Goal: Task Accomplishment & Management: Use online tool/utility

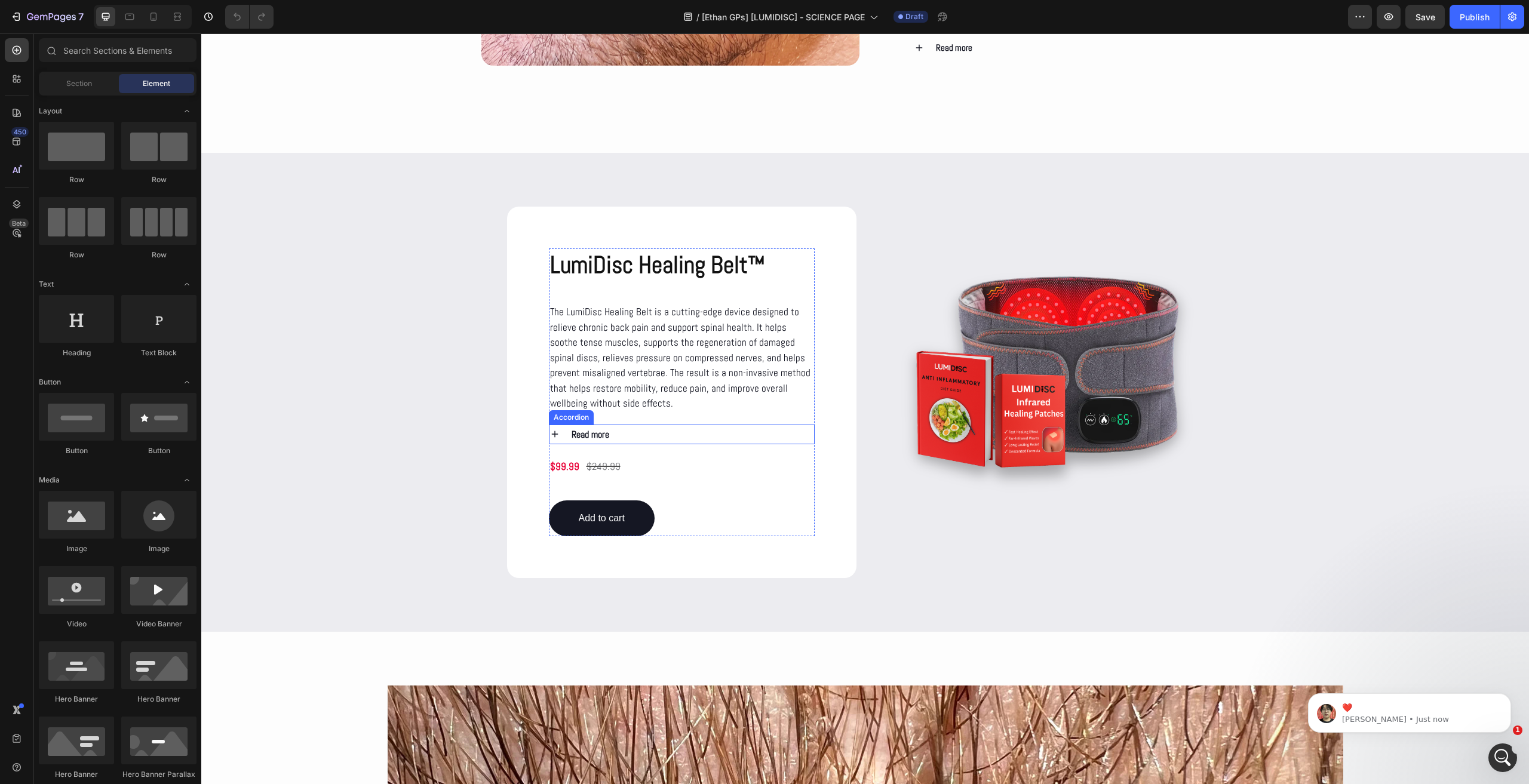
click at [553, 433] on icon at bounding box center [554, 434] width 11 height 11
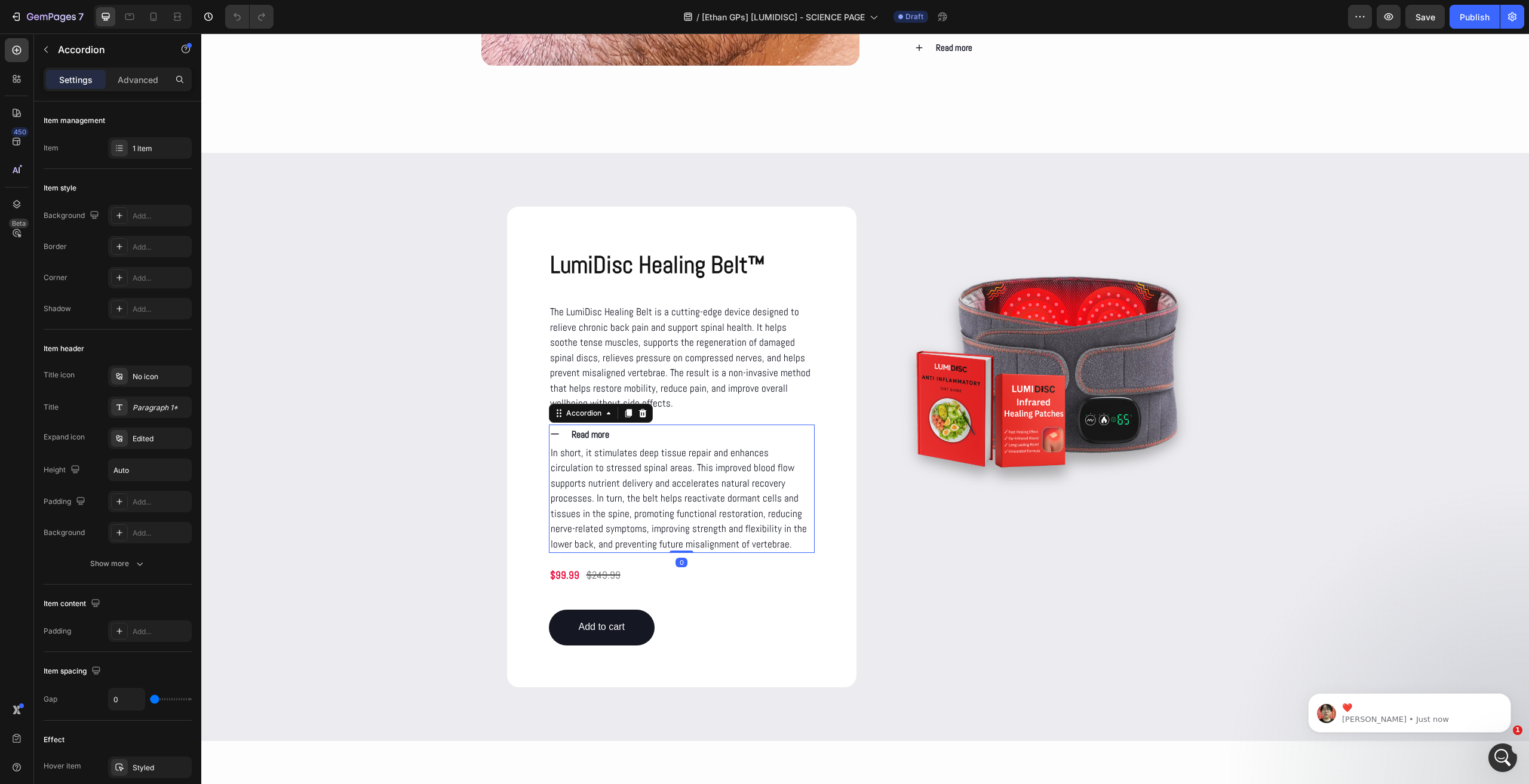
click at [553, 433] on icon at bounding box center [554, 434] width 11 height 11
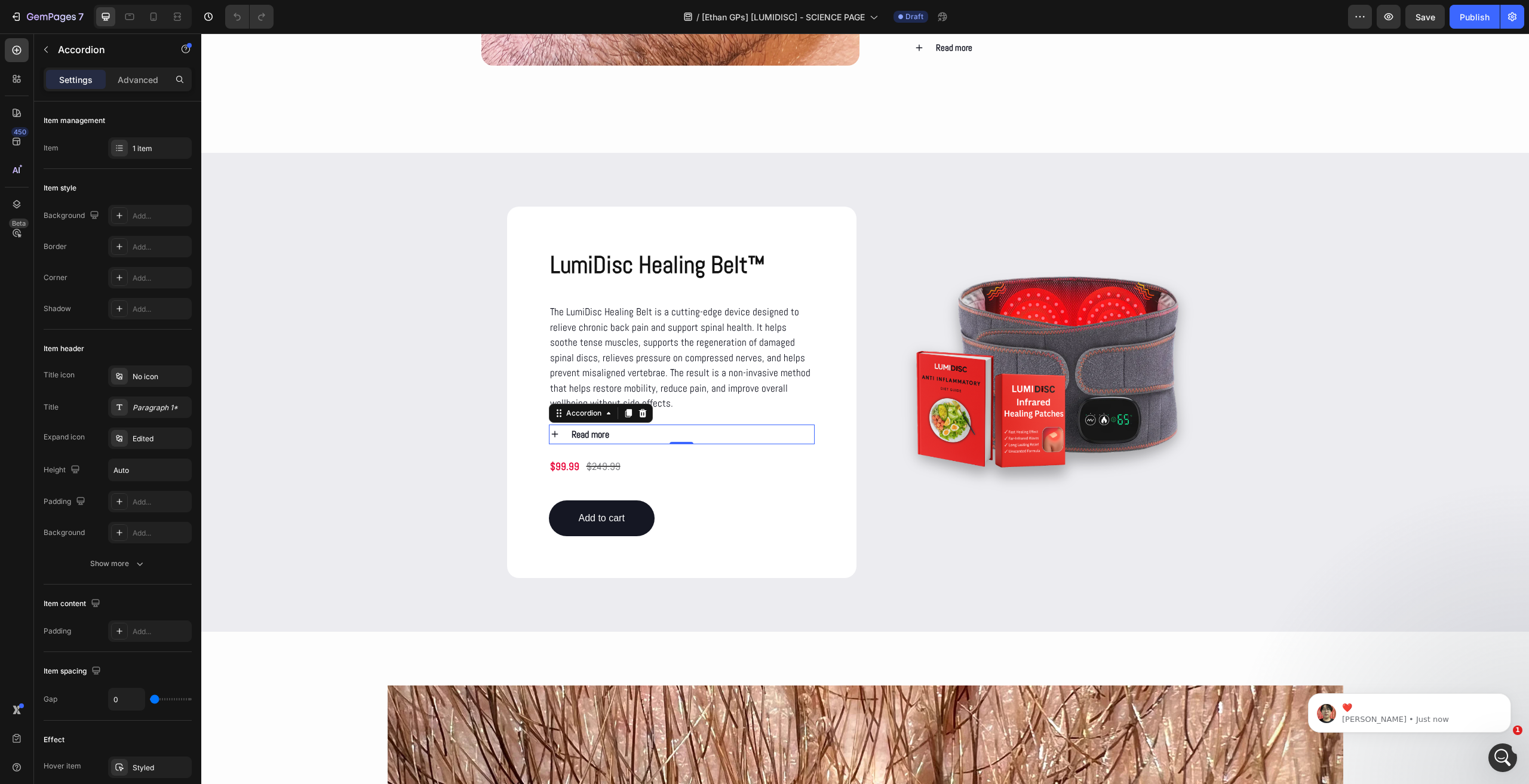
click at [553, 433] on icon at bounding box center [554, 434] width 11 height 11
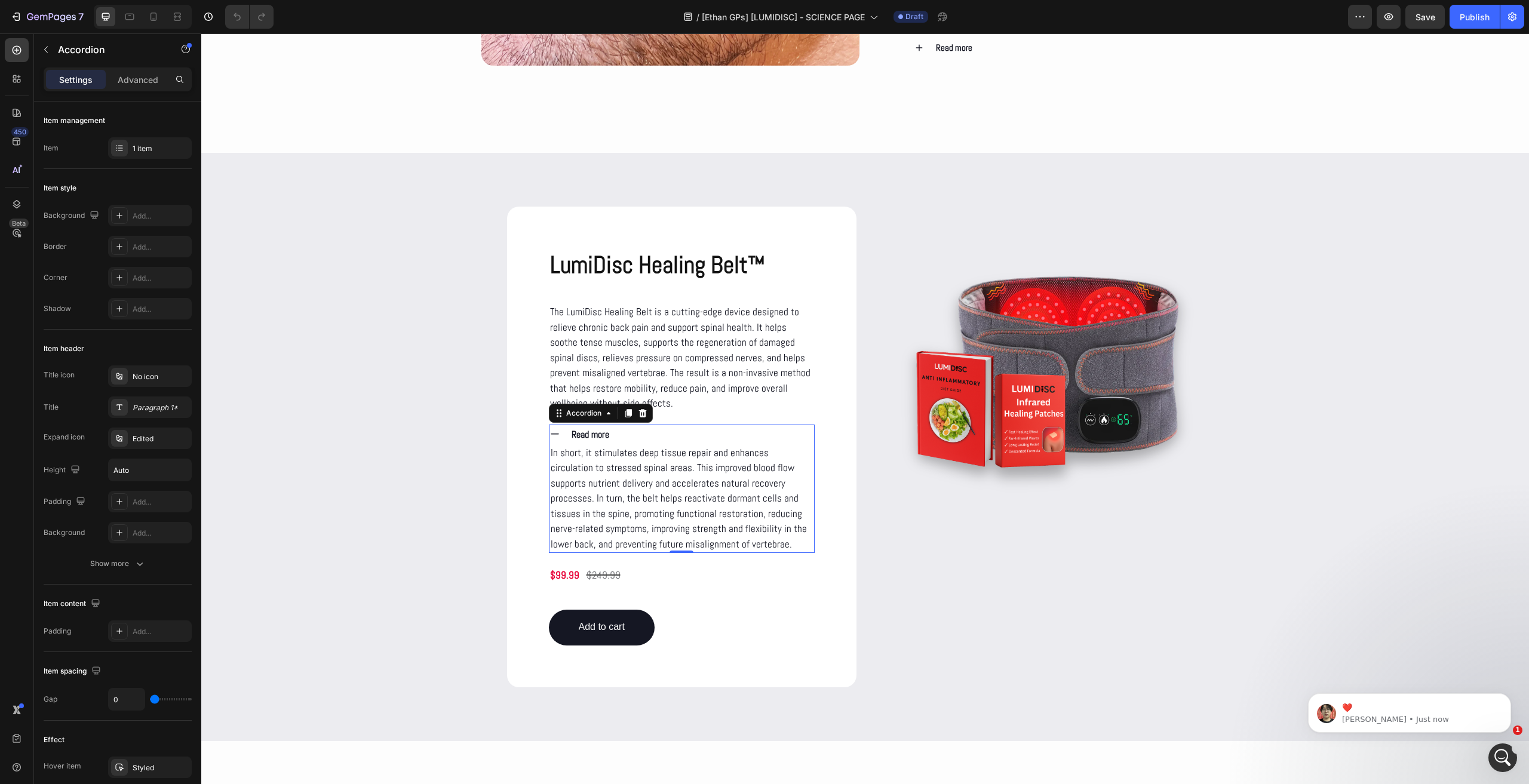
click at [553, 433] on icon at bounding box center [554, 434] width 11 height 11
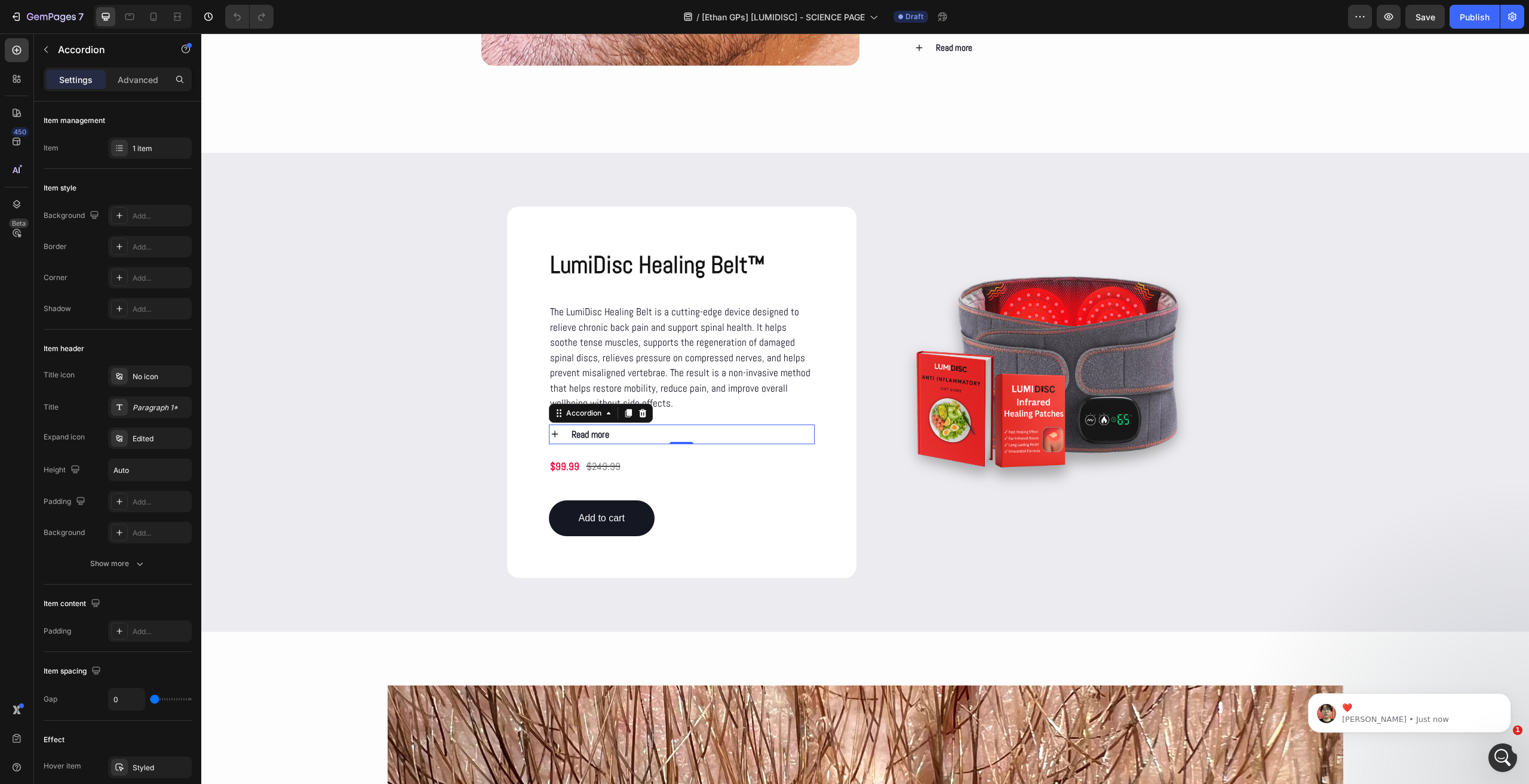
click at [553, 433] on icon at bounding box center [554, 434] width 11 height 11
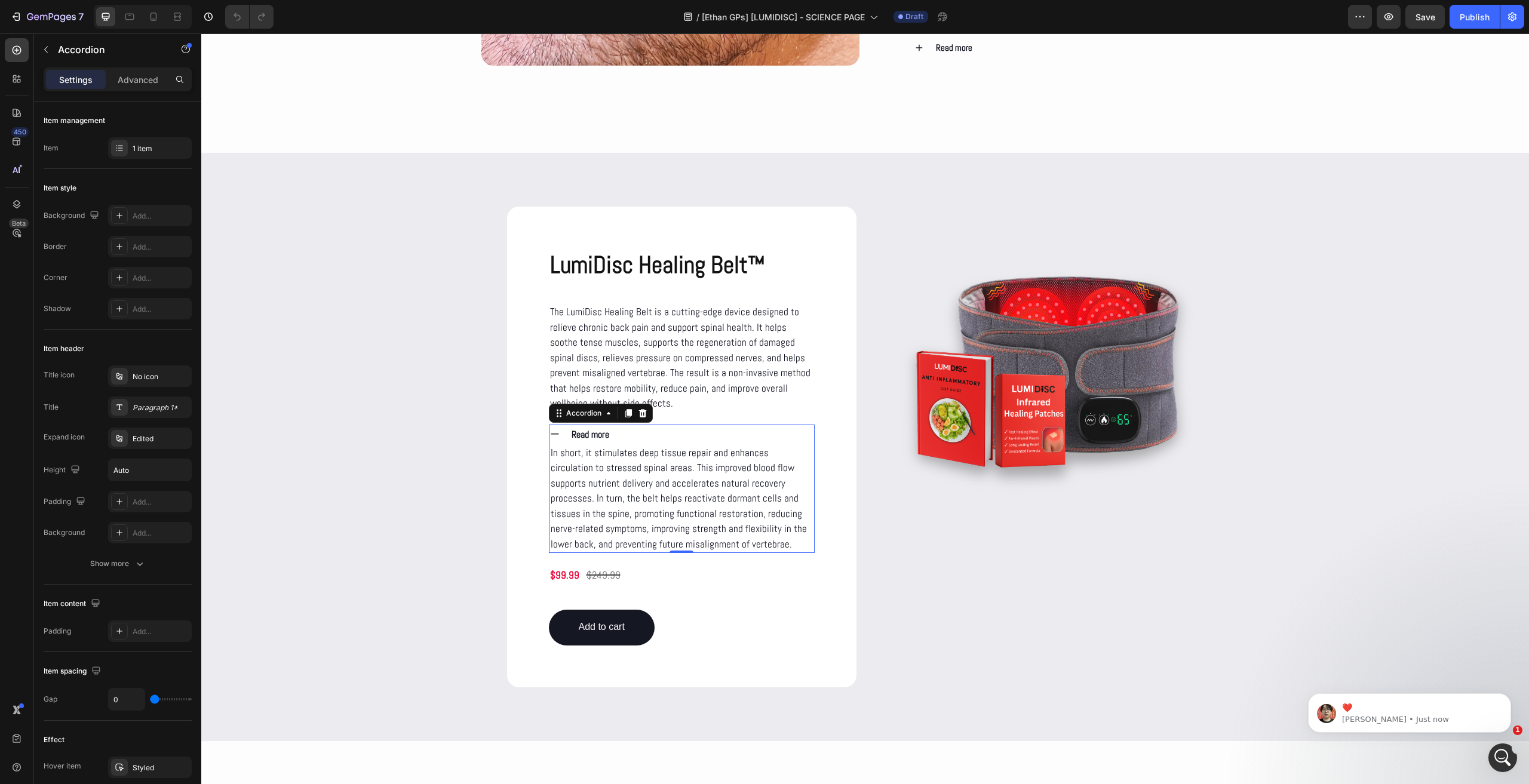
click at [553, 433] on icon at bounding box center [554, 434] width 11 height 11
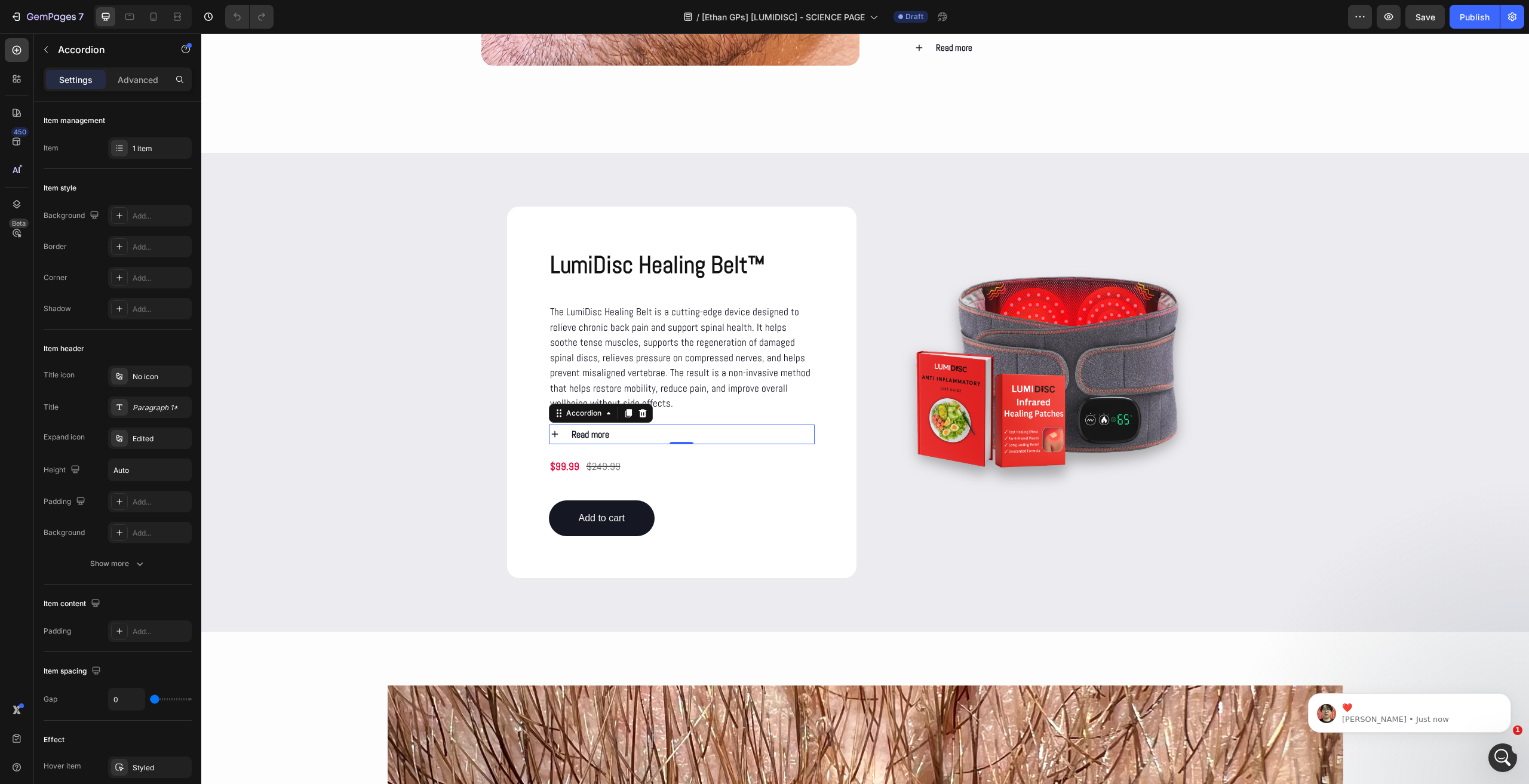
click at [553, 433] on icon at bounding box center [554, 434] width 11 height 11
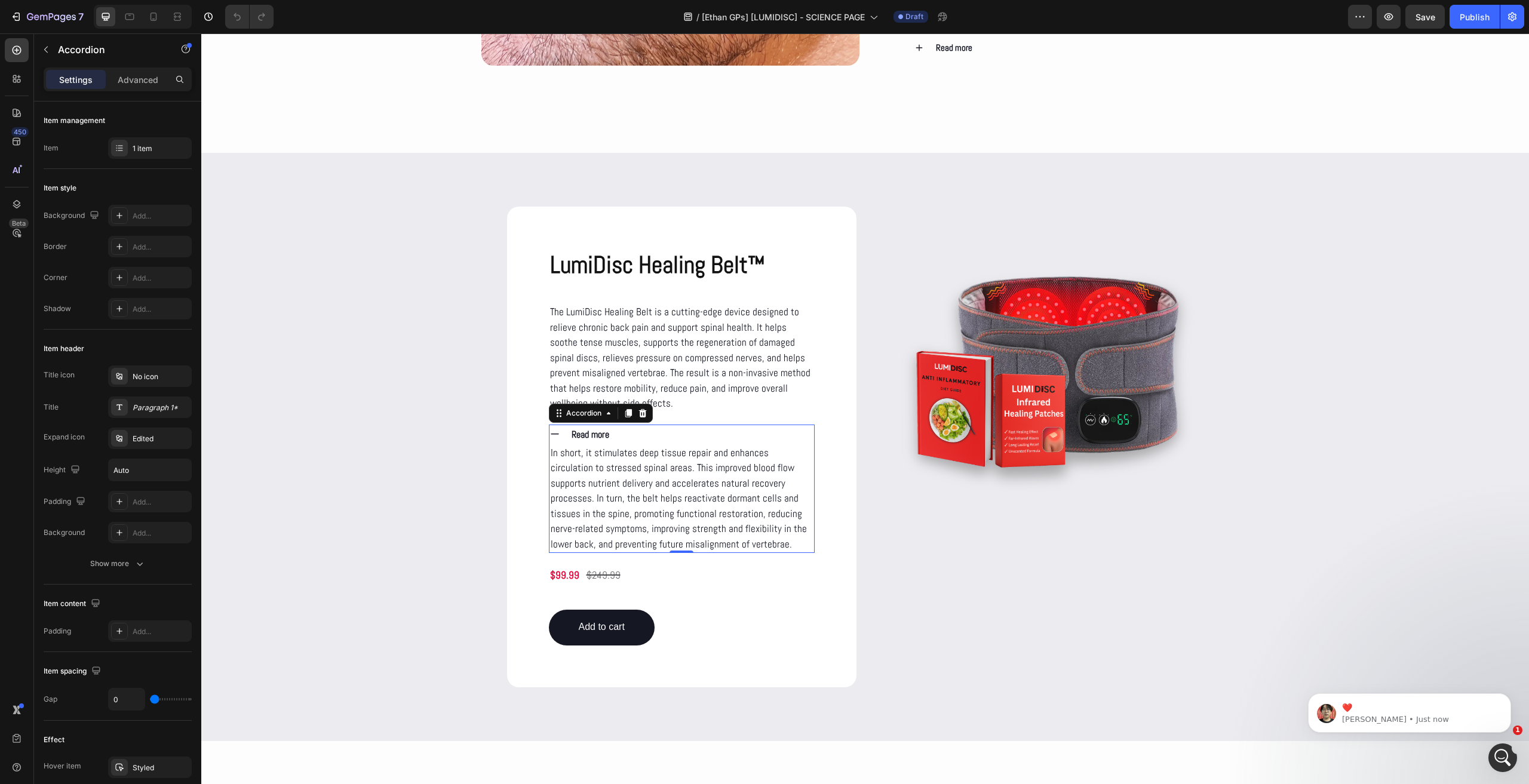
click at [553, 433] on icon at bounding box center [554, 434] width 11 height 11
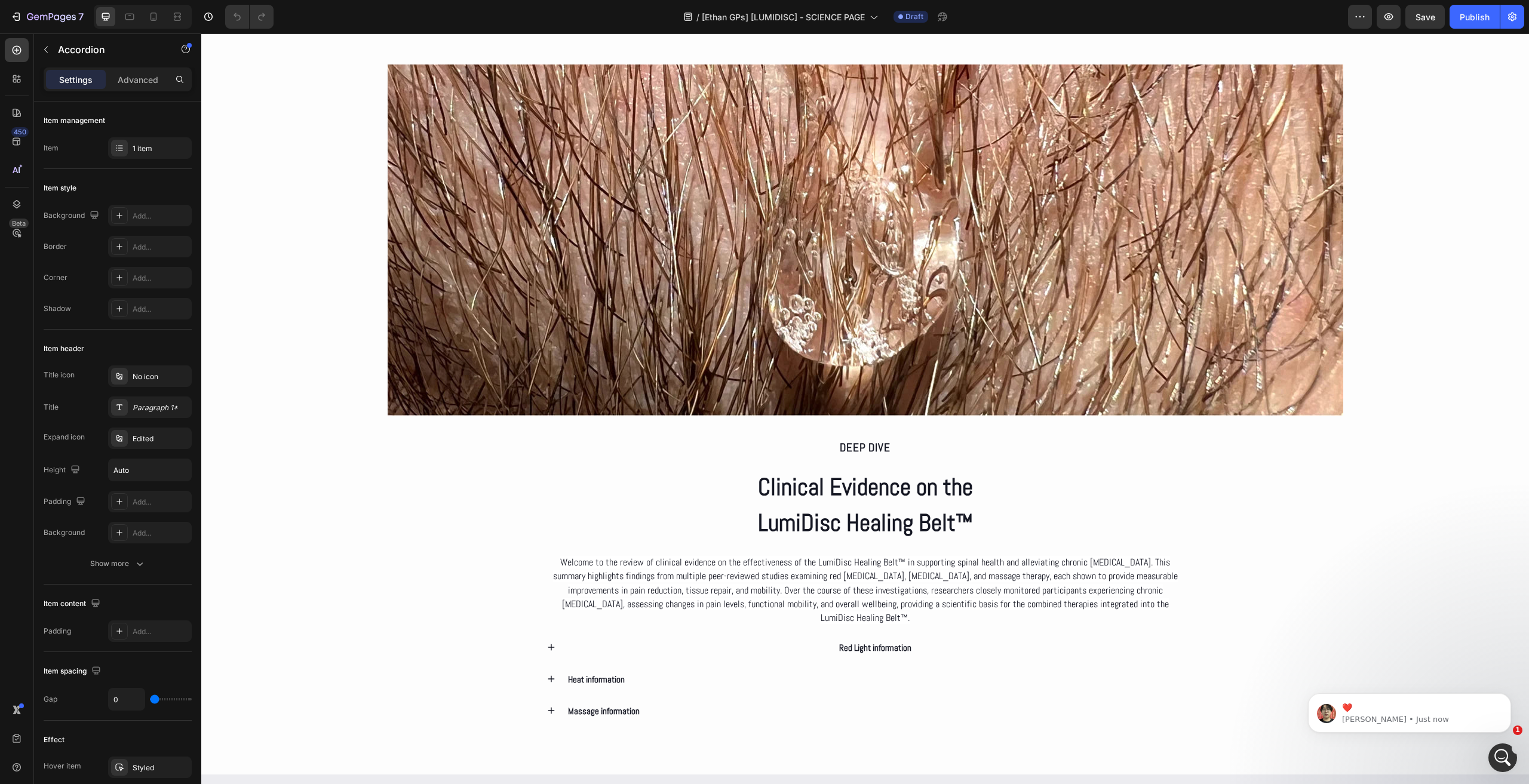
scroll to position [2089, 0]
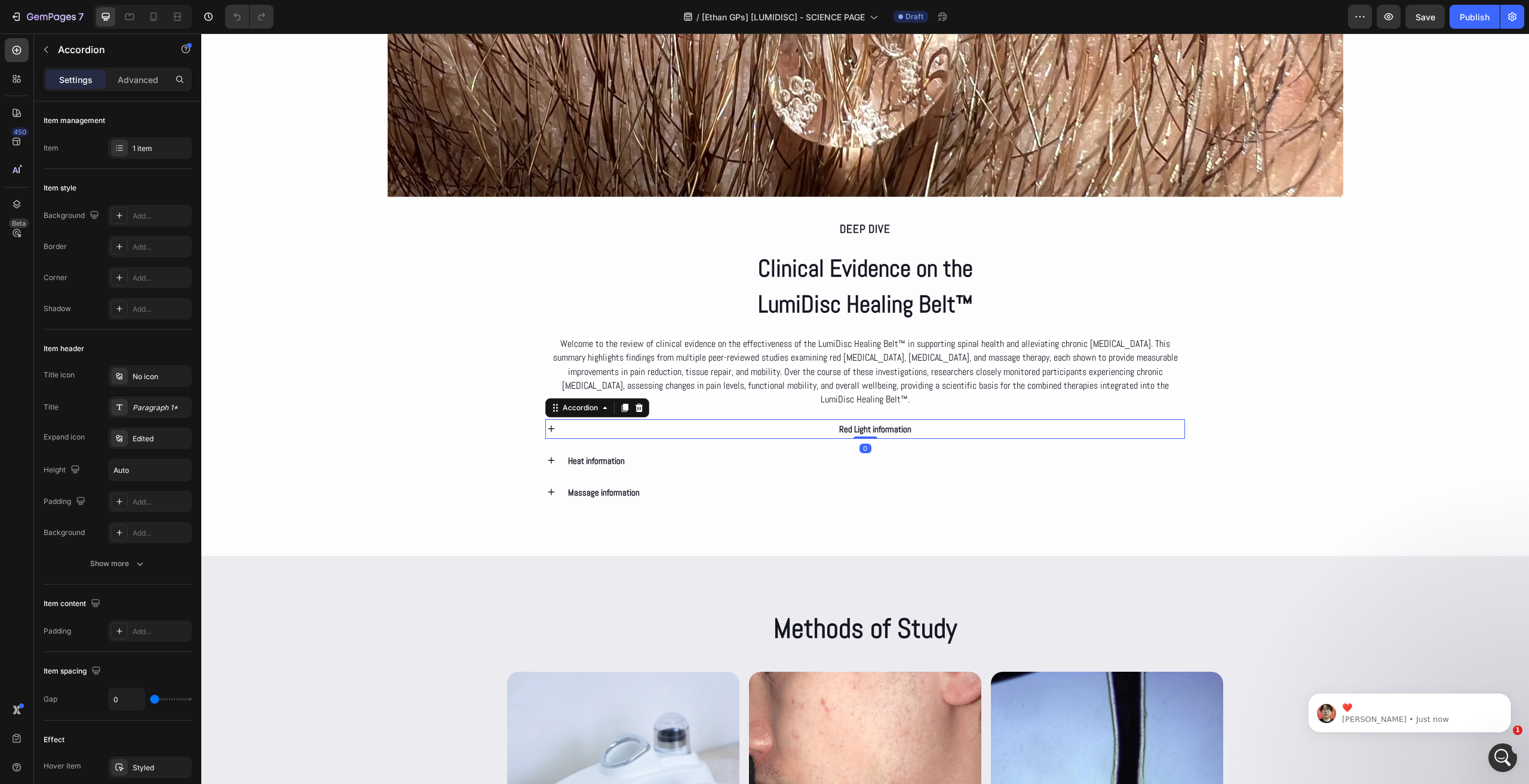
click at [747, 427] on div "Red Light information" at bounding box center [875, 429] width 619 height 19
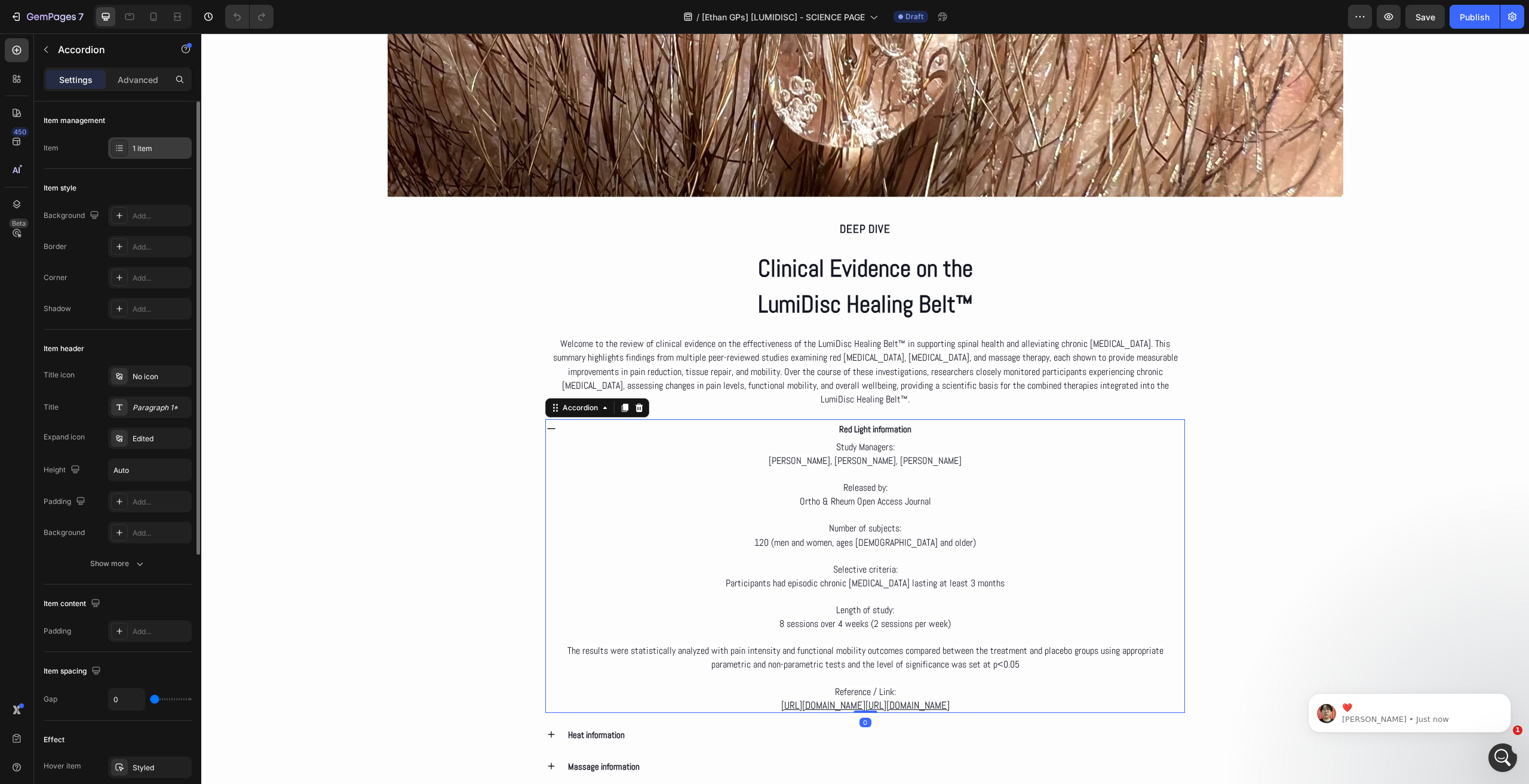
click at [147, 147] on div "1 item" at bounding box center [161, 148] width 56 height 11
click at [118, 180] on div "Item style" at bounding box center [117, 189] width 148 height 19
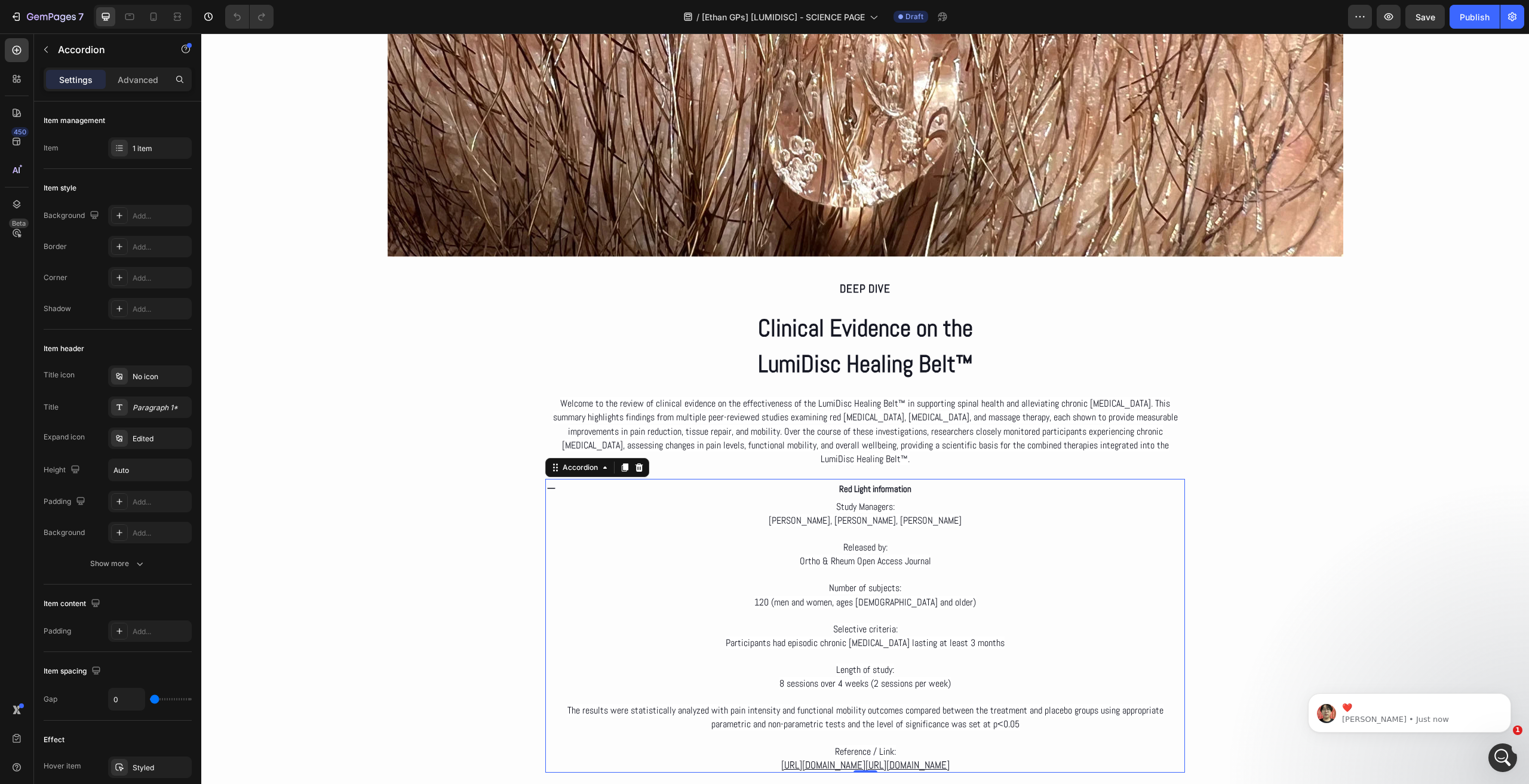
click at [657, 482] on div "Red Light information" at bounding box center [875, 489] width 619 height 19
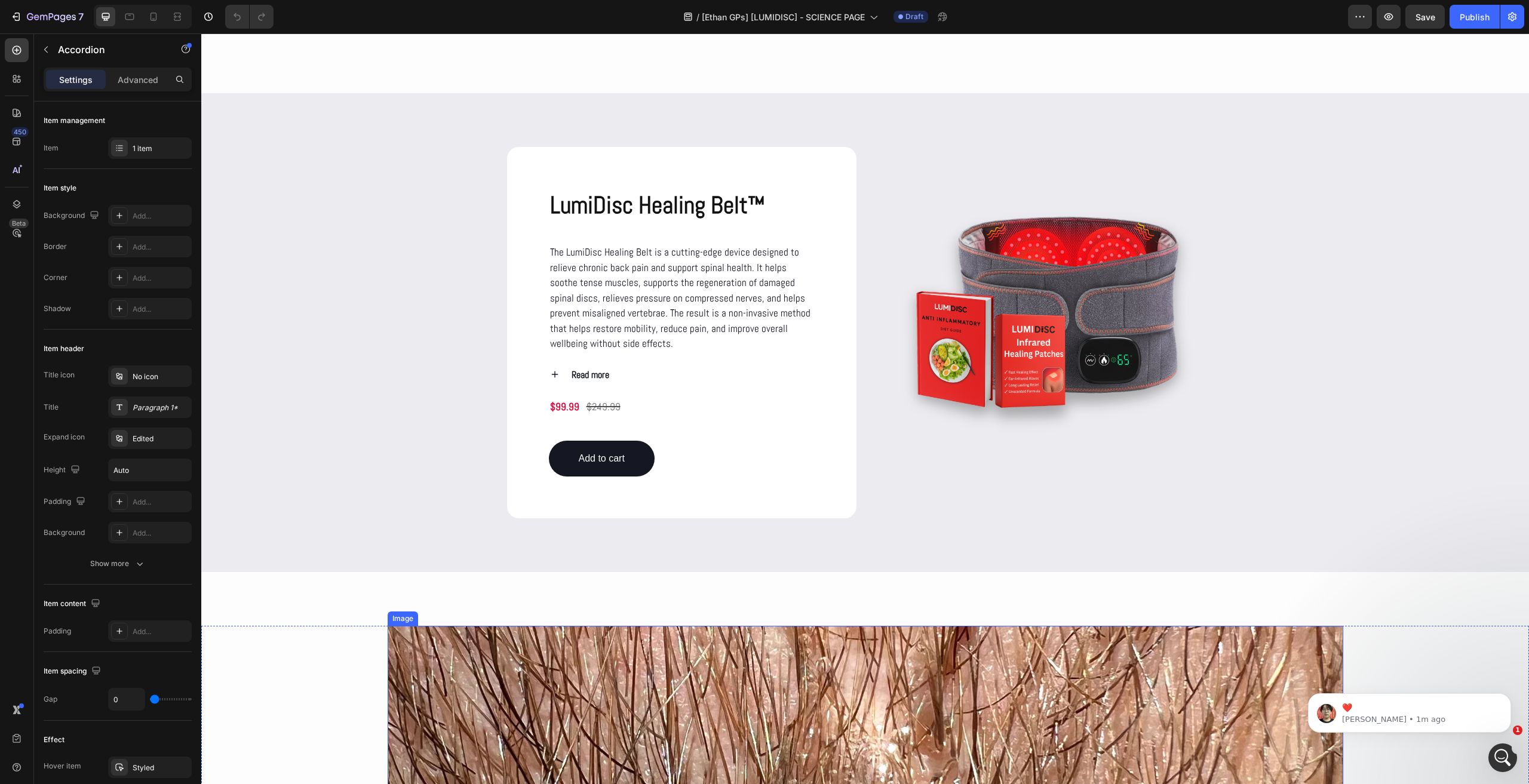
scroll to position [1194, 0]
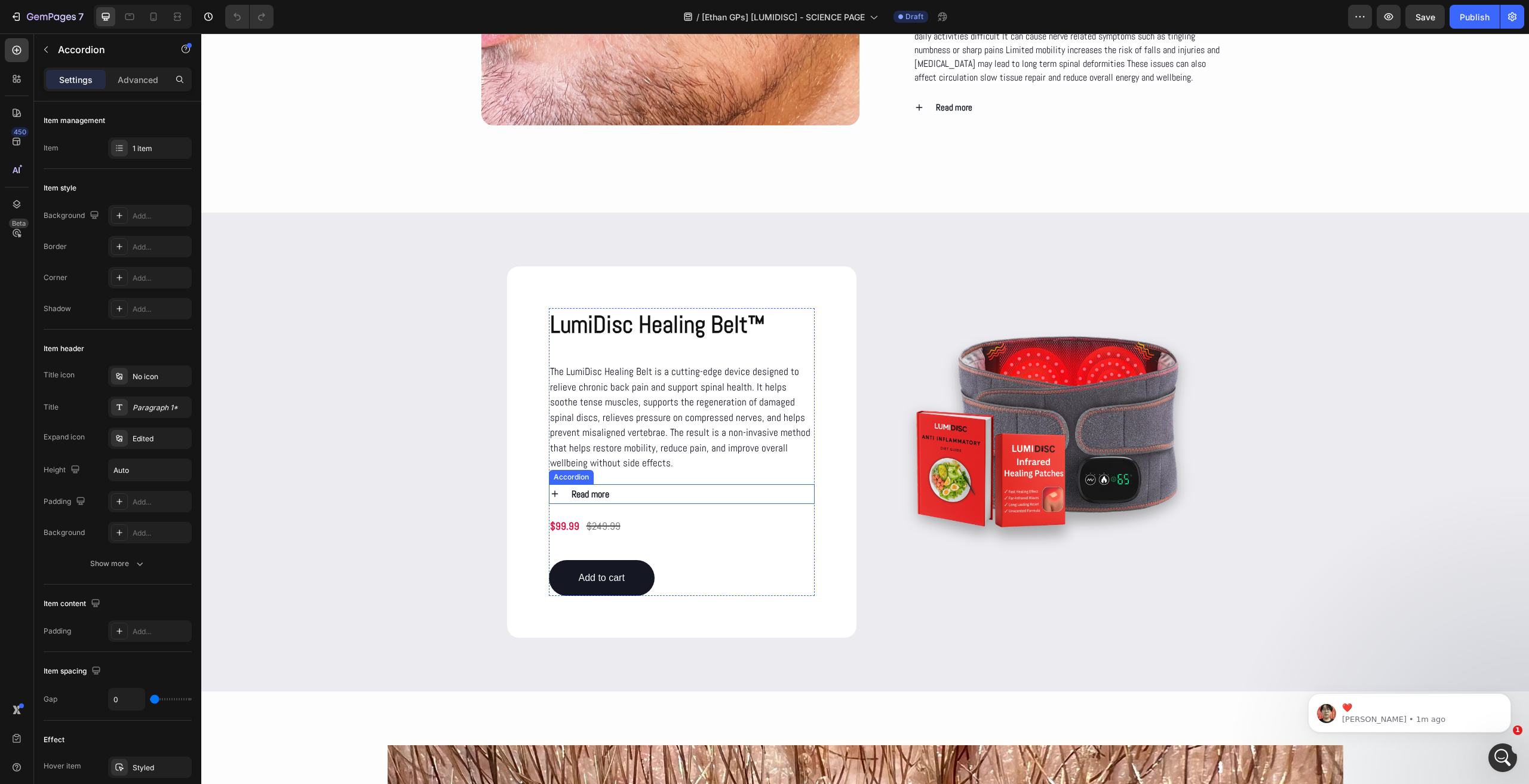
click at [598, 494] on strong "Read more" at bounding box center [590, 493] width 38 height 13
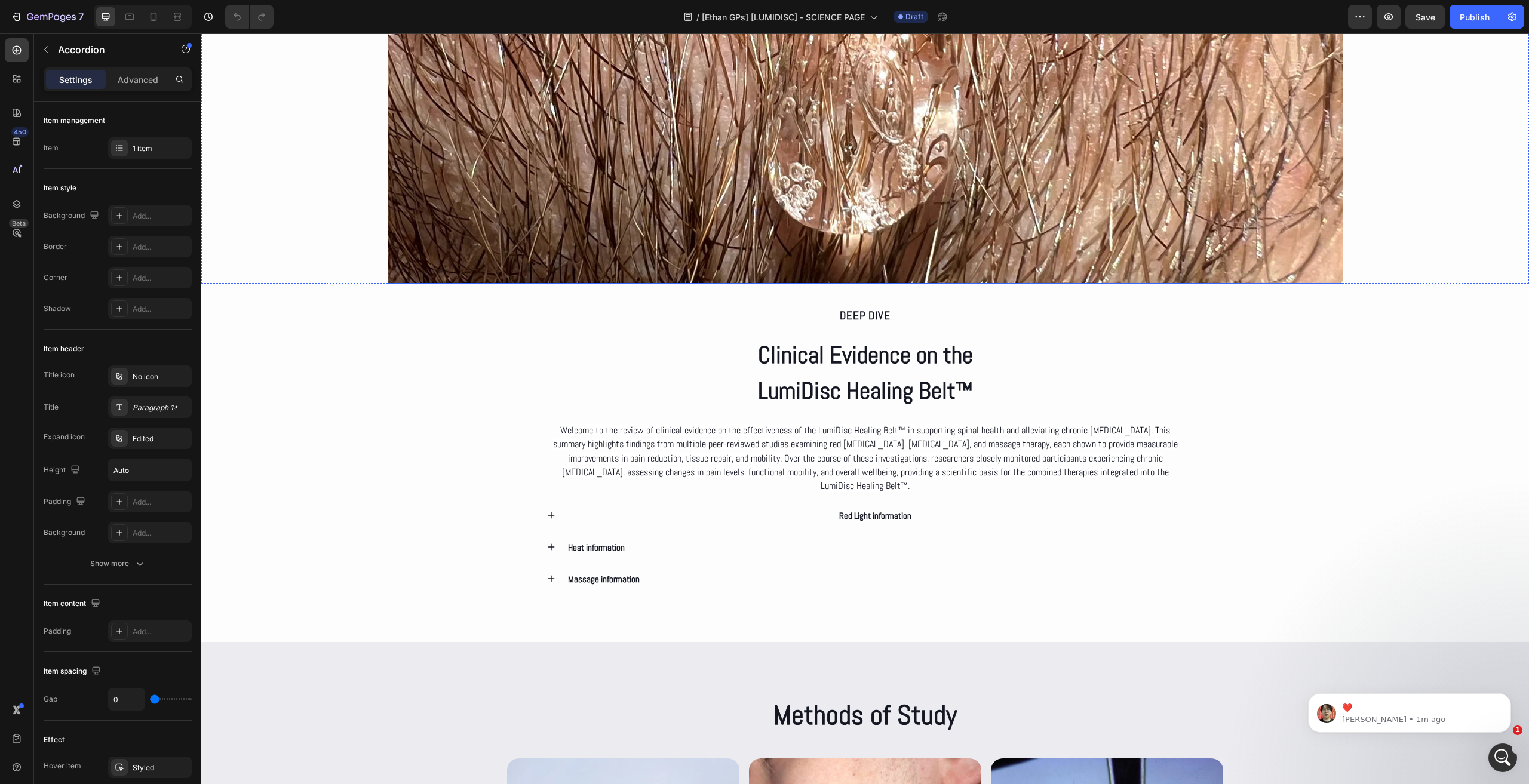
scroll to position [2089, 0]
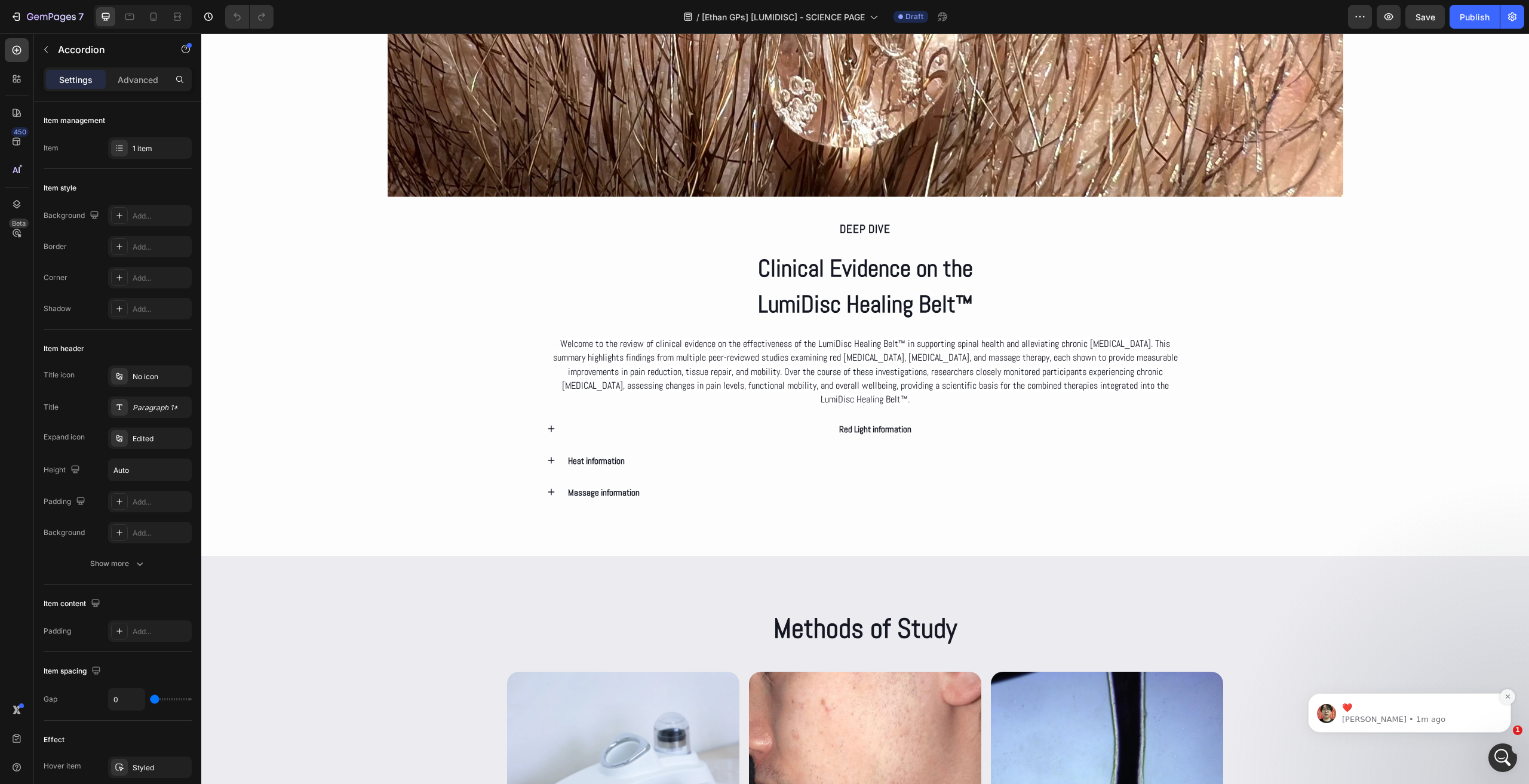
click at [1505, 694] on icon "Dismiss notification" at bounding box center [1507, 695] width 7 height 7
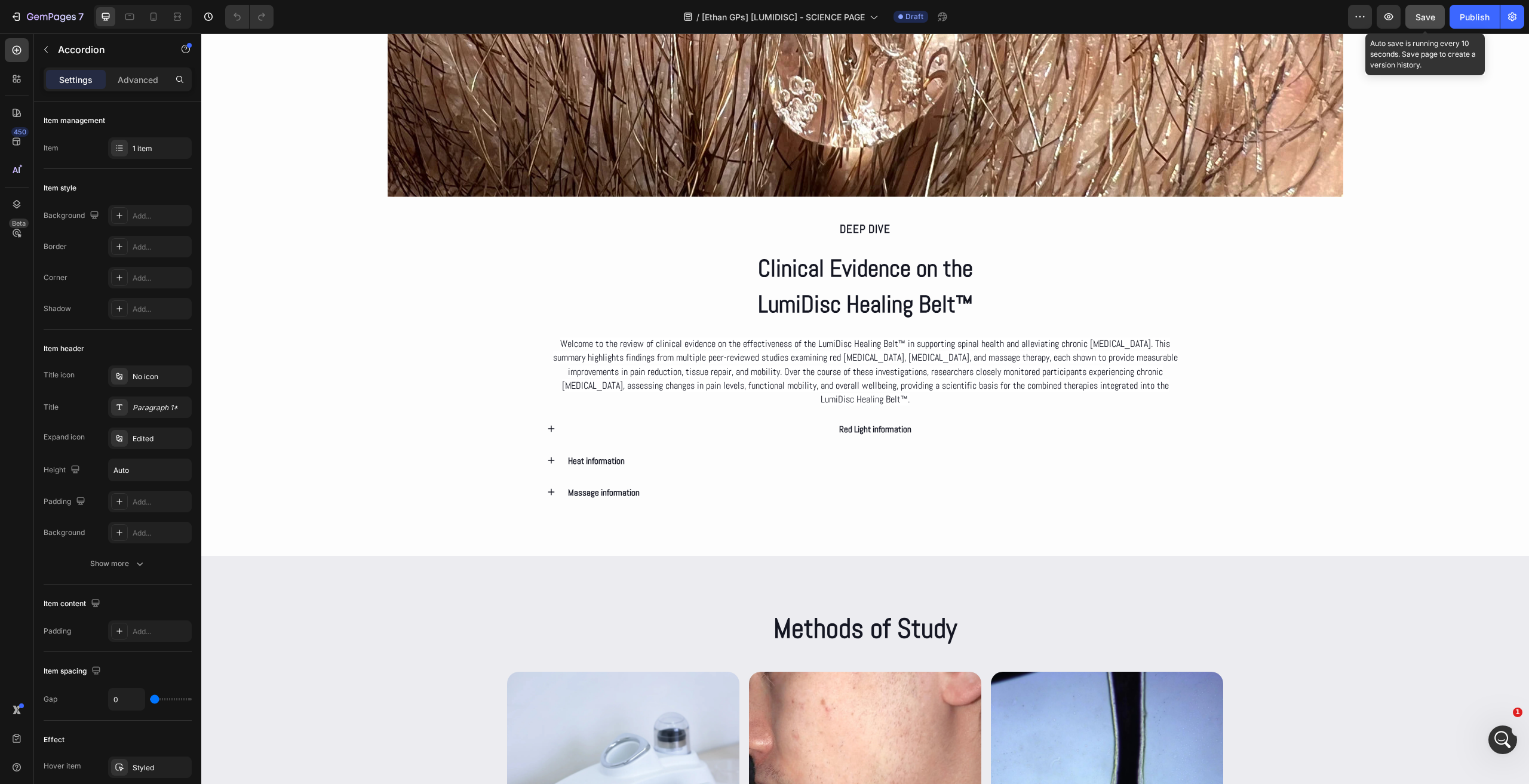
click at [1428, 12] on span "Save" at bounding box center [1425, 16] width 19 height 11
click at [1390, 20] on icon "button" at bounding box center [1388, 16] width 12 height 12
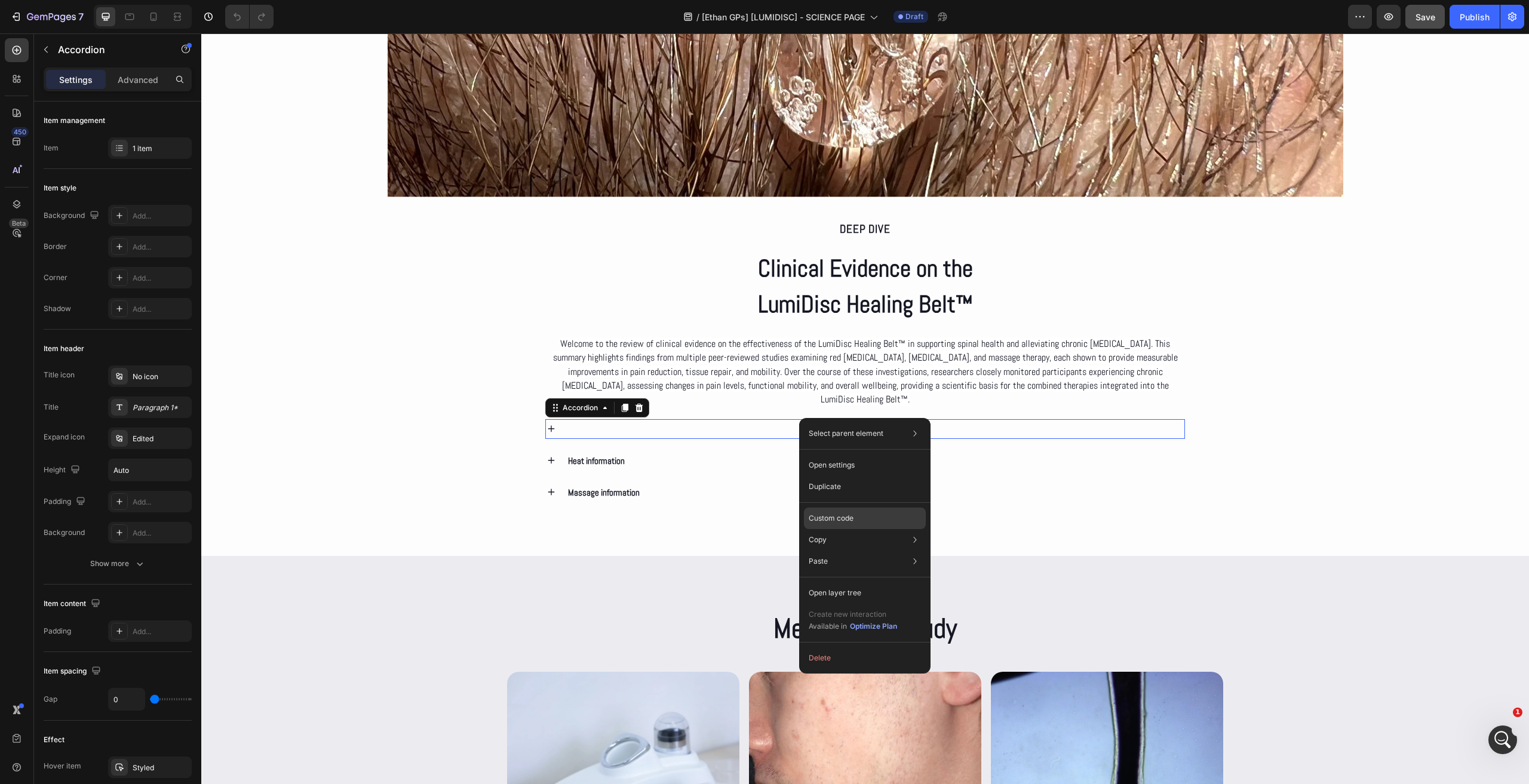
click at [836, 514] on p "Custom code" at bounding box center [830, 518] width 45 height 11
type input "100%"
type input "100"
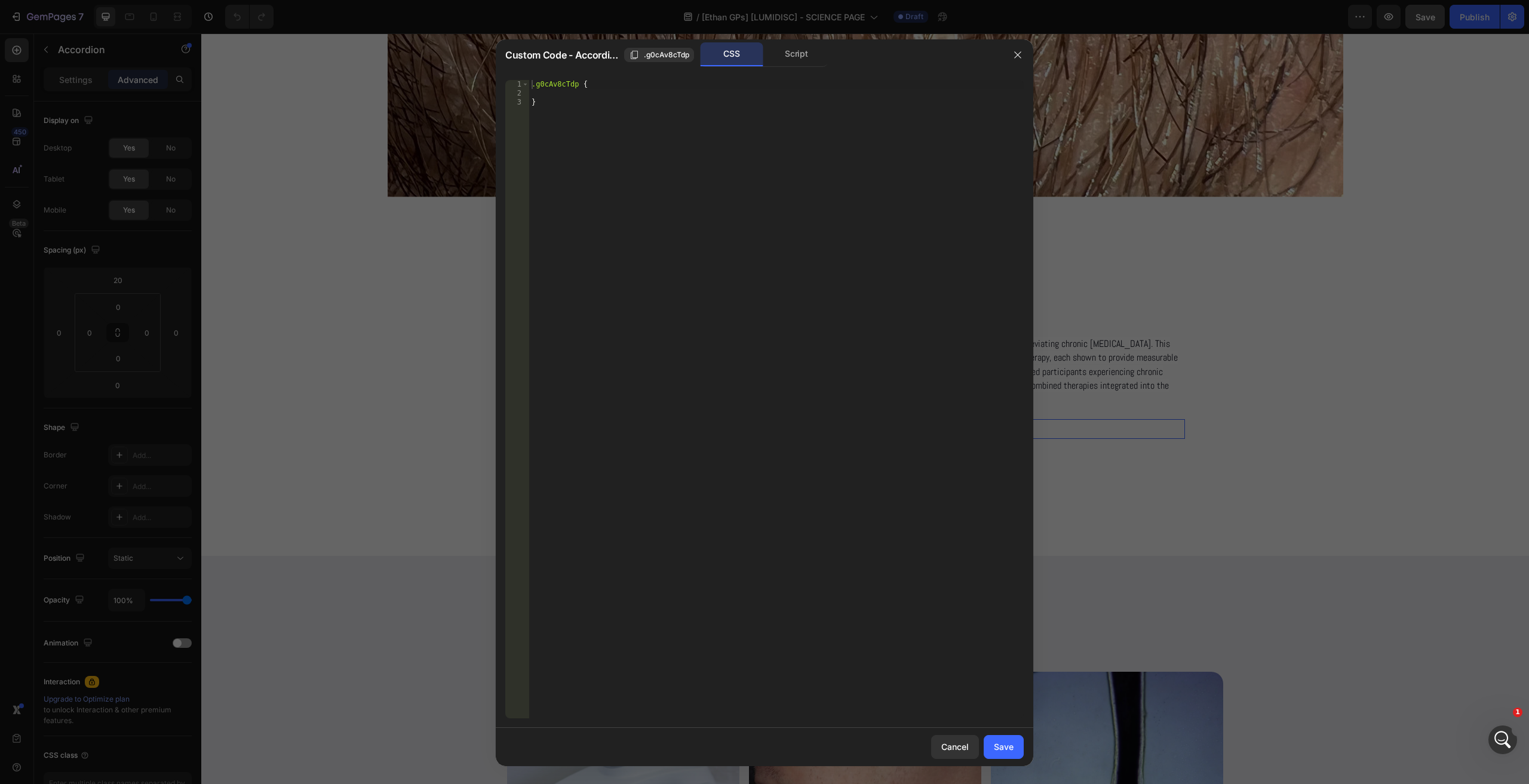
click at [674, 93] on div ".g0cAv8cTdp { }" at bounding box center [777, 408] width 495 height 656
type textarea "}"
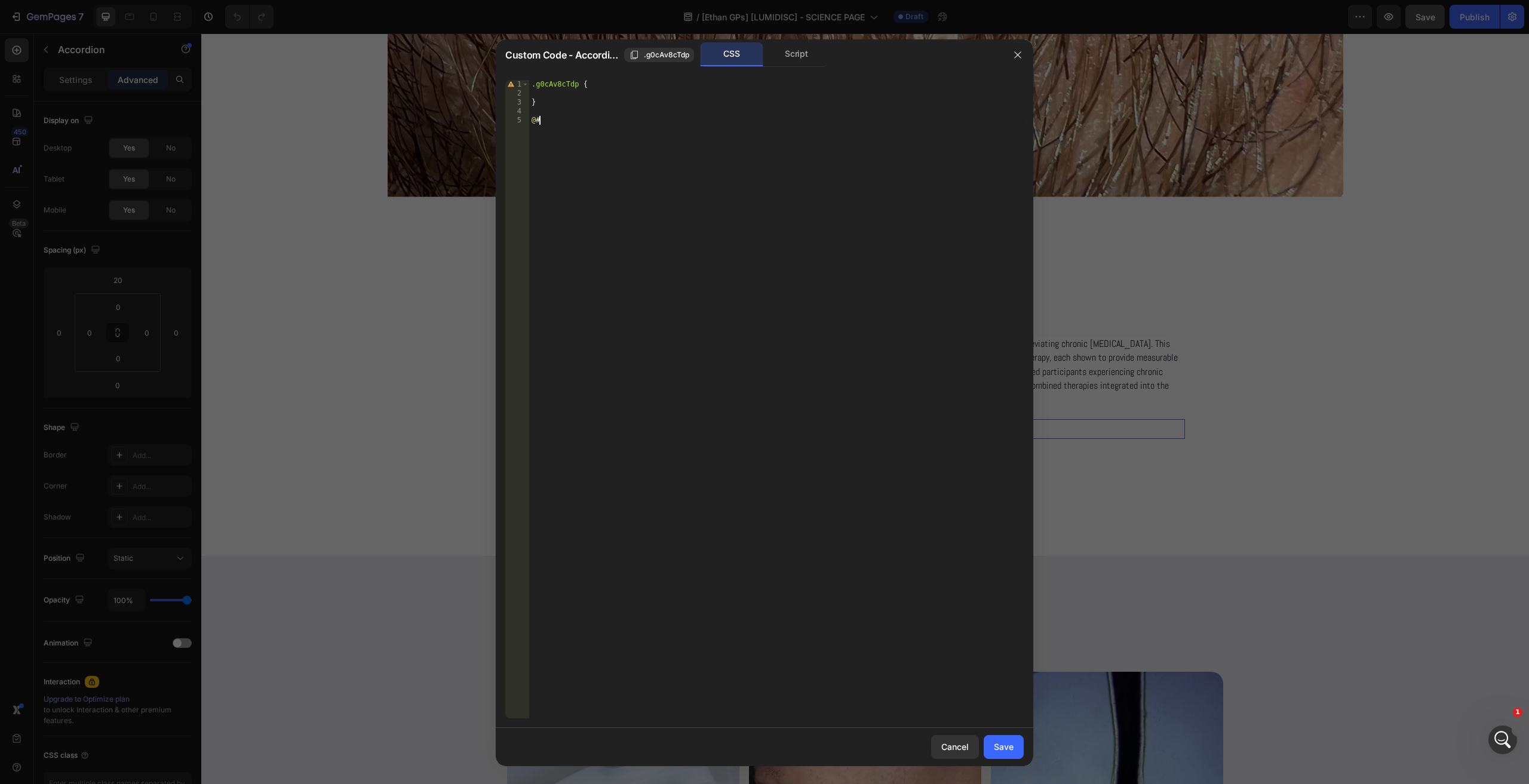
type textarea "@"
paste textarea "gtx184y4CZ"
type textarea "#gtx184y4CZ{}"
type textarea "}"
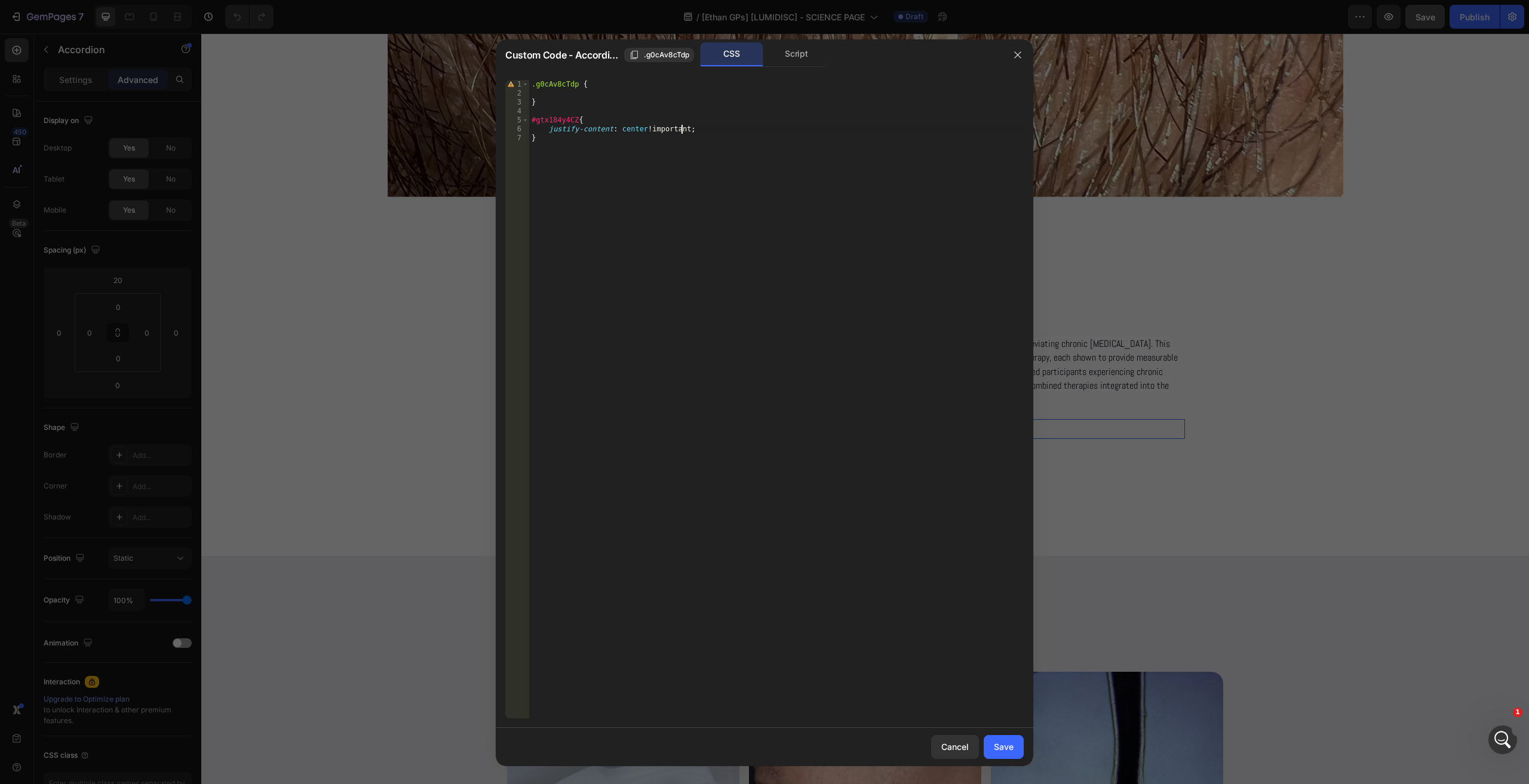
scroll to position [0, 0]
paste textarea "#gtx184y4CZ .gp-items-center"
type textarea "#gtx184y4CZ .gp-items-center {}"
click at [752, 569] on div ".g0cAv8cTdp { } #gtx184y4CZ { justify-content : center !important ; } #gtx184y4…" at bounding box center [777, 408] width 491 height 656
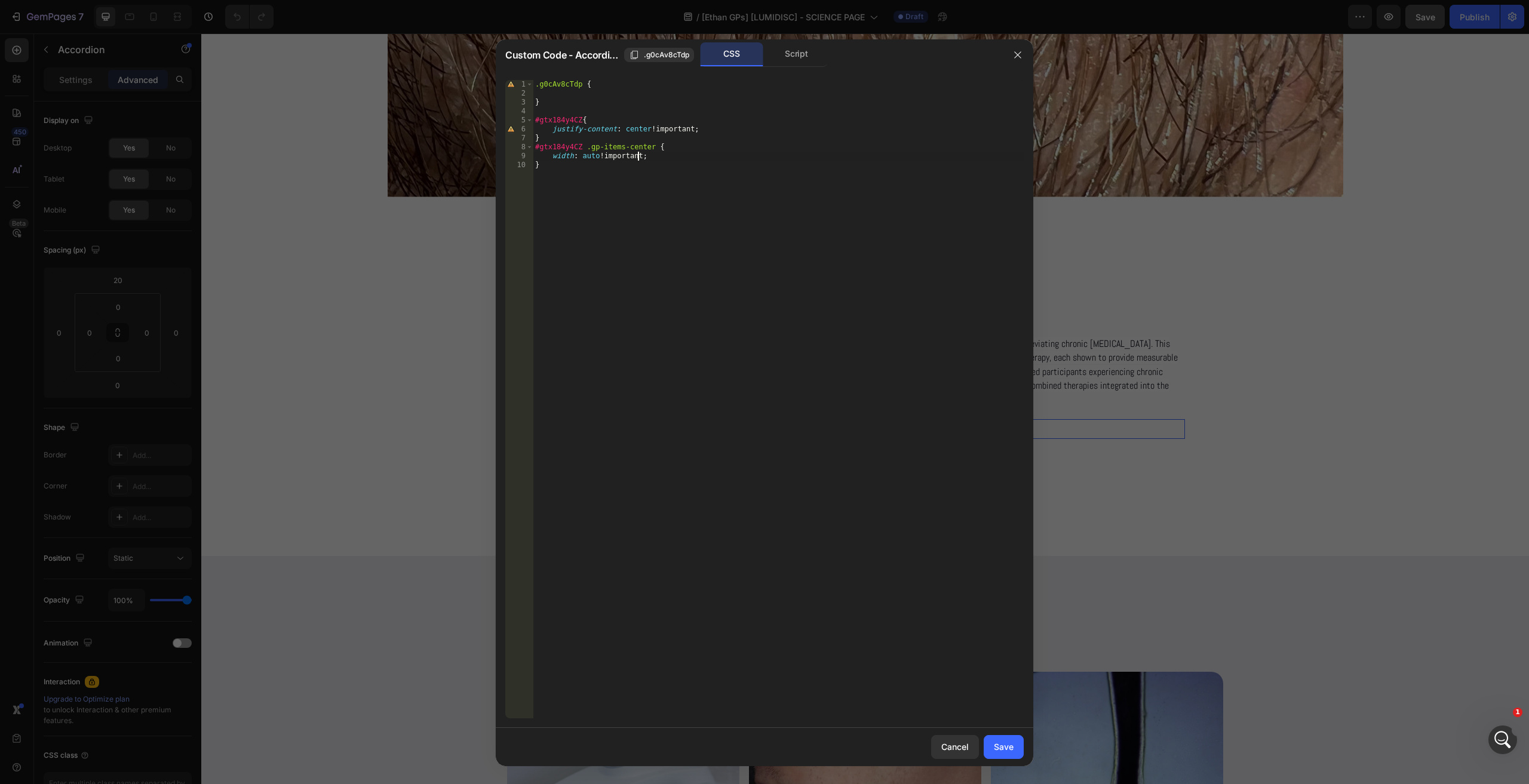
type textarea "}"
click at [1009, 748] on div "Save" at bounding box center [1004, 746] width 19 height 13
type input "0"
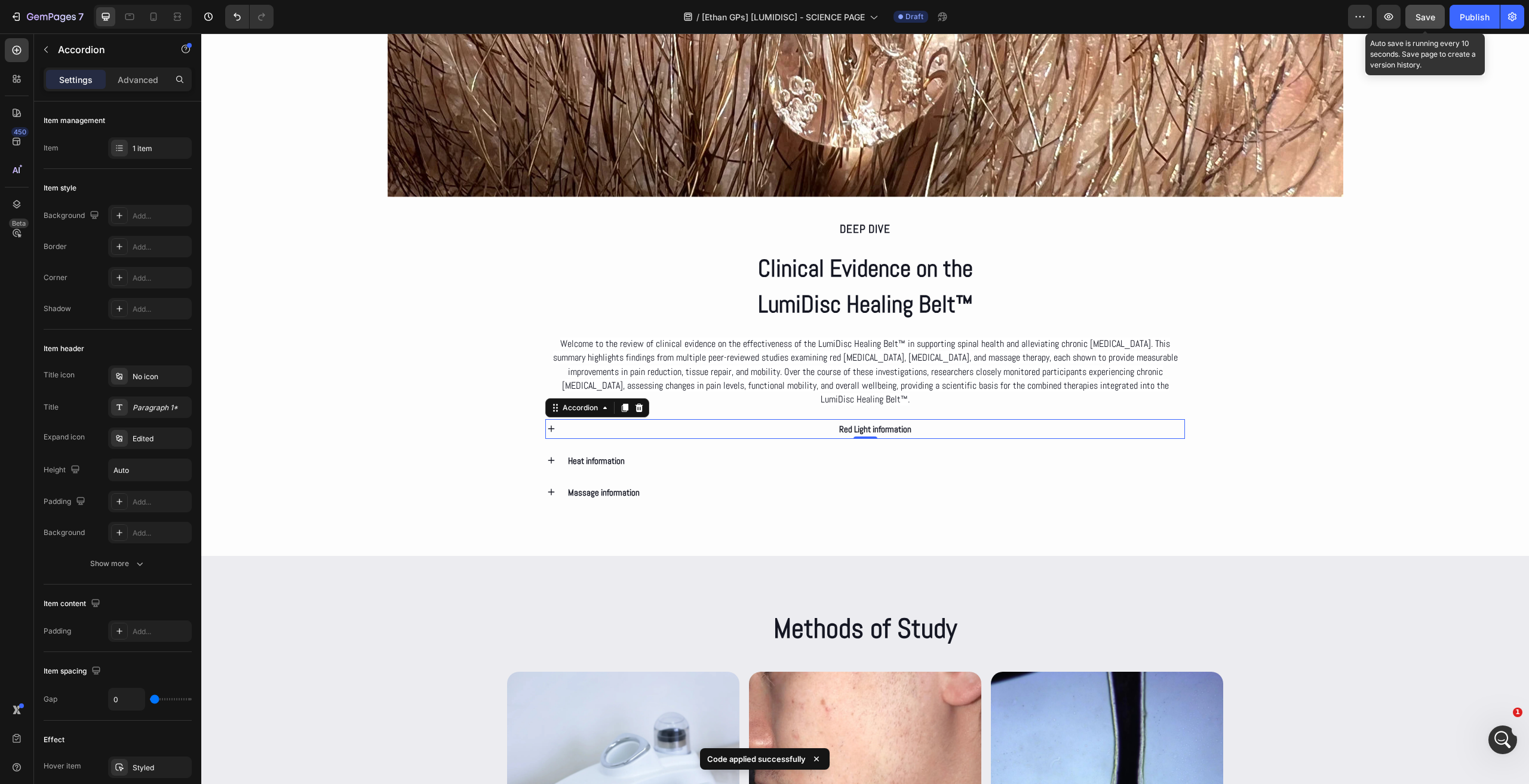
click at [1426, 19] on span "Save" at bounding box center [1425, 16] width 19 height 11
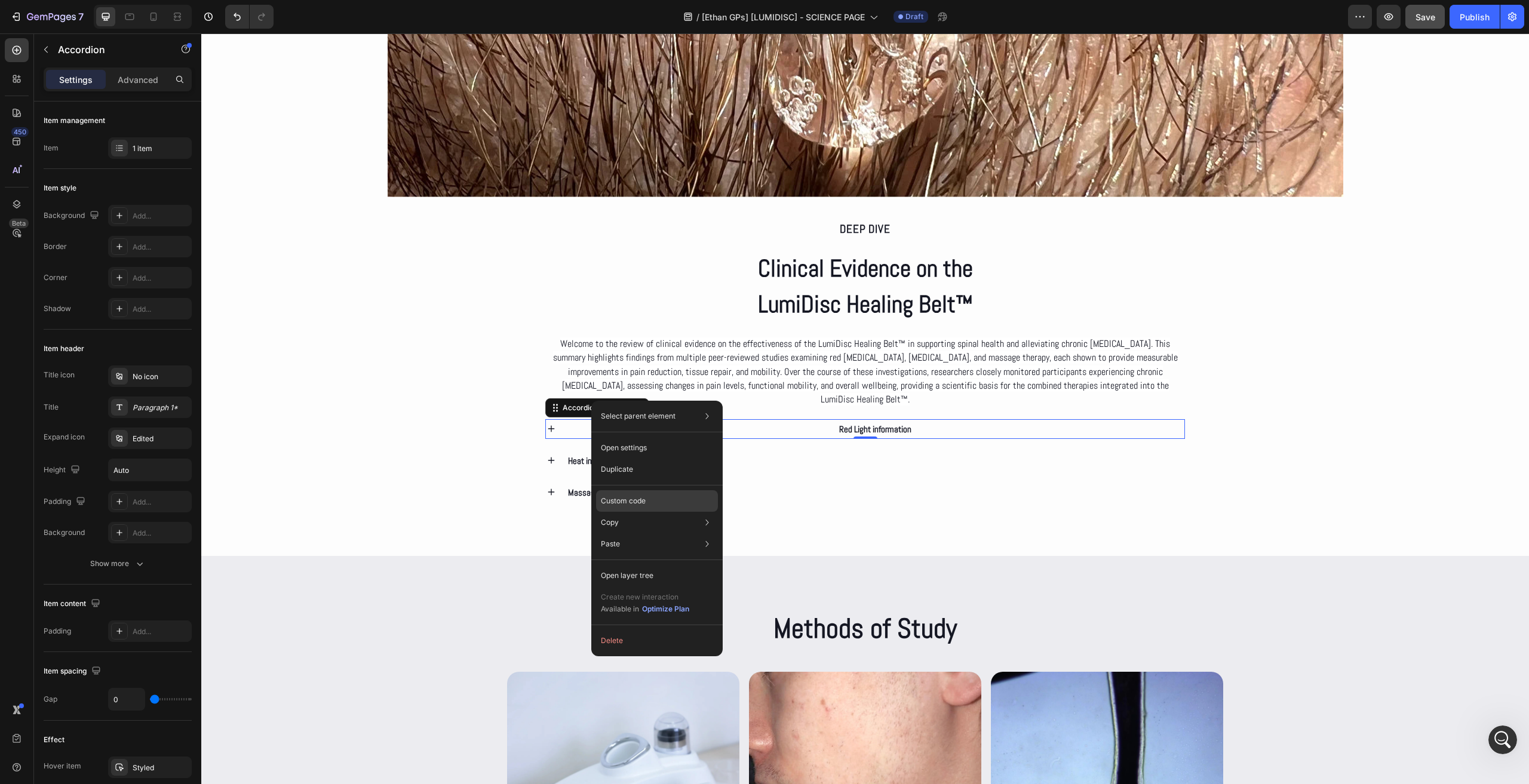
click at [661, 533] on div "Custom code" at bounding box center [656, 544] width 122 height 21
type input "100%"
type input "100"
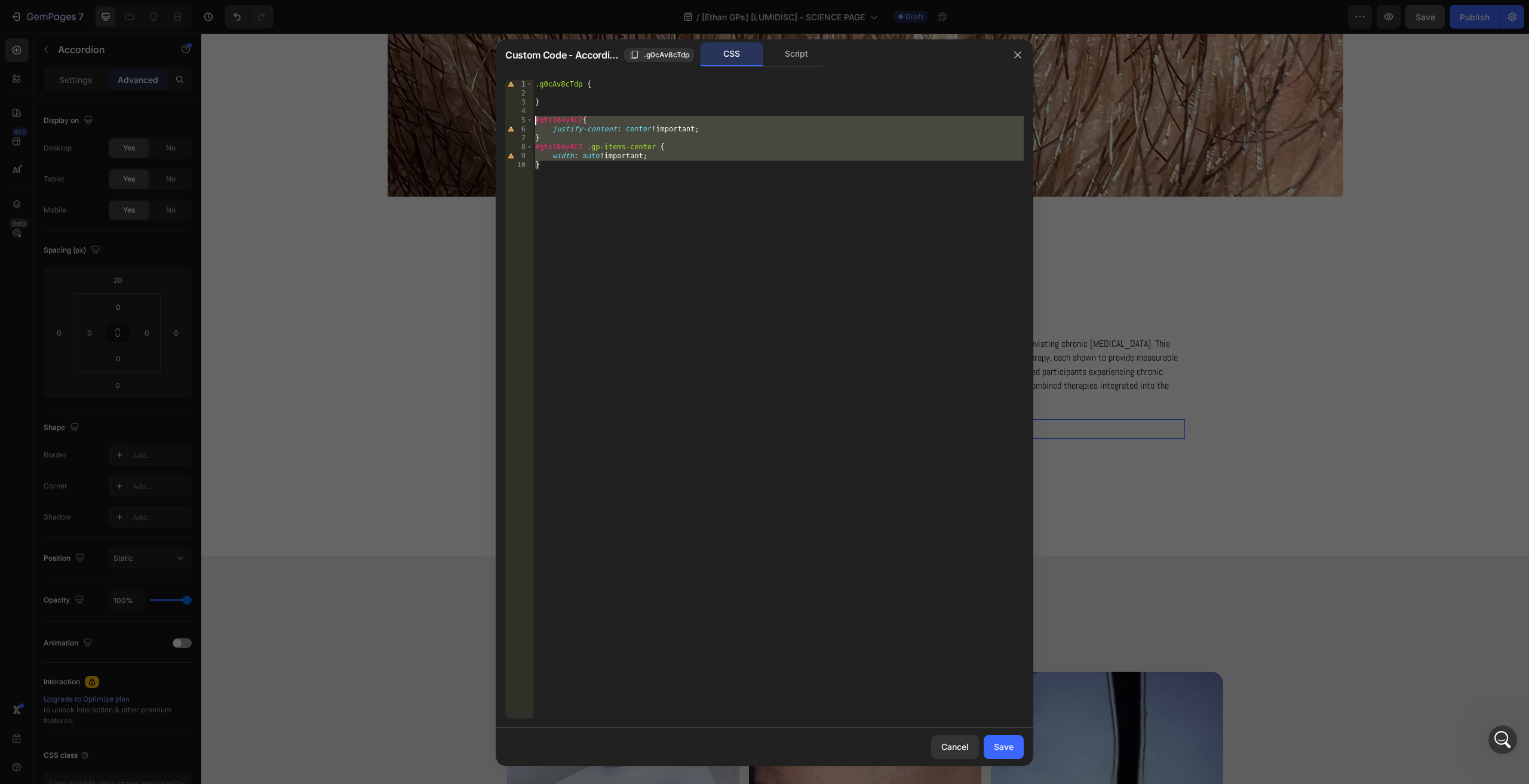
drag, startPoint x: 575, startPoint y: 210, endPoint x: 502, endPoint y: 117, distance: 118.2
click at [502, 116] on div "} 1 2 3 4 5 6 7 8 9 10 .g0cAv8cTdp { } #gtx184y4CZ { justify-content : center !…" at bounding box center [764, 398] width 537 height 657
type textarea "#gtx184y4CZ{ justify-content: center !important;"
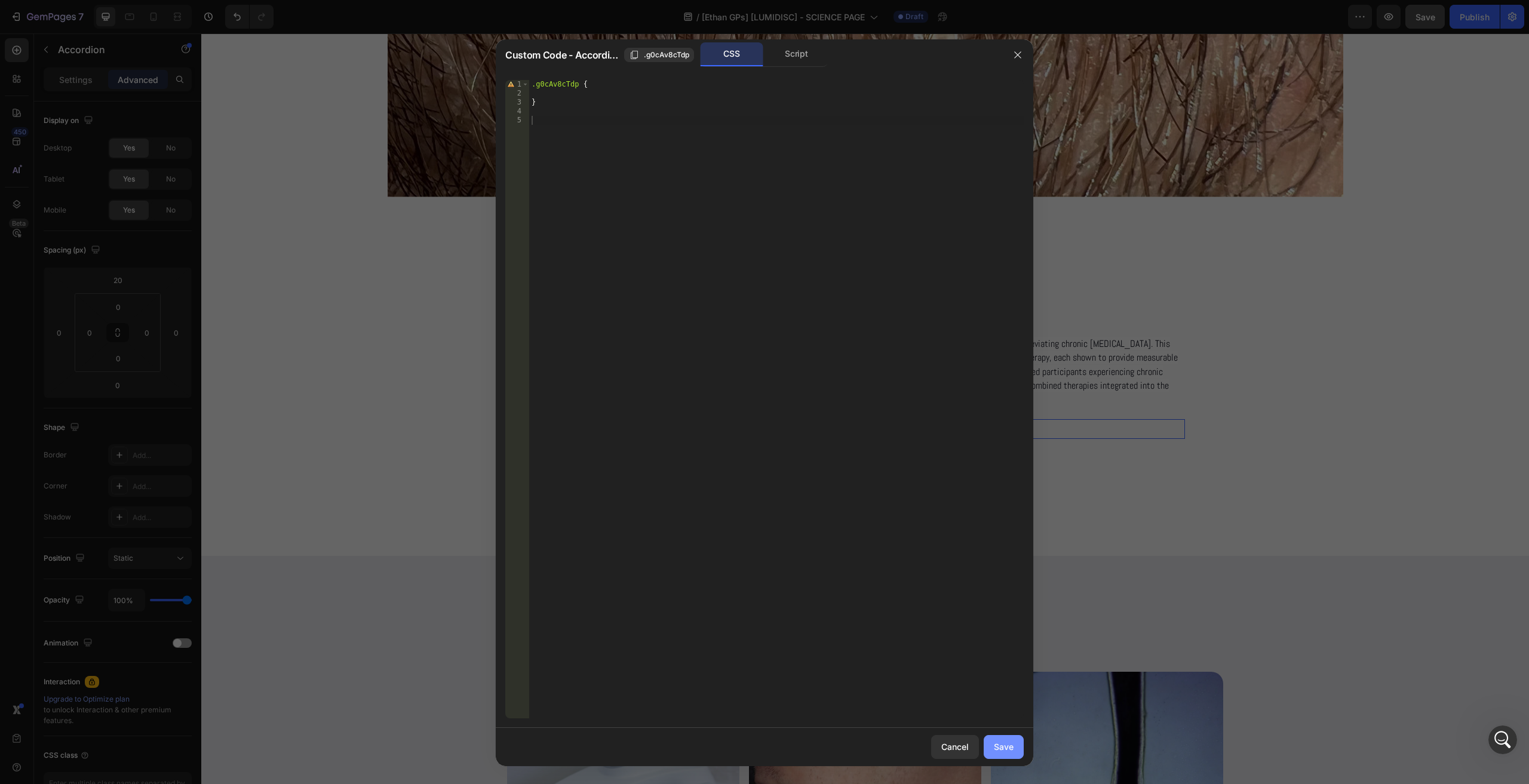
click at [996, 740] on button "Save" at bounding box center [1004, 746] width 40 height 24
type input "0"
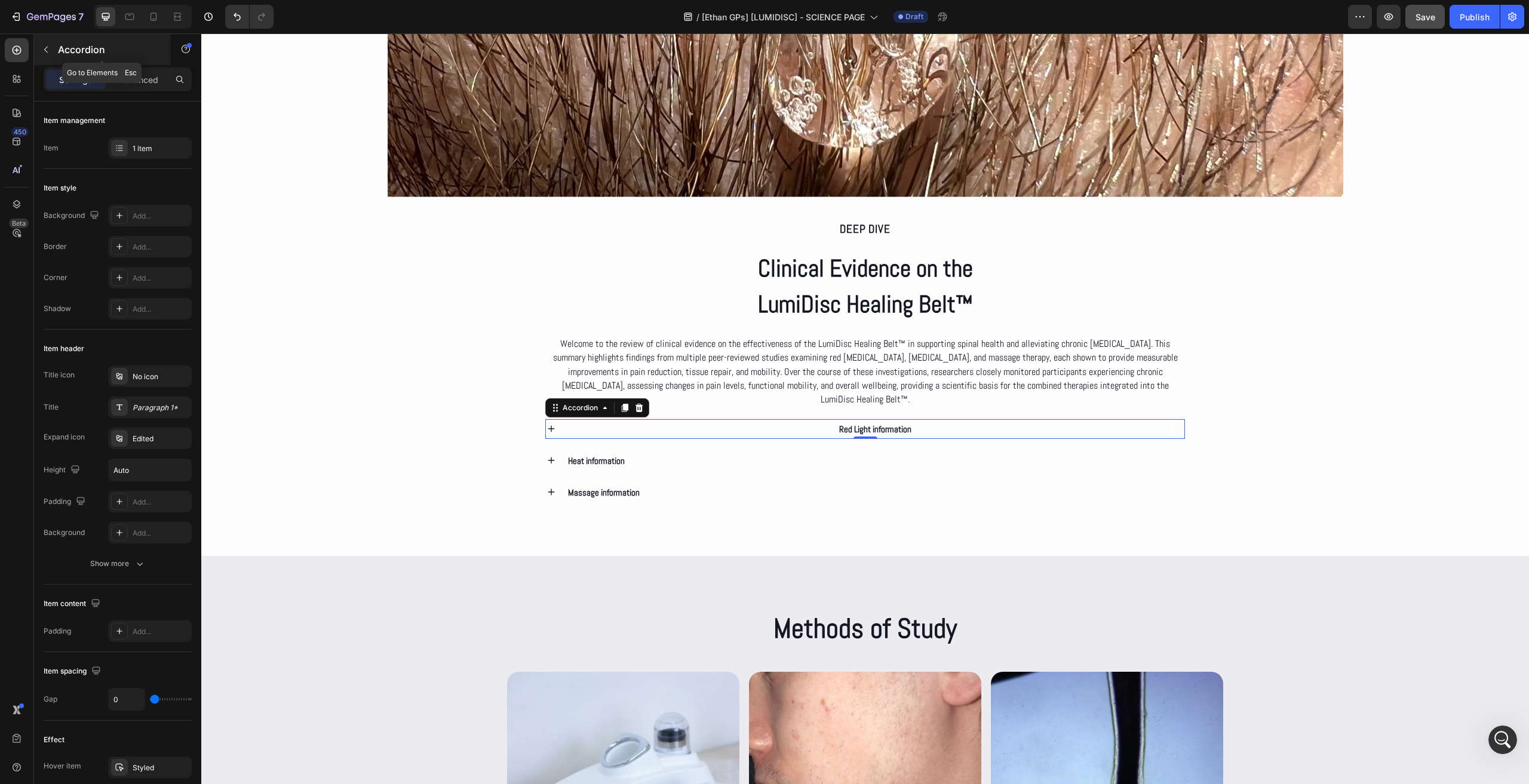
click at [60, 52] on p "Accordion" at bounding box center [108, 49] width 101 height 14
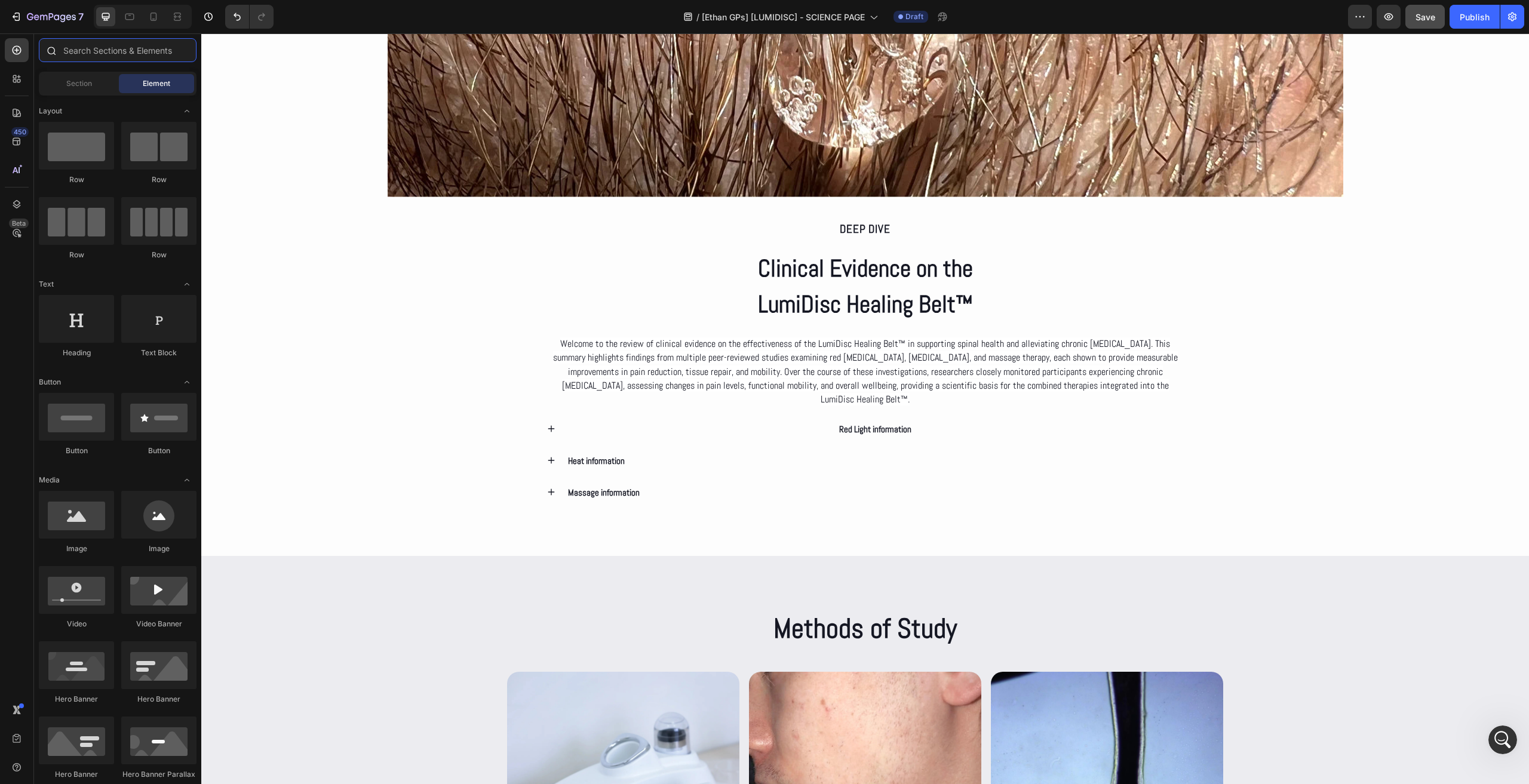
click at [89, 50] on input "text" at bounding box center [117, 50] width 158 height 24
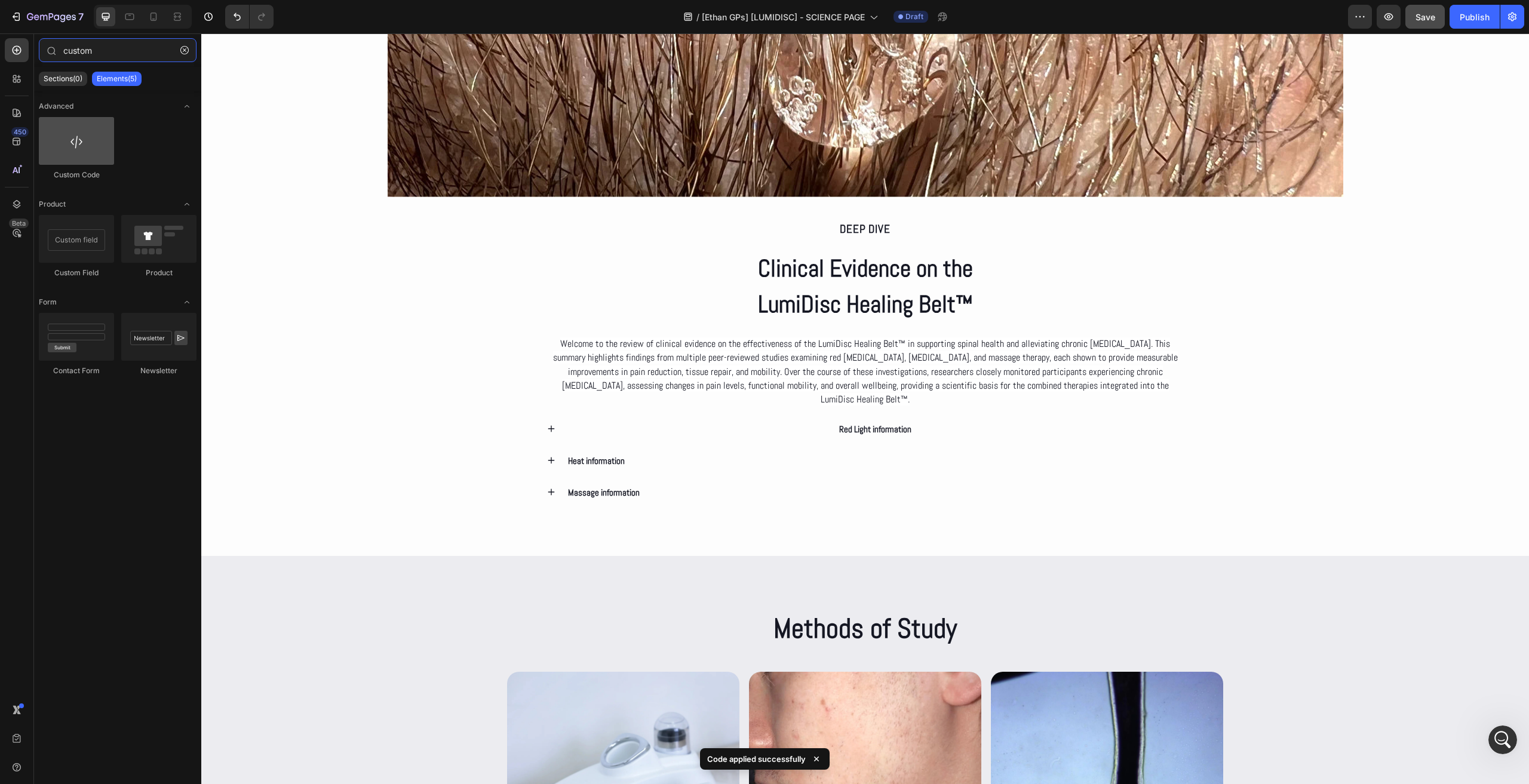
type input "custom"
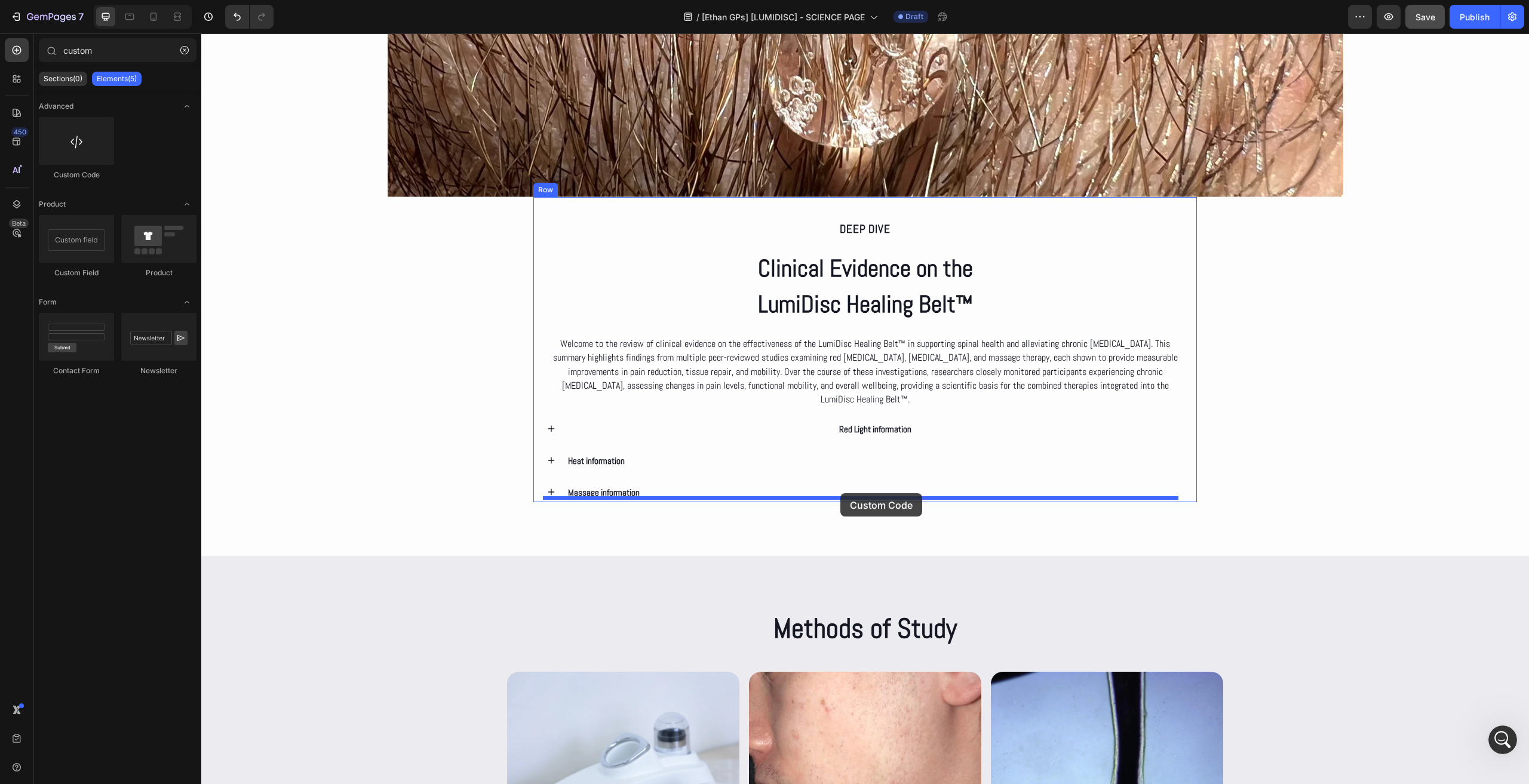
drag, startPoint x: 282, startPoint y: 160, endPoint x: 840, endPoint y: 493, distance: 649.8
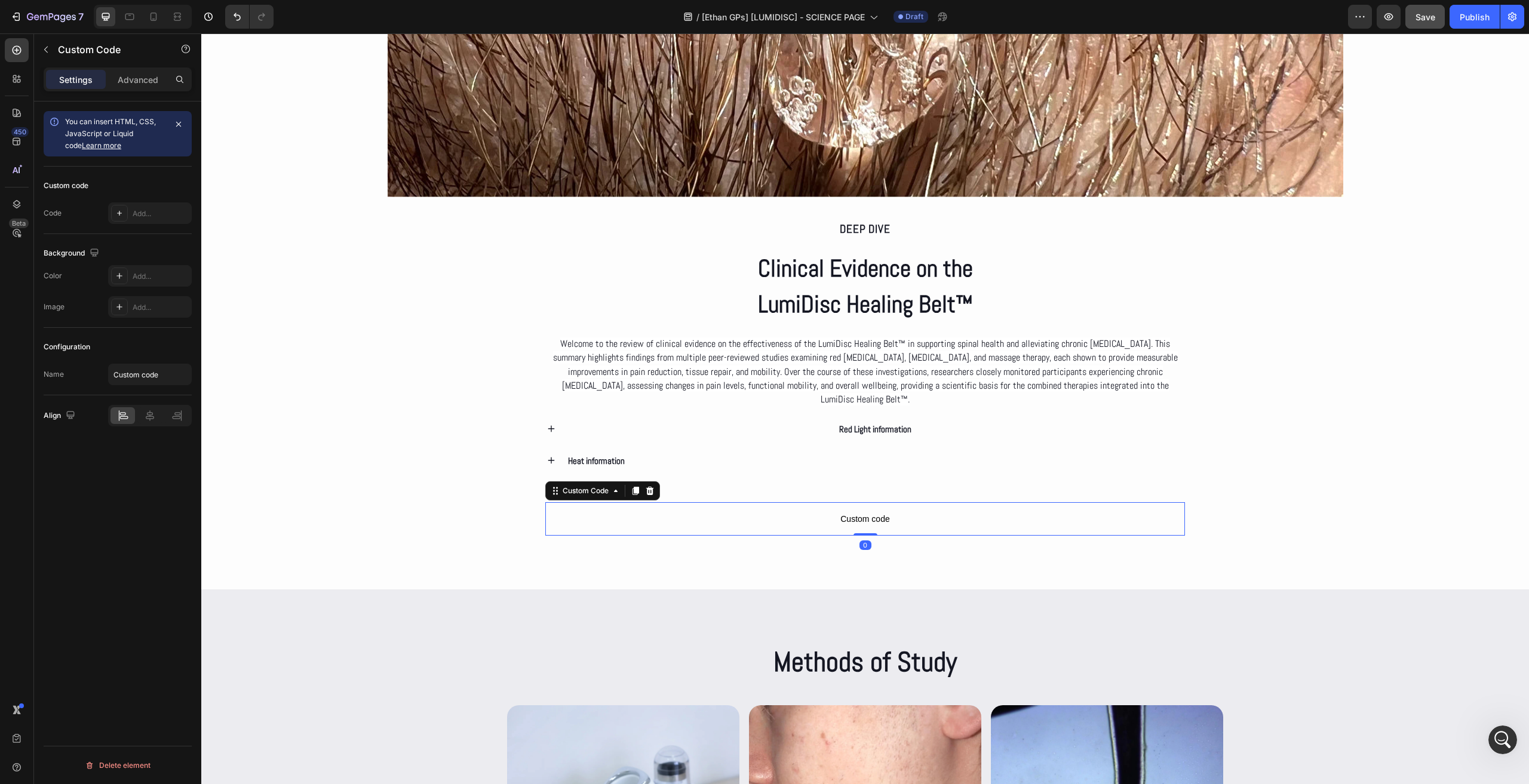
click at [773, 512] on span "Custom code" at bounding box center [865, 518] width 640 height 14
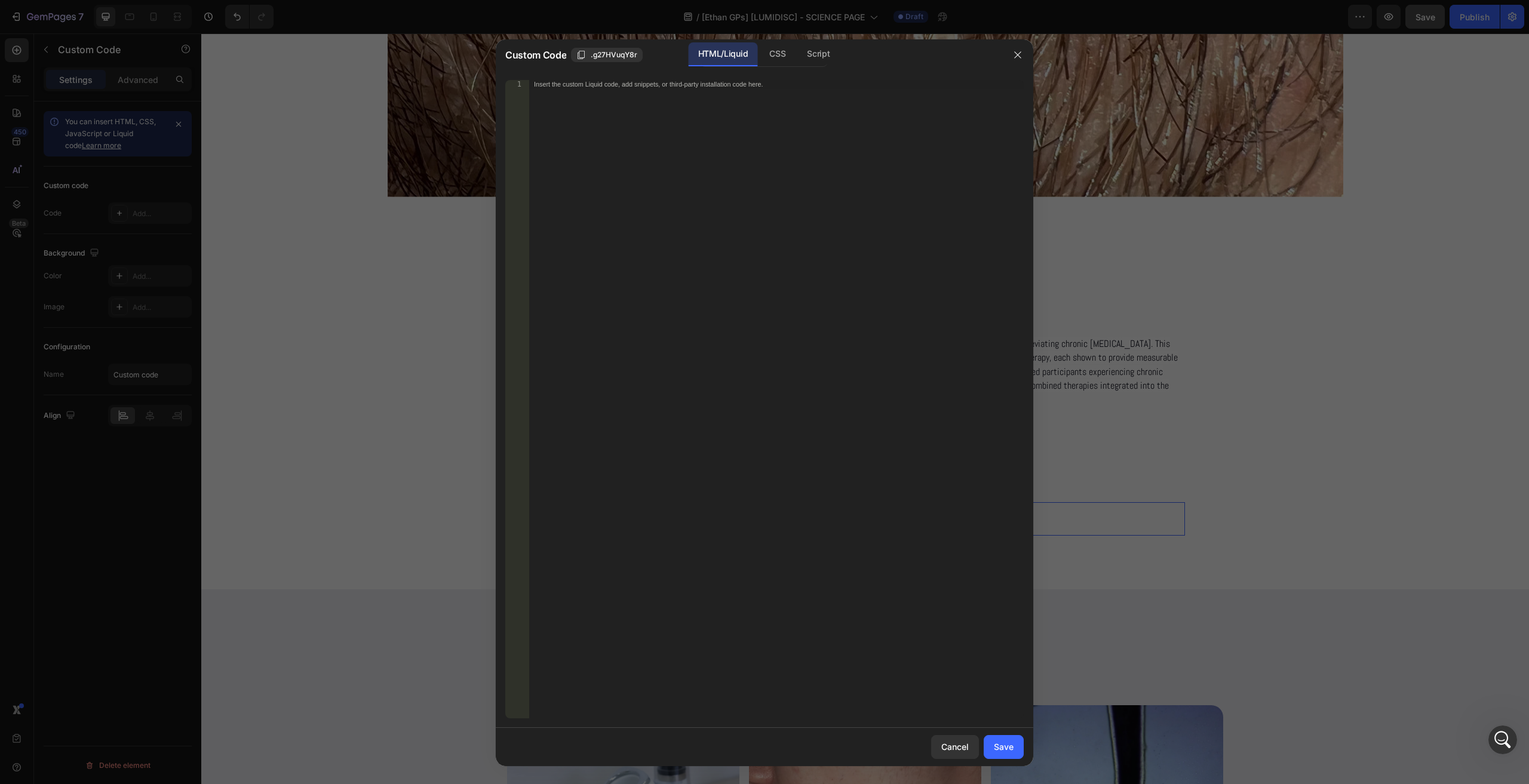
click at [694, 260] on div "Insert the custom Liquid code, add snippets, or third-party installation code h…" at bounding box center [777, 408] width 495 height 656
click at [797, 53] on div "CSS" at bounding box center [817, 54] width 41 height 24
click at [779, 157] on div "Insert the CSS code to style your content here." at bounding box center [777, 408] width 495 height 656
paste textarea "}"
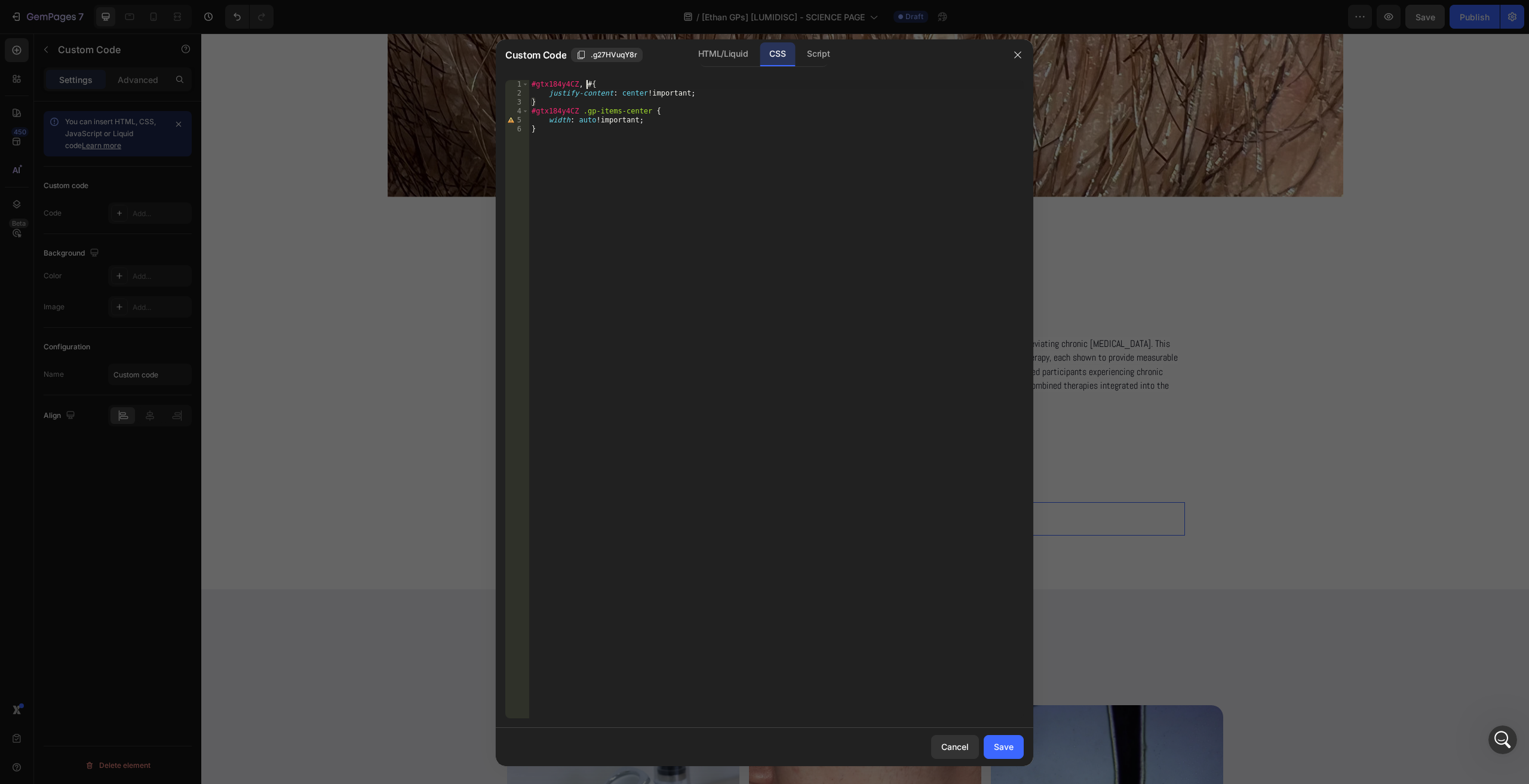
paste textarea "glBkmsgcsX"
paste textarea "gka6CAvibb"
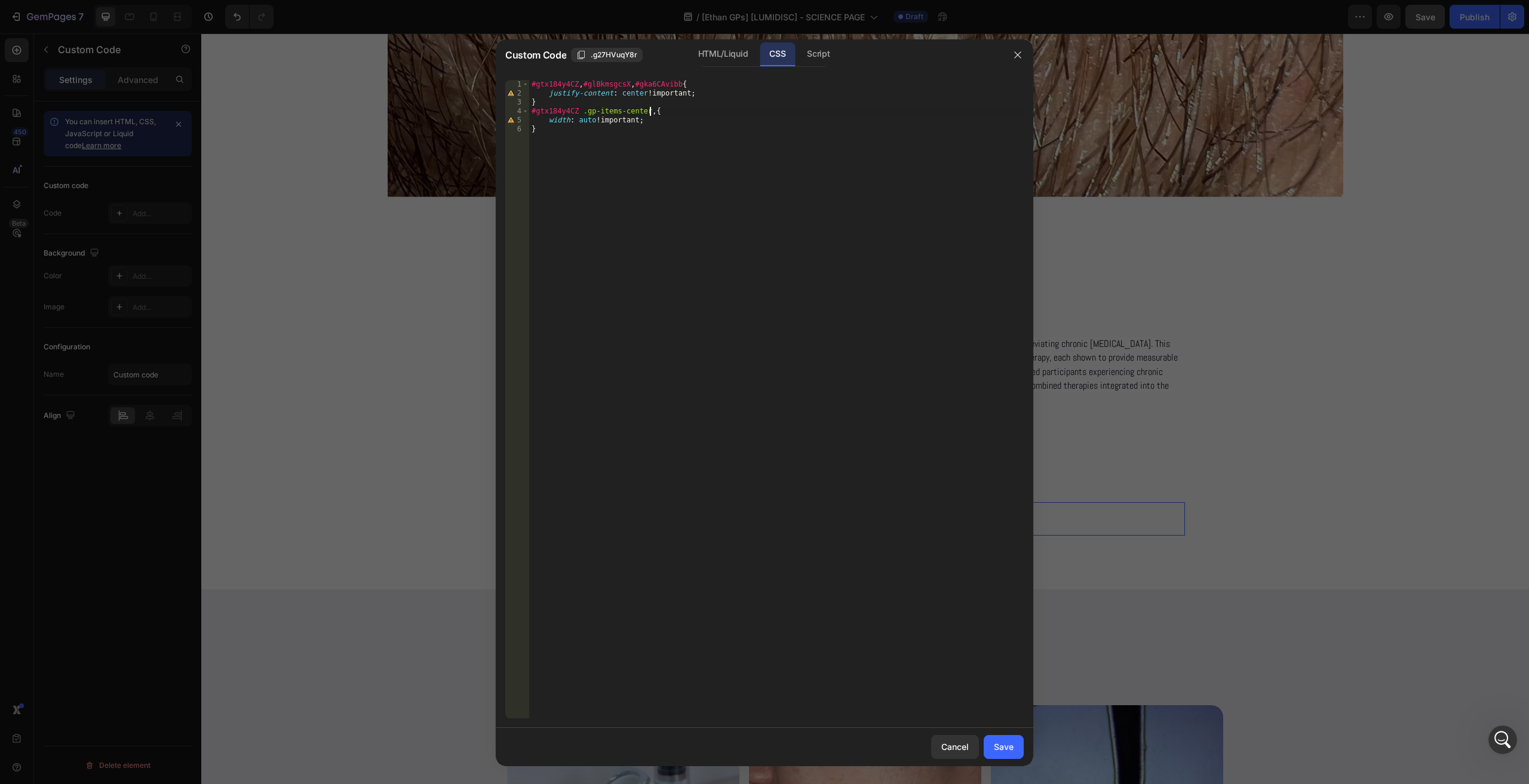
paste textarea "#gtx184y4CZ .gp-items-center"
paste textarea "lBkmsgcsX"
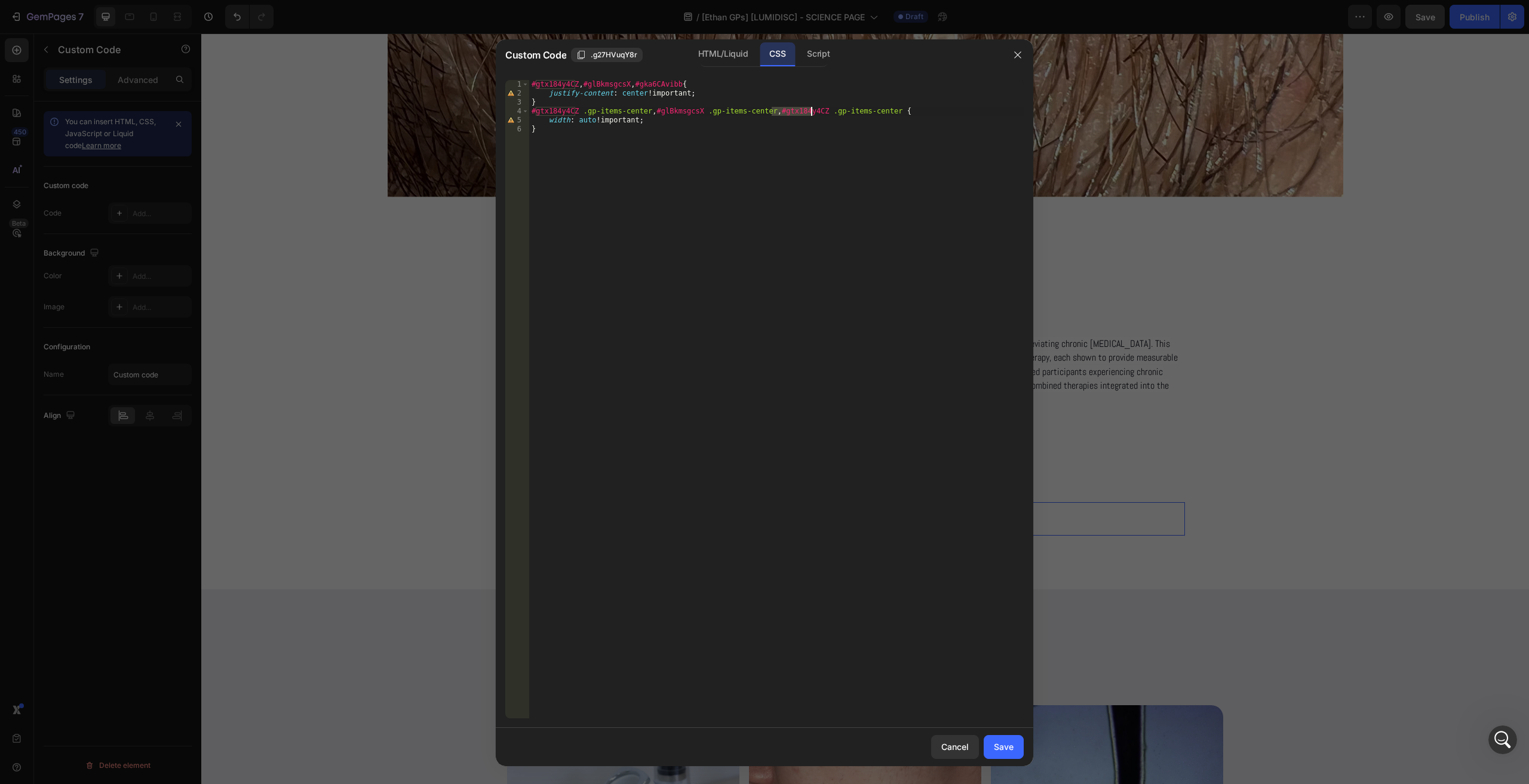
paste textarea "ka6CAvibb"
type textarea "#gtx184y4CZ .gp-items-center, #glBkmsgcsX .gp-items-center, #gka6CAvibb .gp-ite…"
click at [1015, 741] on button "Save" at bounding box center [1004, 746] width 40 height 24
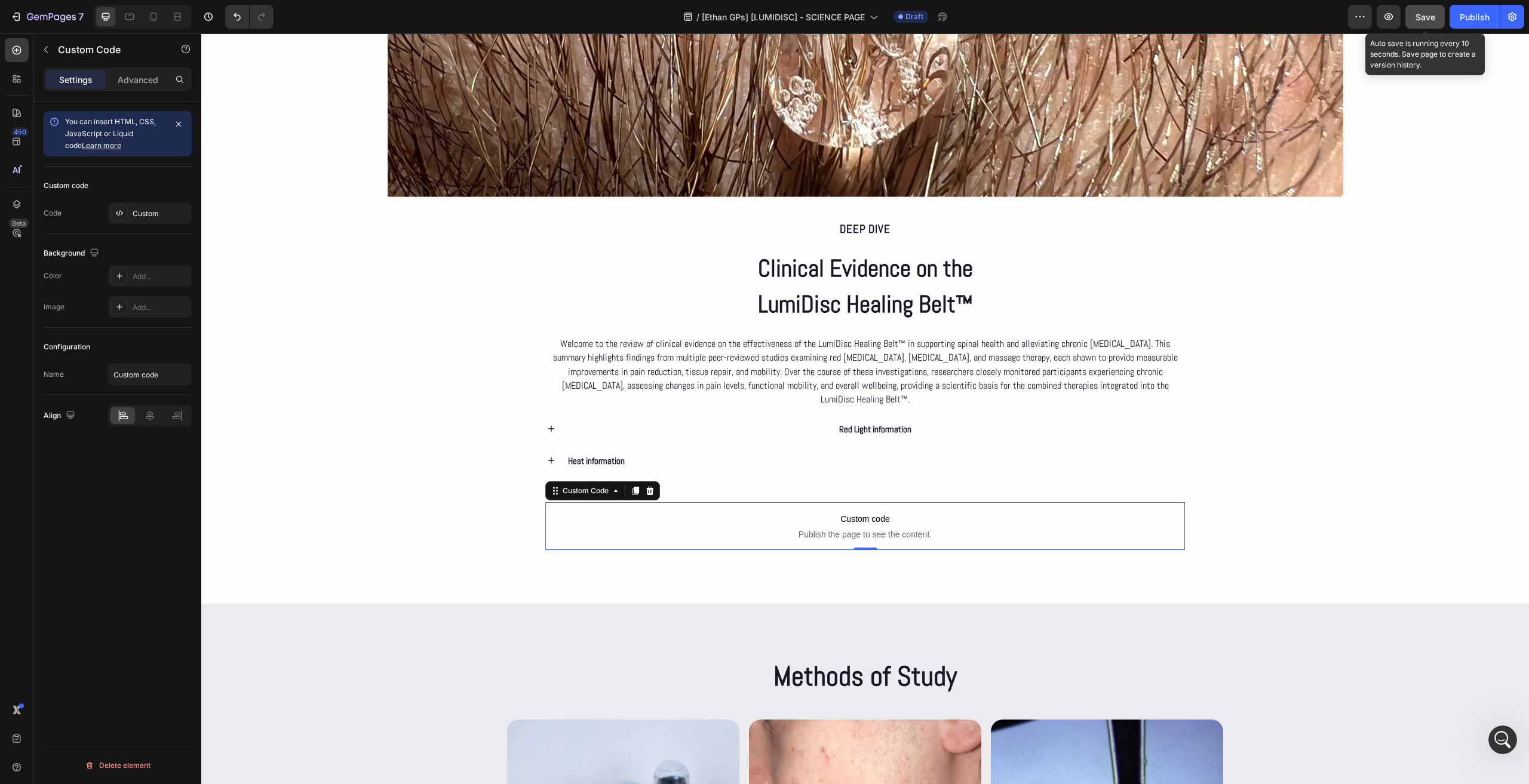
click at [1413, 11] on button "Save" at bounding box center [1424, 16] width 39 height 24
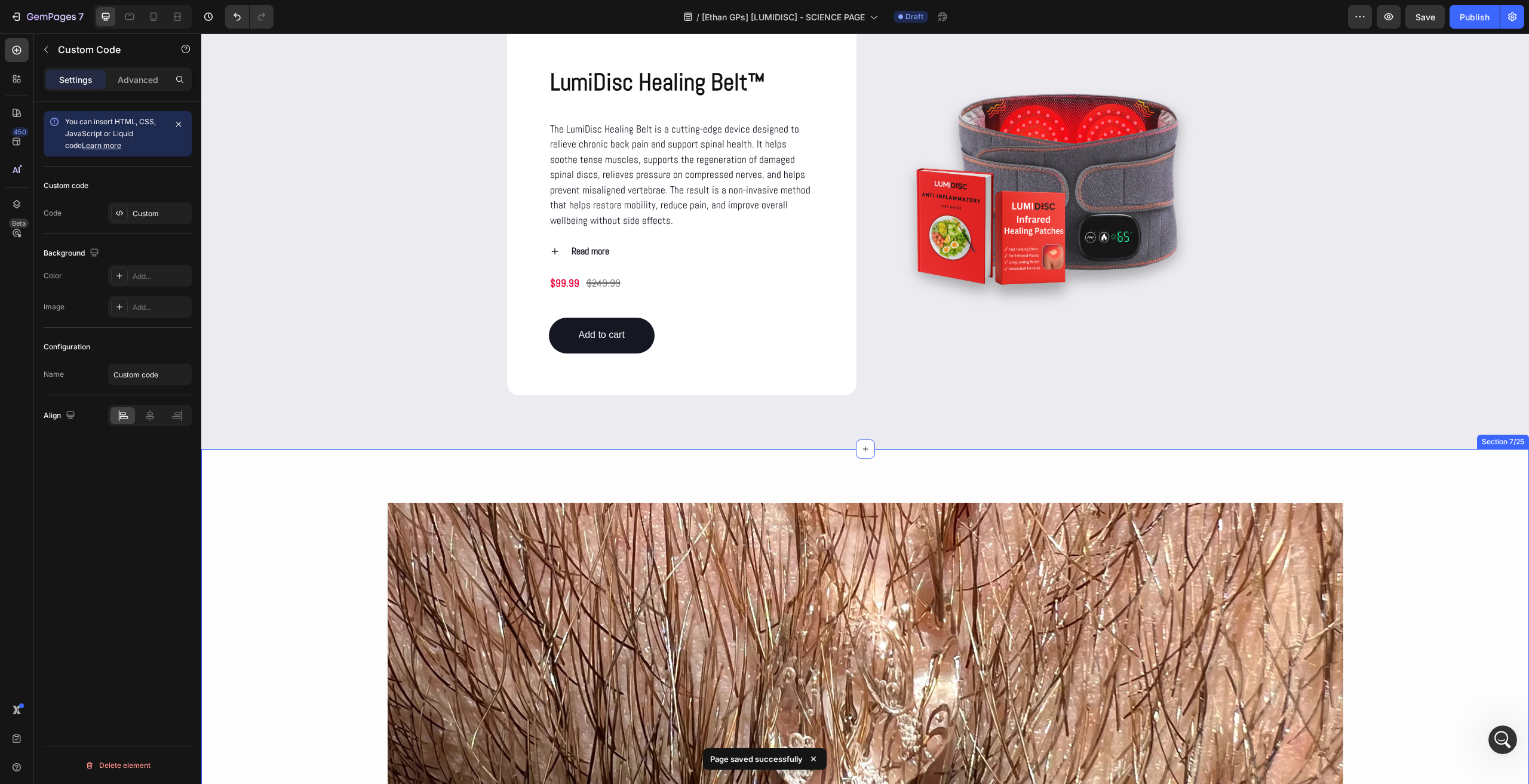
scroll to position [1134, 0]
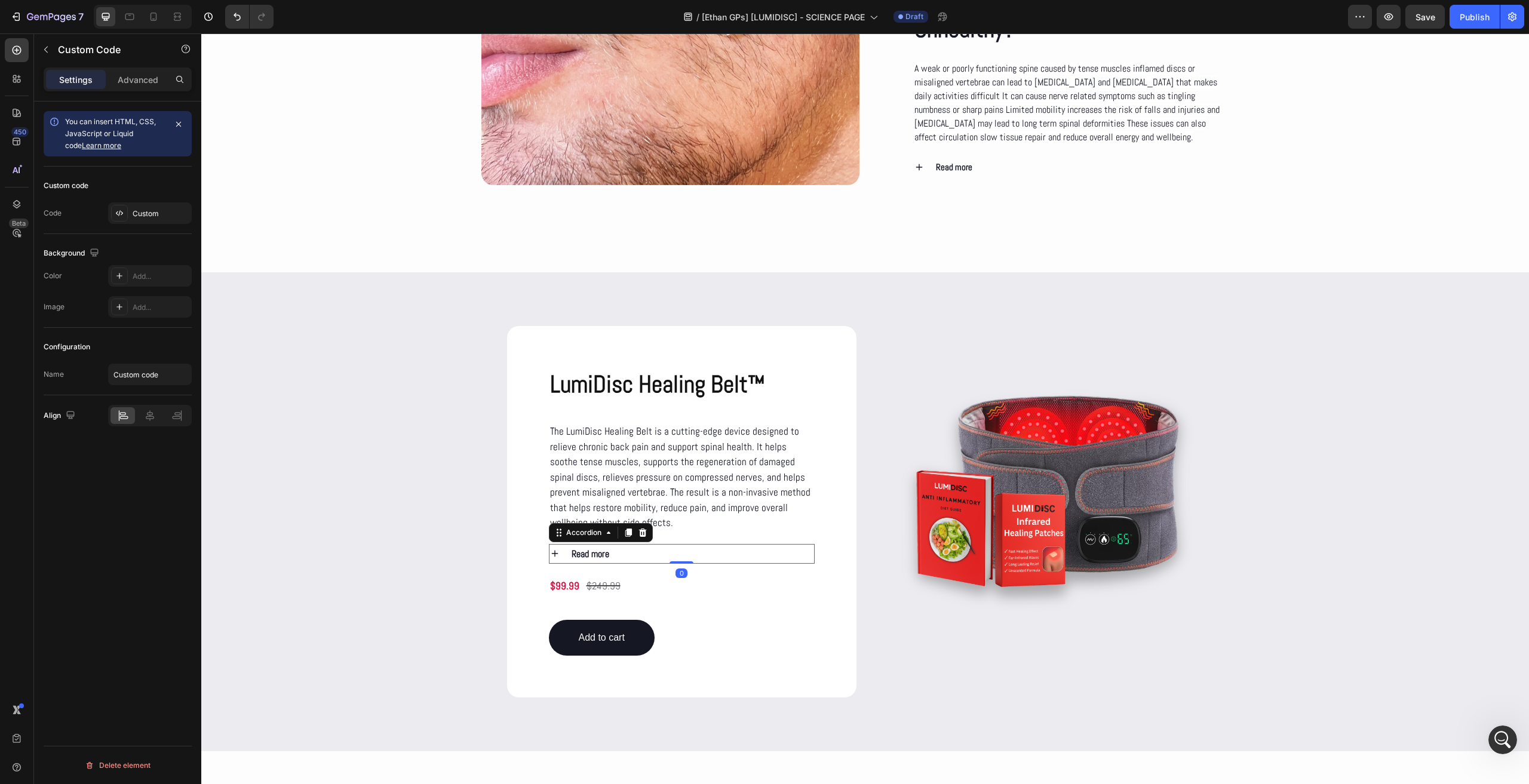
click at [616, 551] on div "Read more" at bounding box center [692, 553] width 244 height 19
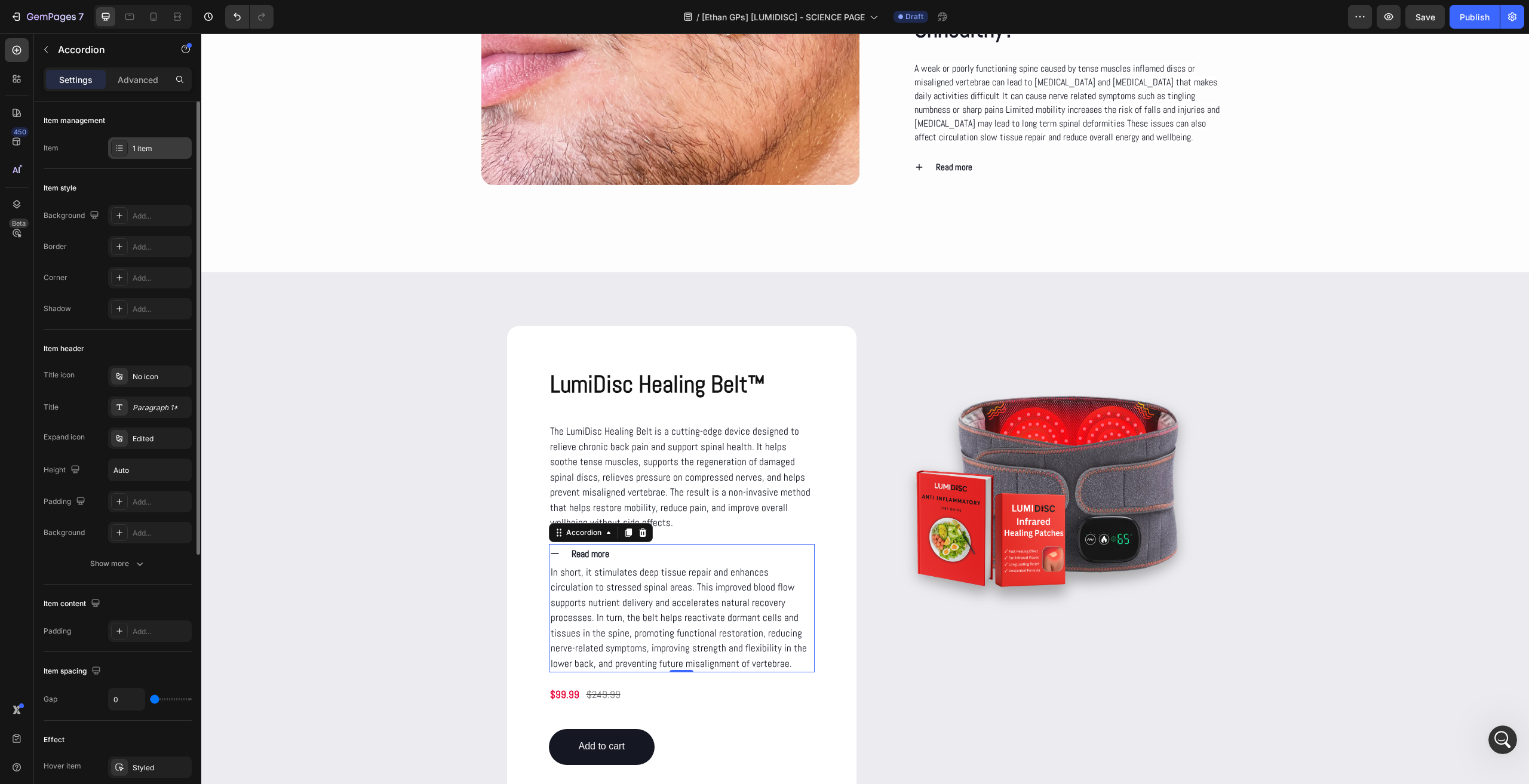
click at [140, 143] on div "1 item" at bounding box center [161, 148] width 56 height 11
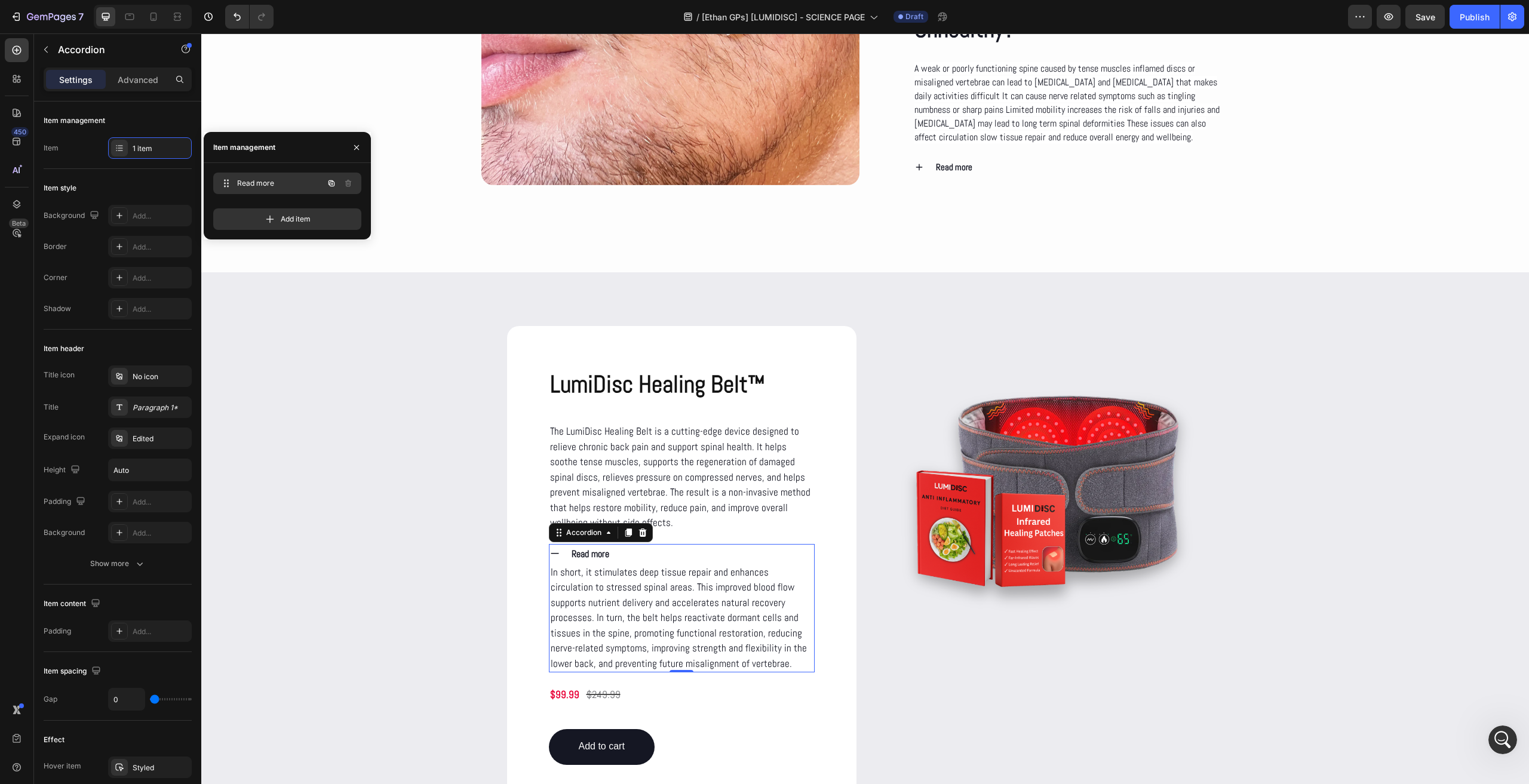
click at [272, 174] on div "Read more Read more" at bounding box center [288, 183] width 148 height 21
click at [256, 182] on span "Read more" at bounding box center [279, 183] width 89 height 11
click at [229, 179] on icon at bounding box center [225, 184] width 10 height 10
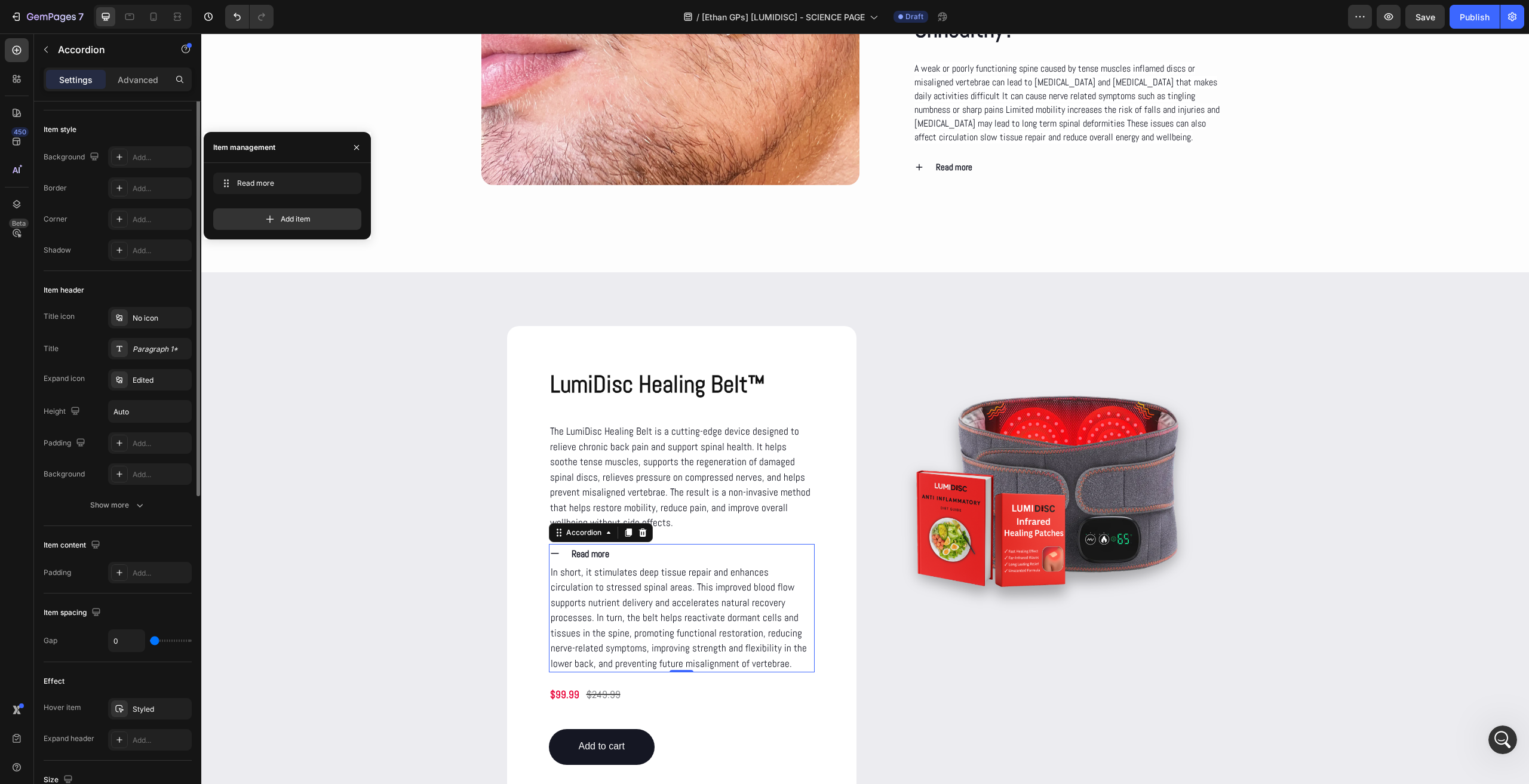
scroll to position [0, 0]
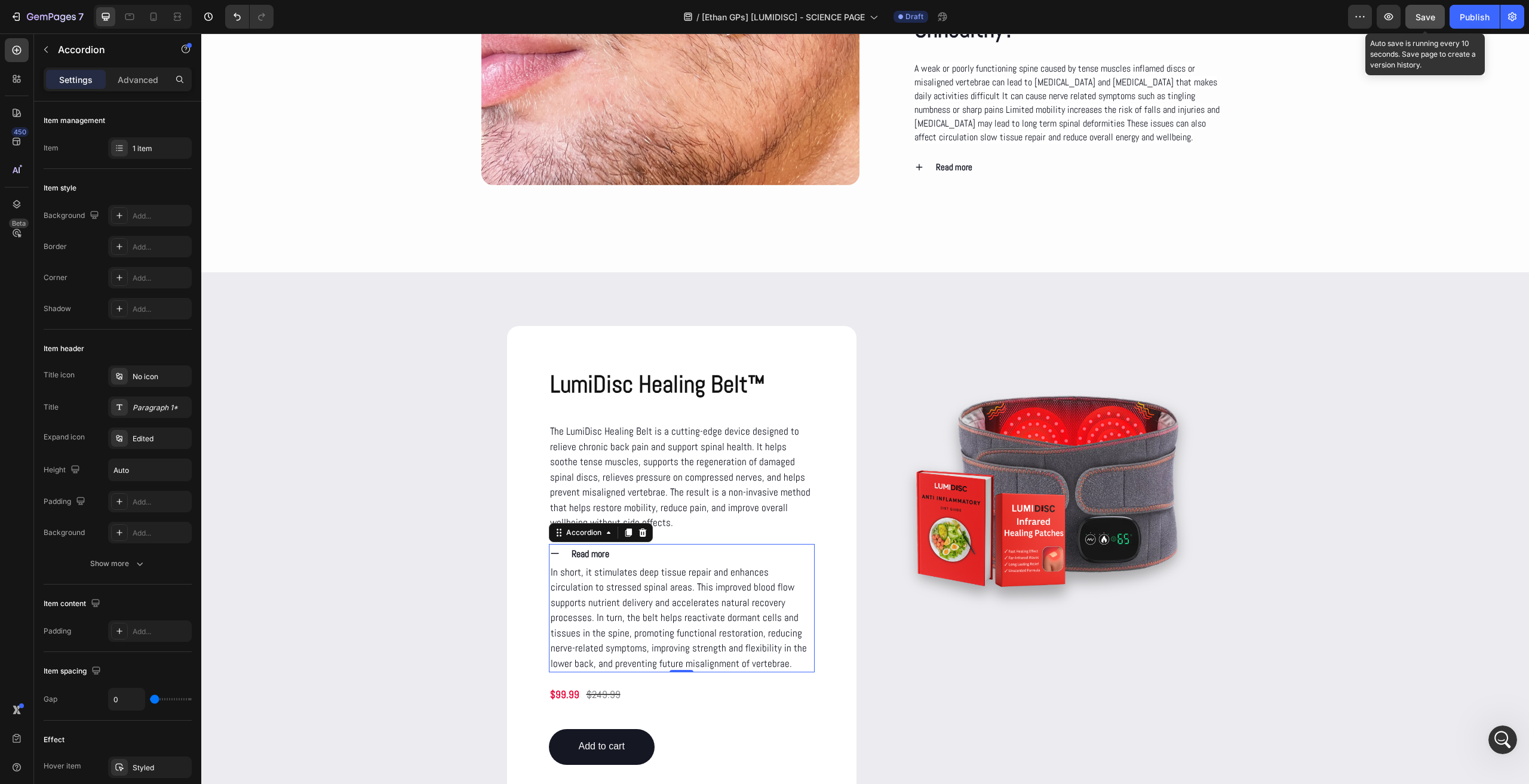
click at [1430, 24] on button "Save" at bounding box center [1424, 16] width 39 height 24
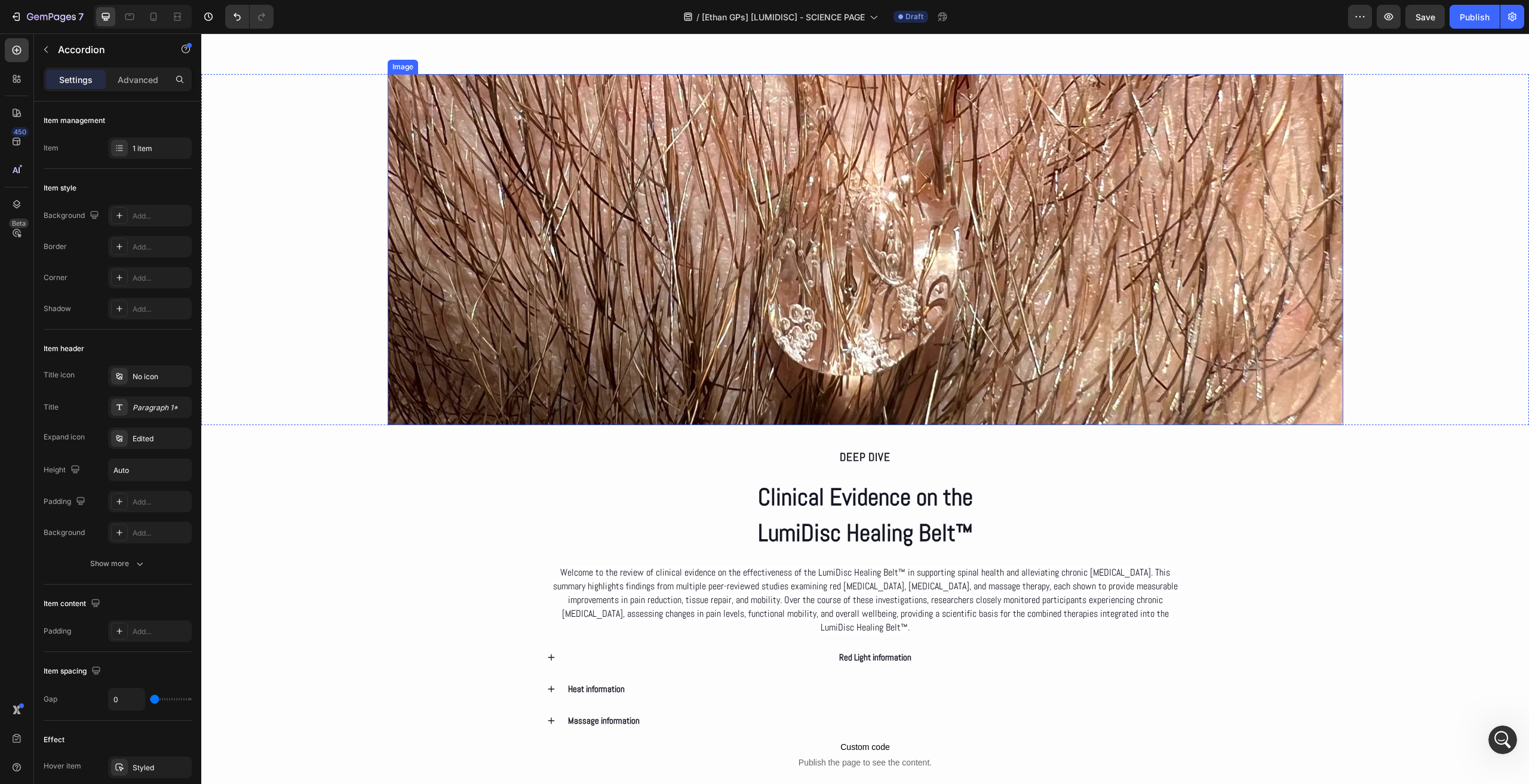
scroll to position [2268, 0]
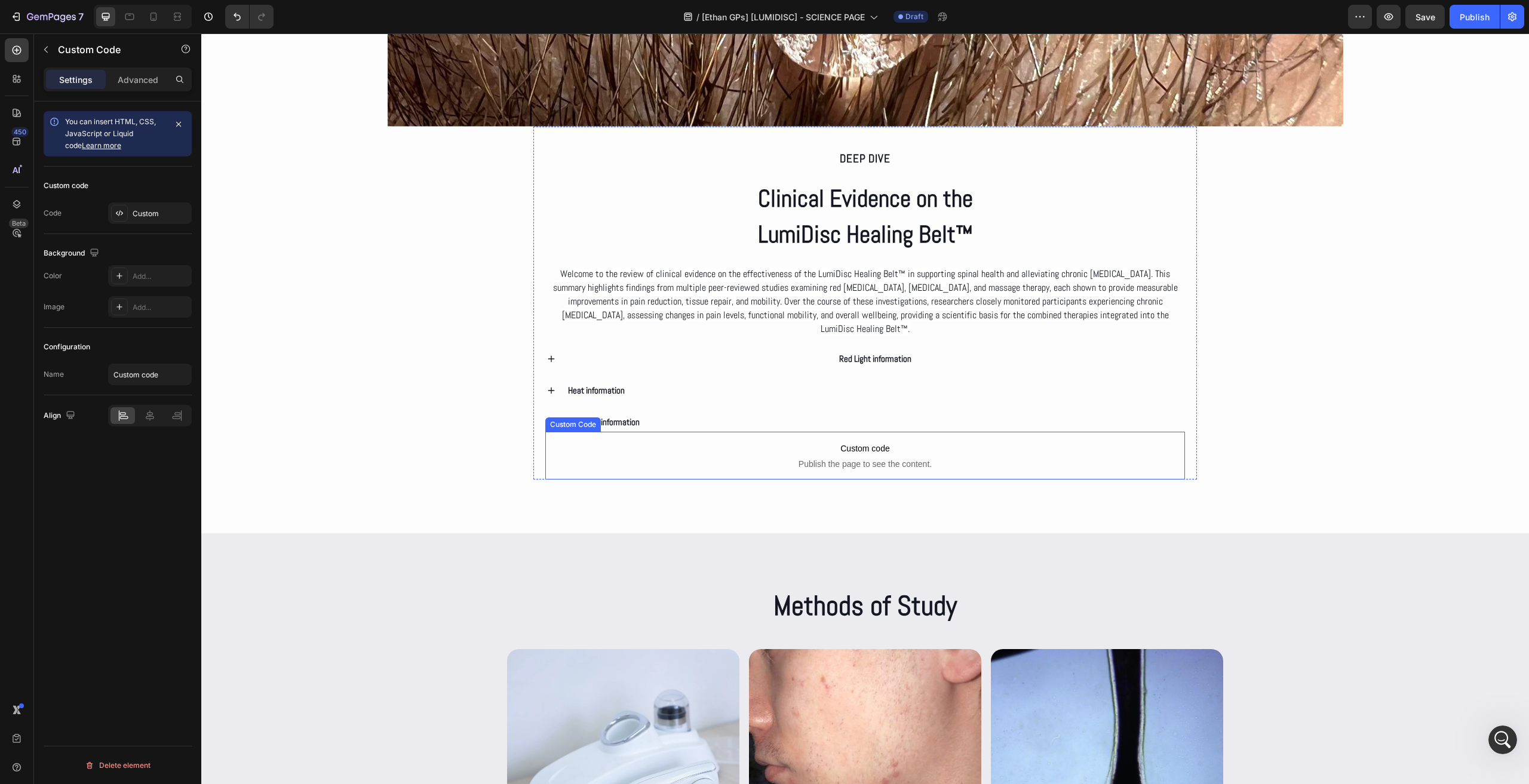
click at [853, 463] on span "Publish the page to see the content." at bounding box center [865, 464] width 640 height 12
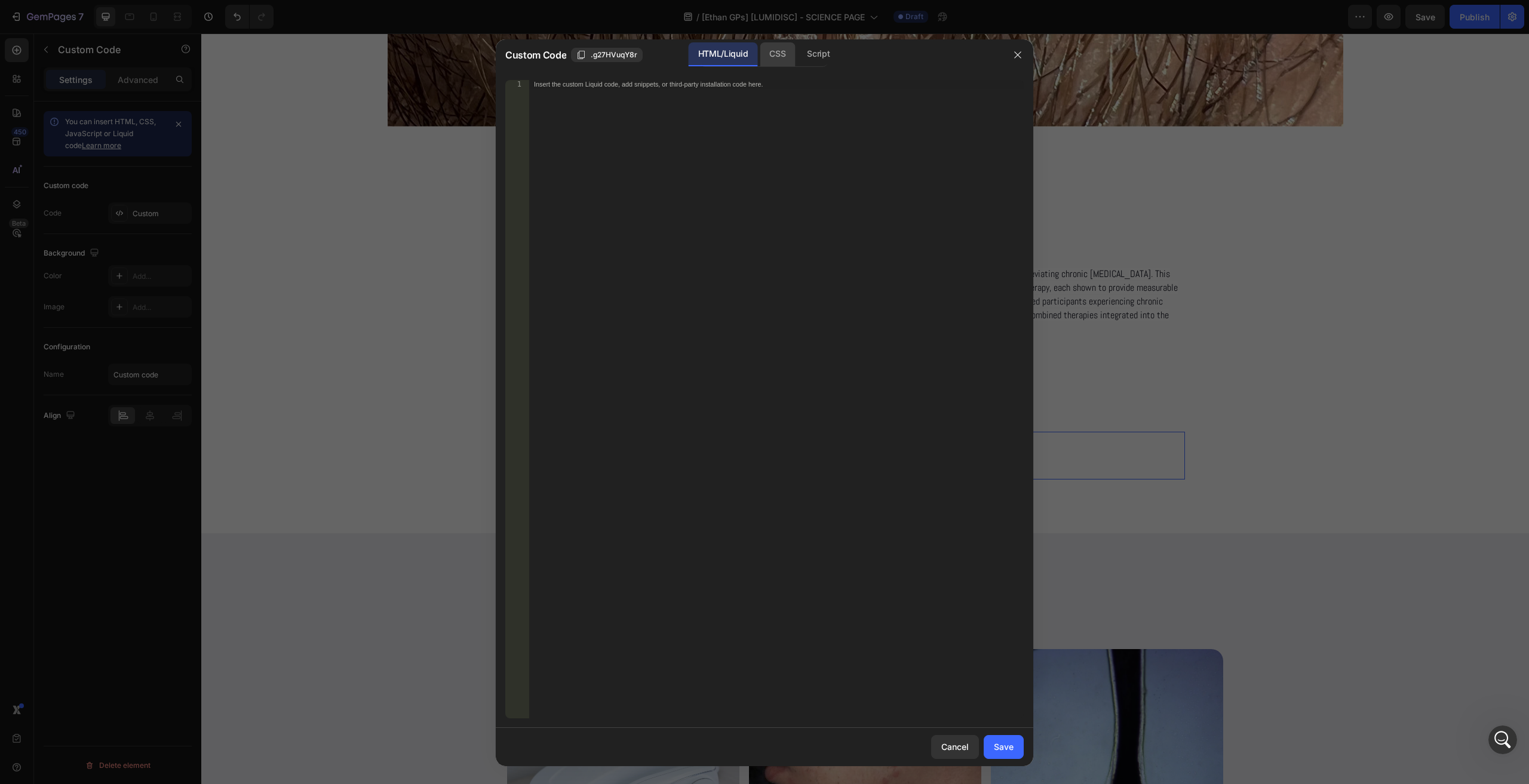
click at [797, 63] on div "CSS" at bounding box center [817, 54] width 41 height 24
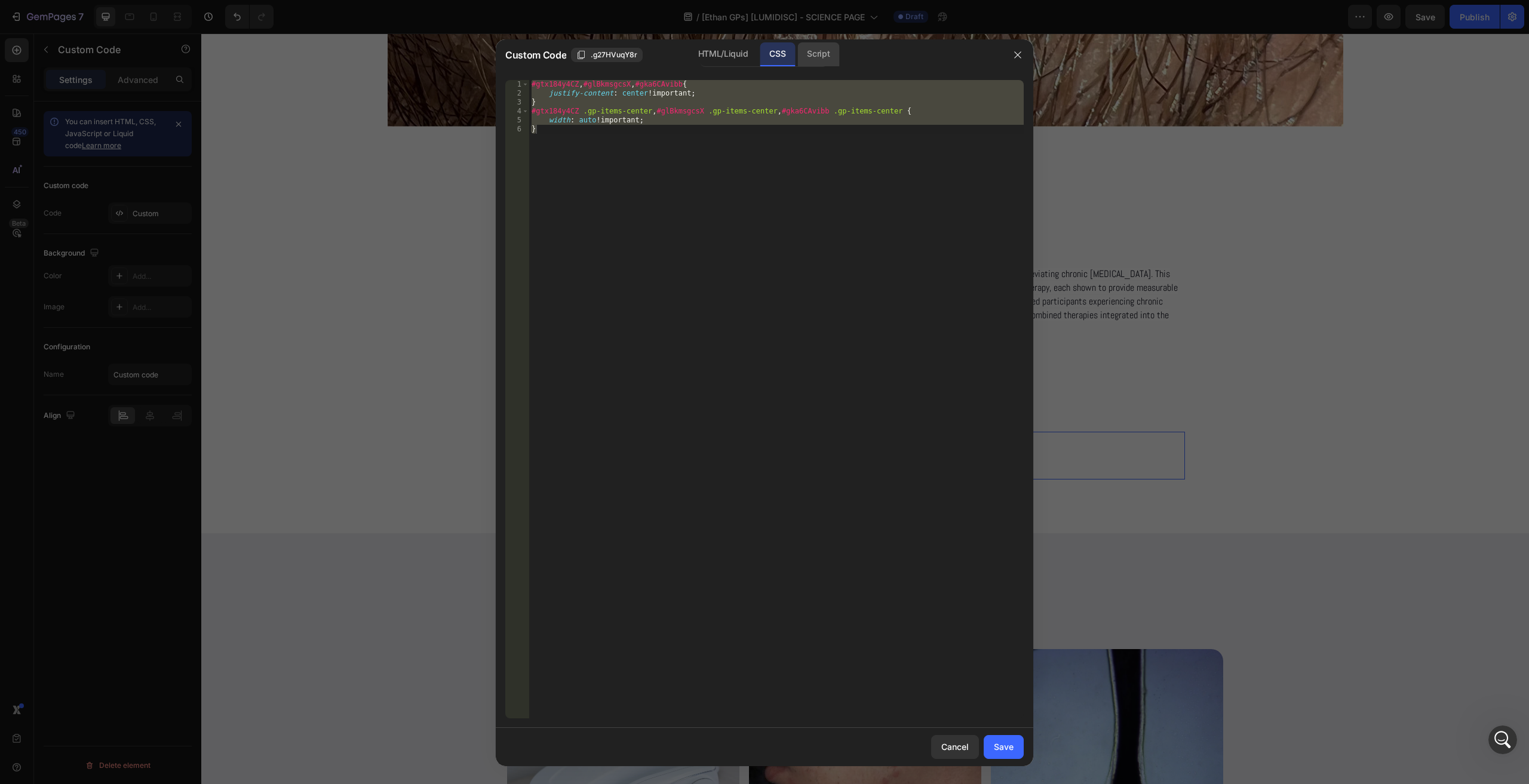
click at [815, 63] on div "Script" at bounding box center [817, 54] width 41 height 24
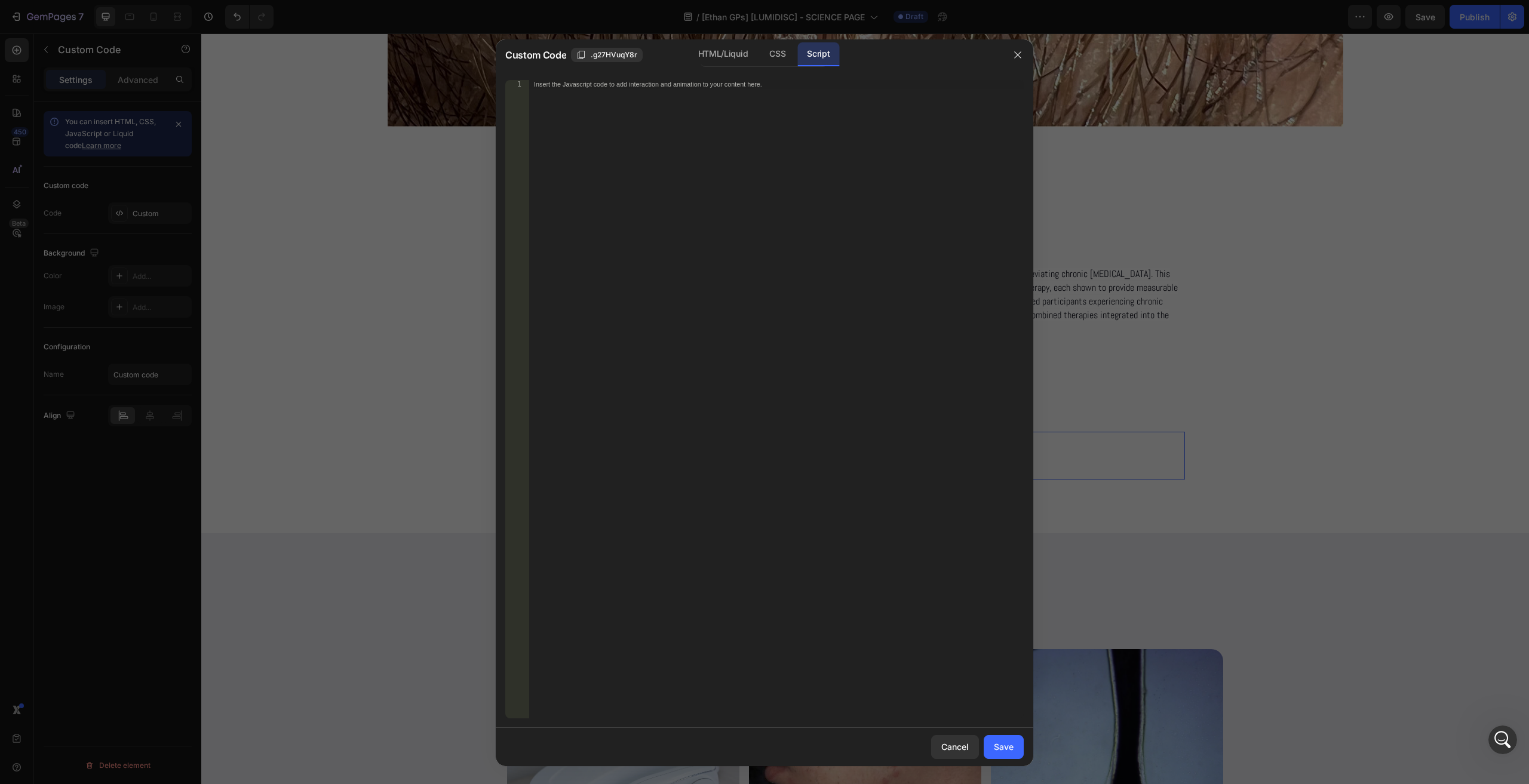
click at [797, 63] on div "Script" at bounding box center [817, 54] width 41 height 24
click at [784, 62] on div "CSS" at bounding box center [777, 54] width 36 height 24
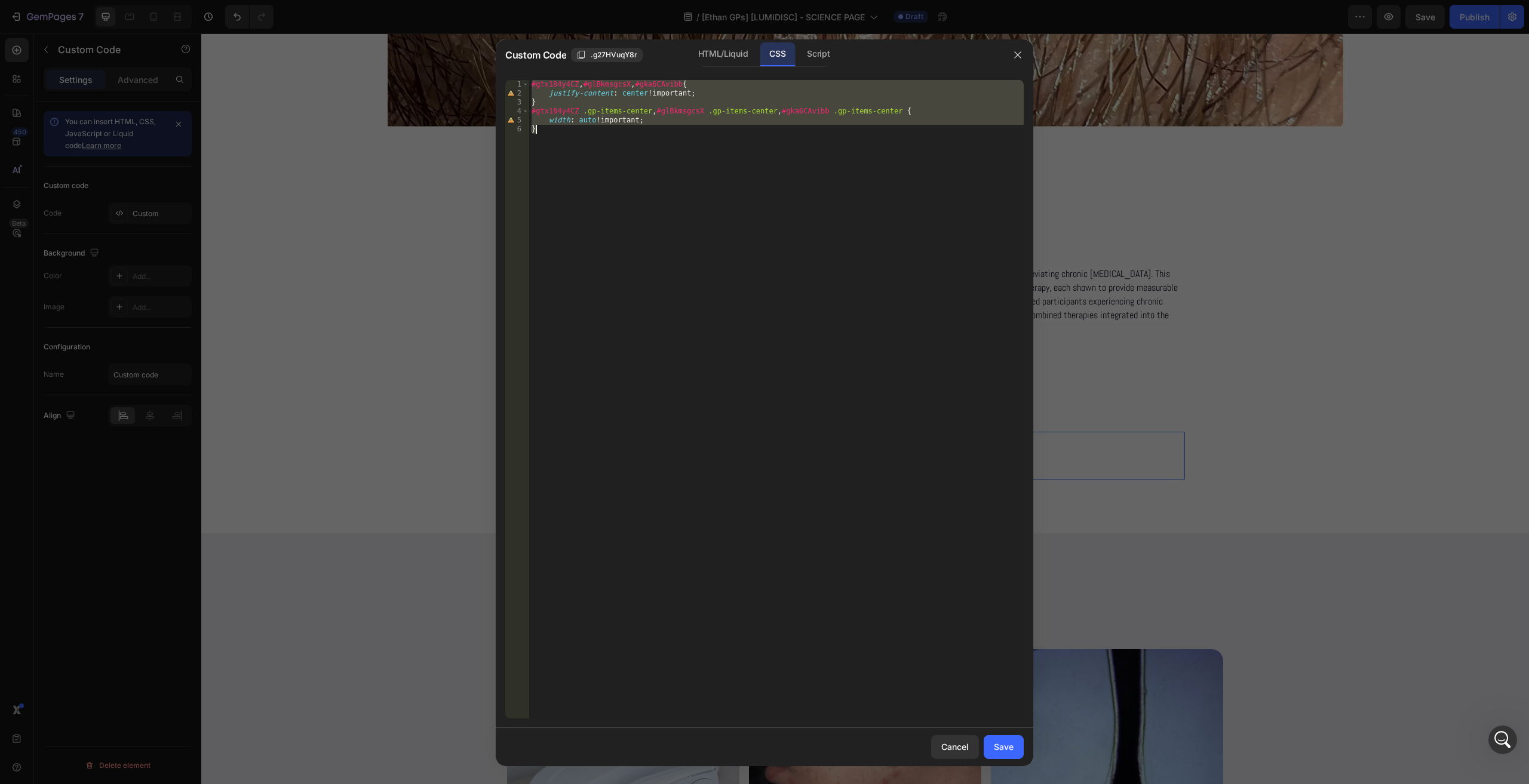
click at [639, 155] on div "#gtx184y4CZ , #glBkmsgcsX , #gka6CAvibb { justify-content : center !important ;…" at bounding box center [777, 398] width 495 height 638
drag, startPoint x: 619, startPoint y: 153, endPoint x: 471, endPoint y: 42, distance: 185.0
click at [471, 42] on div "Custom Code .g27HVuqY8r HTML/Liquid CSS Script } 1 2 3 4 5 6 #gtx184y4CZ , #glB…" at bounding box center [764, 392] width 1529 height 784
type textarea "#gtx184y4CZ, #glBkmsgcsX, #gka6CAvibb{ justify-content: center !important;"
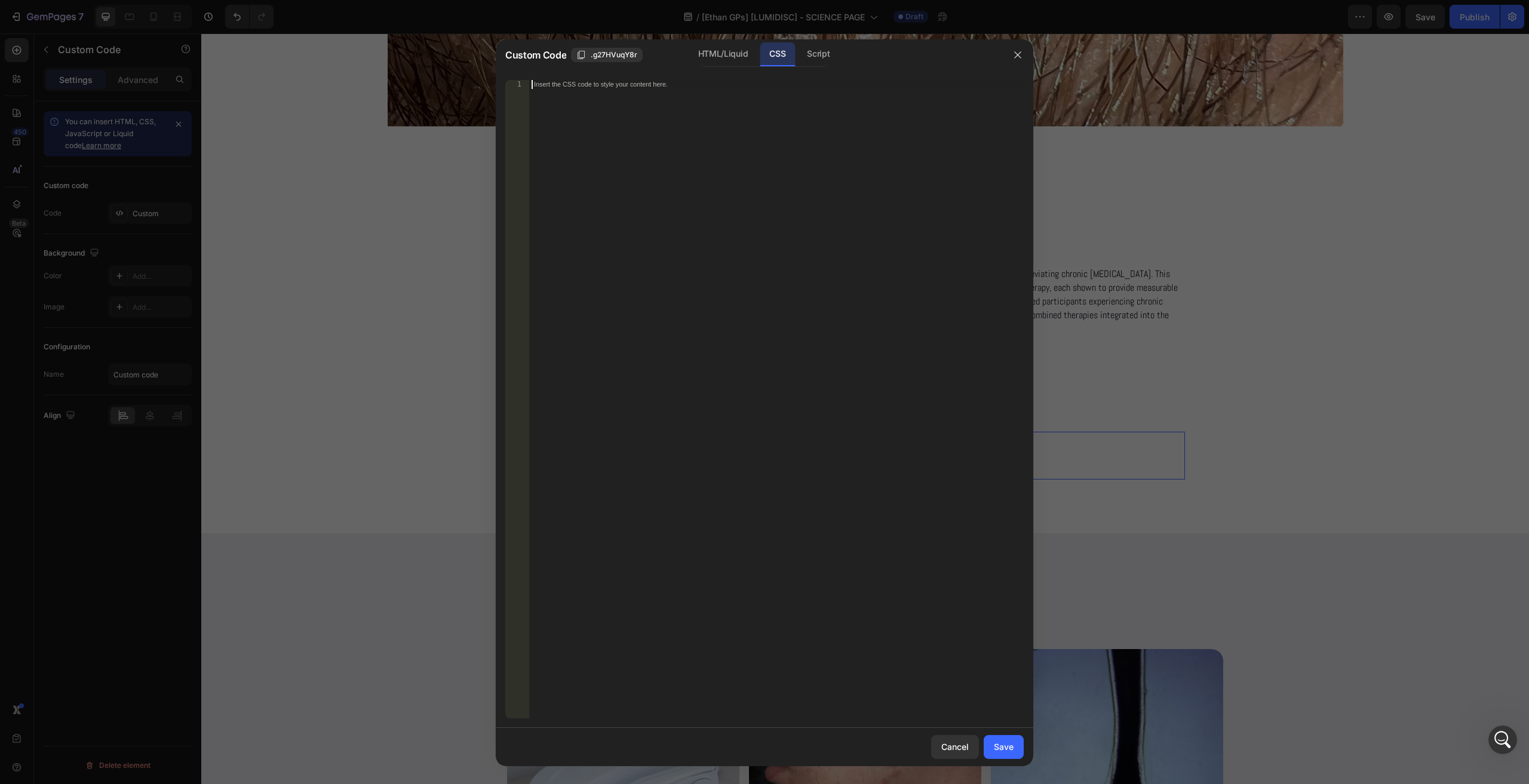
click at [989, 739] on button "Save" at bounding box center [1004, 746] width 40 height 24
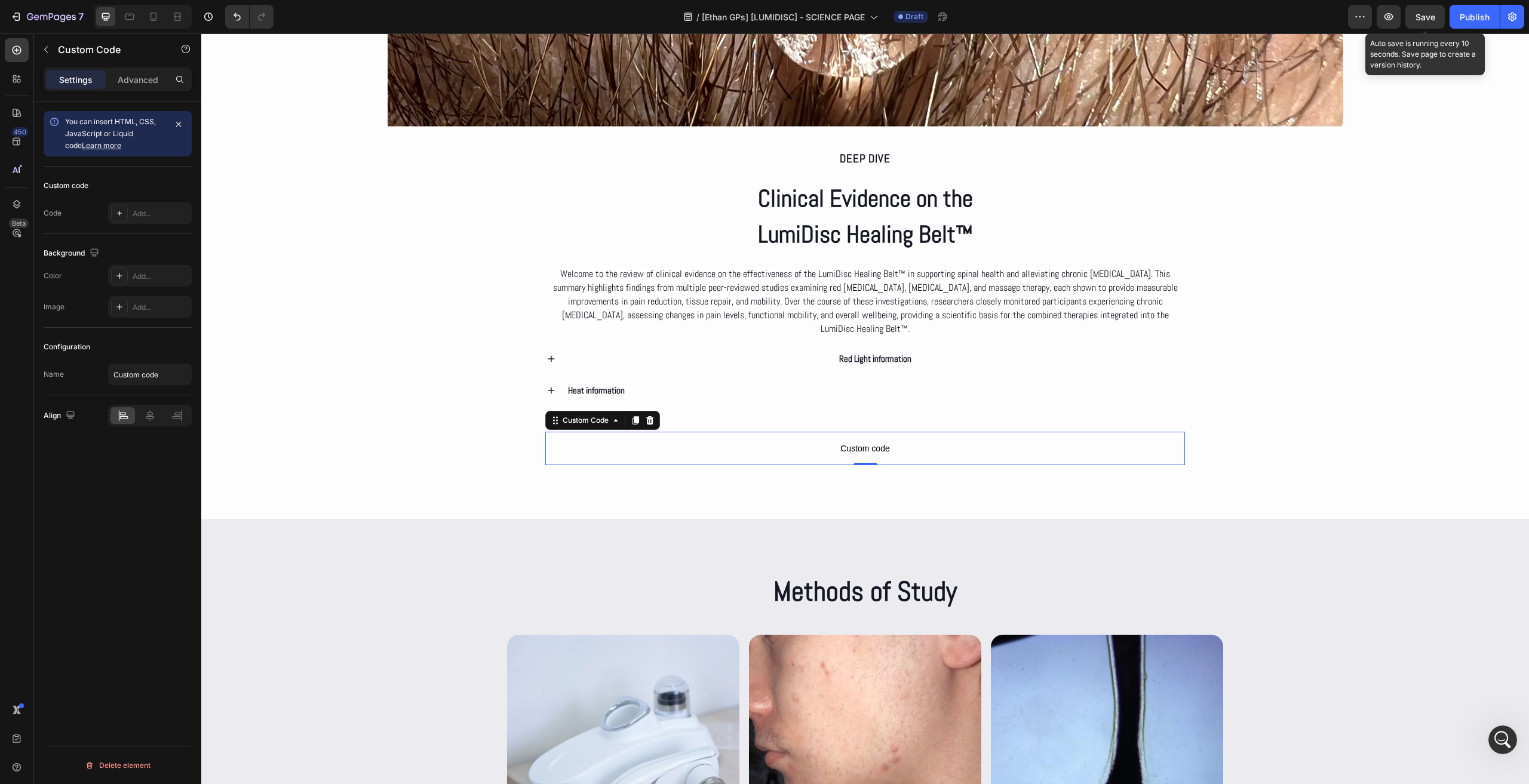
click at [1426, 15] on span "Save" at bounding box center [1425, 16] width 19 height 11
click at [153, 20] on icon at bounding box center [153, 16] width 7 height 9
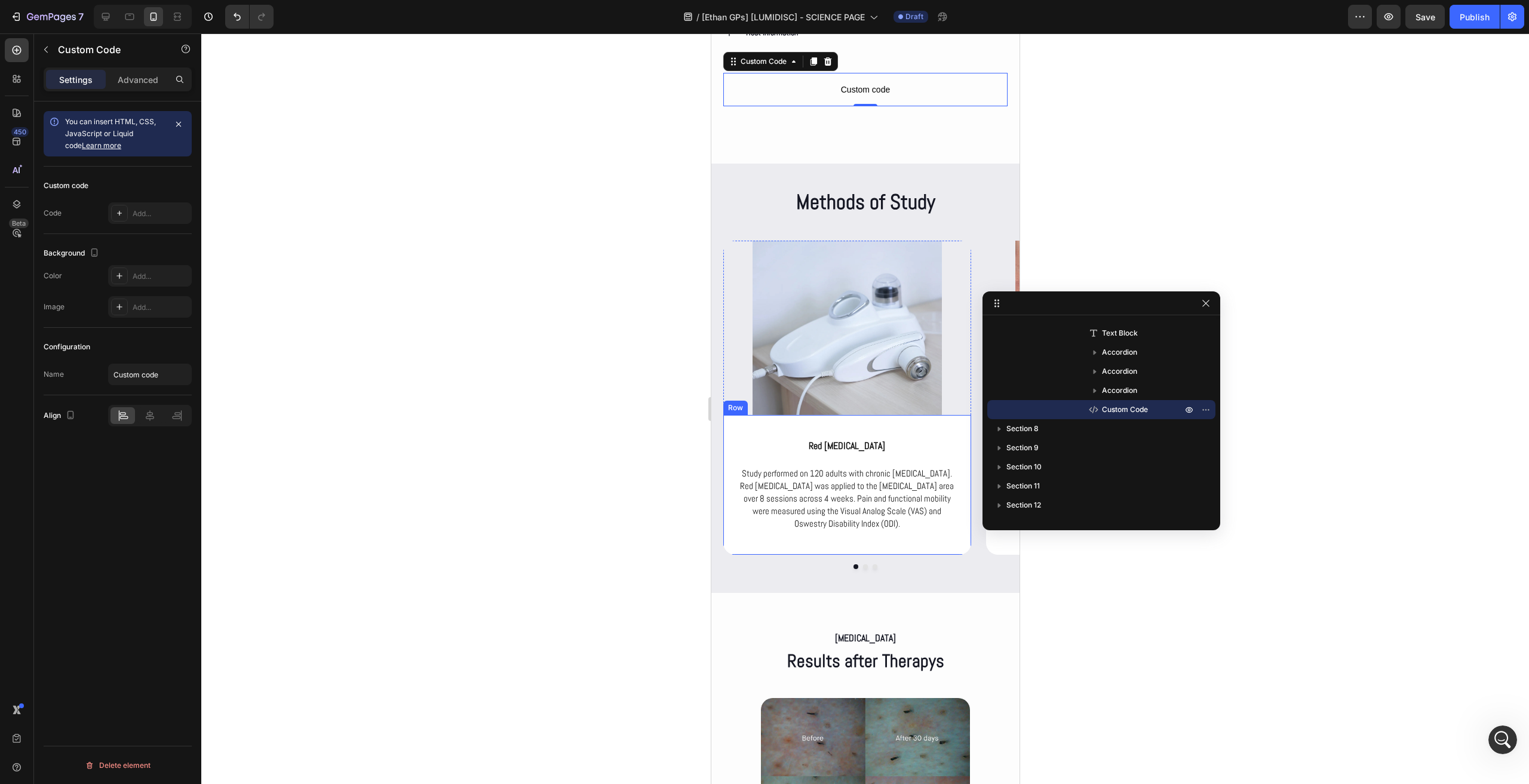
scroll to position [2179, 0]
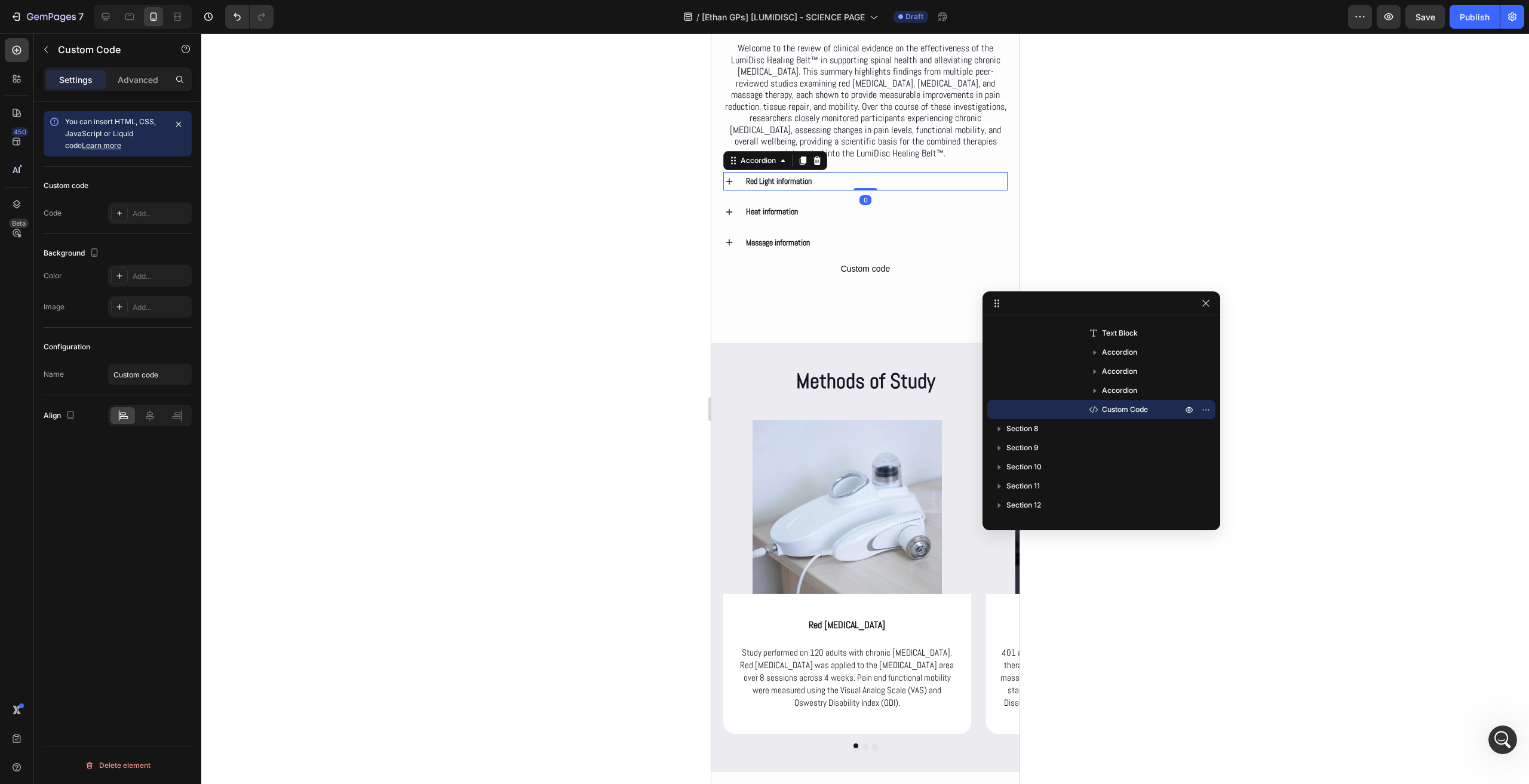
click at [834, 181] on div "Red Light information" at bounding box center [875, 181] width 263 height 18
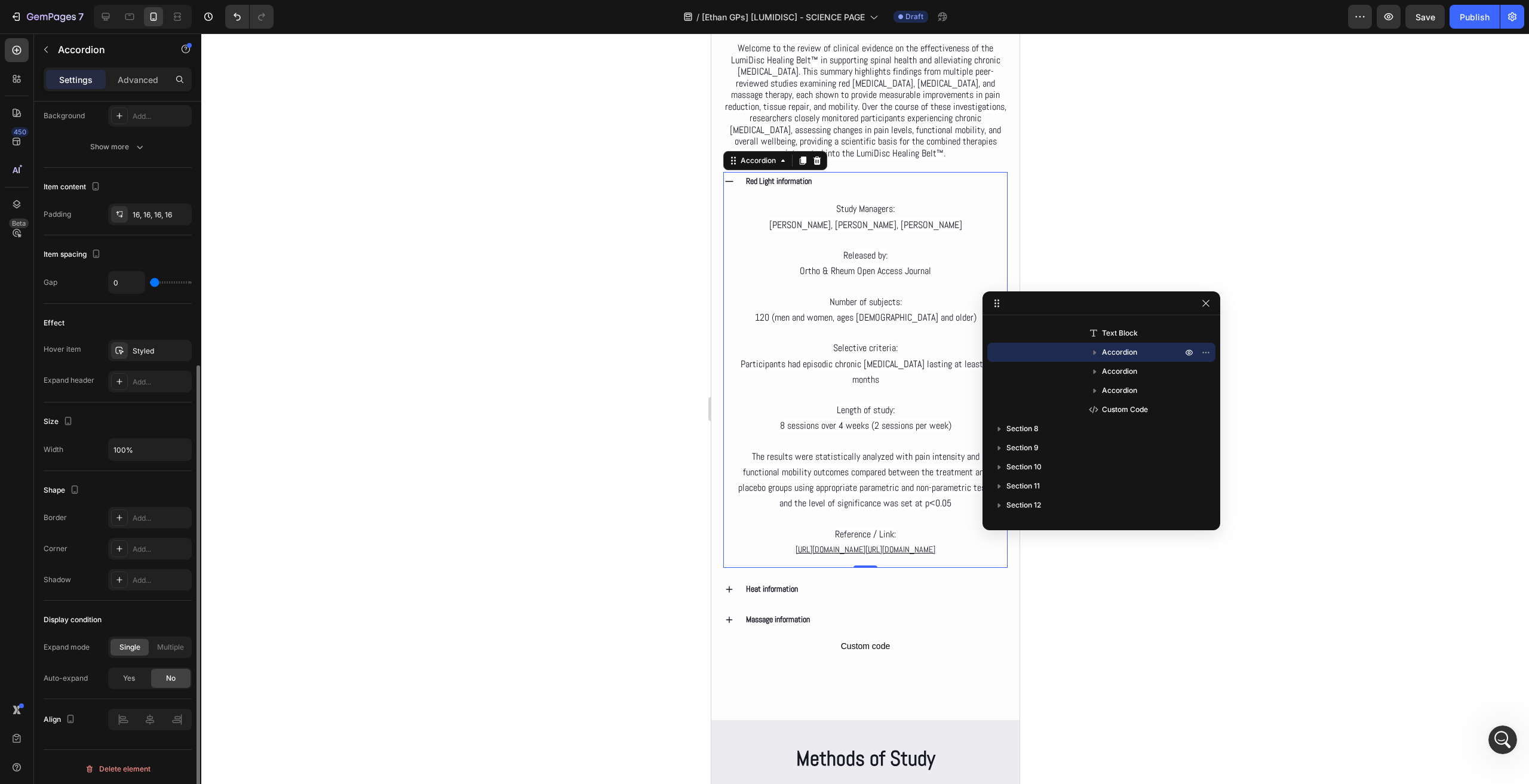
scroll to position [238, 0]
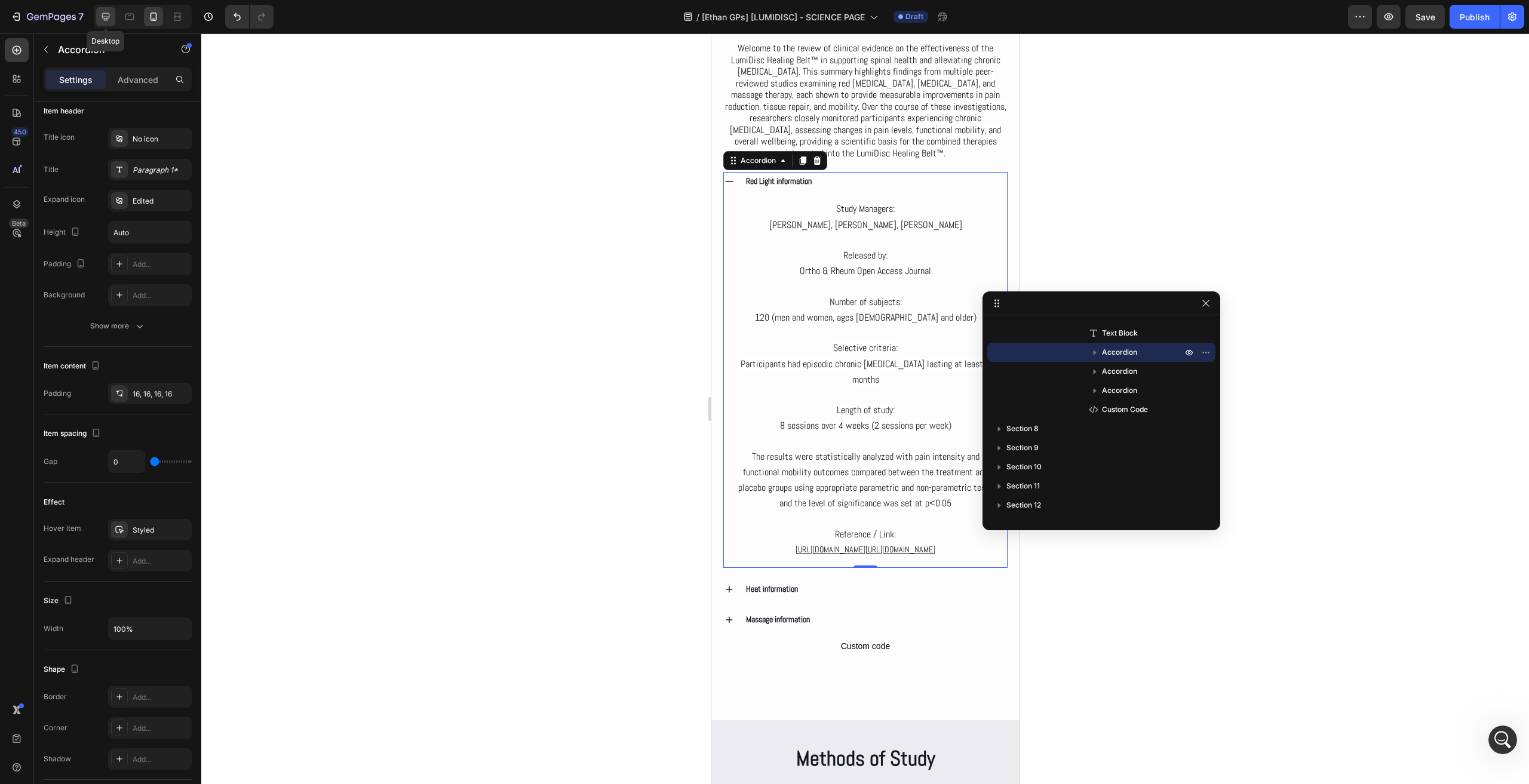
click at [112, 23] on div at bounding box center [106, 16] width 19 height 19
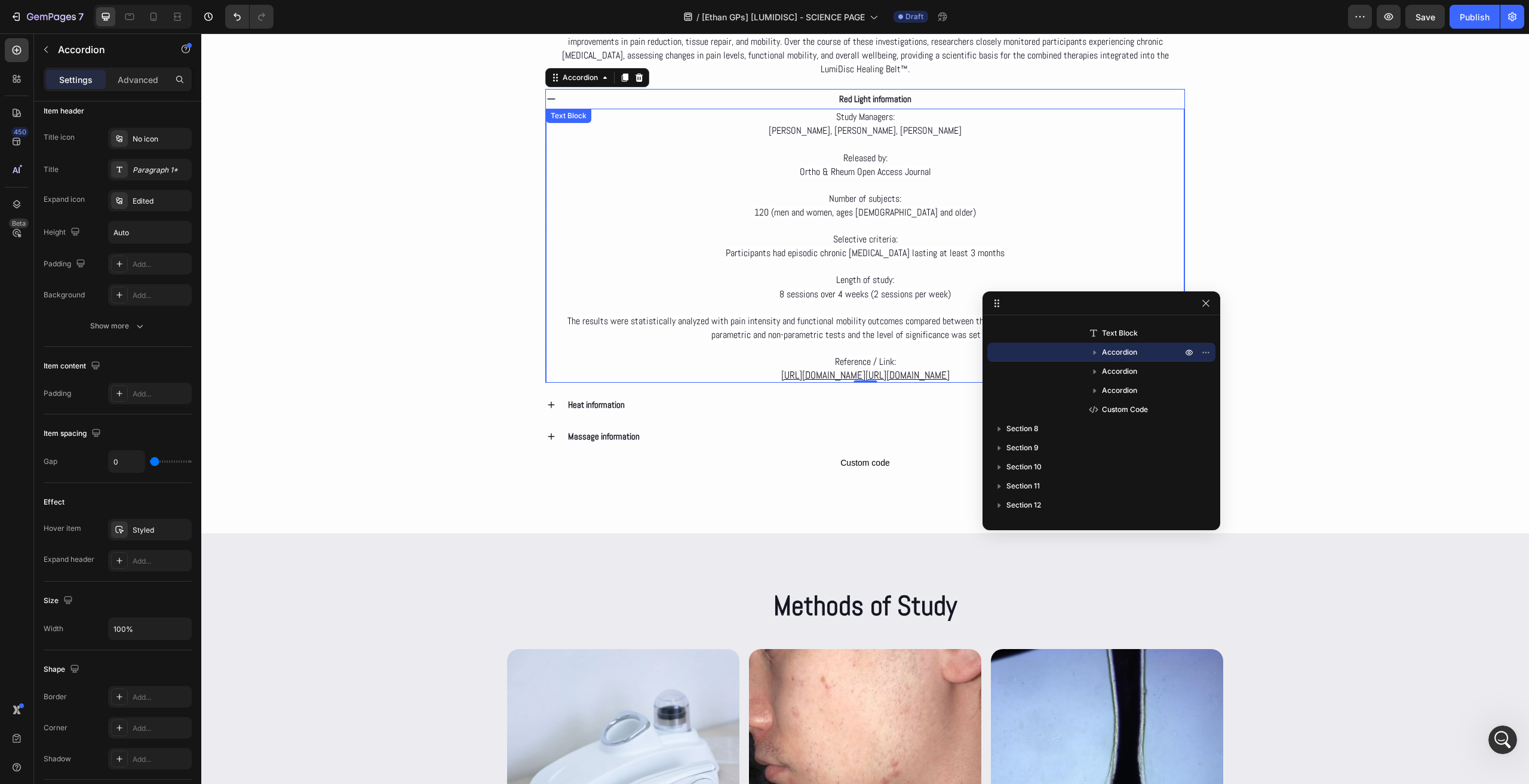
scroll to position [2539, 0]
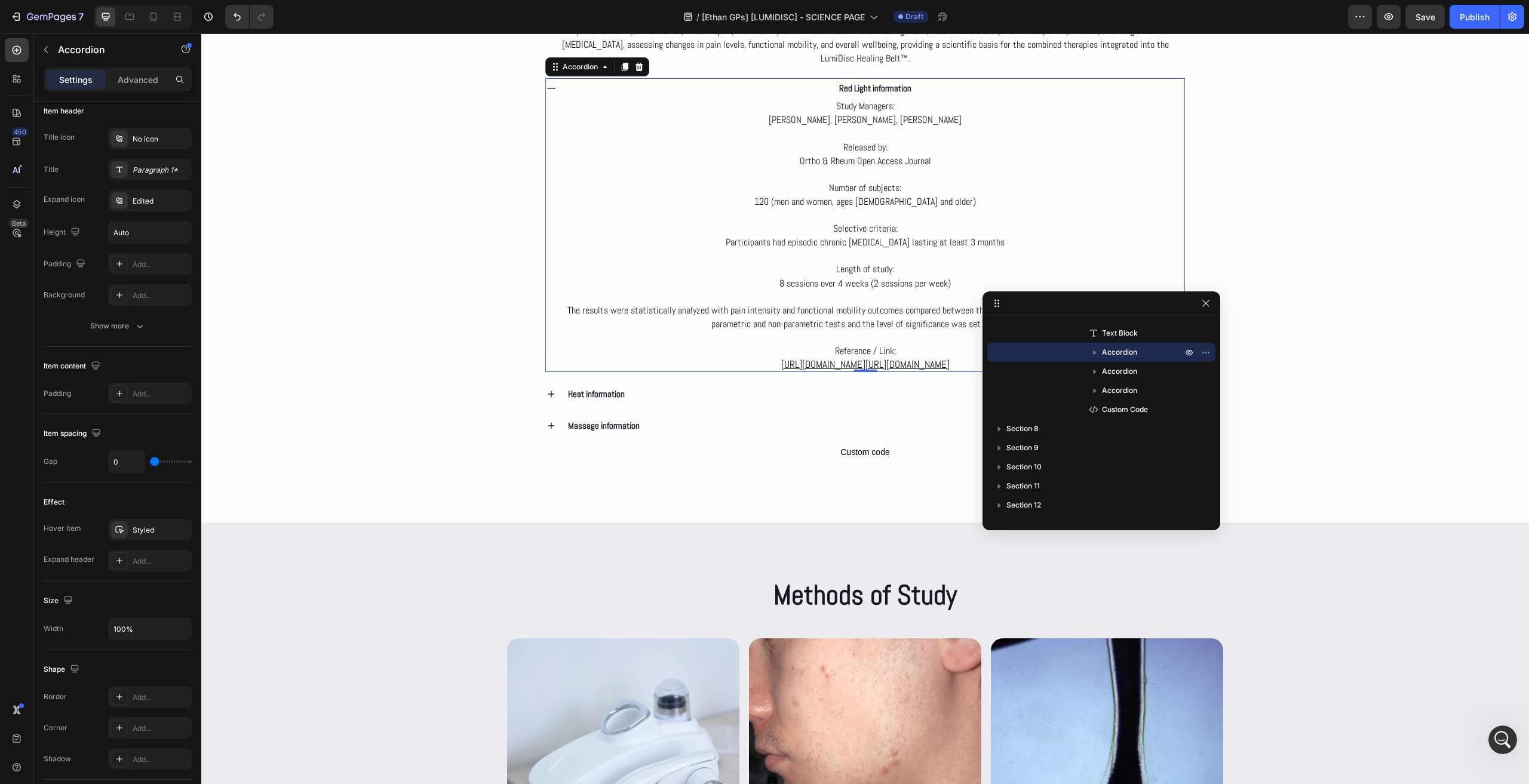
click at [778, 82] on div "Red Light information" at bounding box center [875, 88] width 619 height 19
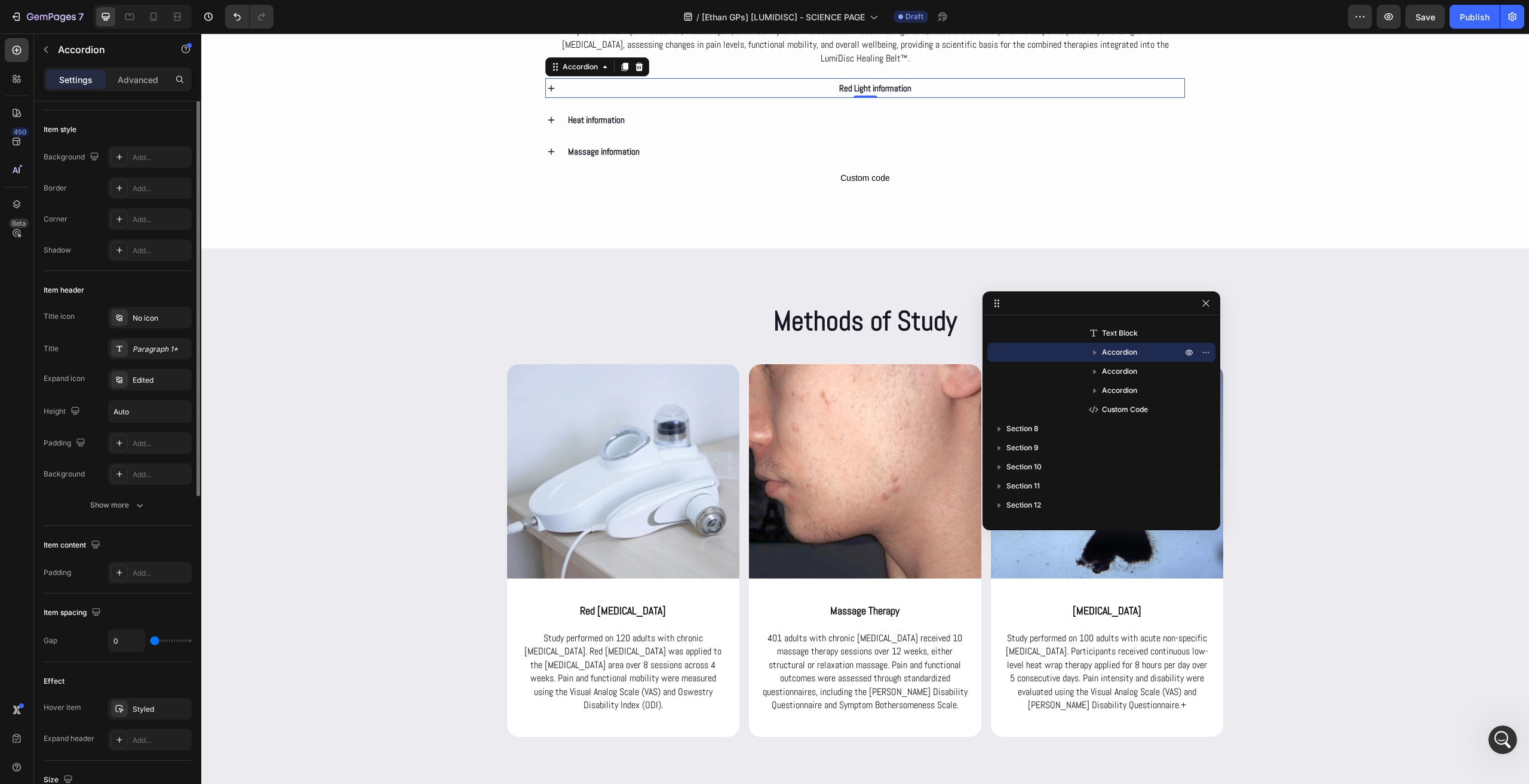
scroll to position [0, 0]
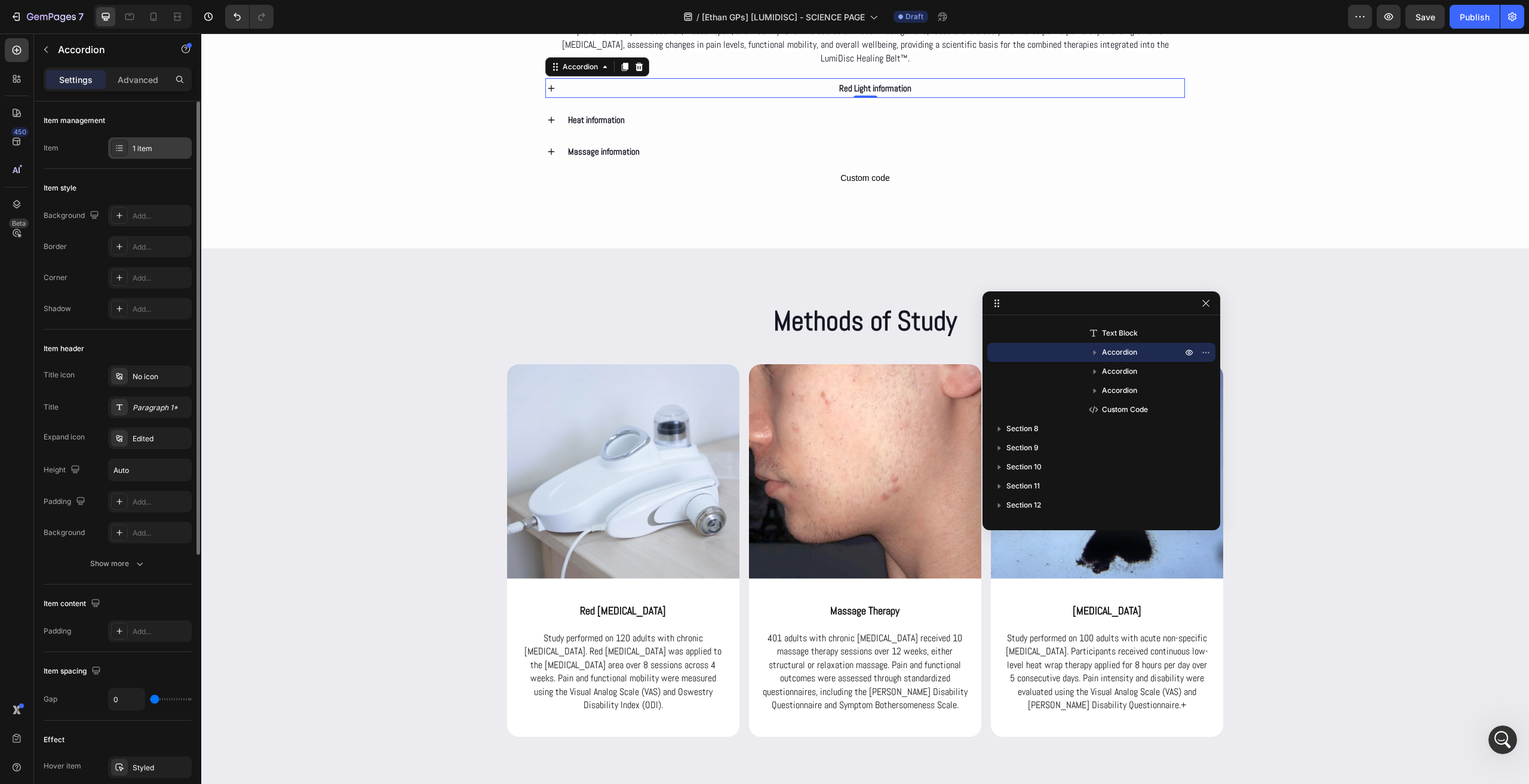
click at [125, 152] on div at bounding box center [118, 147] width 16 height 16
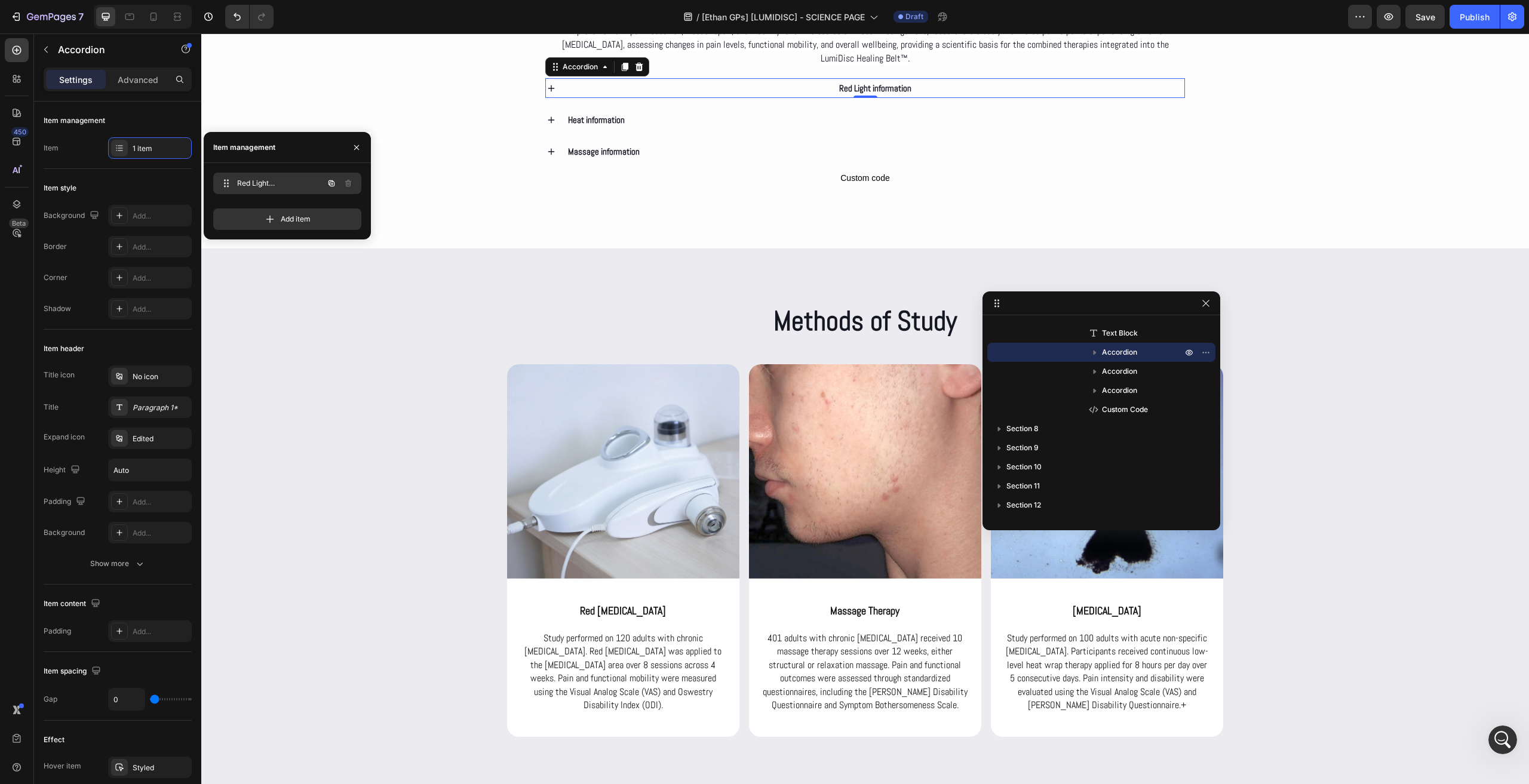
click at [244, 181] on span "Red Light information" at bounding box center [270, 183] width 67 height 11
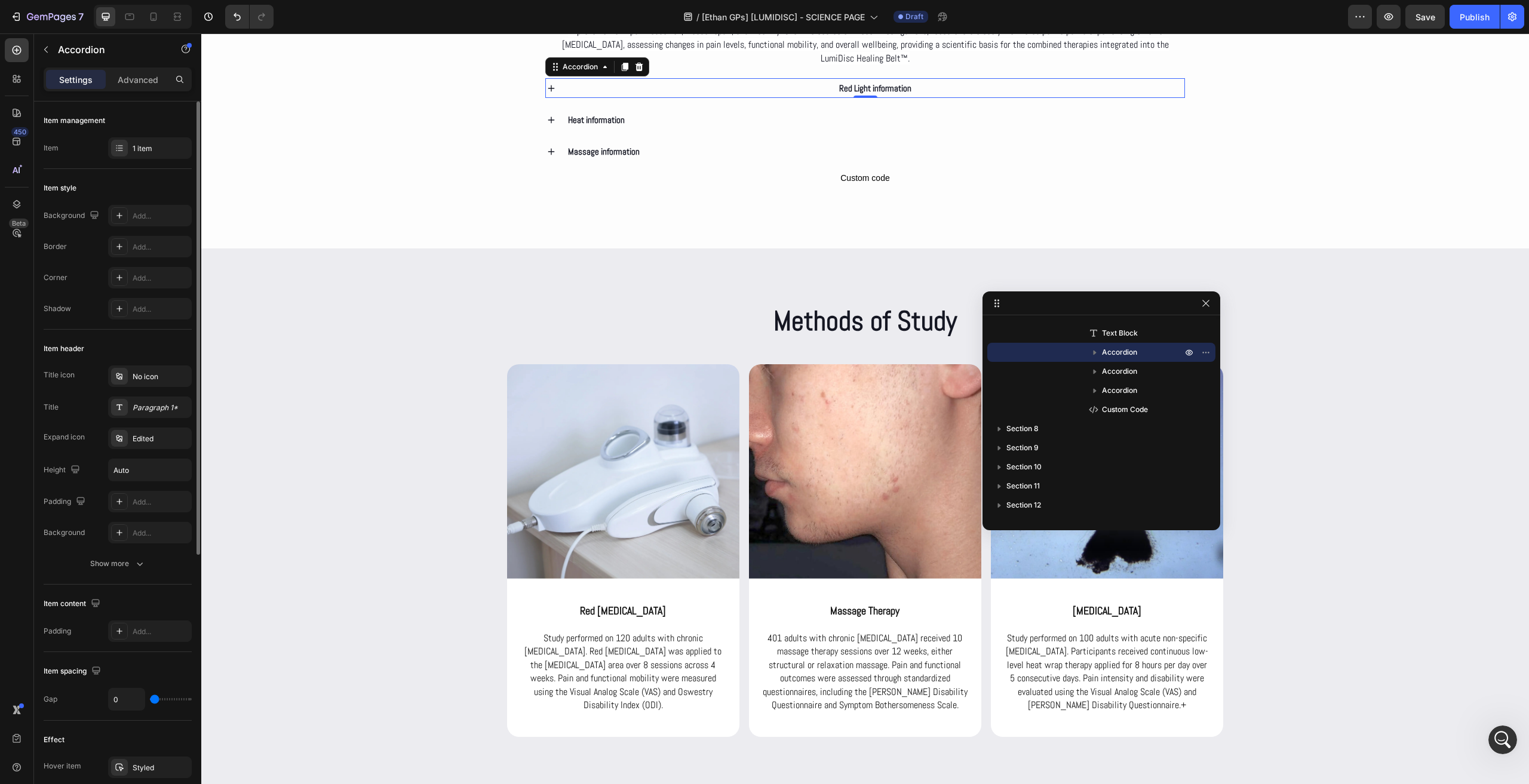
click at [140, 348] on div "Item header" at bounding box center [117, 348] width 148 height 19
click at [142, 440] on div "Edited" at bounding box center [161, 438] width 56 height 11
click at [122, 598] on div "Item content" at bounding box center [117, 603] width 148 height 19
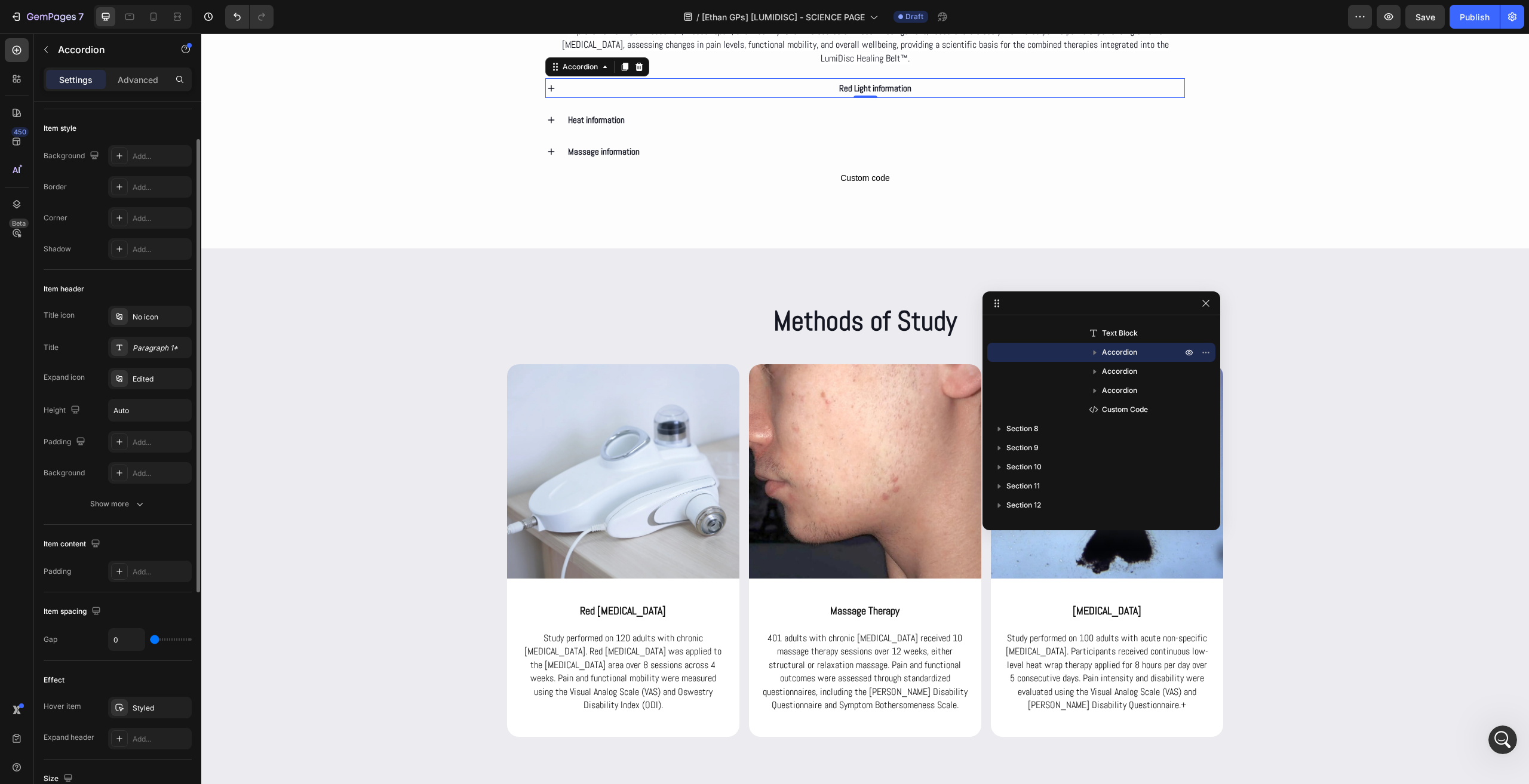
scroll to position [119, 0]
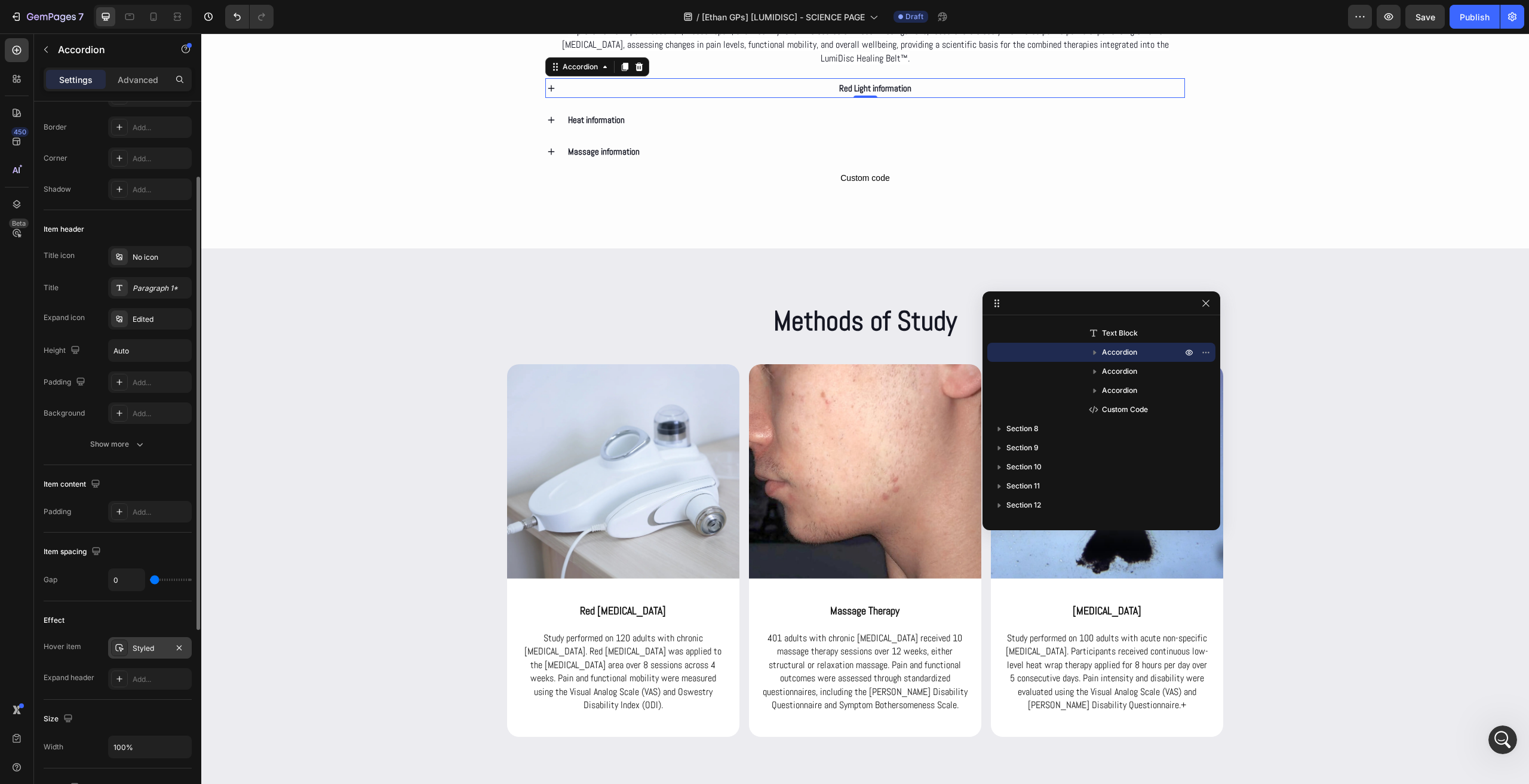
click at [153, 643] on div "Styled" at bounding box center [150, 647] width 35 height 11
click at [147, 623] on div "Effect" at bounding box center [117, 620] width 148 height 19
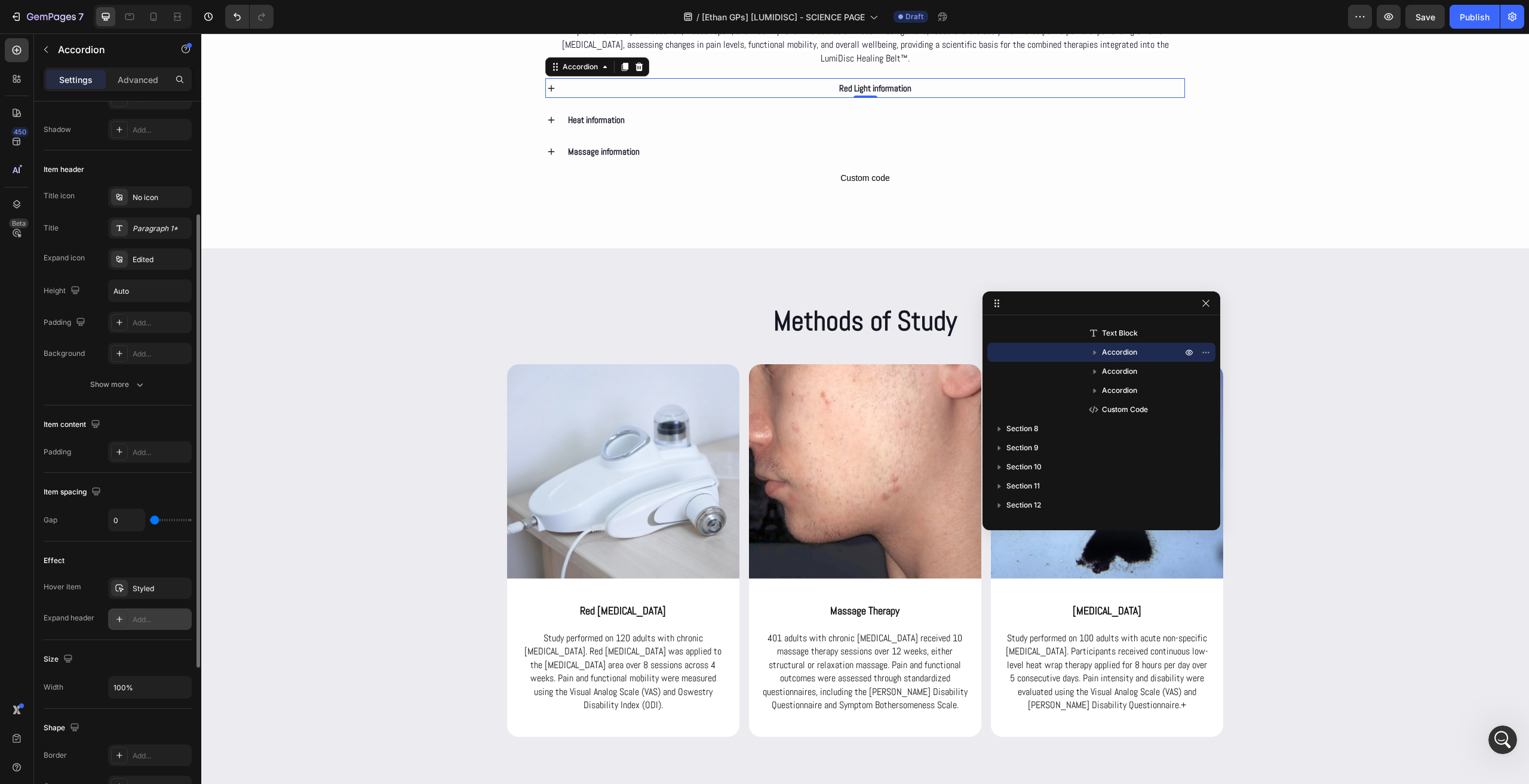
click at [150, 622] on div "Add..." at bounding box center [161, 620] width 56 height 11
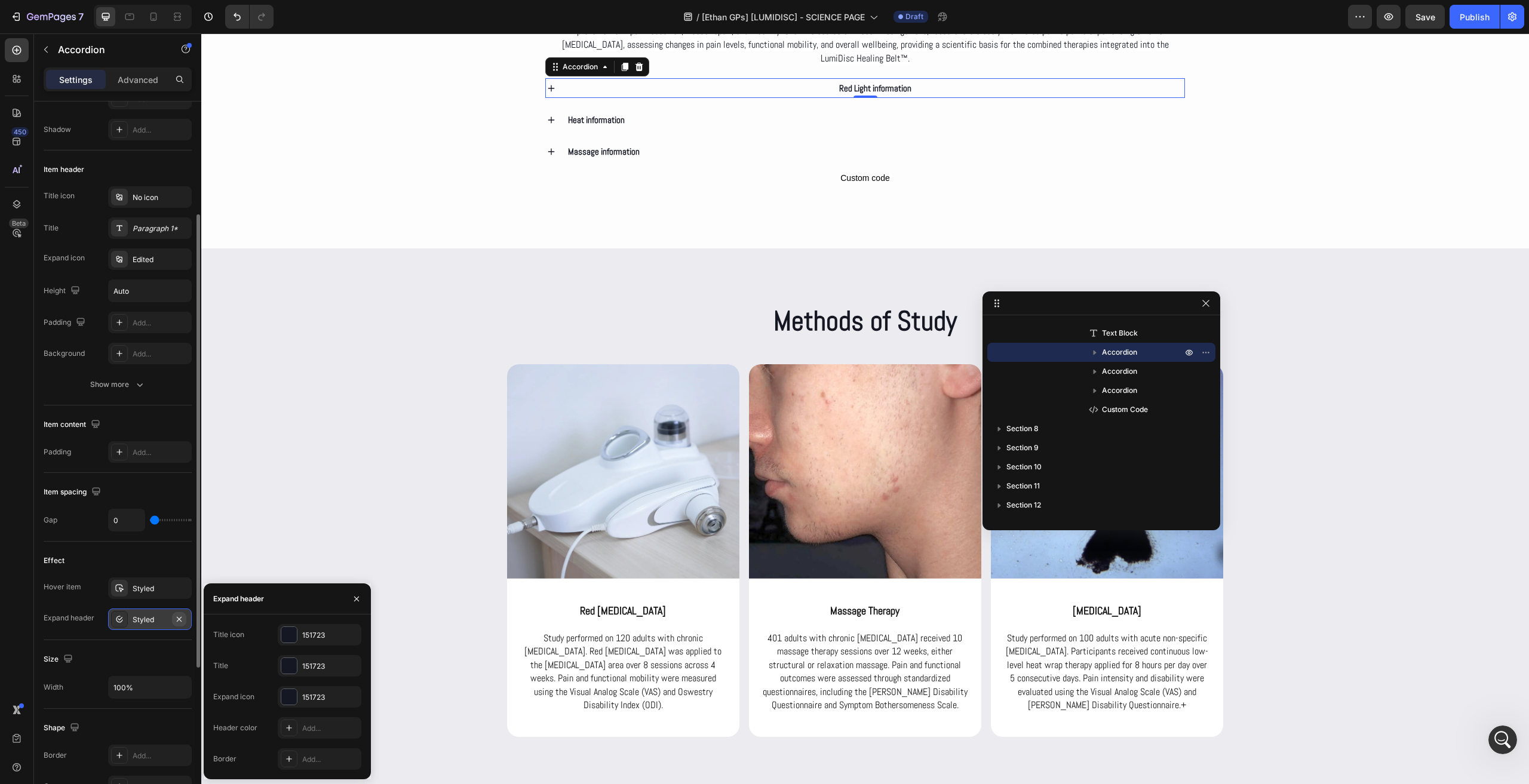
click at [183, 615] on icon "button" at bounding box center [179, 620] width 10 height 10
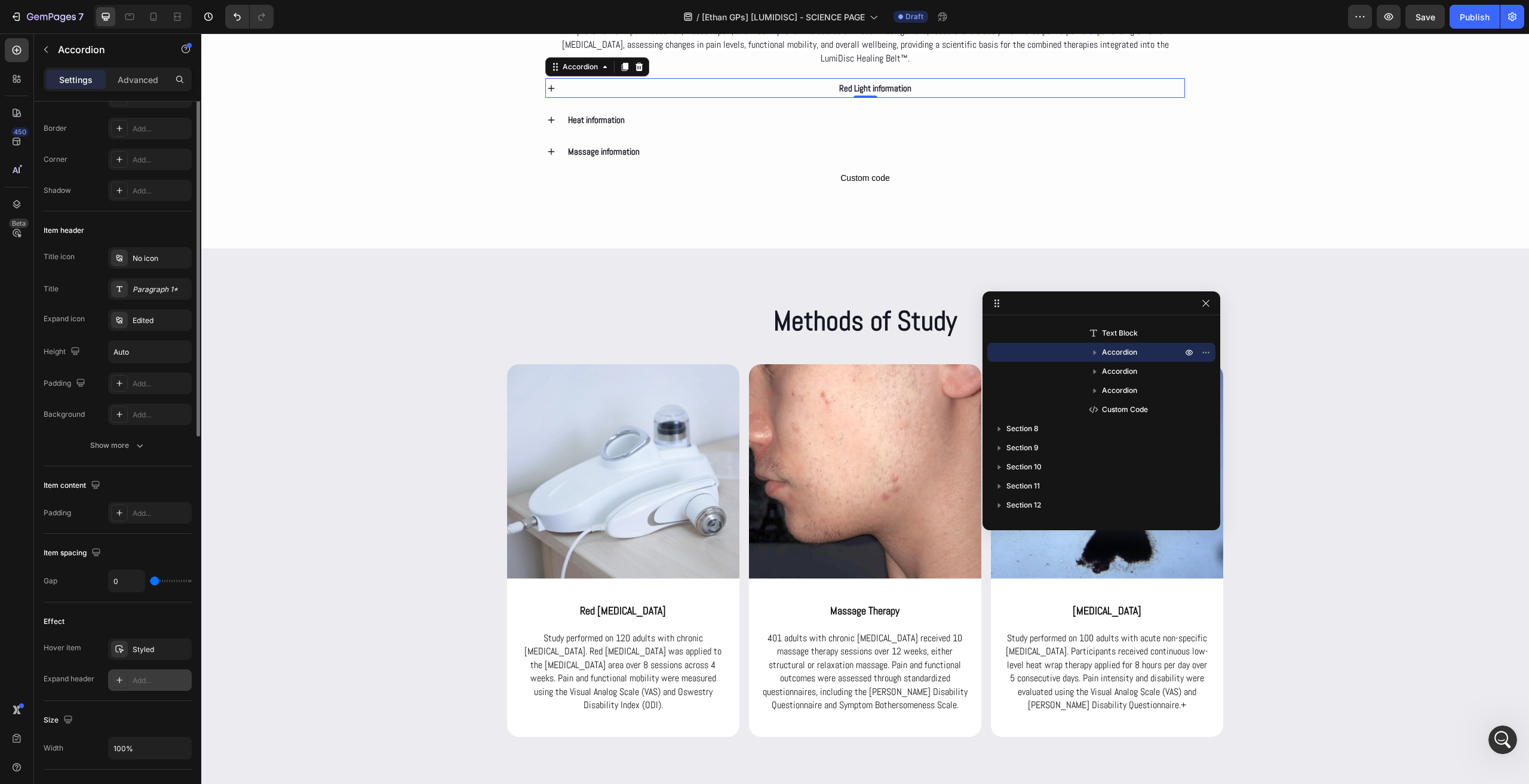
scroll to position [0, 0]
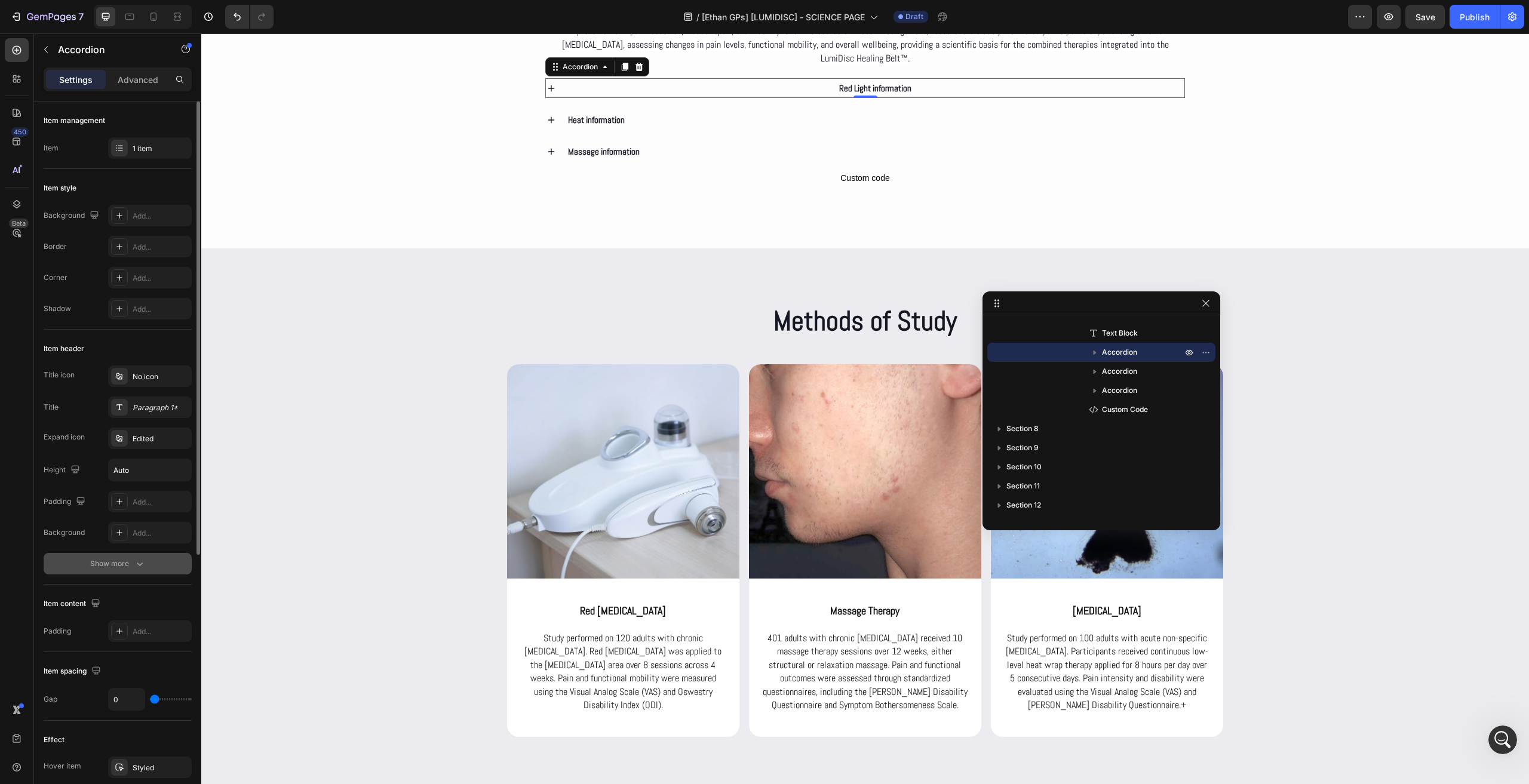
click at [135, 570] on button "Show more" at bounding box center [117, 564] width 148 height 21
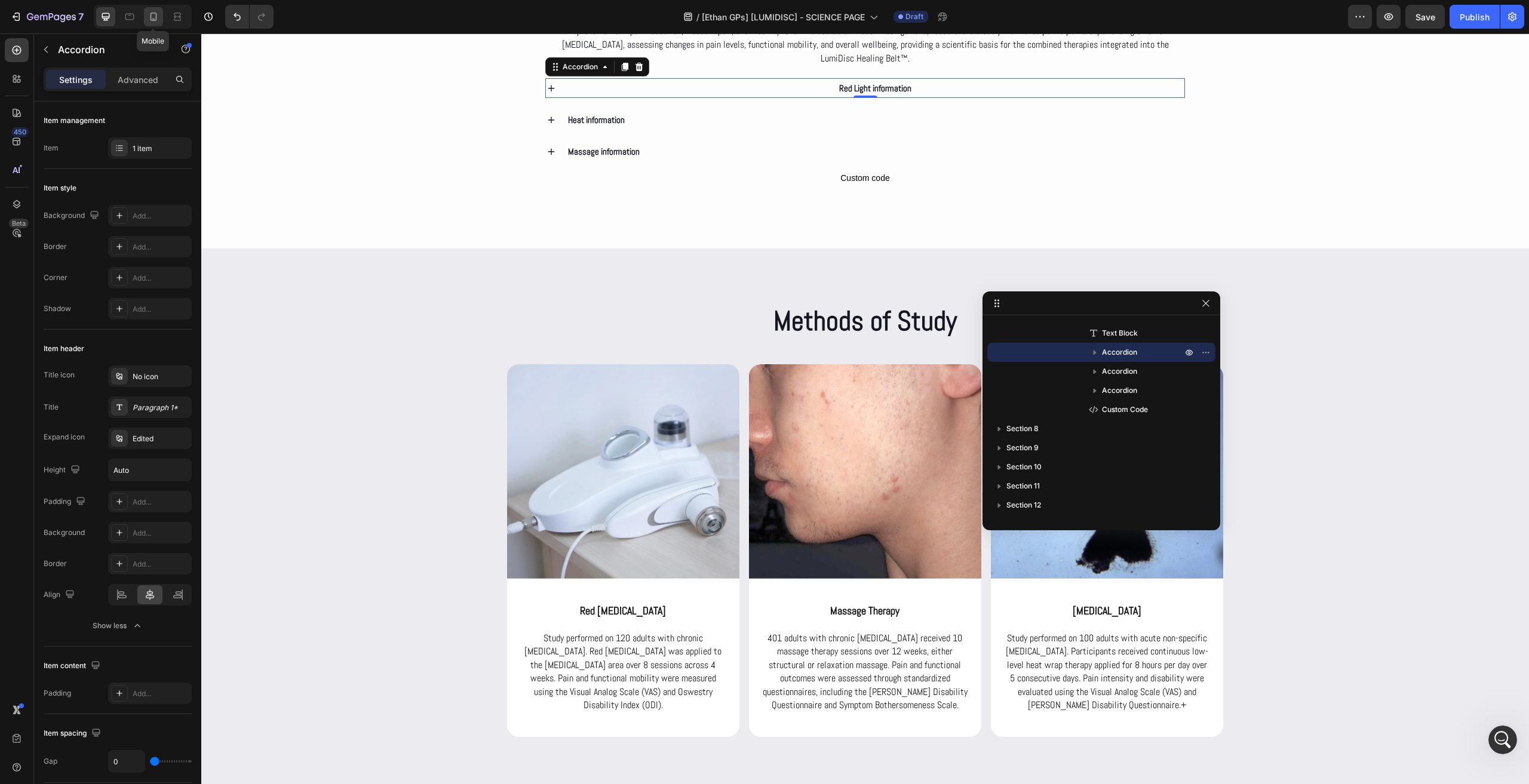
click at [159, 19] on icon at bounding box center [153, 16] width 12 height 12
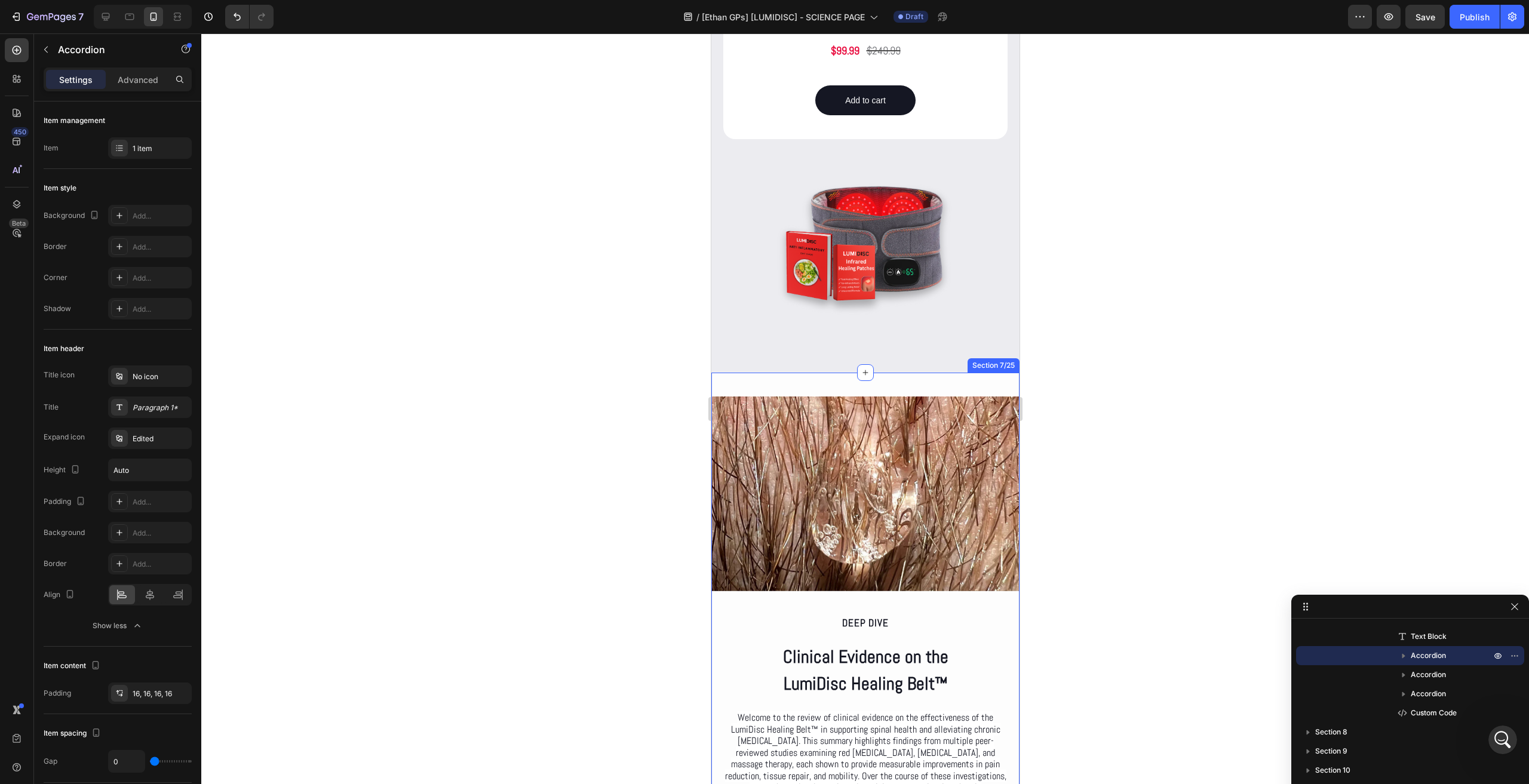
scroll to position [1954, 0]
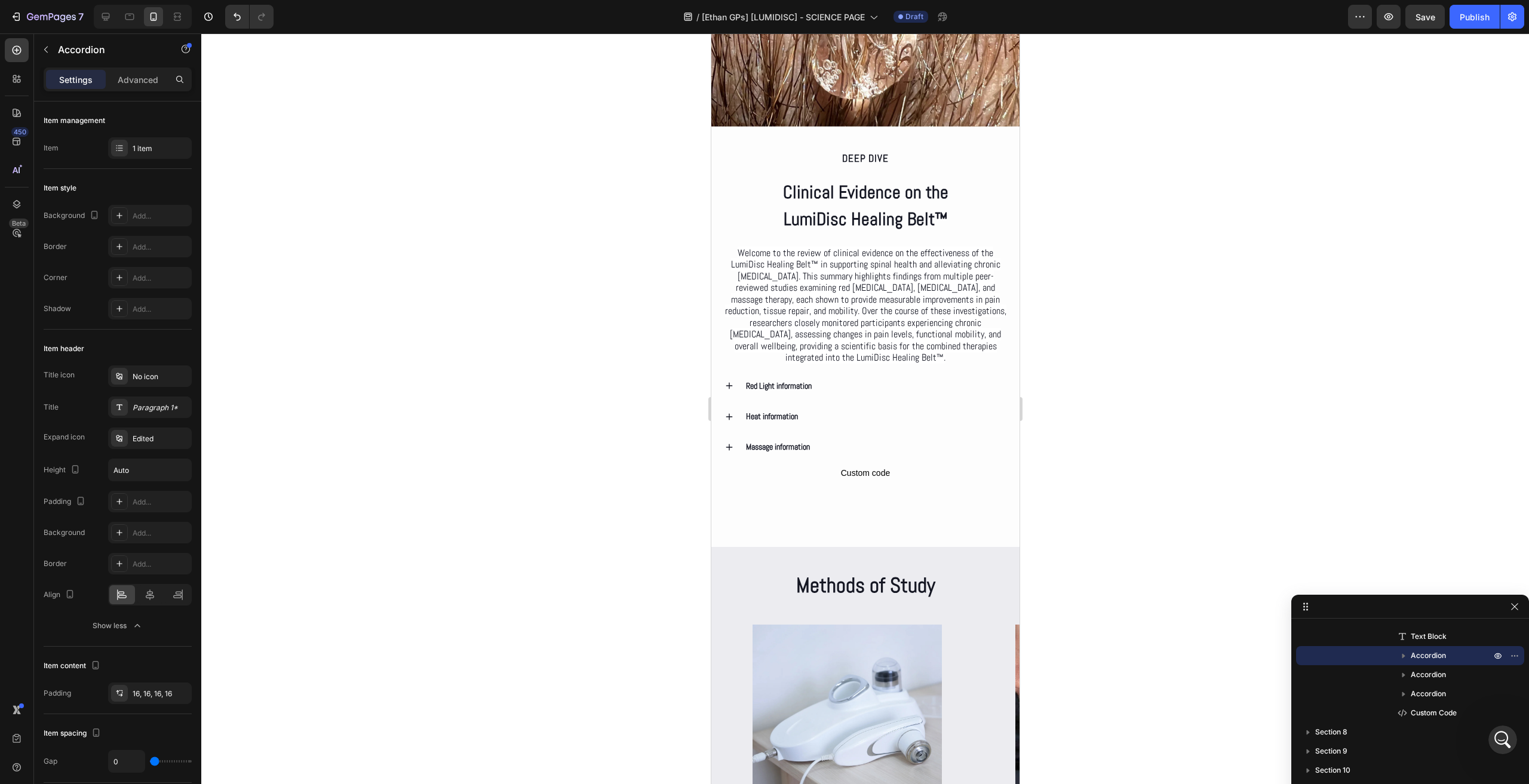
click at [857, 392] on div "Red Light information" at bounding box center [875, 386] width 263 height 18
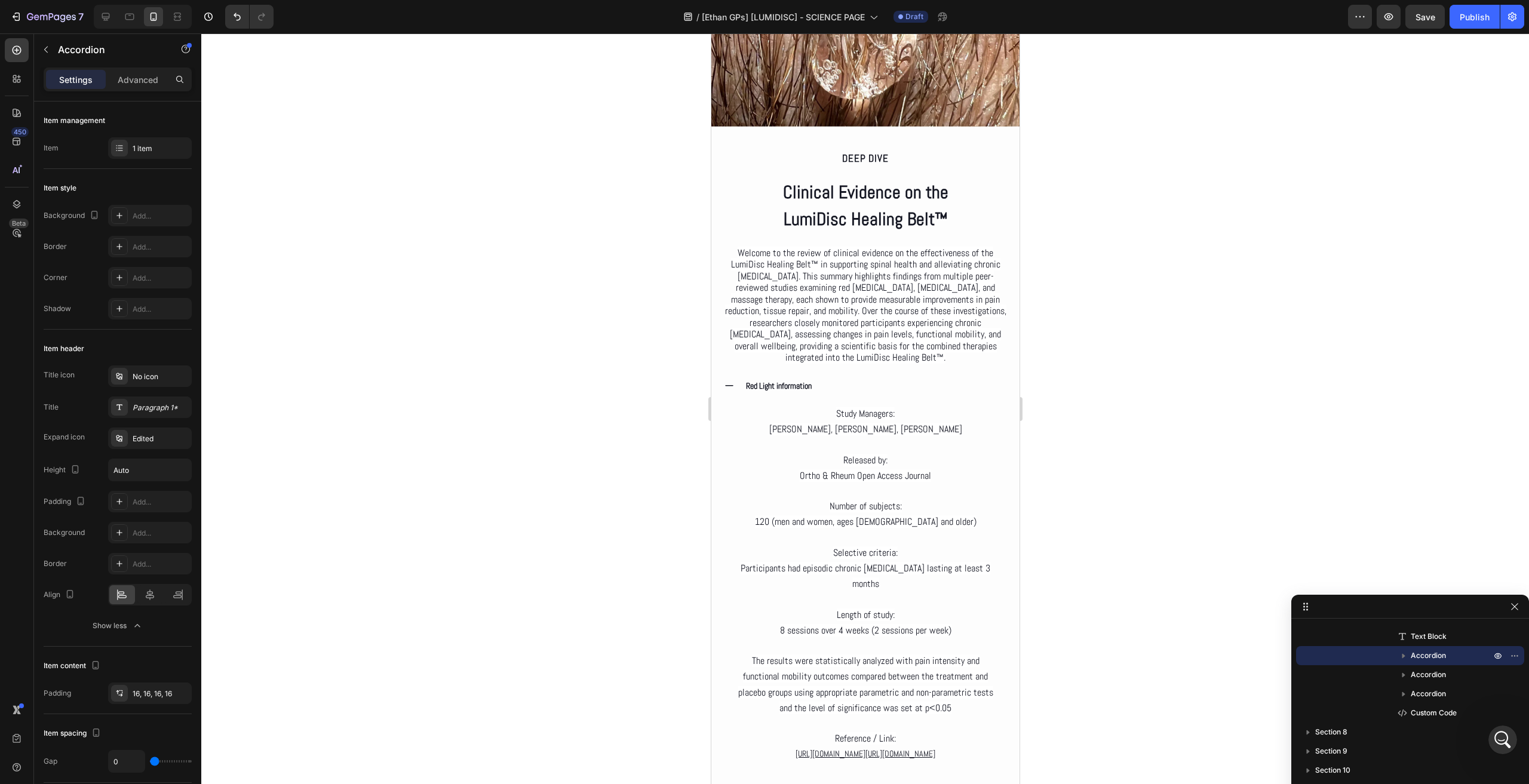
click at [836, 392] on div "Red Light information" at bounding box center [875, 386] width 263 height 18
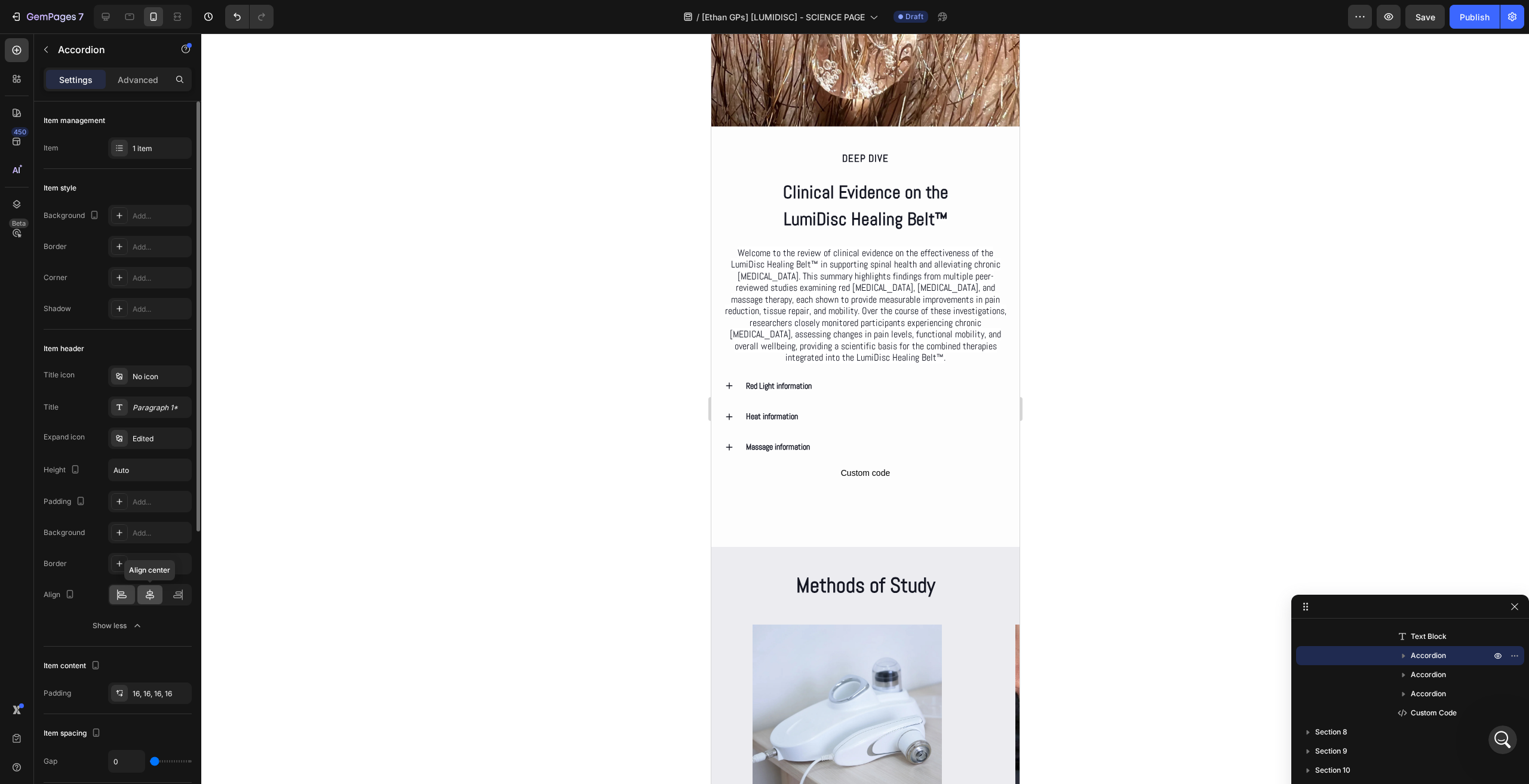
click at [150, 598] on div at bounding box center [150, 594] width 26 height 19
click at [826, 412] on div "Heat information" at bounding box center [875, 416] width 263 height 18
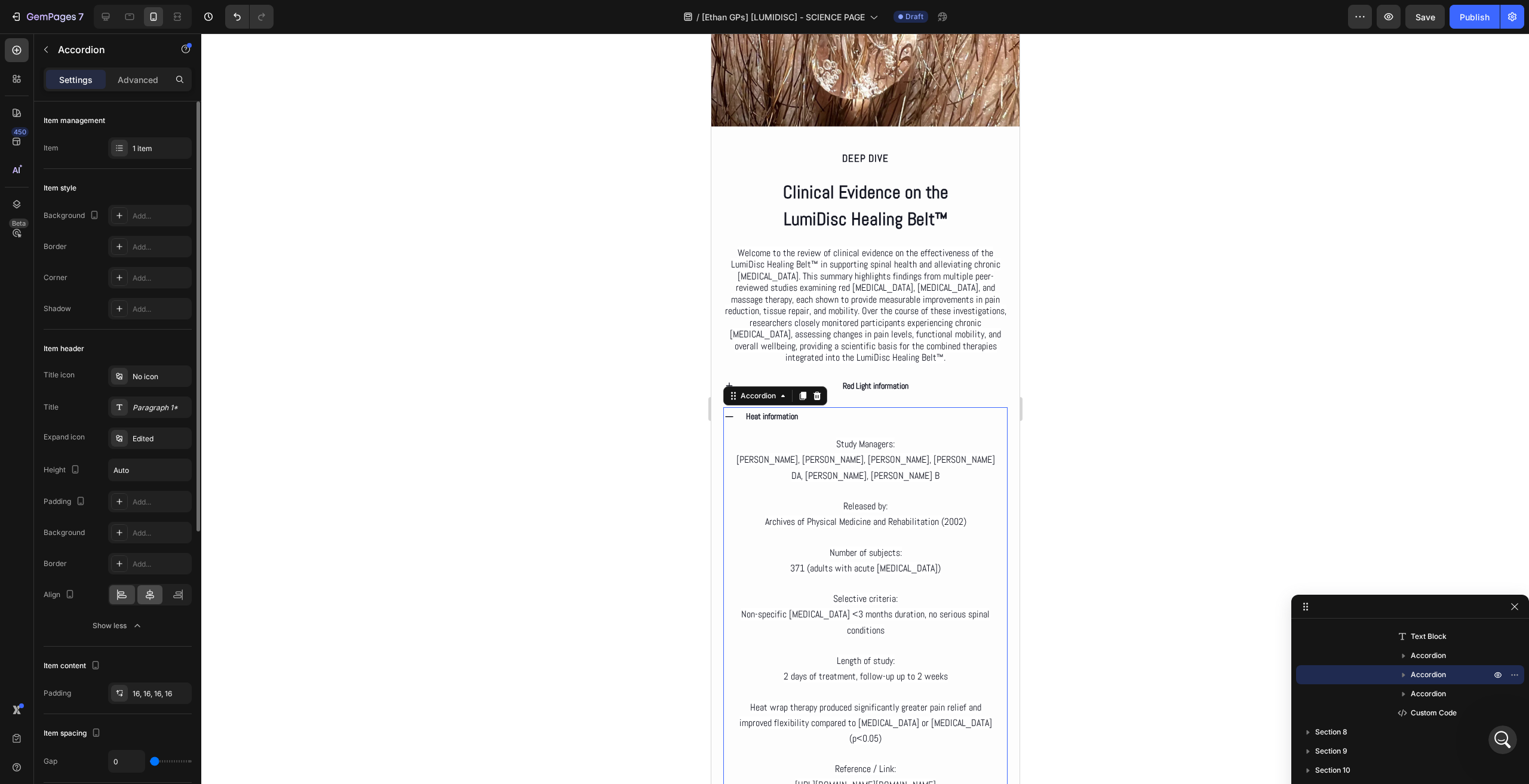
click at [150, 585] on div at bounding box center [150, 594] width 26 height 19
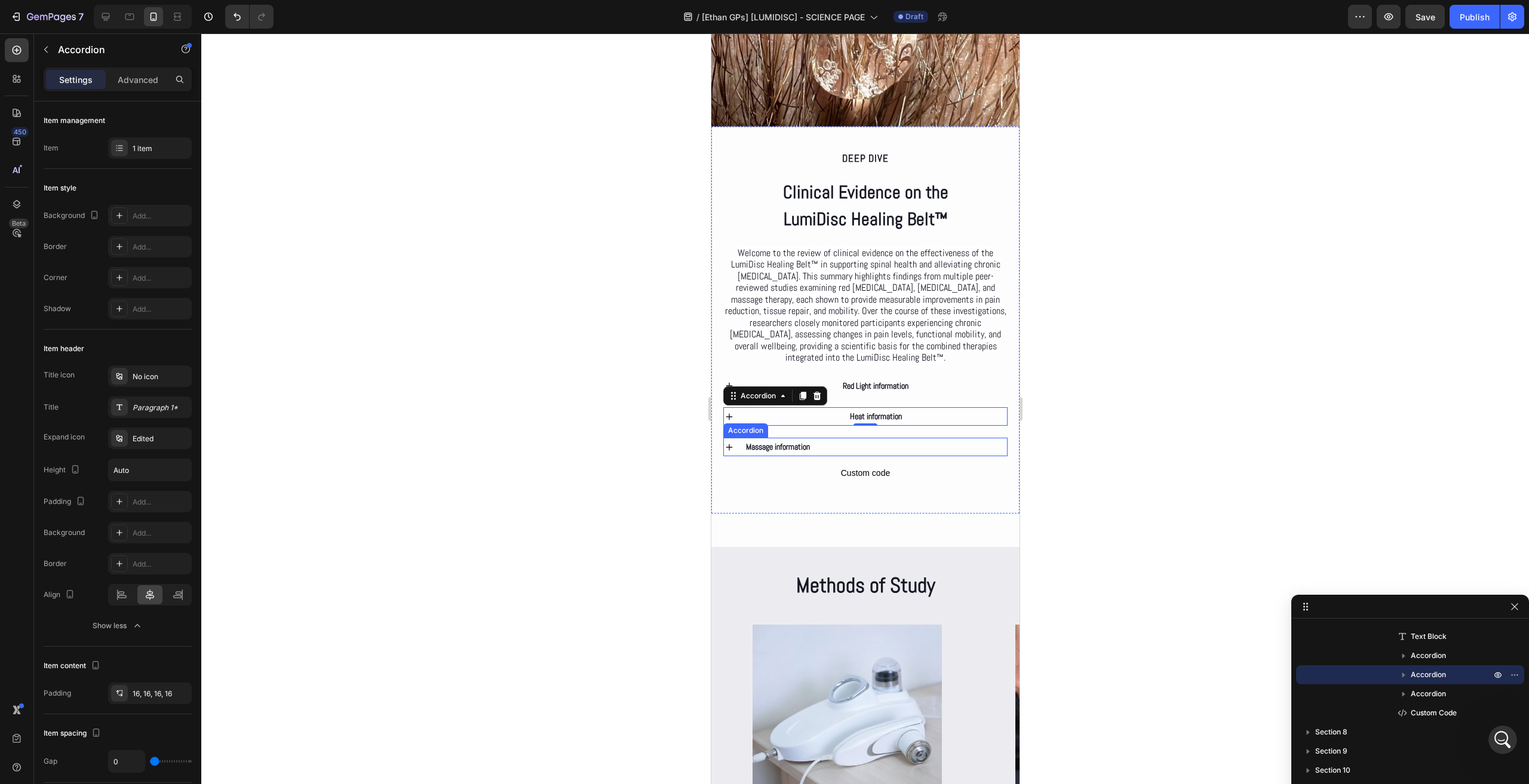
click at [867, 453] on div "Massage information" at bounding box center [875, 446] width 263 height 18
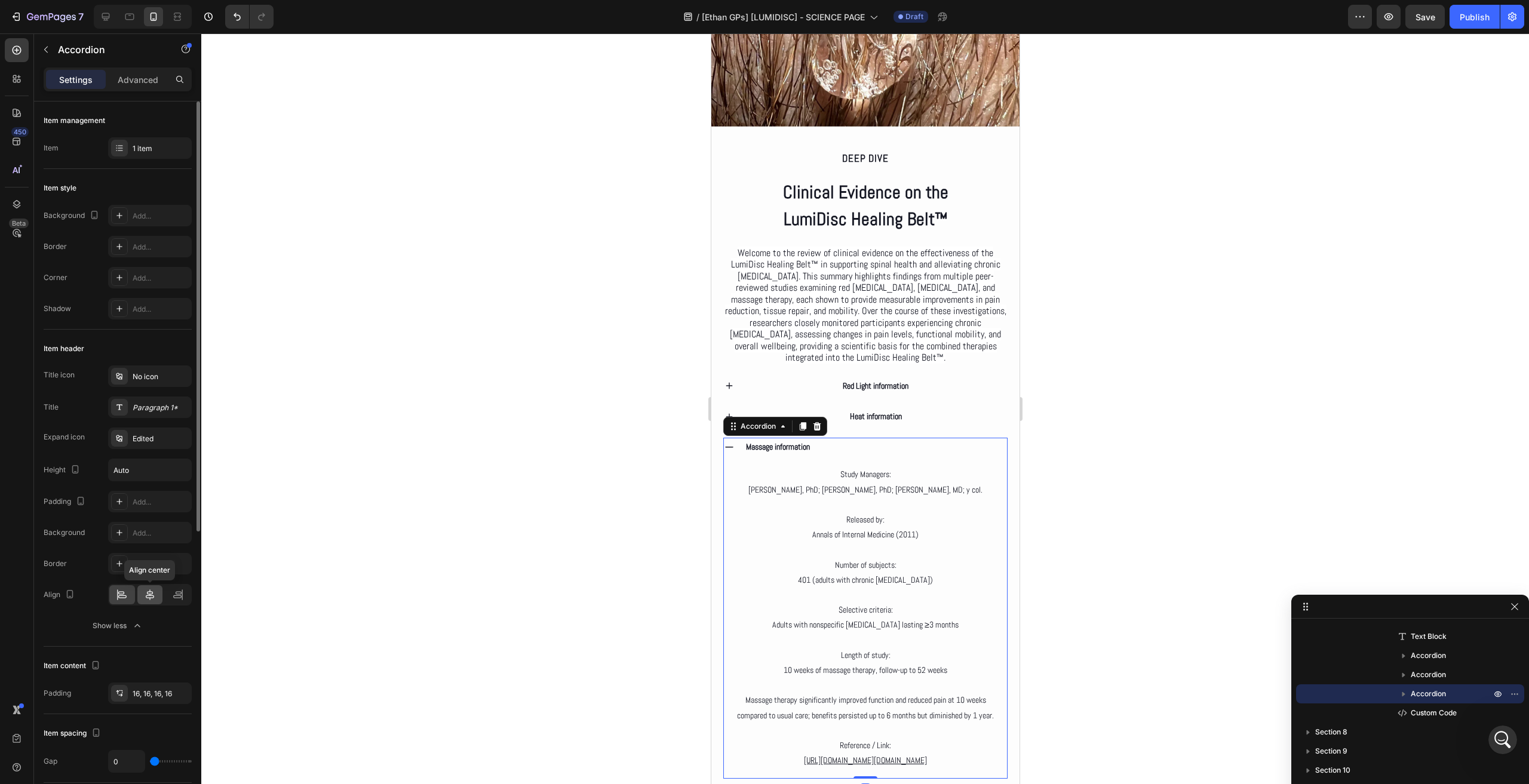
click at [152, 589] on icon at bounding box center [150, 594] width 12 height 12
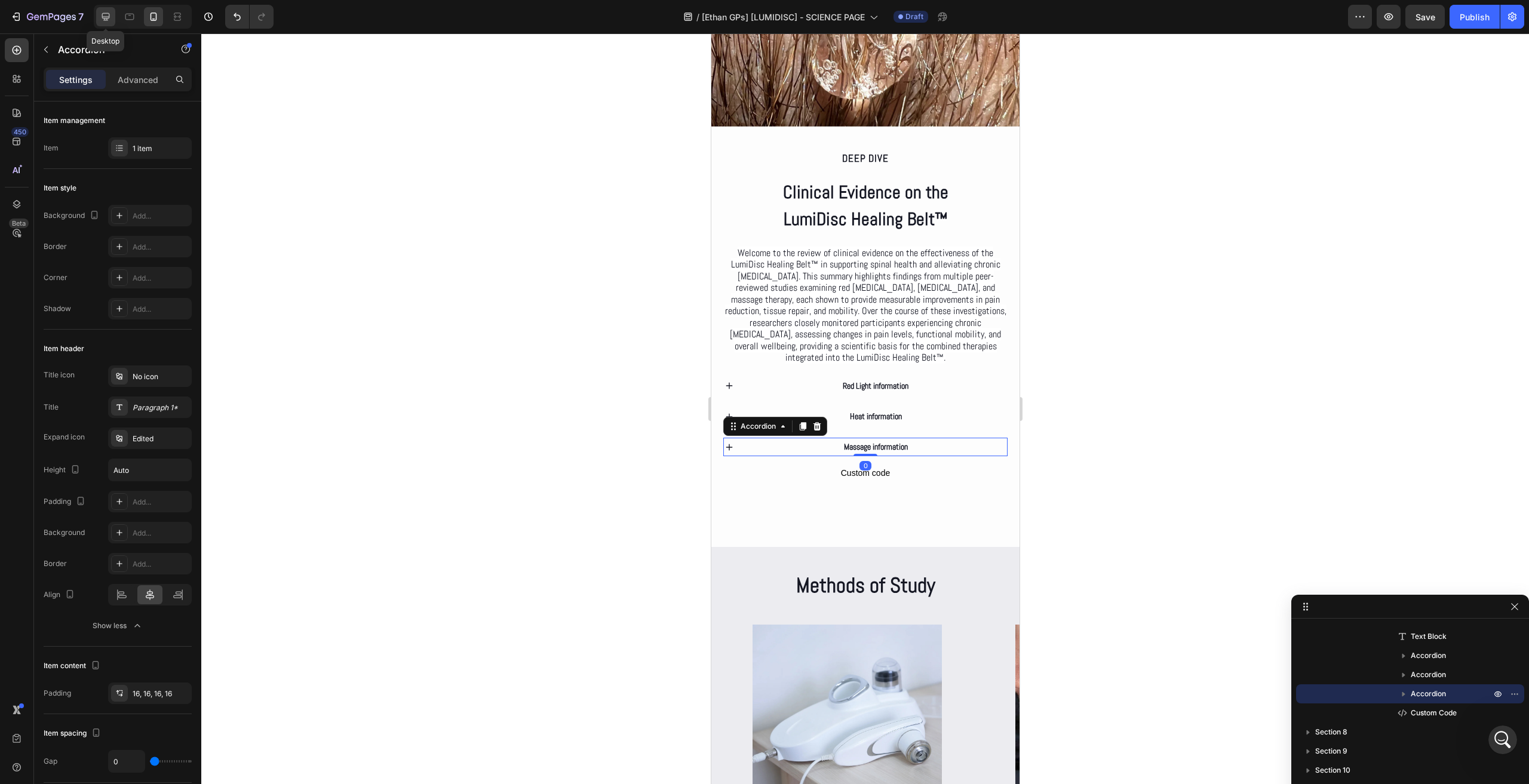
click at [103, 13] on icon at bounding box center [106, 17] width 8 height 8
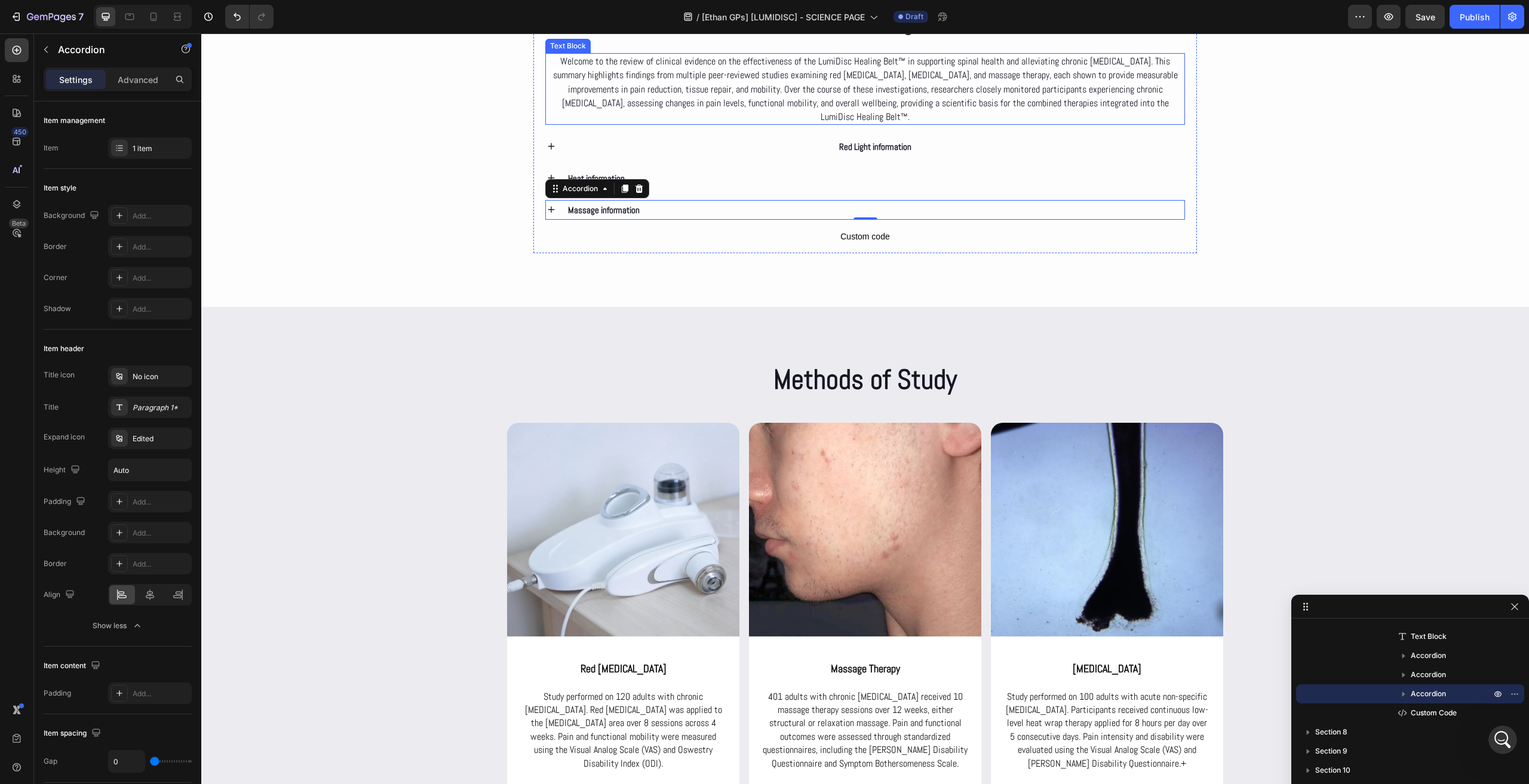
scroll to position [2401, 0]
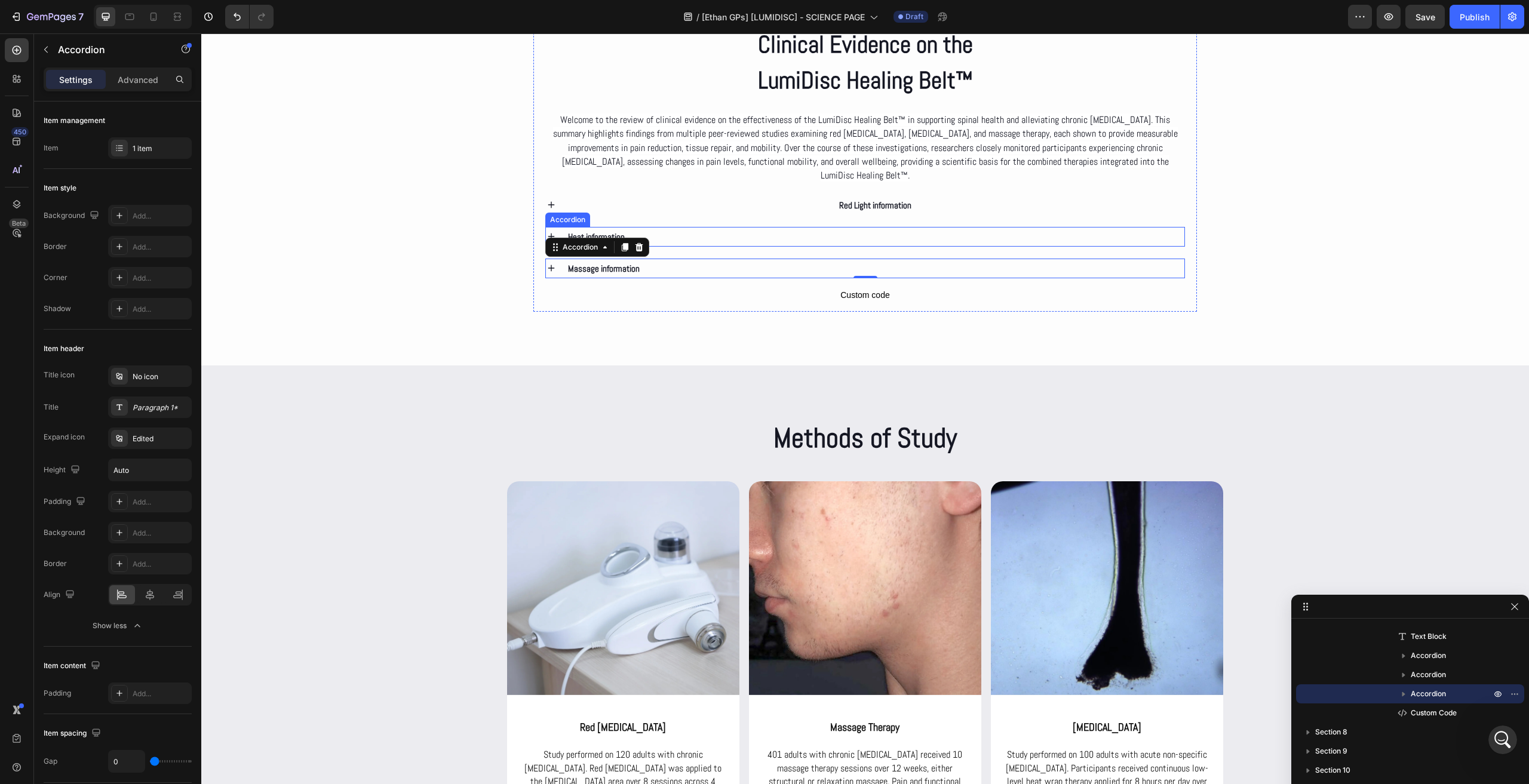
drag, startPoint x: 782, startPoint y: 237, endPoint x: 764, endPoint y: 240, distance: 18.2
click at [782, 237] on div "Heat information" at bounding box center [875, 237] width 619 height 19
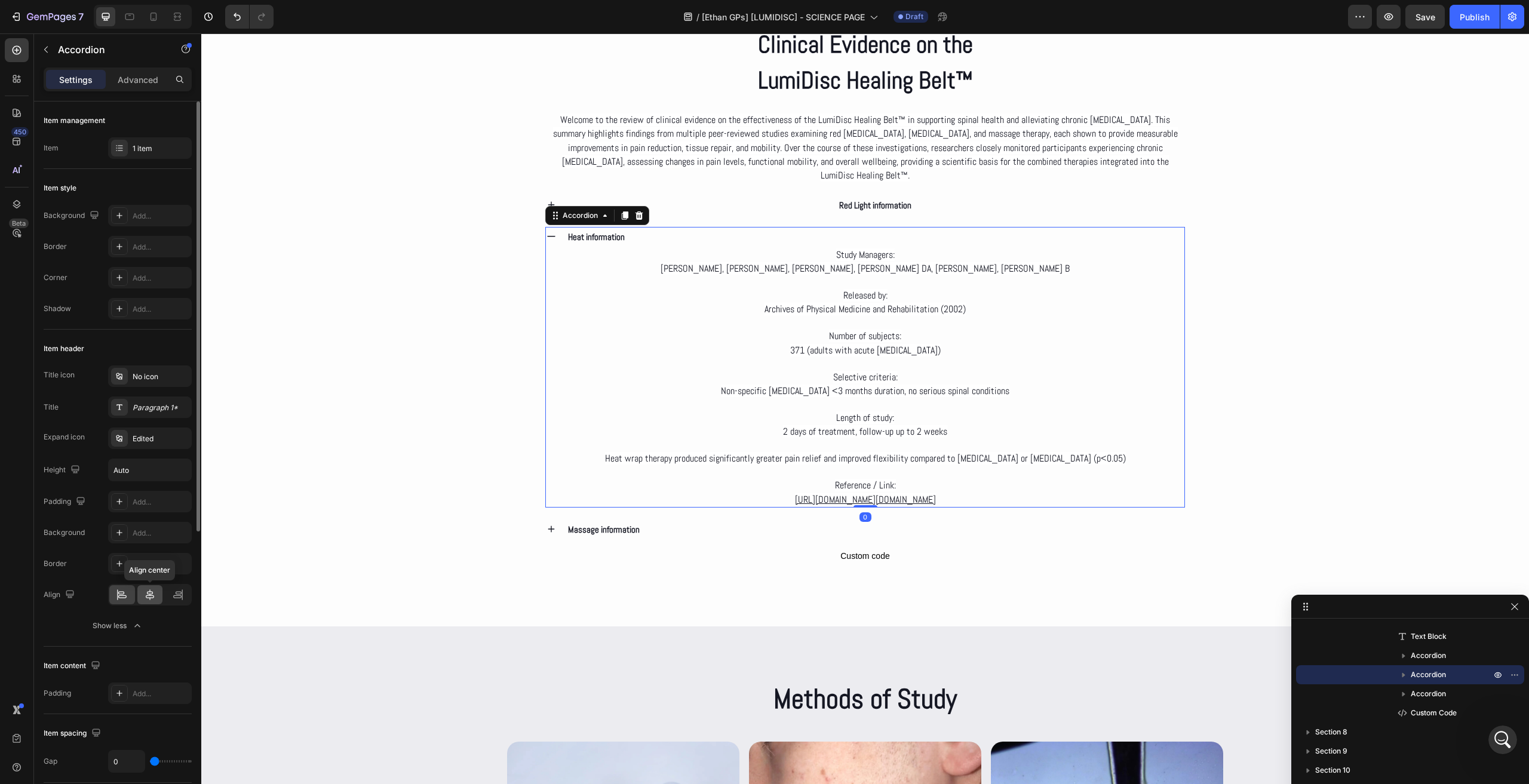
click at [153, 597] on icon at bounding box center [150, 594] width 12 height 12
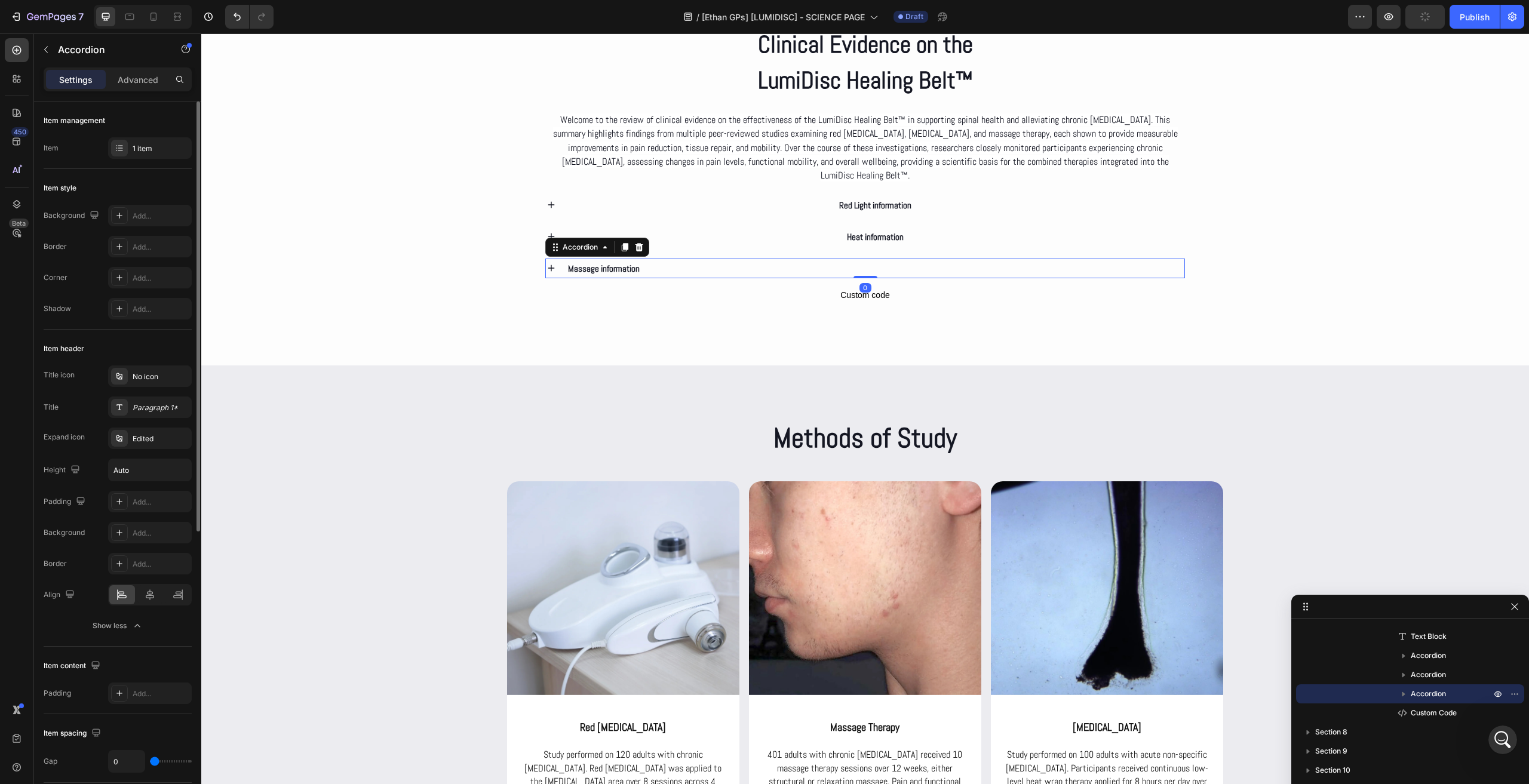
click at [804, 259] on div "Massage information" at bounding box center [875, 268] width 619 height 19
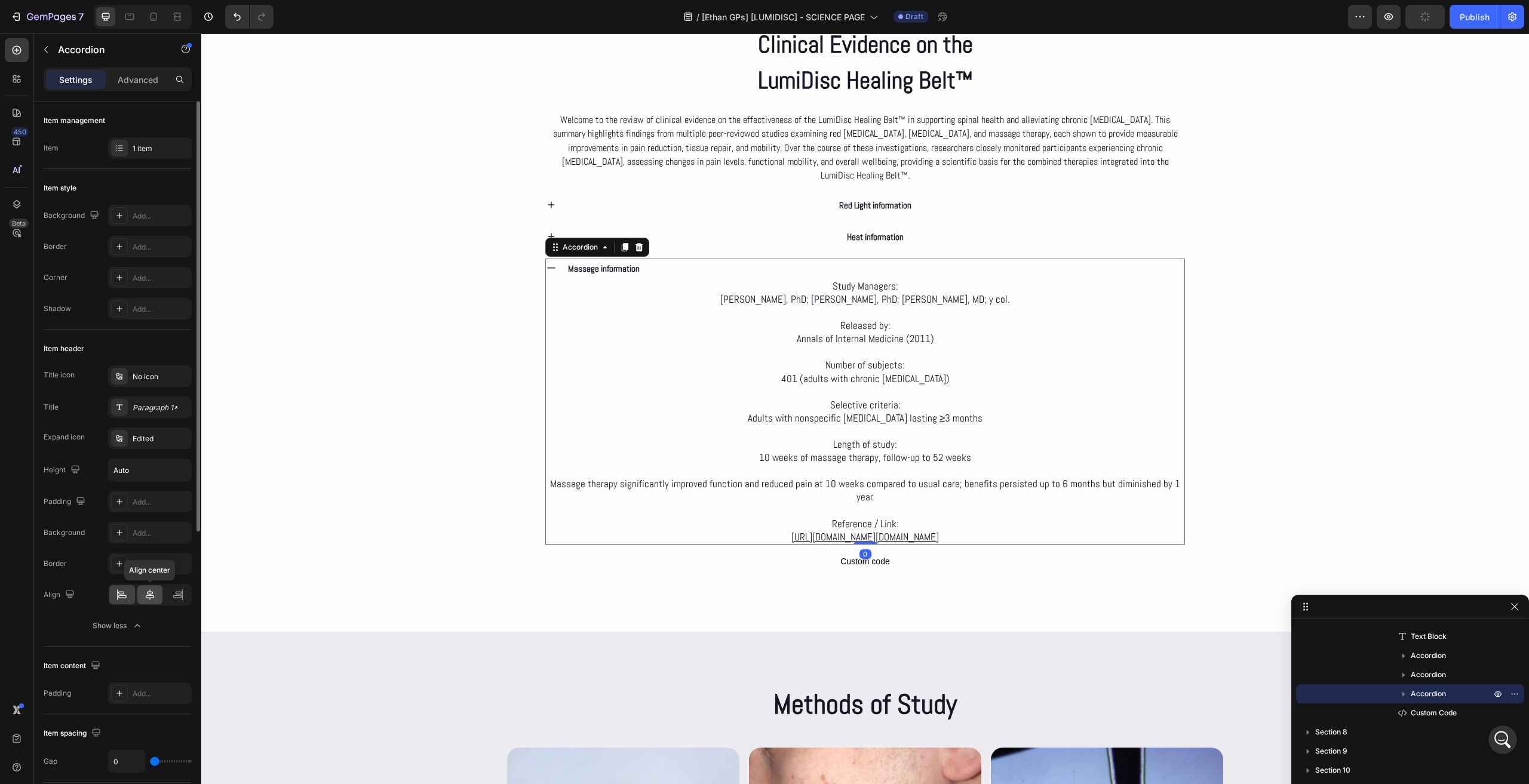
click at [141, 592] on div at bounding box center [150, 594] width 26 height 19
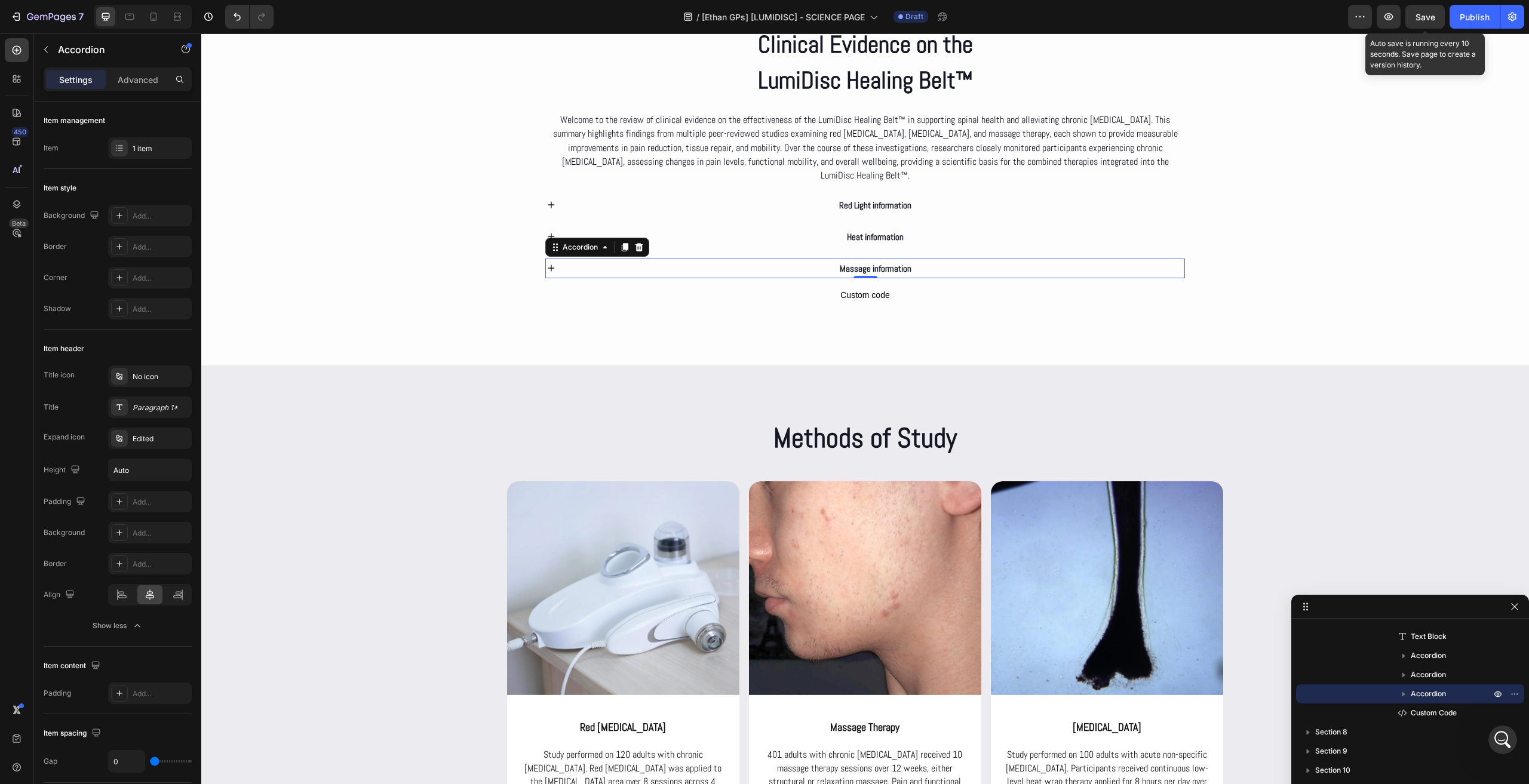
click at [1415, 23] on div "Save" at bounding box center [1425, 16] width 19 height 13
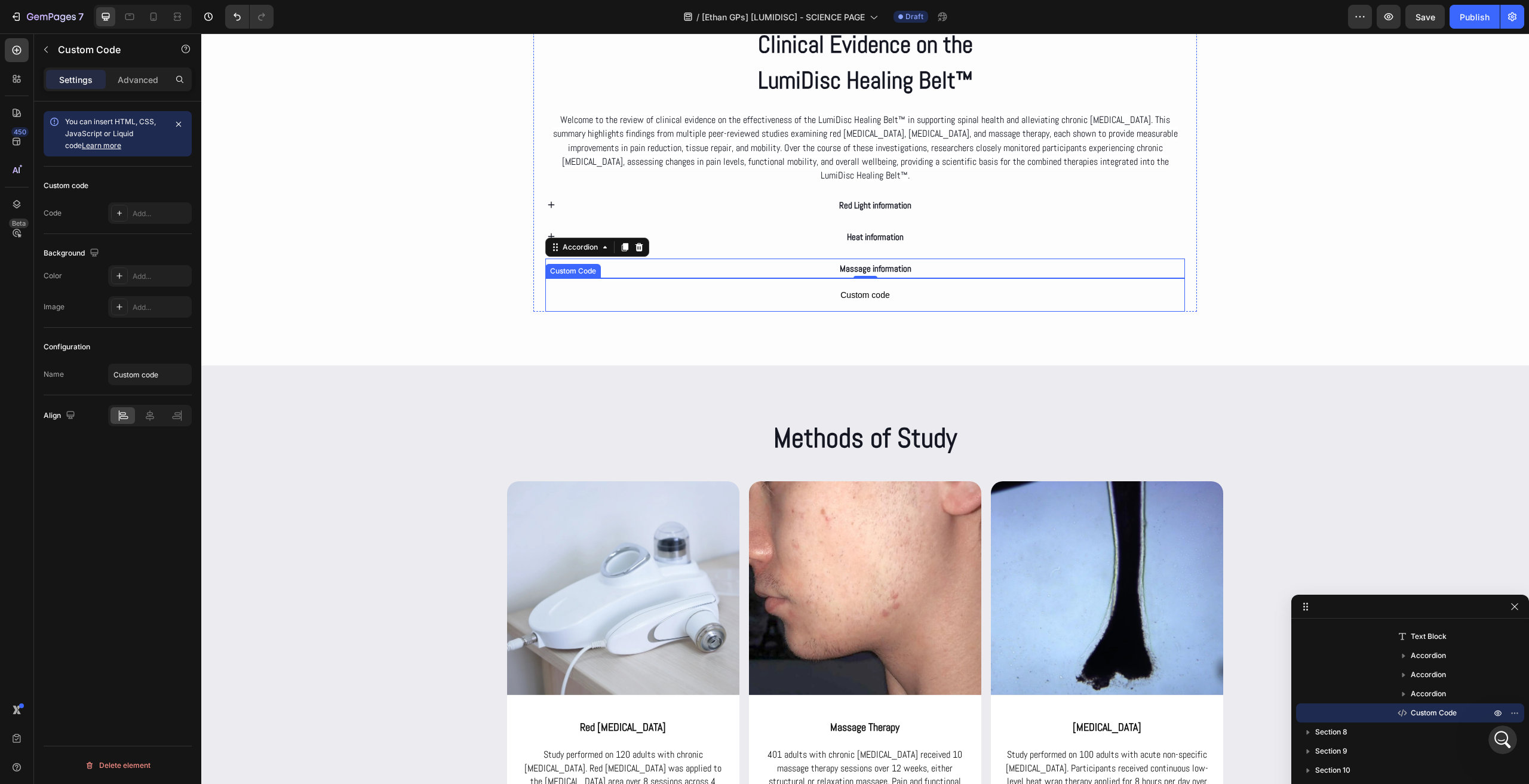
click at [827, 294] on span "Custom code" at bounding box center [865, 294] width 640 height 14
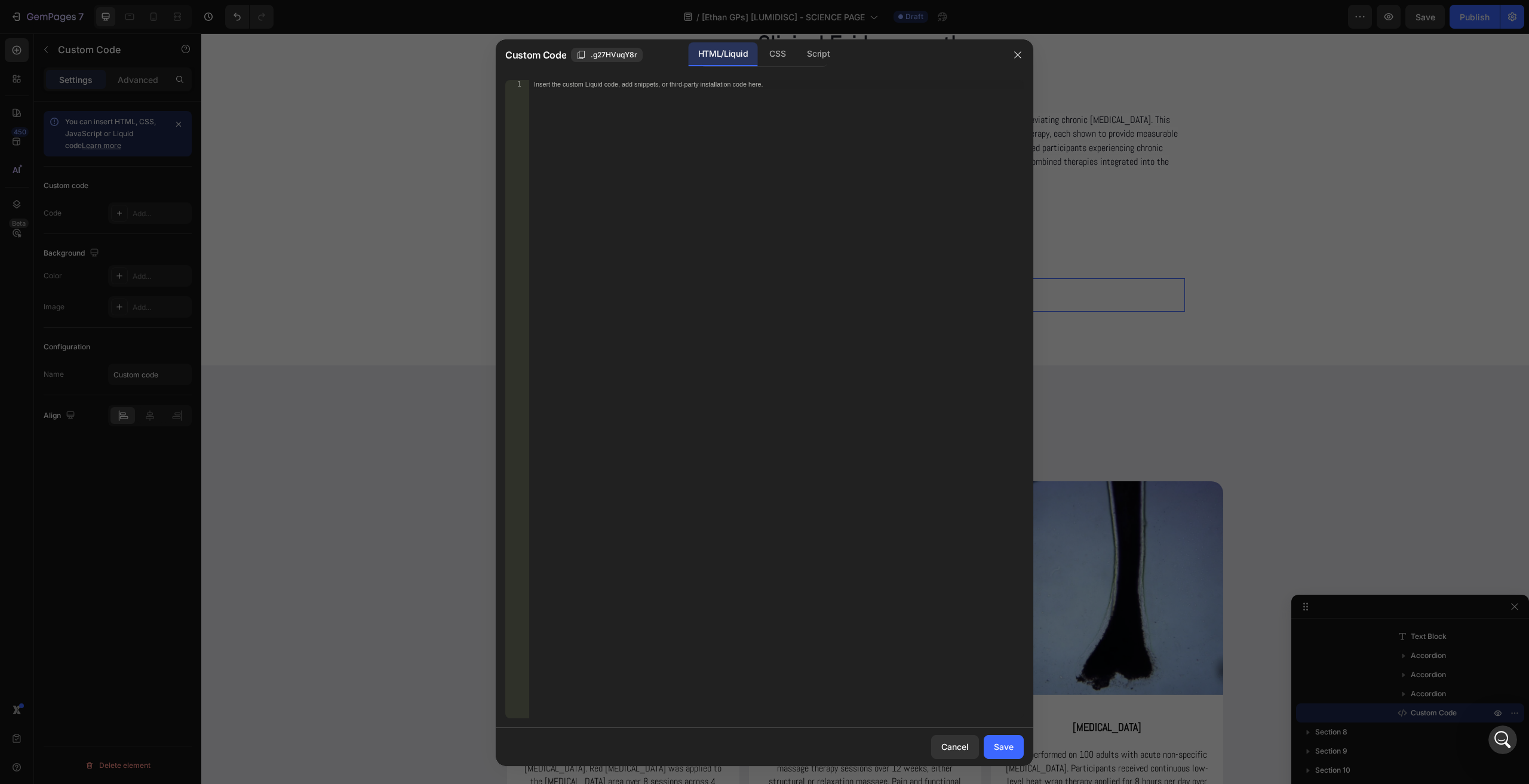
click at [664, 149] on div "Insert the custom Liquid code, add snippets, or third-party installation code h…" at bounding box center [777, 408] width 495 height 656
click at [797, 66] on div "CSS" at bounding box center [817, 54] width 41 height 24
click at [768, 114] on div "Insert the CSS code to style your content here." at bounding box center [777, 408] width 495 height 656
paste textarea "}"
type textarea "}"
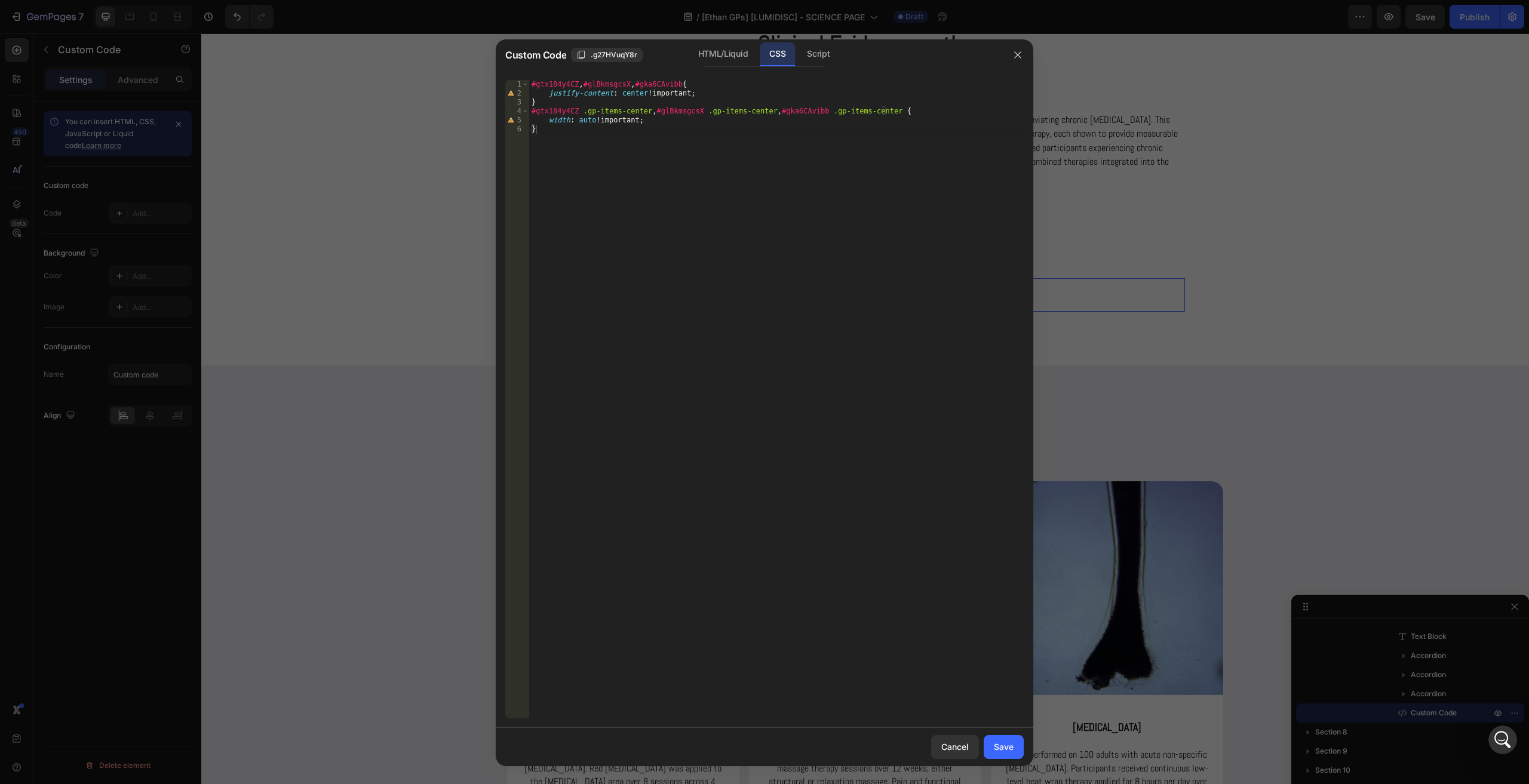
drag, startPoint x: 1005, startPoint y: 746, endPoint x: 1265, endPoint y: 175, distance: 627.4
click at [1005, 745] on div "Save" at bounding box center [1004, 746] width 19 height 13
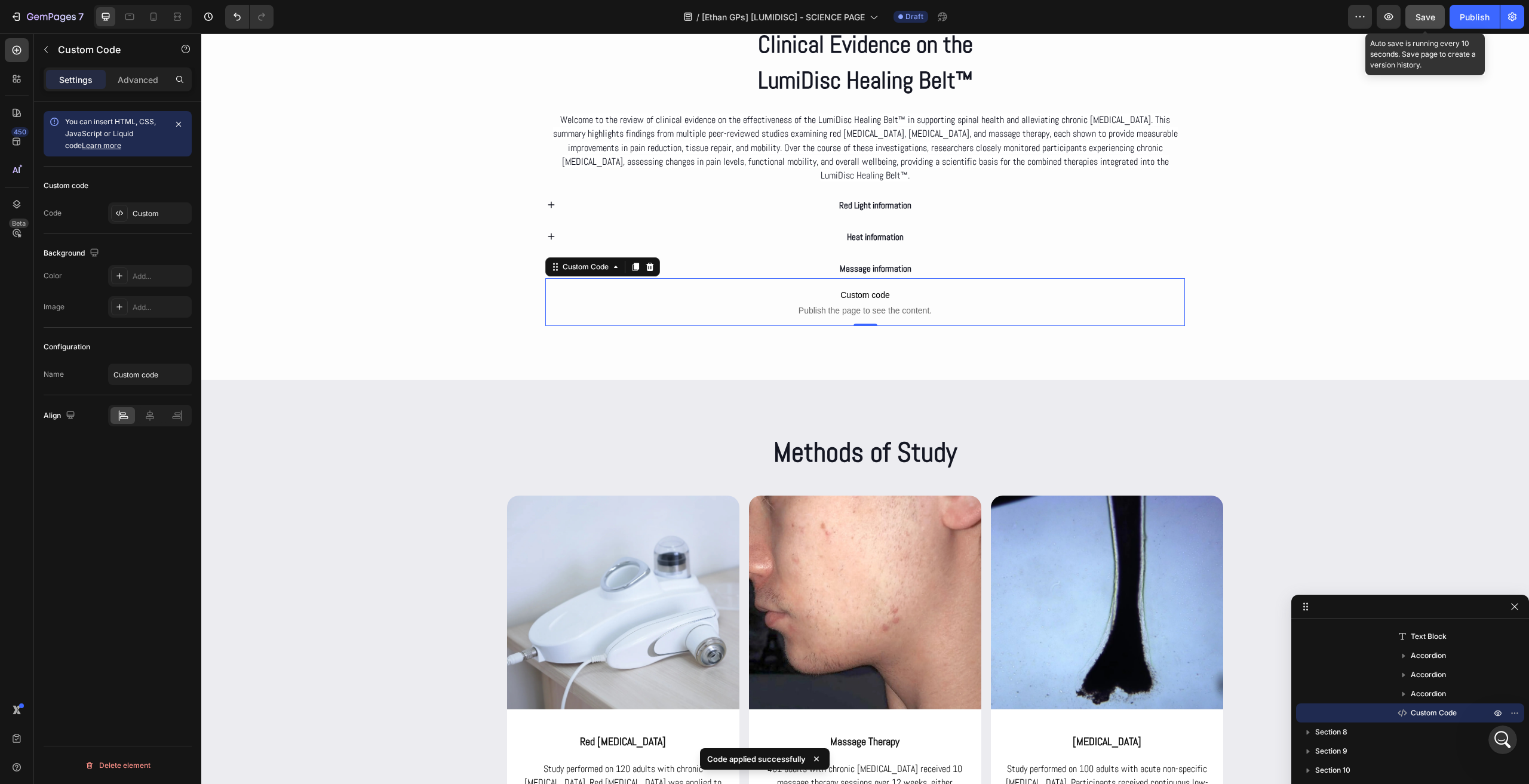
click at [1425, 10] on button "Save" at bounding box center [1424, 16] width 39 height 24
click at [856, 288] on span "Custom code" at bounding box center [865, 294] width 640 height 14
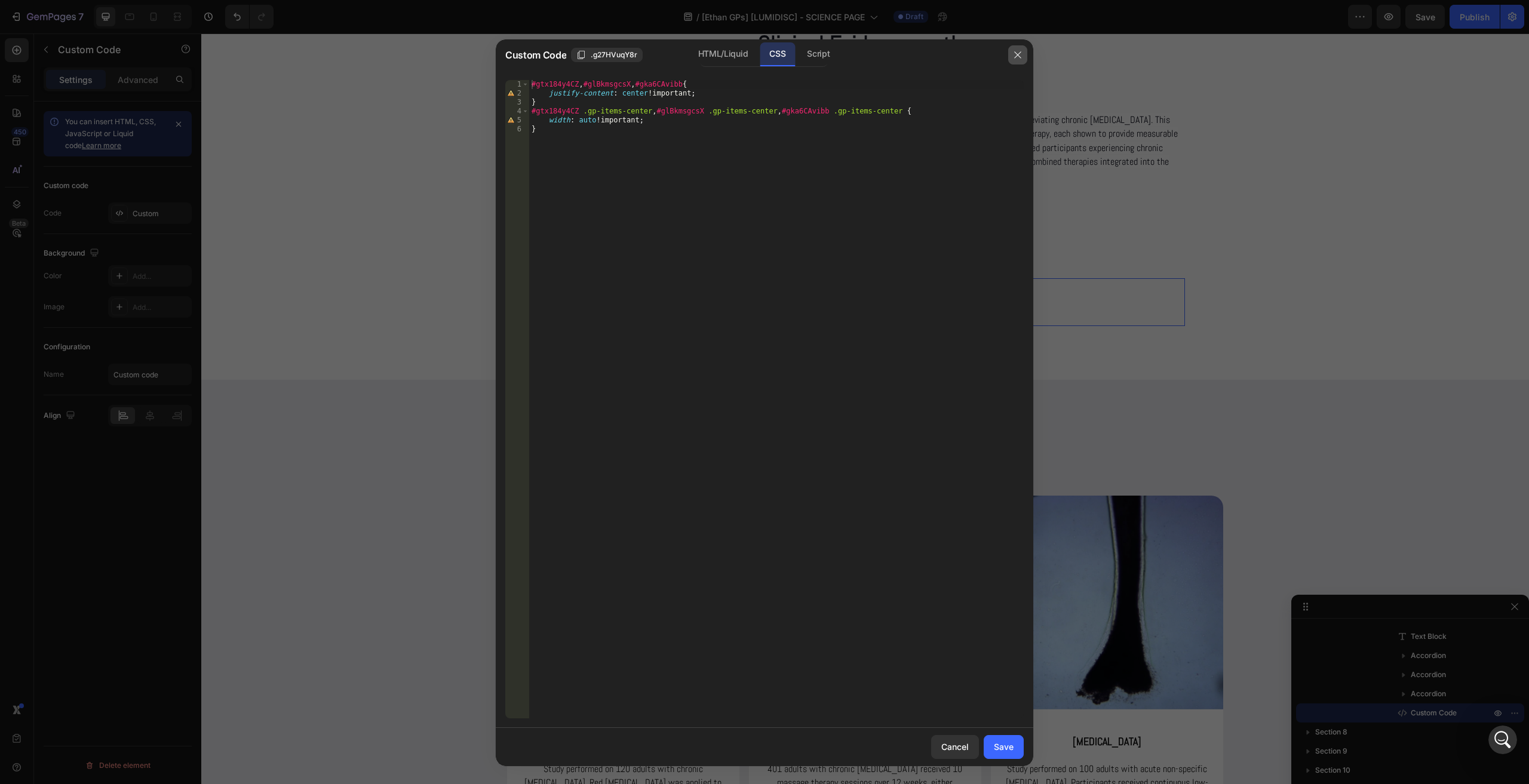
click at [1014, 53] on icon "button" at bounding box center [1017, 55] width 10 height 10
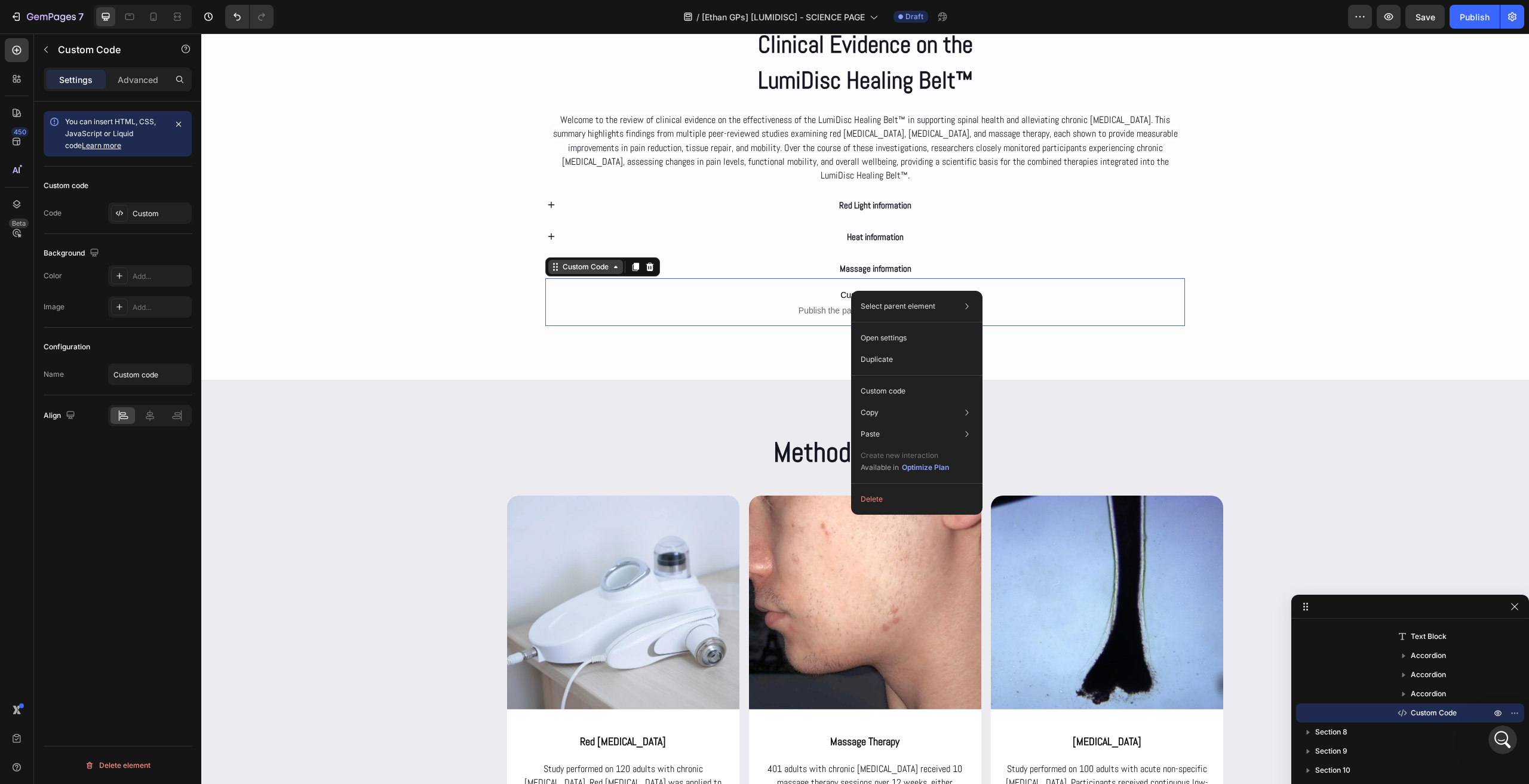
click at [578, 263] on div "Custom Code" at bounding box center [585, 266] width 51 height 11
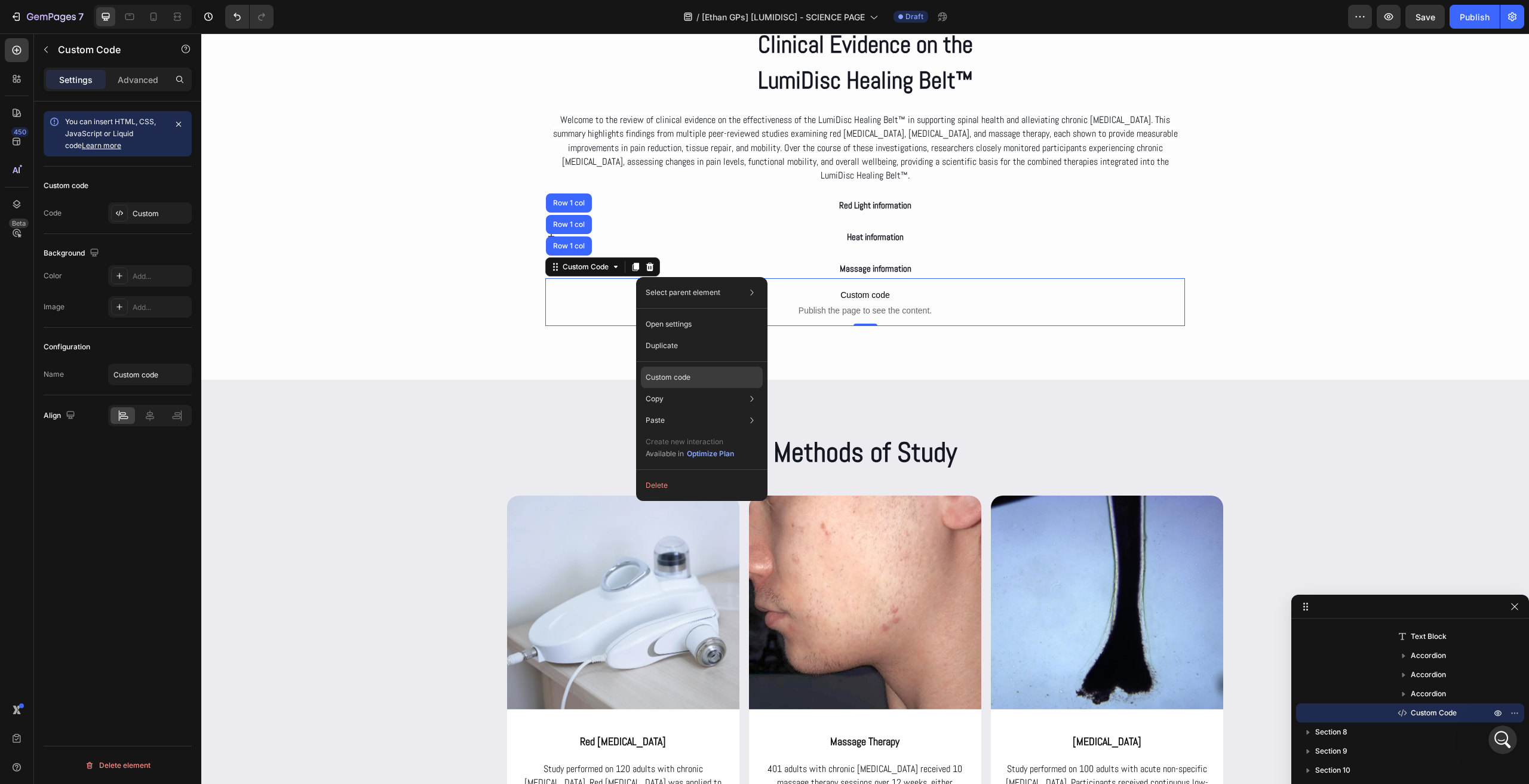
click at [696, 410] on div "Custom code" at bounding box center [701, 420] width 122 height 21
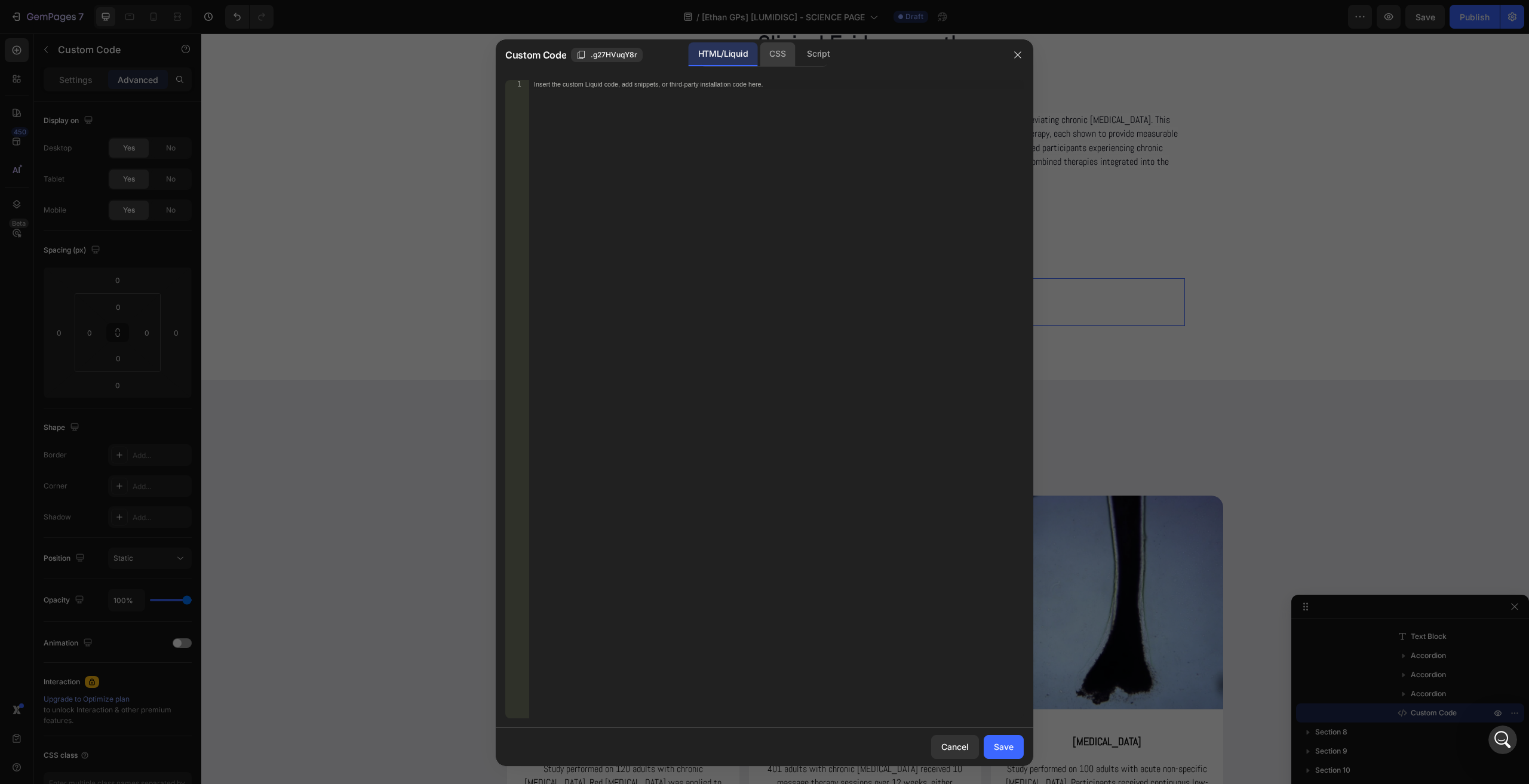
click at [797, 47] on div "CSS" at bounding box center [817, 54] width 41 height 24
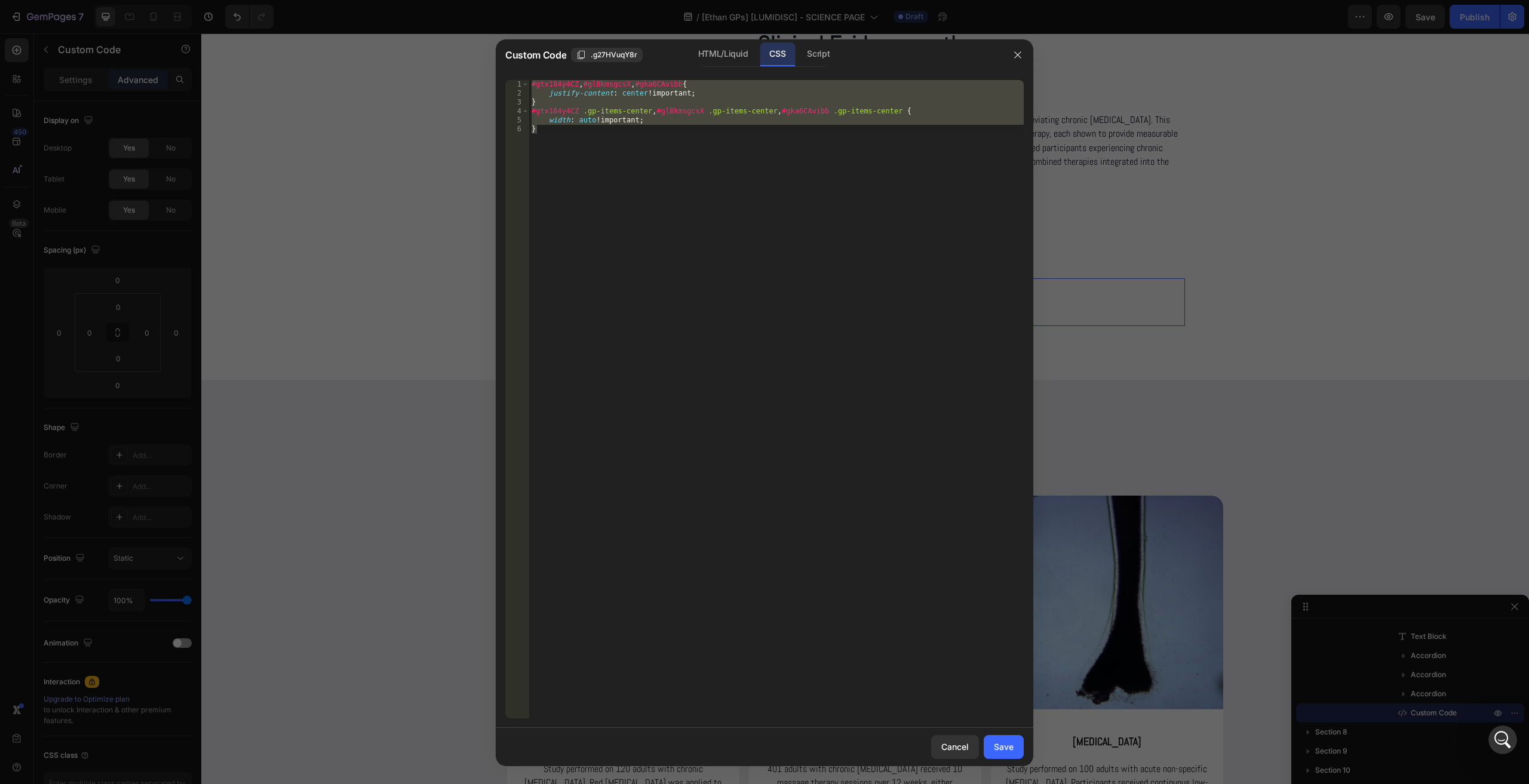
click at [725, 230] on div "#gtx184y4CZ , #glBkmsgcsX , #gka6CAvibb { justify-content : center !important ;…" at bounding box center [777, 398] width 495 height 638
type textarea "}"
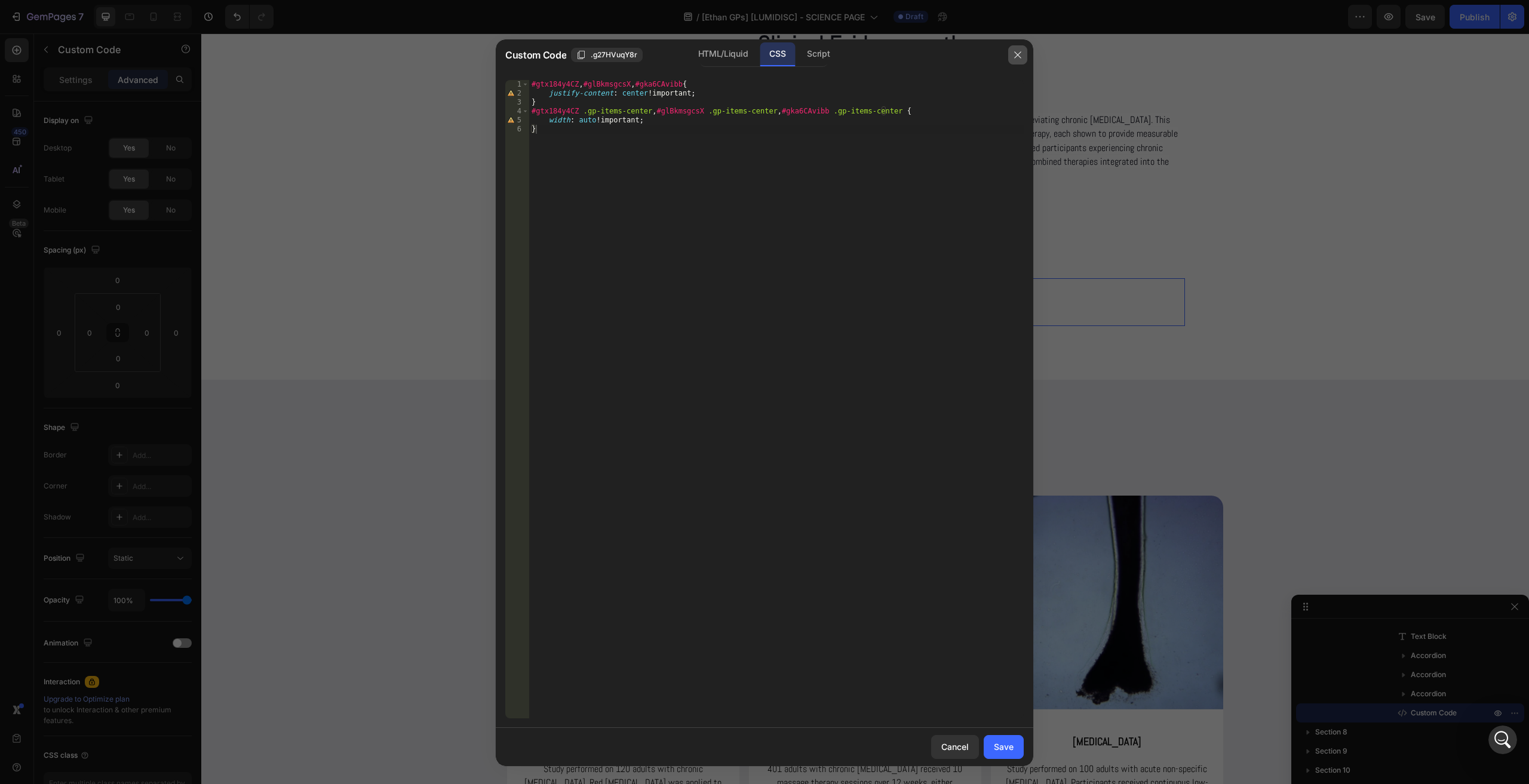
drag, startPoint x: 1012, startPoint y: 54, endPoint x: 722, endPoint y: 295, distance: 377.1
click at [1012, 54] on icon "button" at bounding box center [1017, 55] width 10 height 10
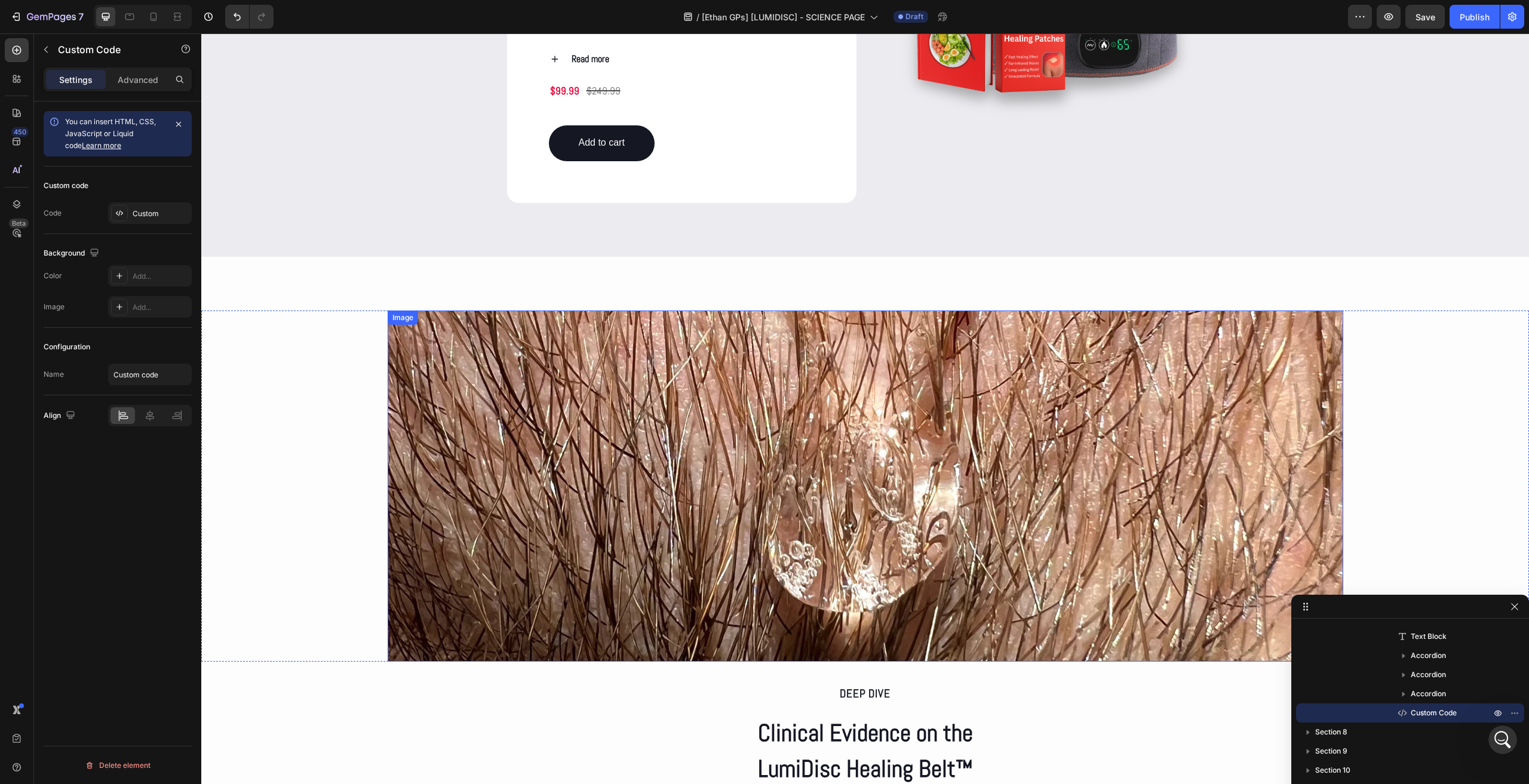
scroll to position [1267, 0]
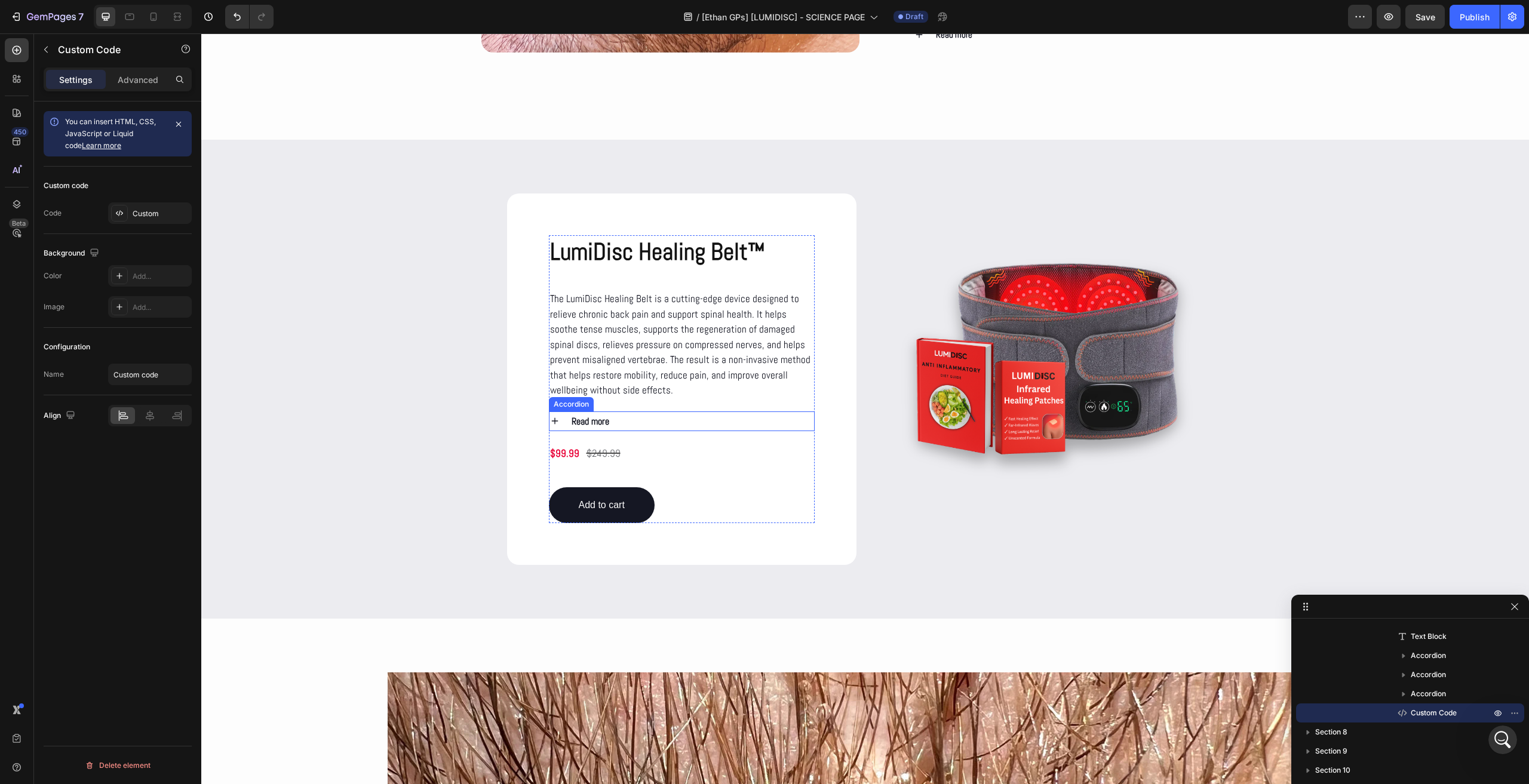
click at [630, 420] on div "Read more" at bounding box center [692, 421] width 244 height 19
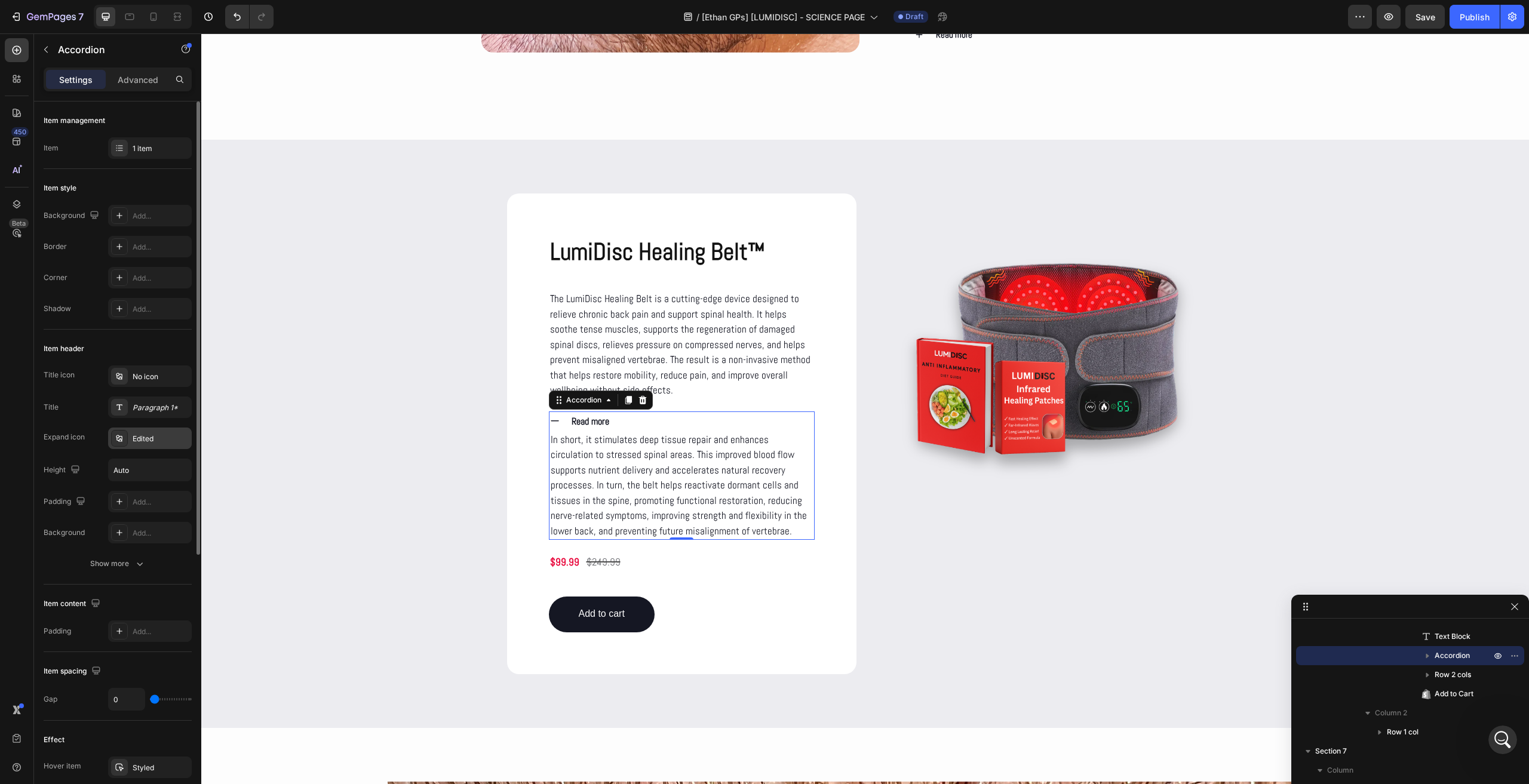
click at [134, 443] on div "Edited" at bounding box center [161, 438] width 56 height 11
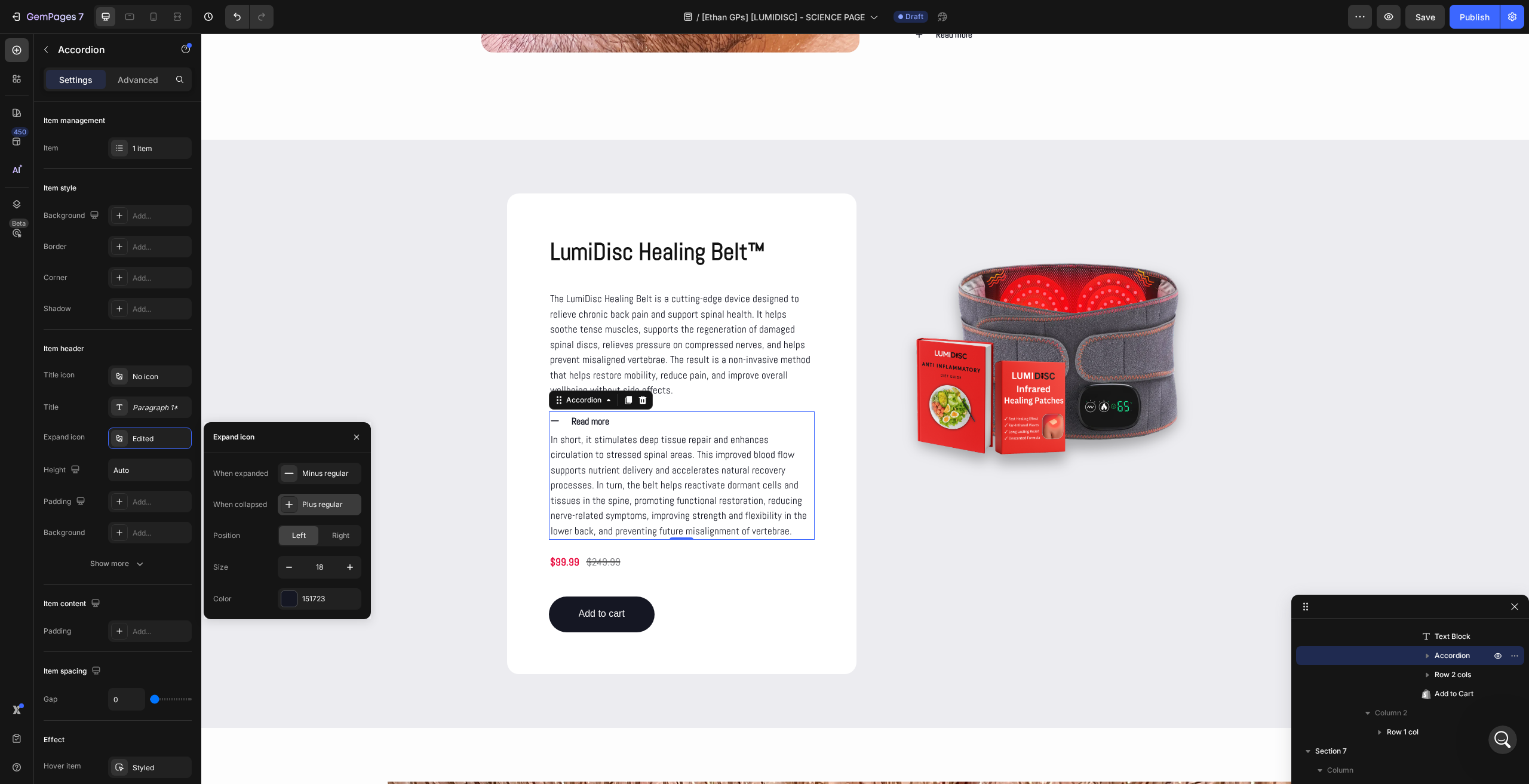
click at [309, 502] on div "Plus regular" at bounding box center [330, 504] width 56 height 11
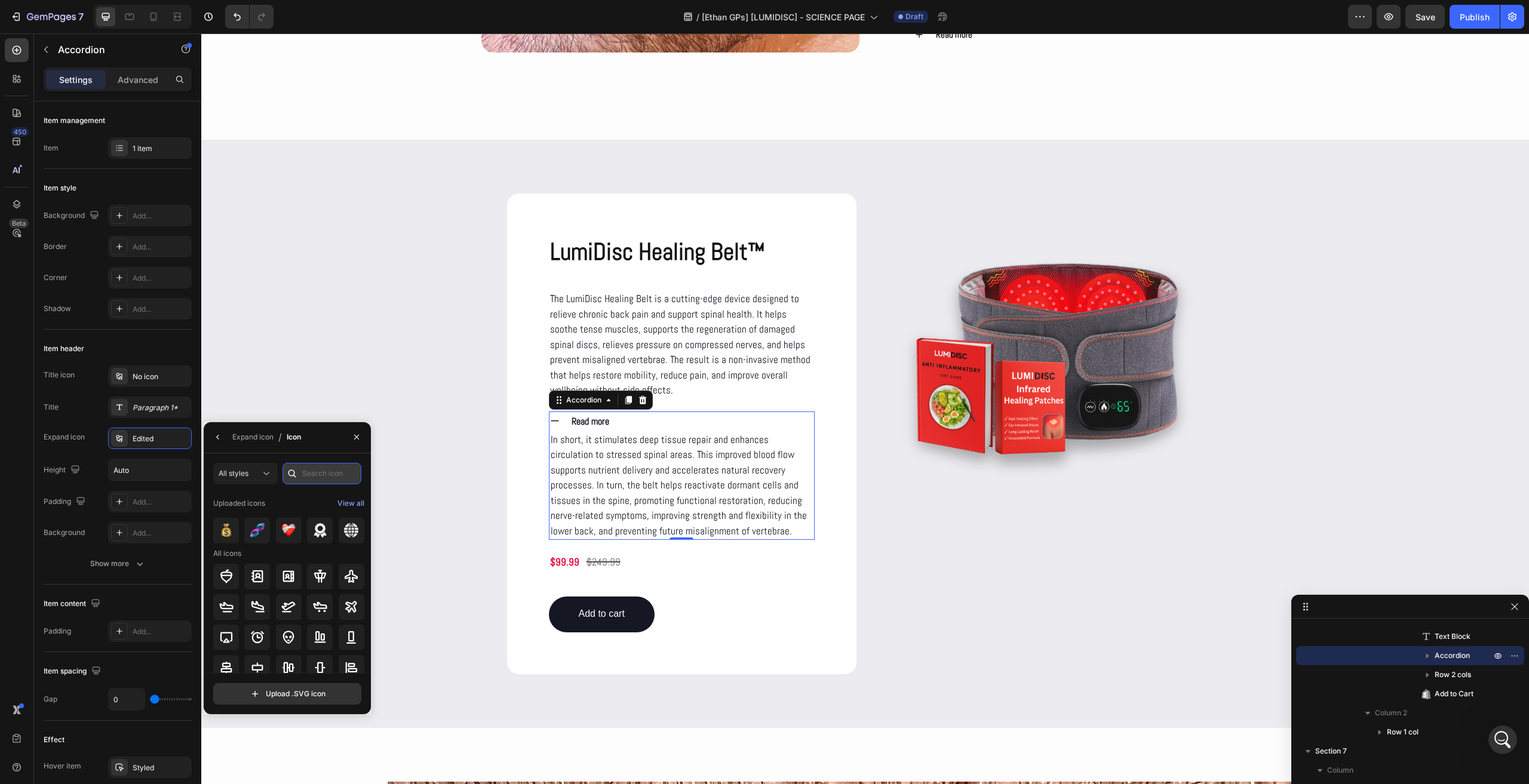
click at [306, 472] on input "text" at bounding box center [322, 473] width 79 height 21
type input "minus"
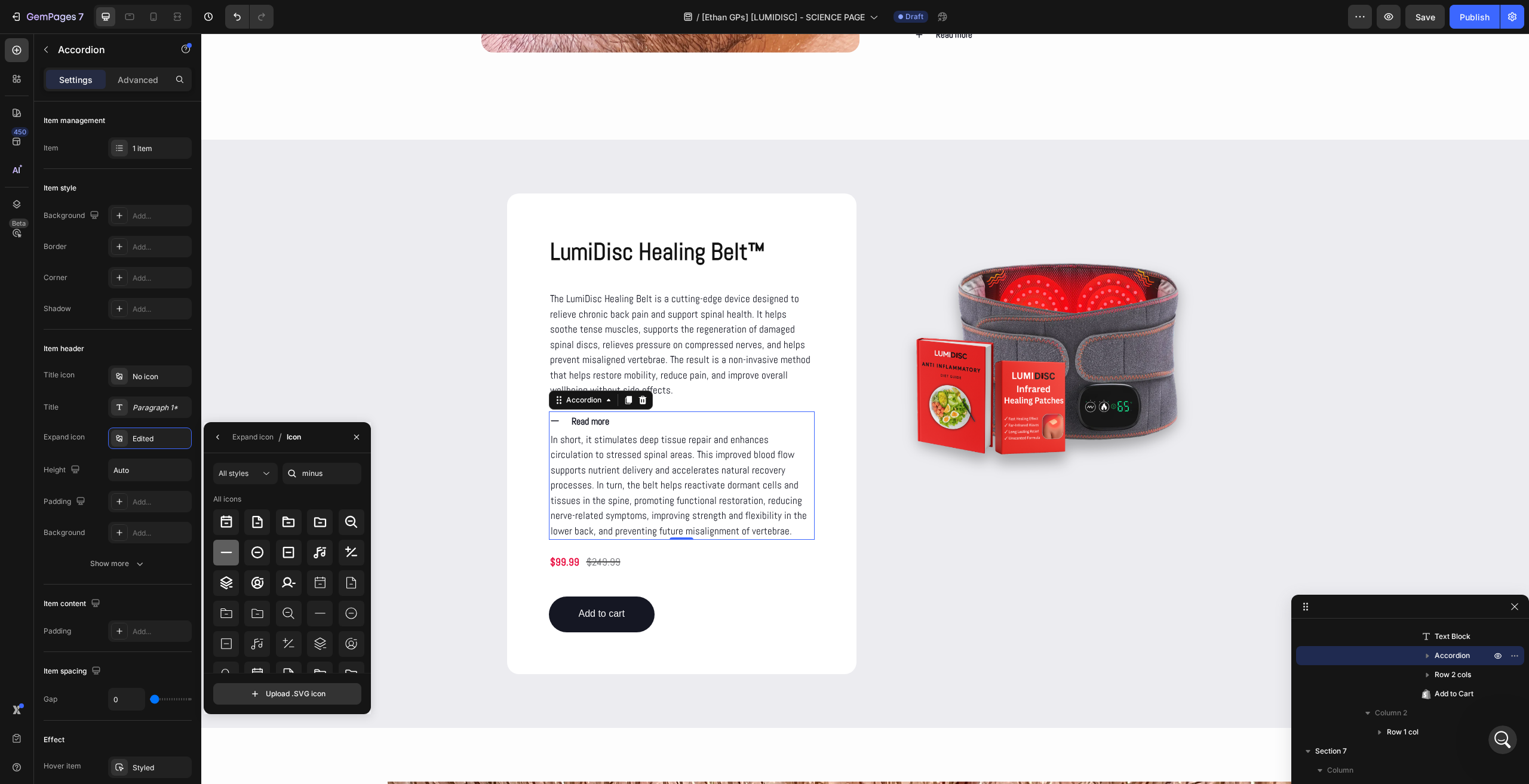
click at [232, 551] on icon at bounding box center [226, 552] width 14 height 14
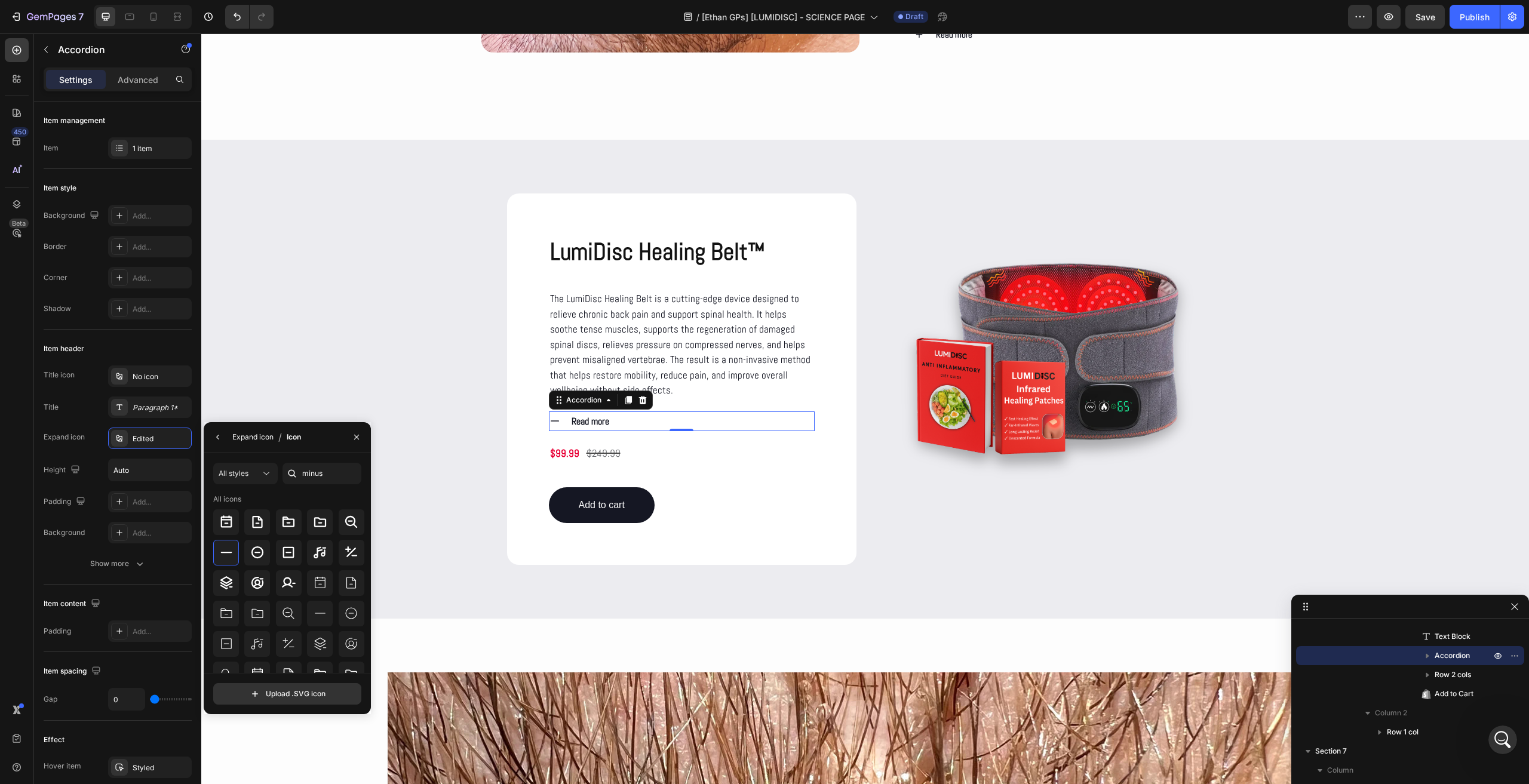
click at [244, 437] on div "Expand icon" at bounding box center [252, 437] width 41 height 11
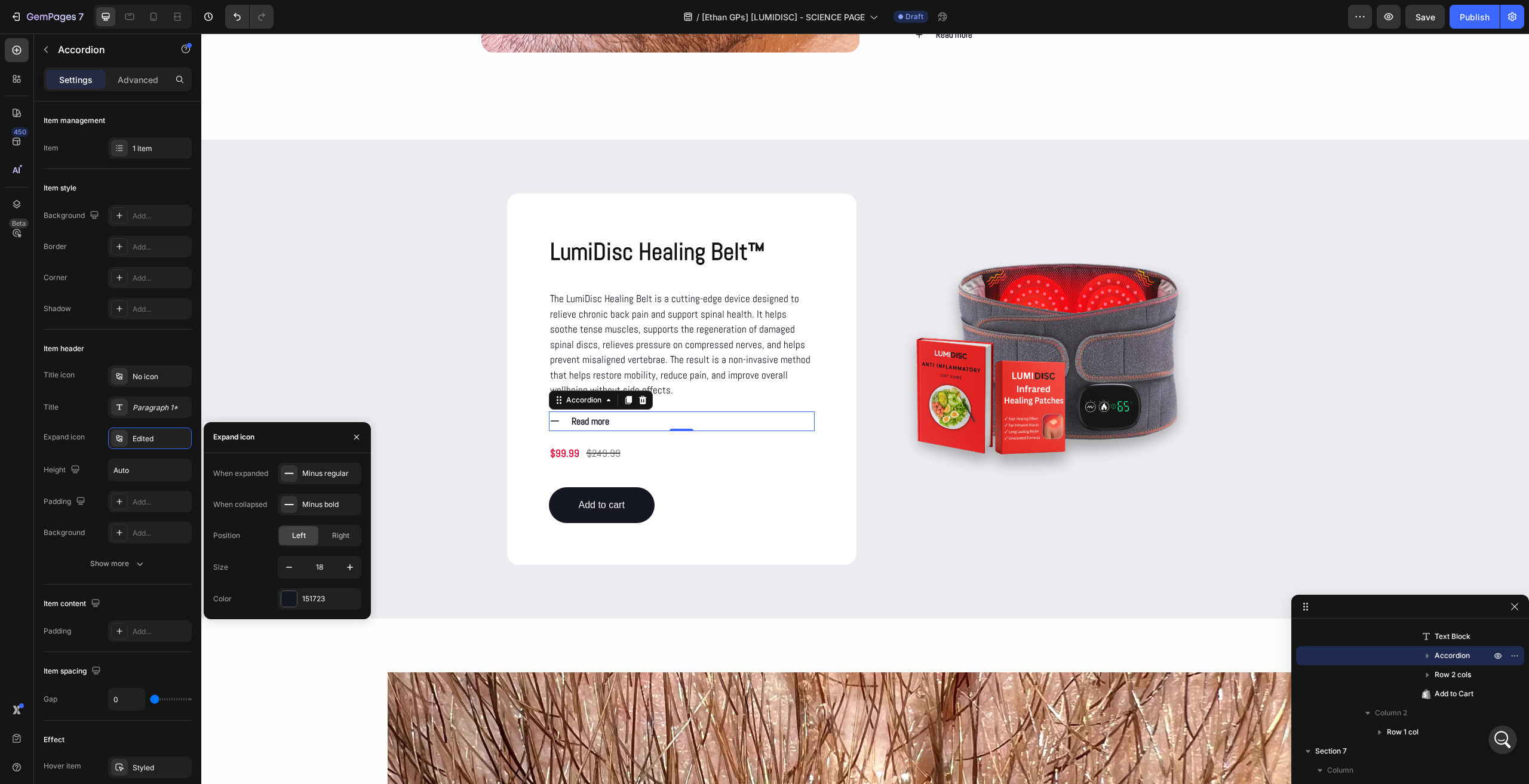
click at [554, 419] on icon at bounding box center [554, 420] width 11 height 11
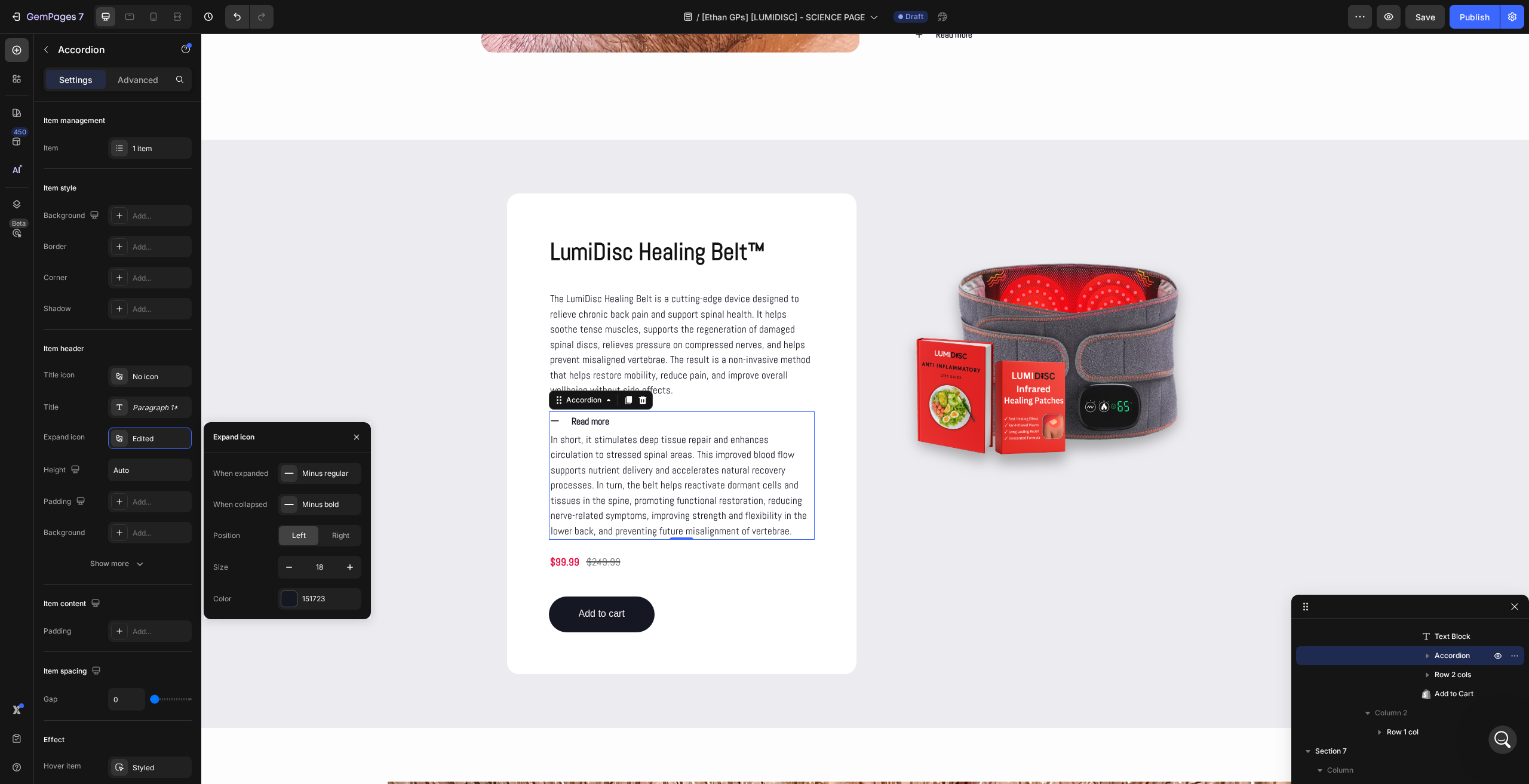
click at [554, 419] on icon at bounding box center [554, 420] width 11 height 11
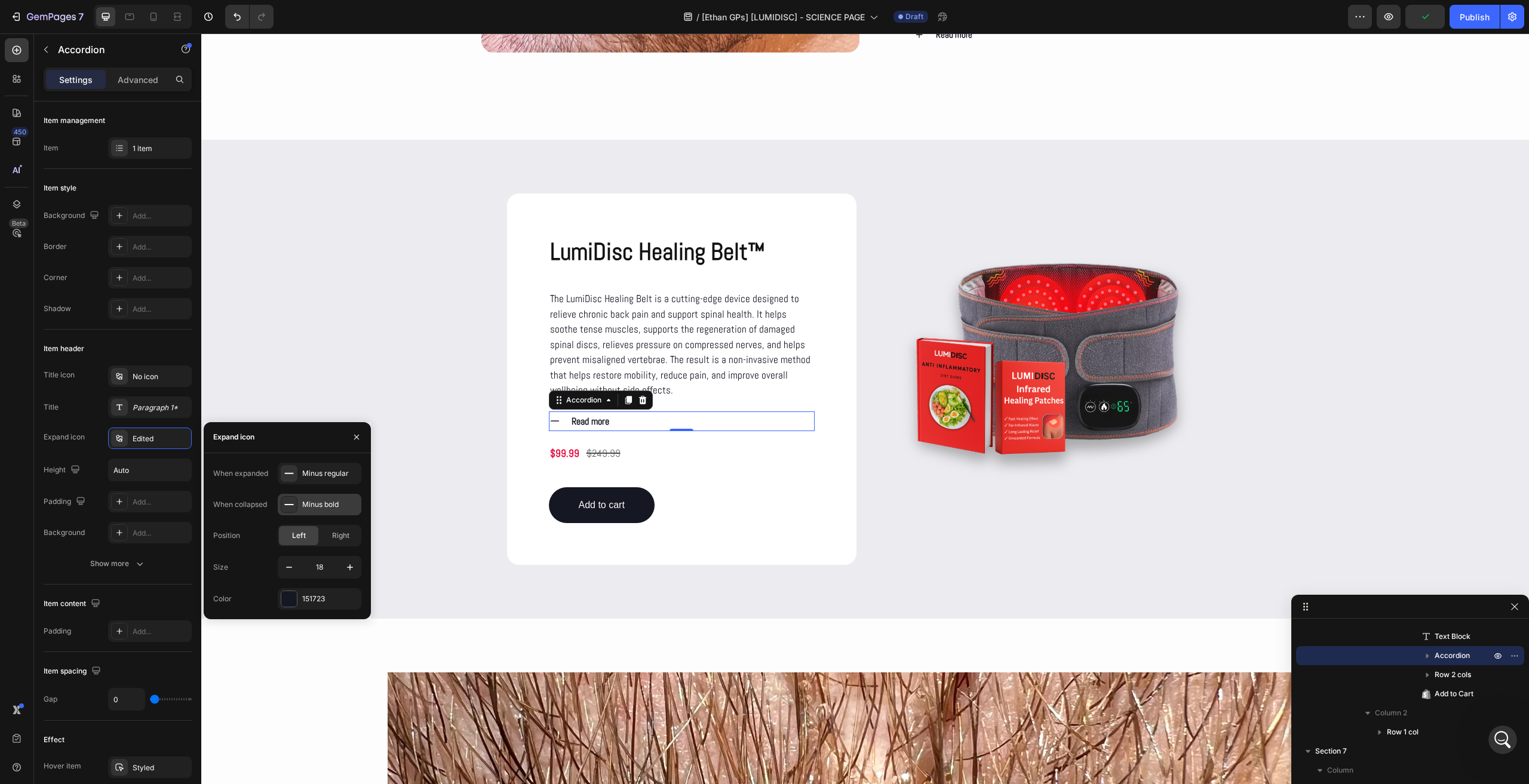
click at [317, 499] on div "Minus bold" at bounding box center [330, 504] width 56 height 11
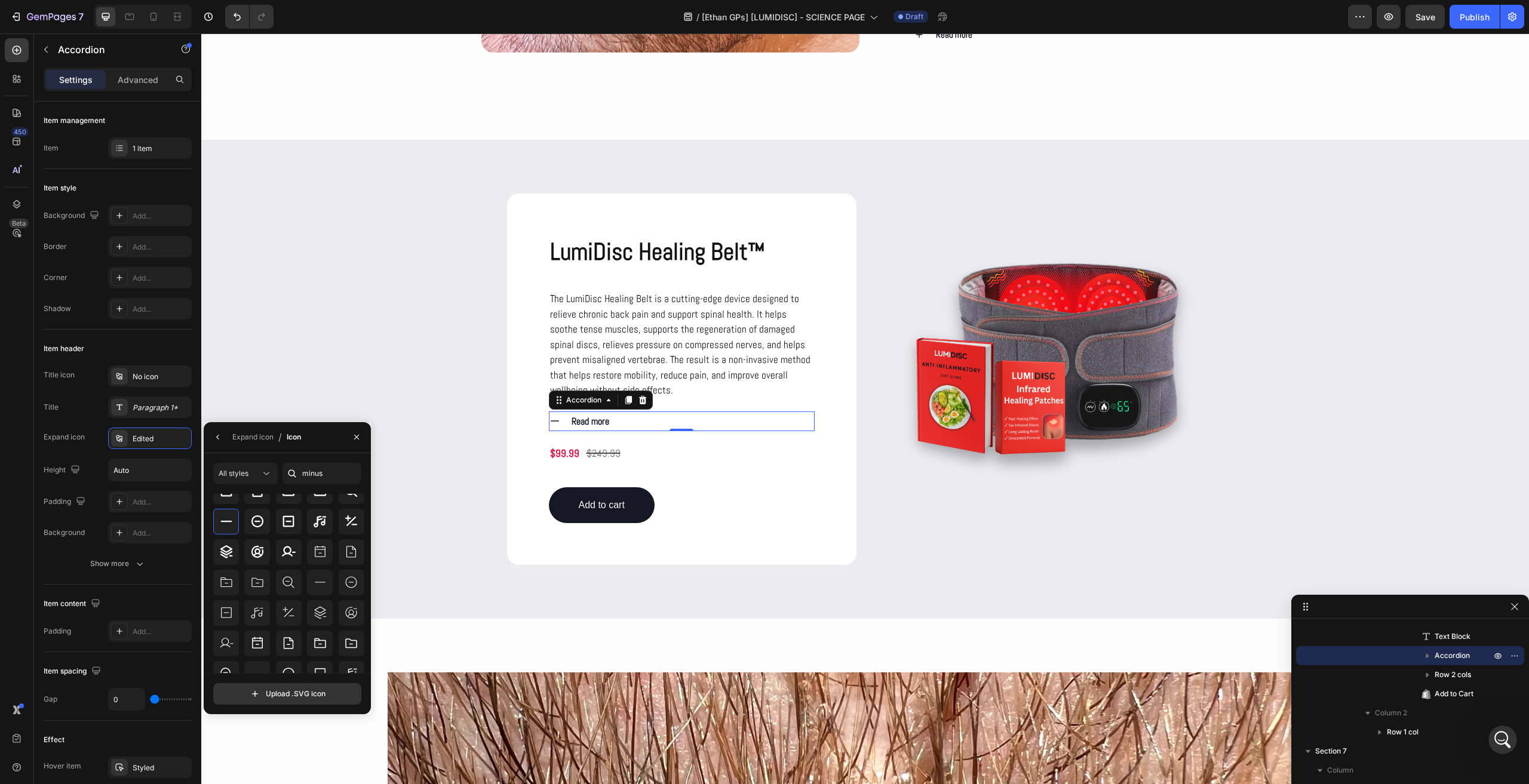
scroll to position [0, 0]
click at [344, 617] on icon at bounding box center [350, 613] width 14 height 14
click at [246, 440] on div "Expand icon" at bounding box center [252, 437] width 41 height 11
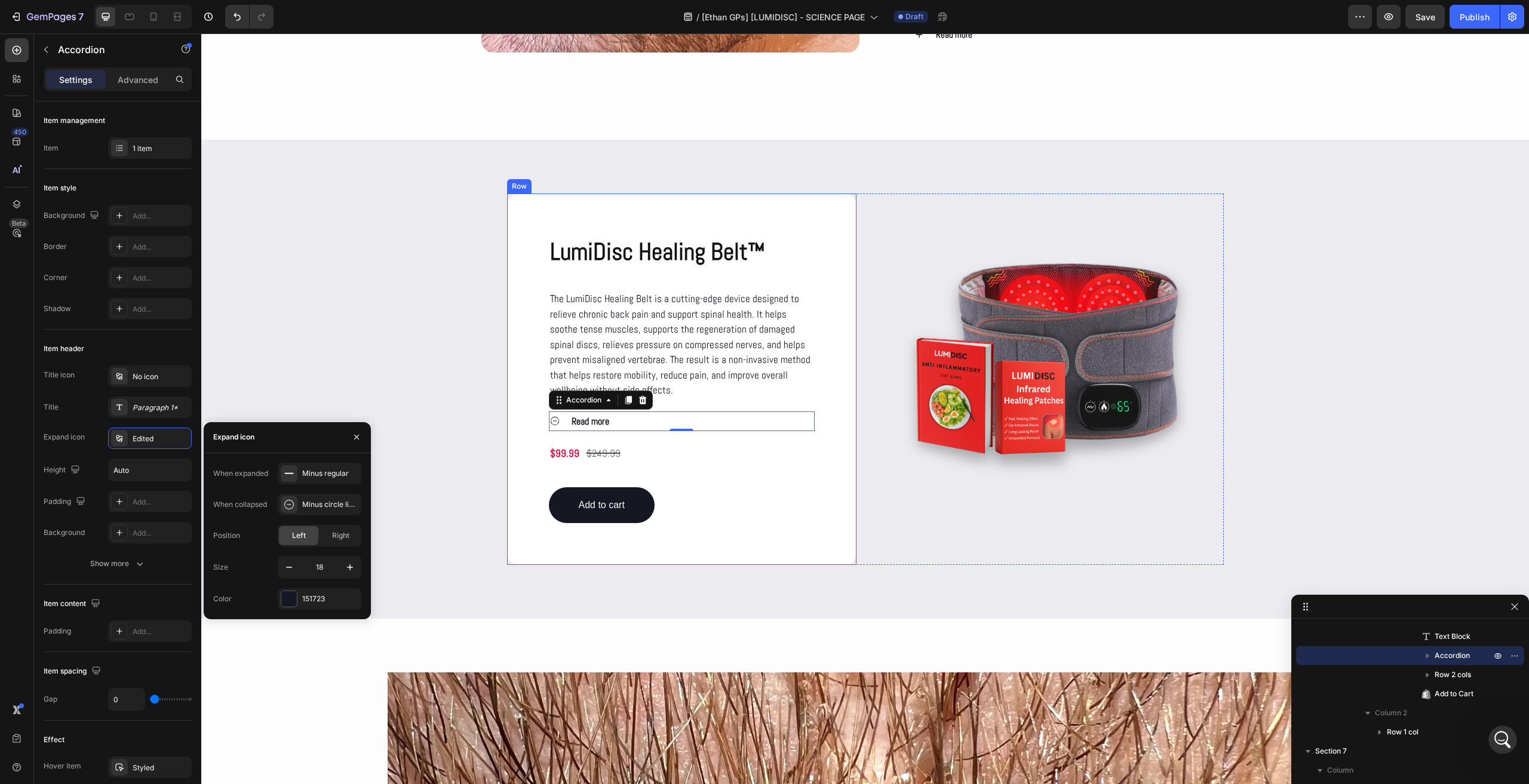
click at [549, 422] on icon at bounding box center [554, 420] width 11 height 11
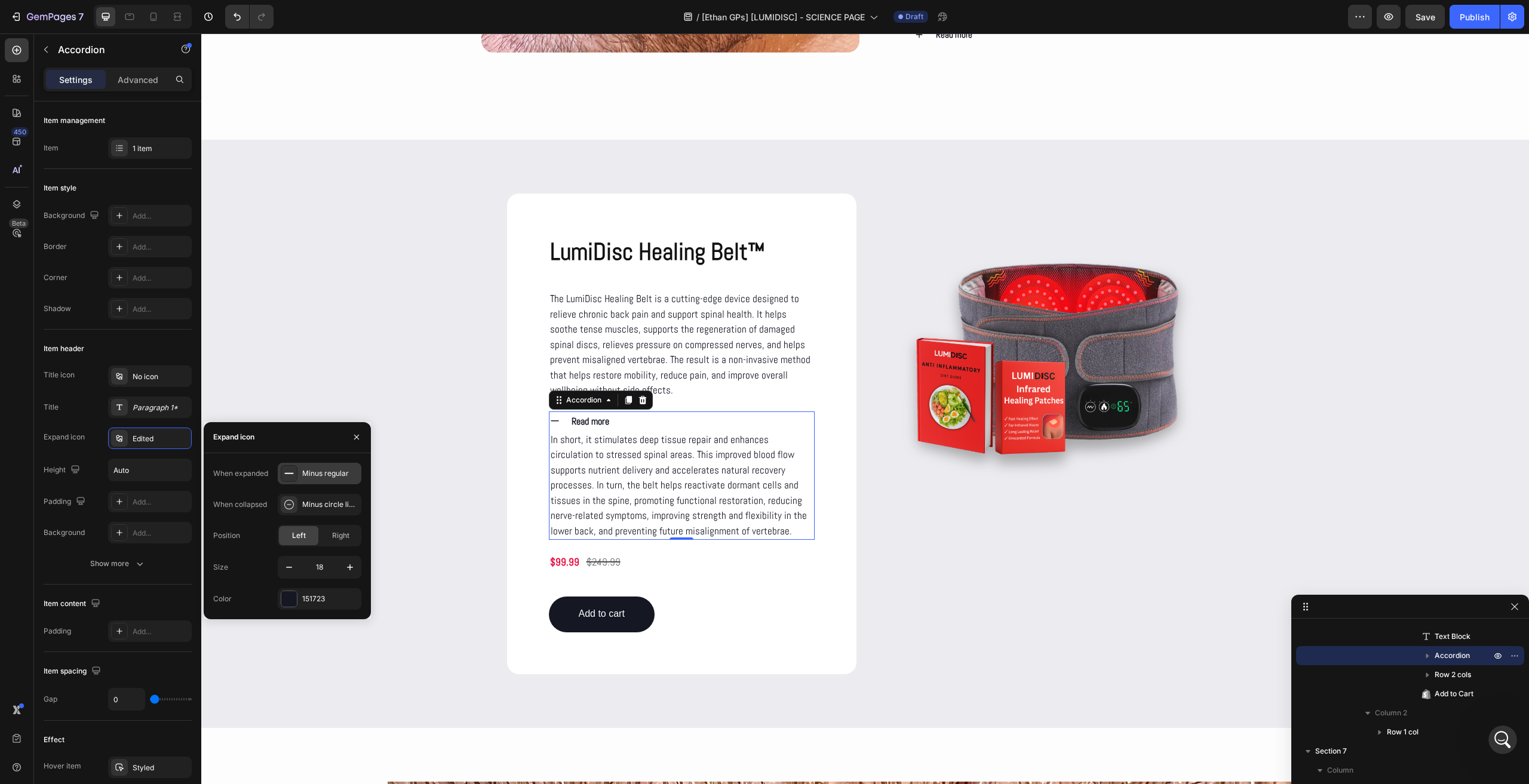
click at [317, 473] on div "Minus regular" at bounding box center [330, 472] width 56 height 11
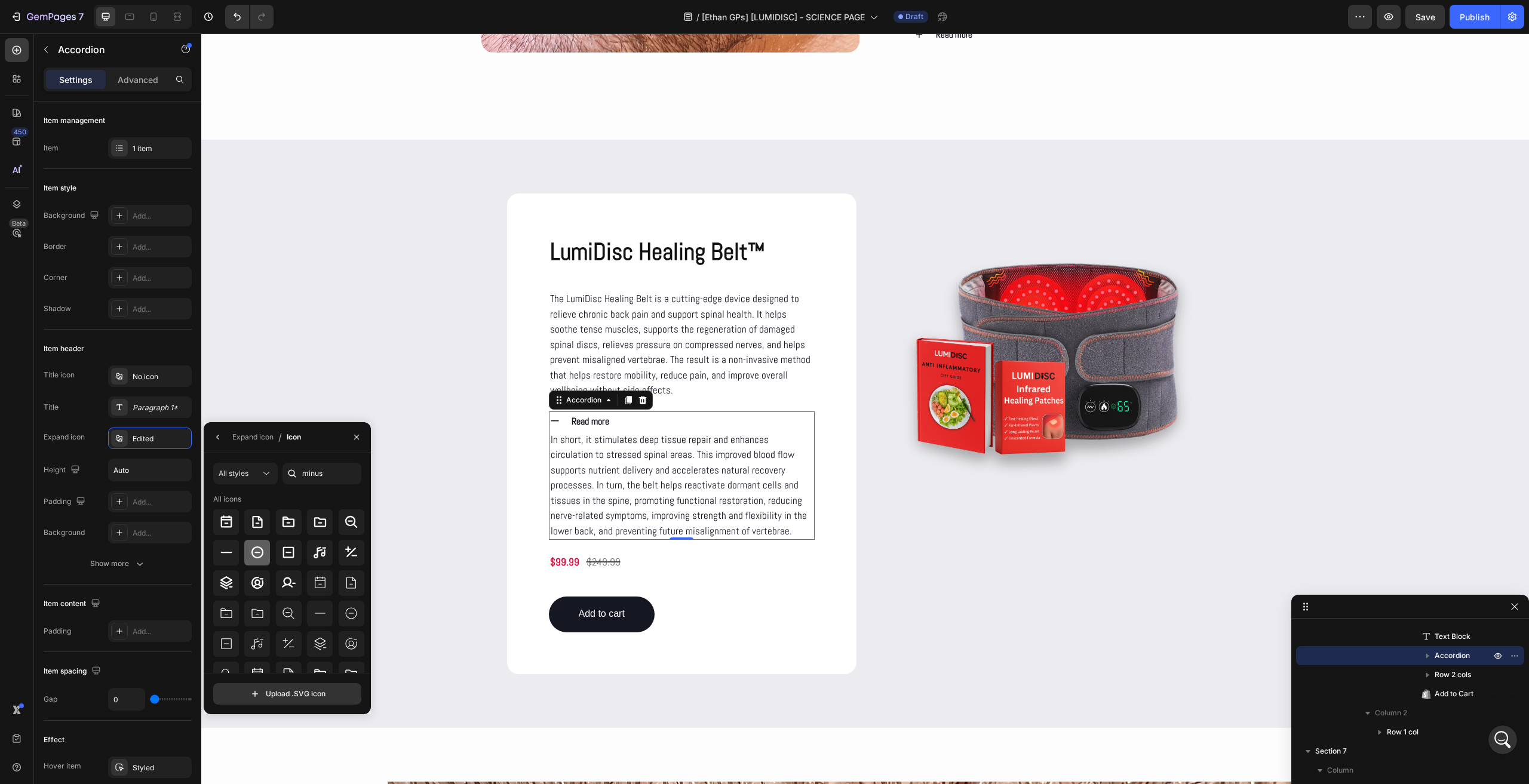
click at [256, 547] on icon at bounding box center [257, 552] width 12 height 12
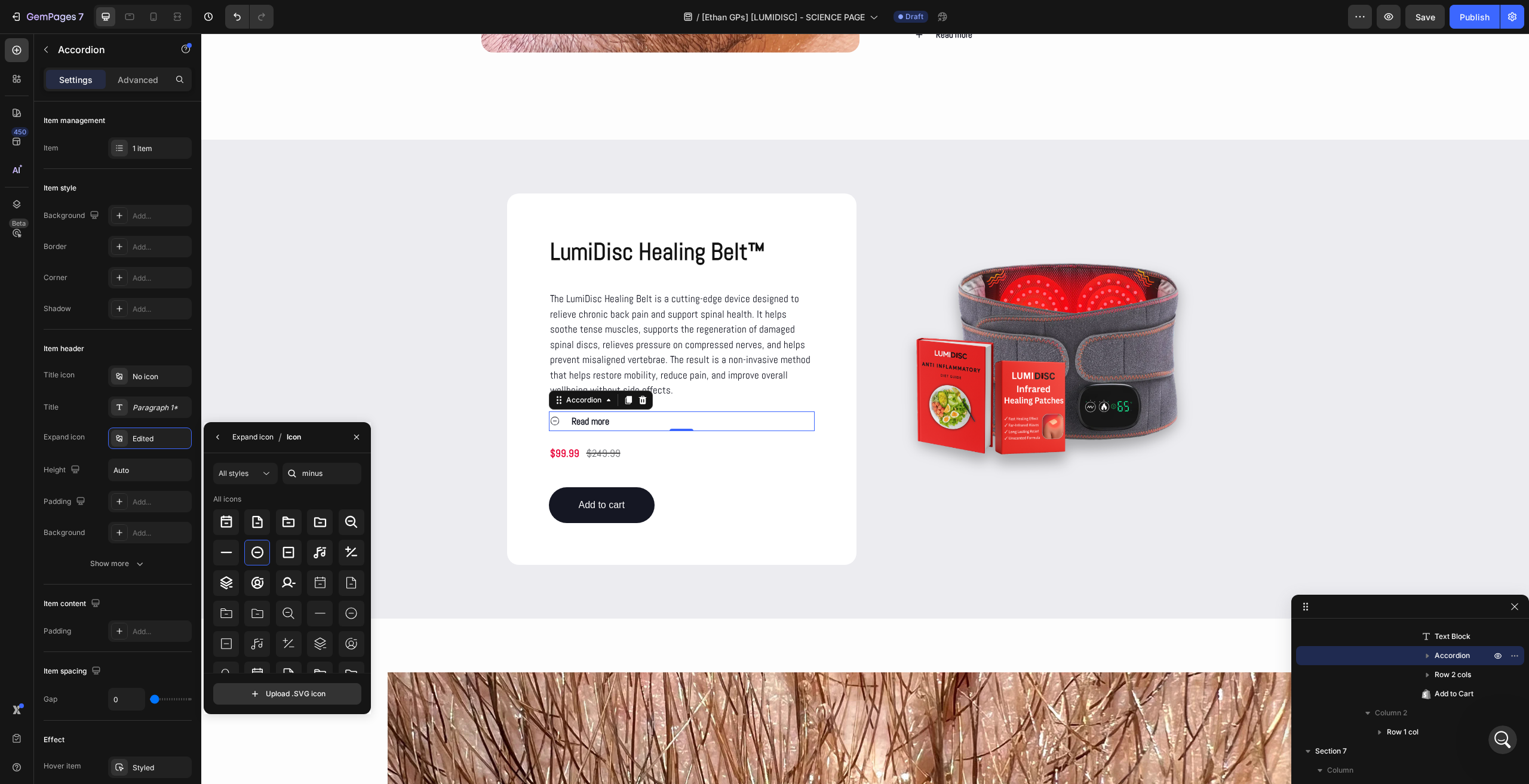
click at [259, 440] on div "Expand icon" at bounding box center [252, 437] width 41 height 11
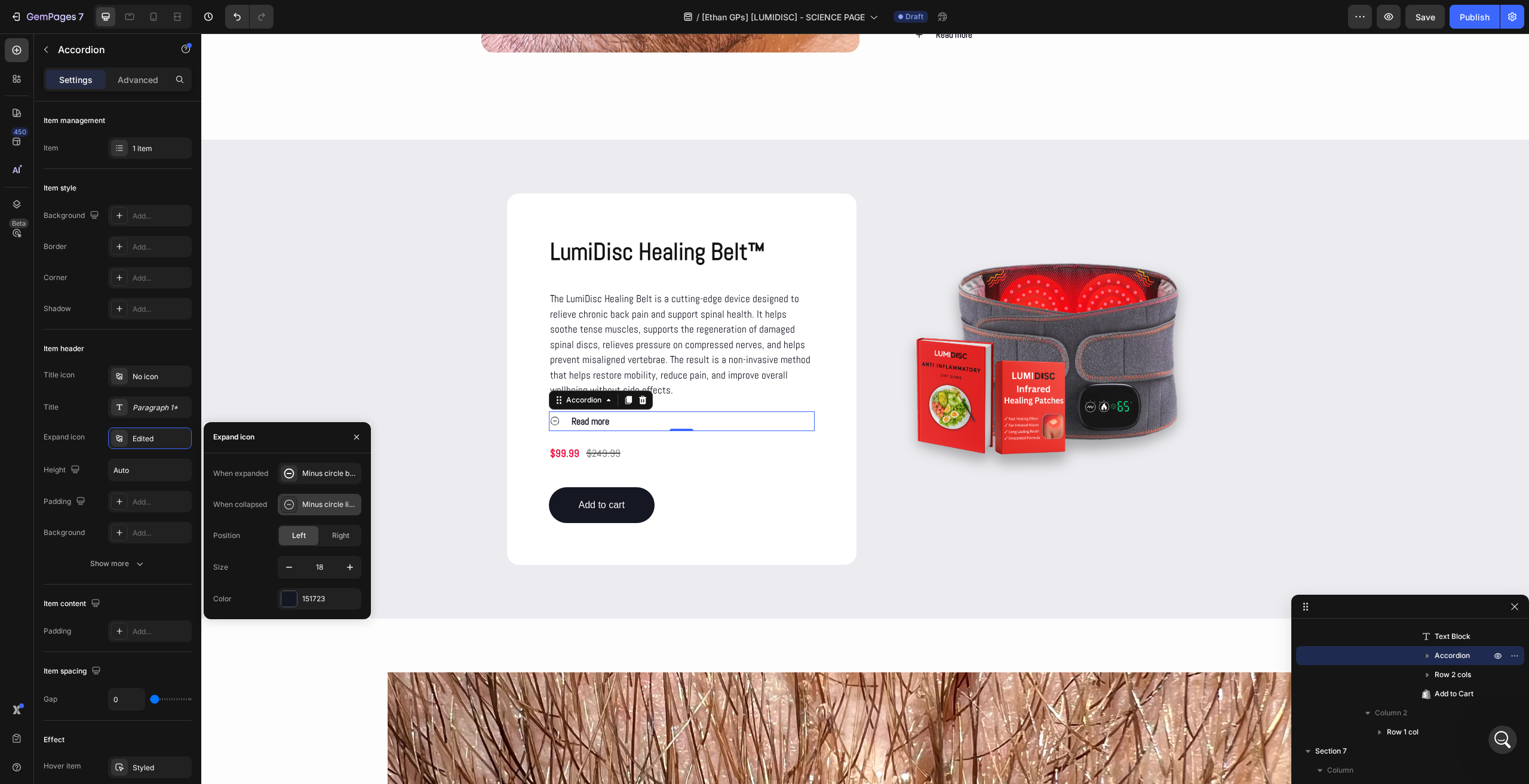
click at [319, 502] on div "Minus circle light" at bounding box center [330, 504] width 56 height 11
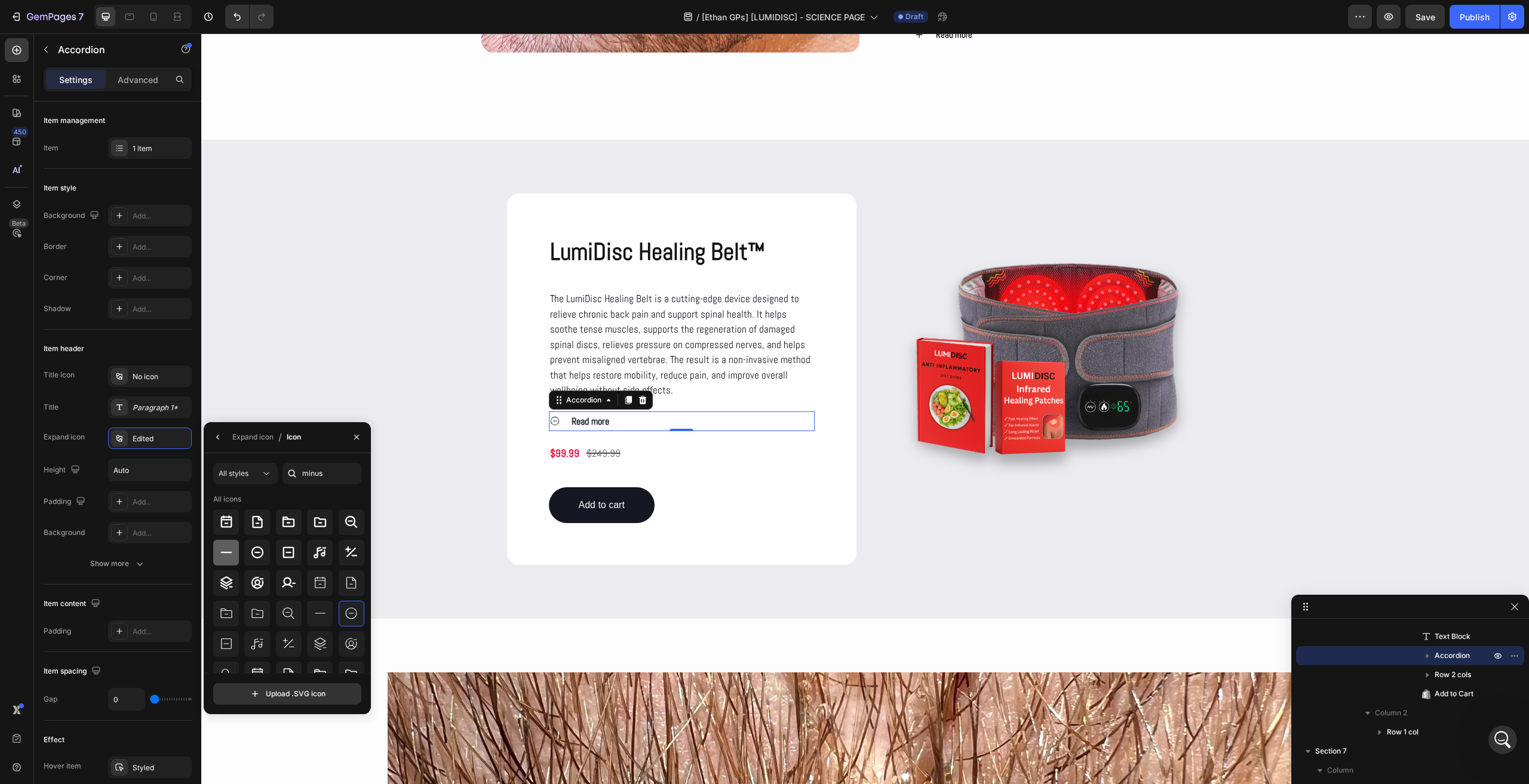
click at [226, 551] on icon at bounding box center [226, 552] width 14 height 14
click at [557, 417] on div "Read more" at bounding box center [681, 421] width 265 height 19
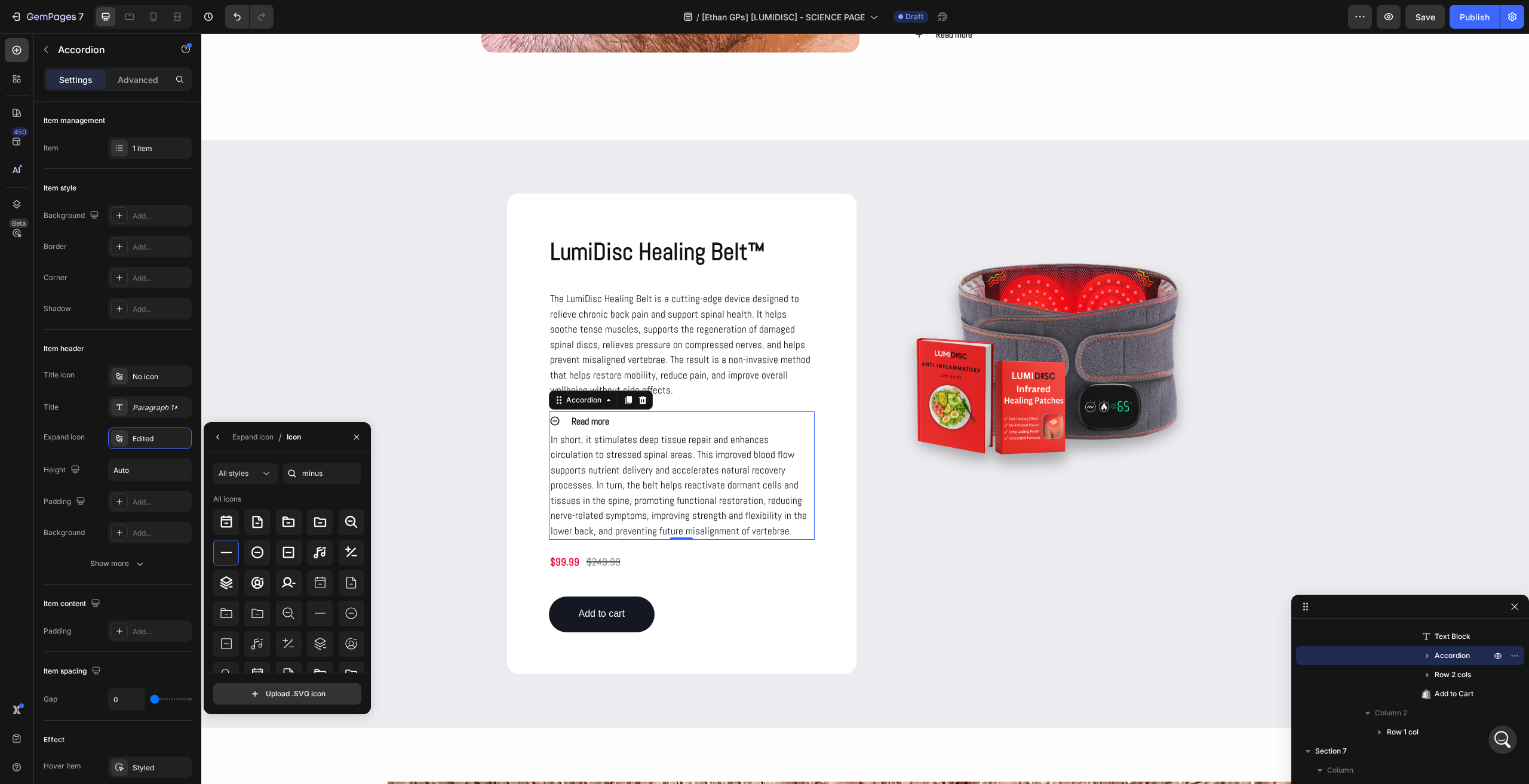
click at [557, 417] on div "Read more" at bounding box center [681, 421] width 265 height 19
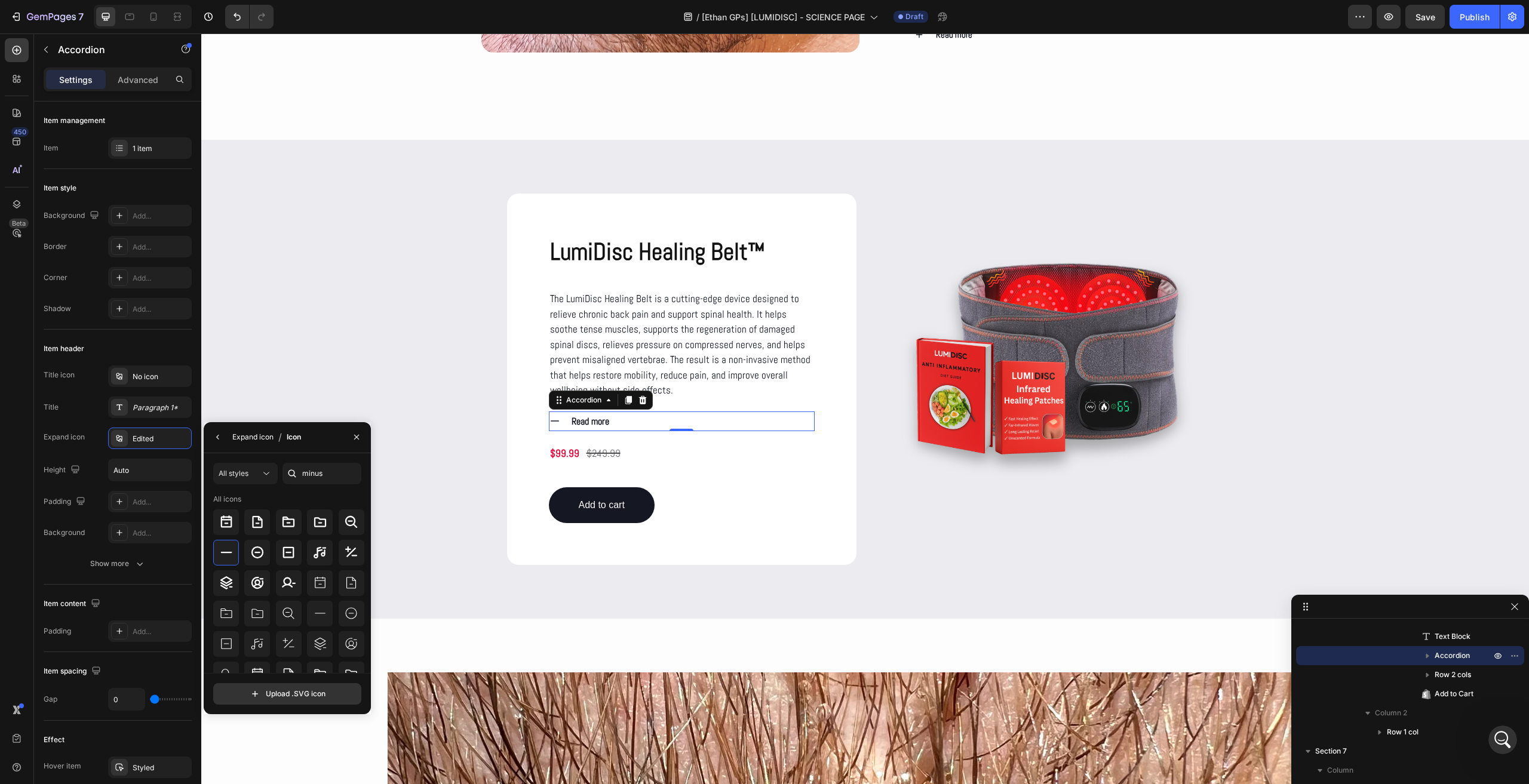
click at [249, 444] on div "Expand icon" at bounding box center [252, 437] width 41 height 19
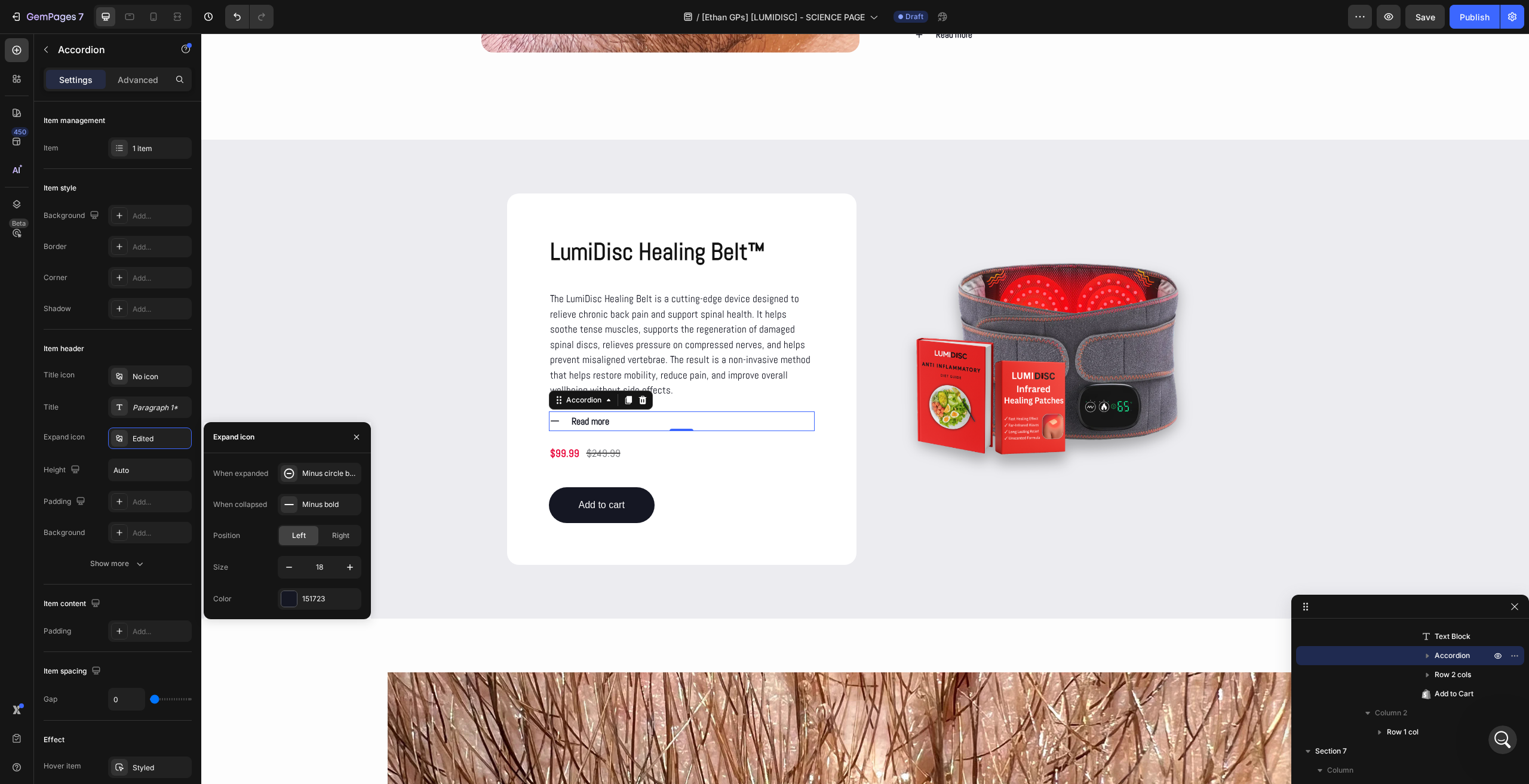
click at [1415, 31] on div "7 Version history / [[PERSON_NAME] GPs] [LUMIDISC] - SCIENCE PAGE Draft Preview…" at bounding box center [764, 16] width 1529 height 34
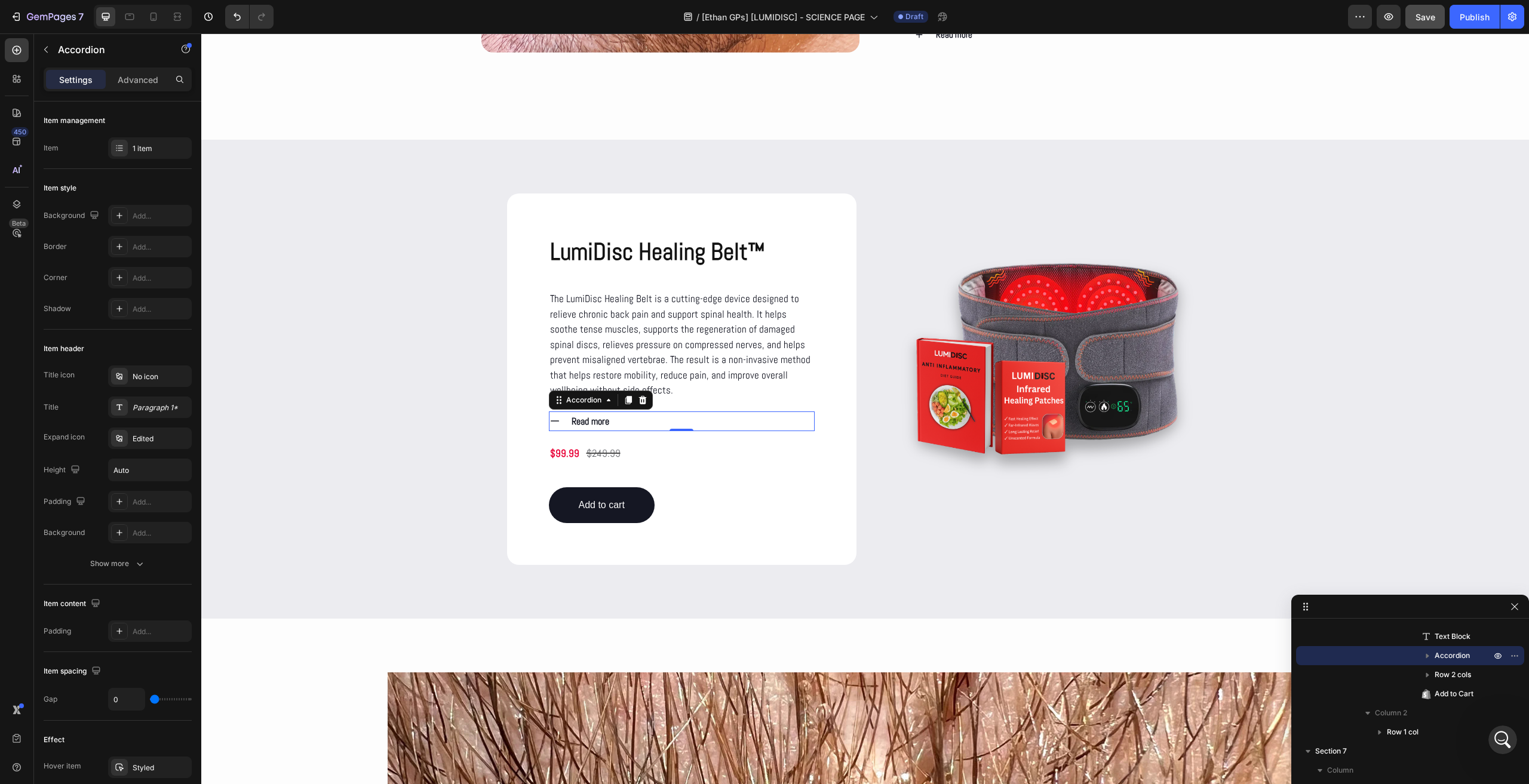
click at [1414, 26] on button "Save" at bounding box center [1424, 16] width 39 height 24
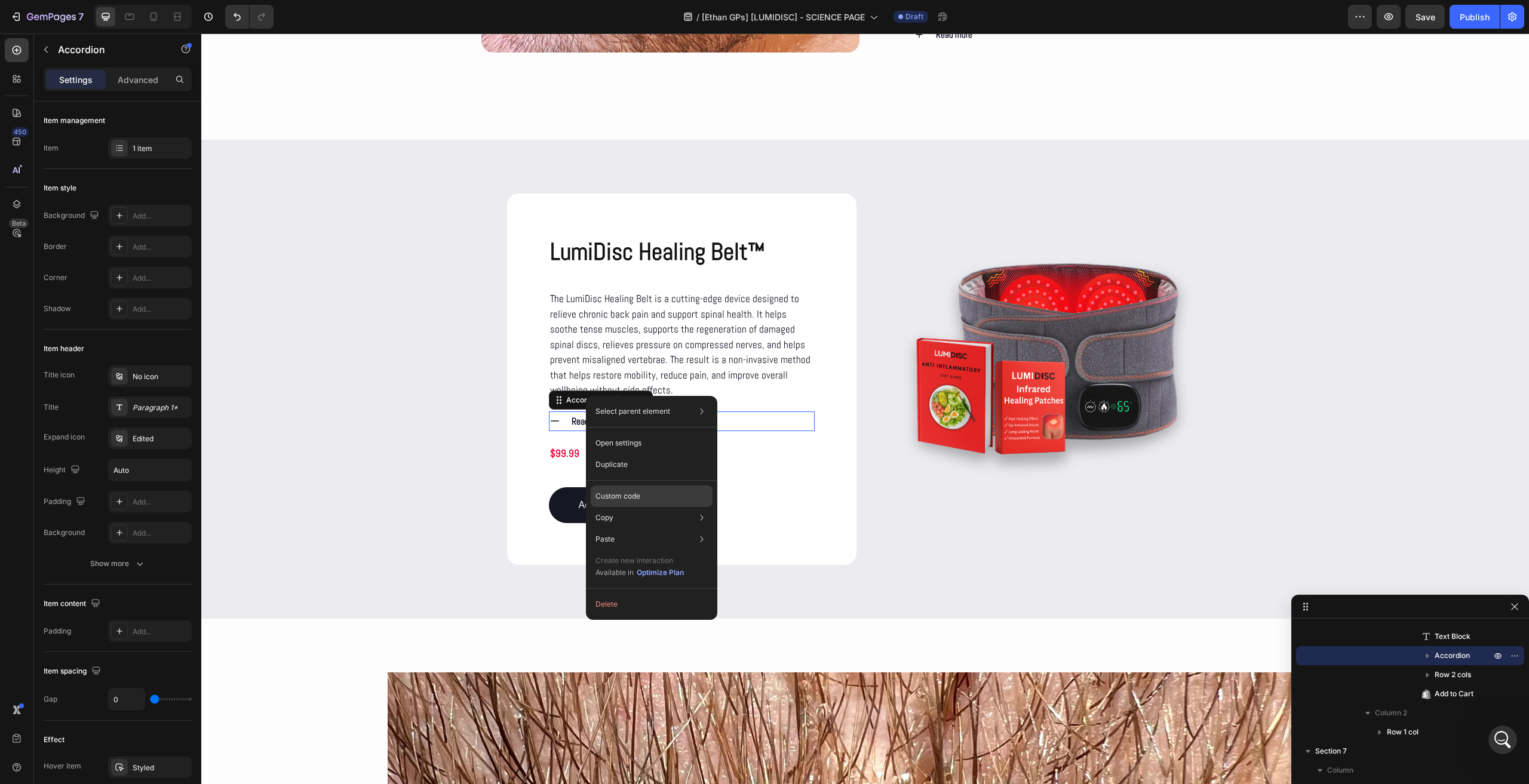
click at [635, 496] on p "Custom code" at bounding box center [618, 495] width 45 height 11
type input "100%"
type input "100"
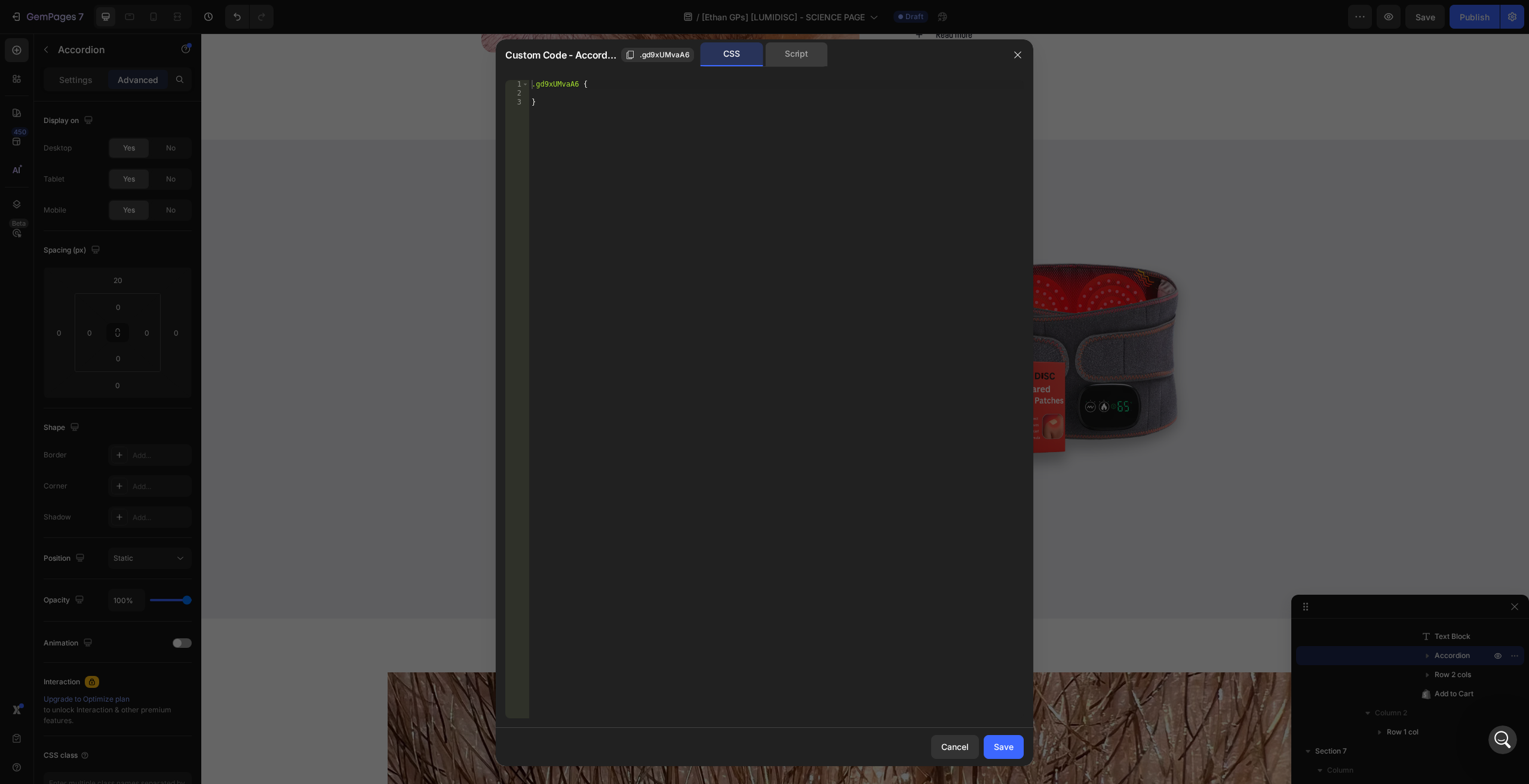
click at [792, 58] on div "Script" at bounding box center [796, 54] width 63 height 24
type textarea "//const currentElement = document.getElementsByClassName('gd9xUMvaA6');"
click at [703, 166] on div "//const currentElement = document.getElementsByClassName('gd9xUMvaA6');" at bounding box center [777, 398] width 495 height 638
click at [707, 316] on div "//const currentElement = document.getElementsByClassName('gd9xUMvaA6');" at bounding box center [777, 408] width 495 height 656
paste textarea "});"
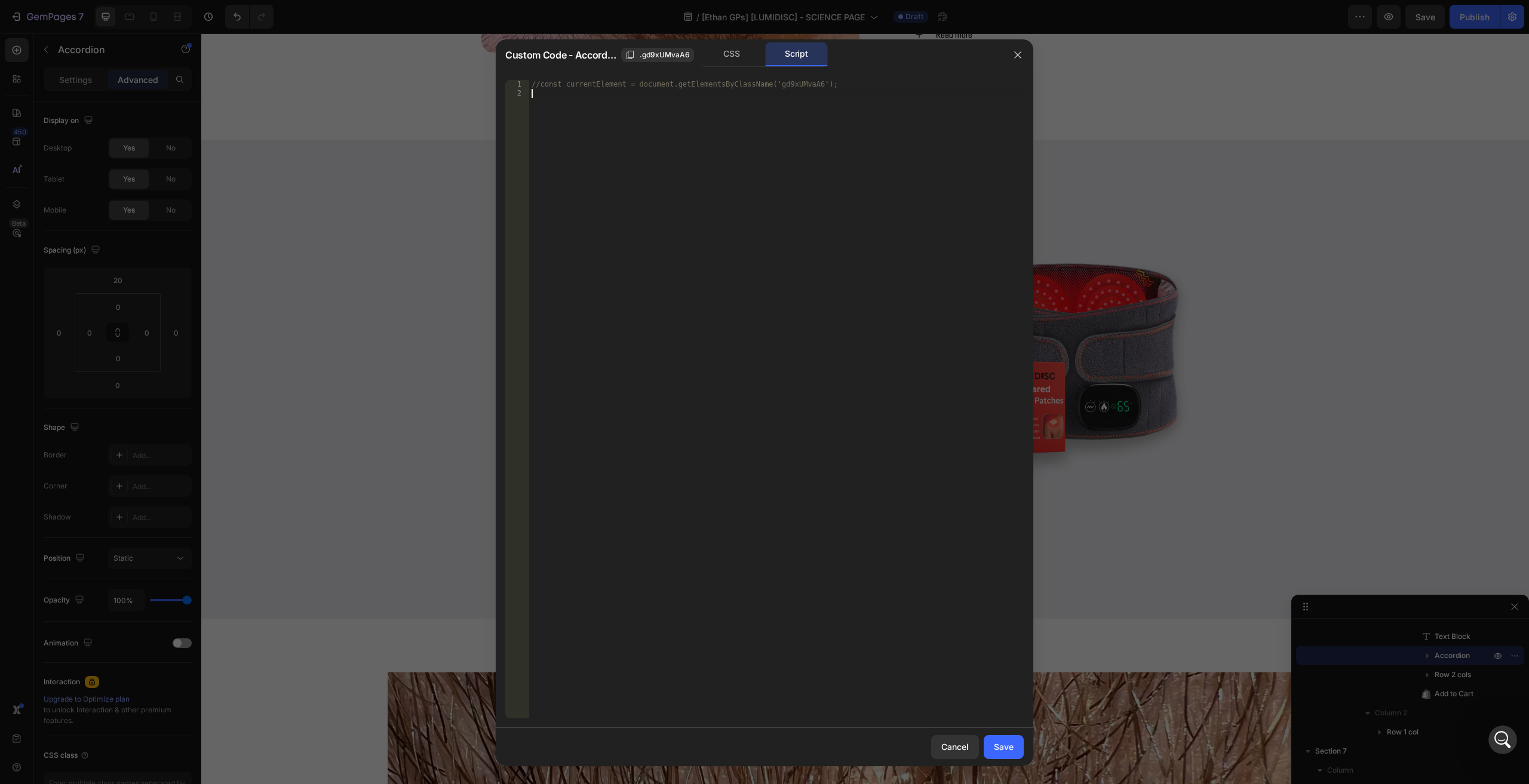
type textarea "});"
paste textarea "});"
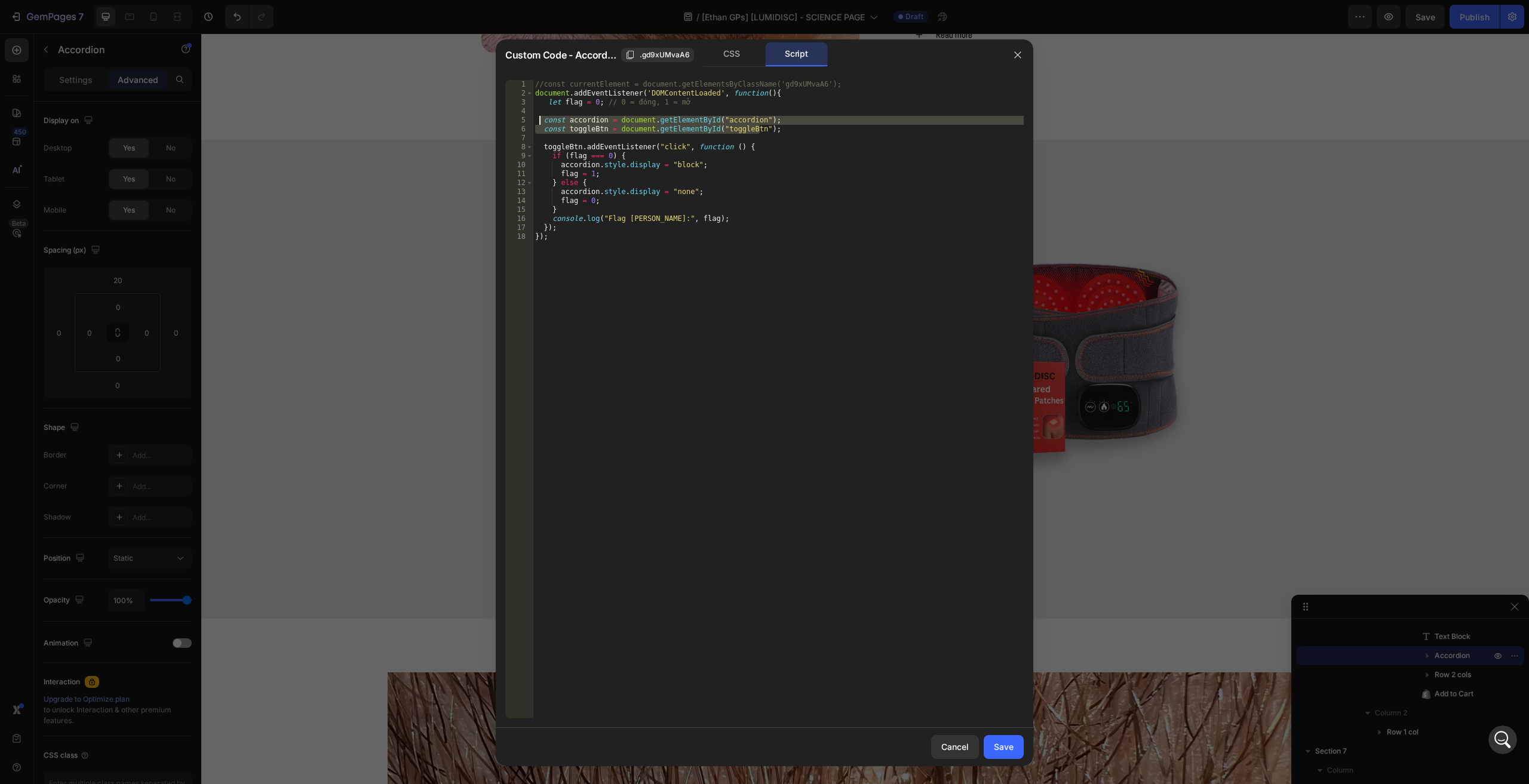
drag, startPoint x: 764, startPoint y: 130, endPoint x: 541, endPoint y: 120, distance: 223.2
click at [541, 120] on div "//const currentElement = document.getElementsByClassName('gd9xUMvaA6'); documen…" at bounding box center [777, 408] width 491 height 656
type textarea "const accordion = document.getElementById("accordion"); const toggleBtn = docum…"
paste textarea "document.querySelector('#gskAB5Vm4U').click()"
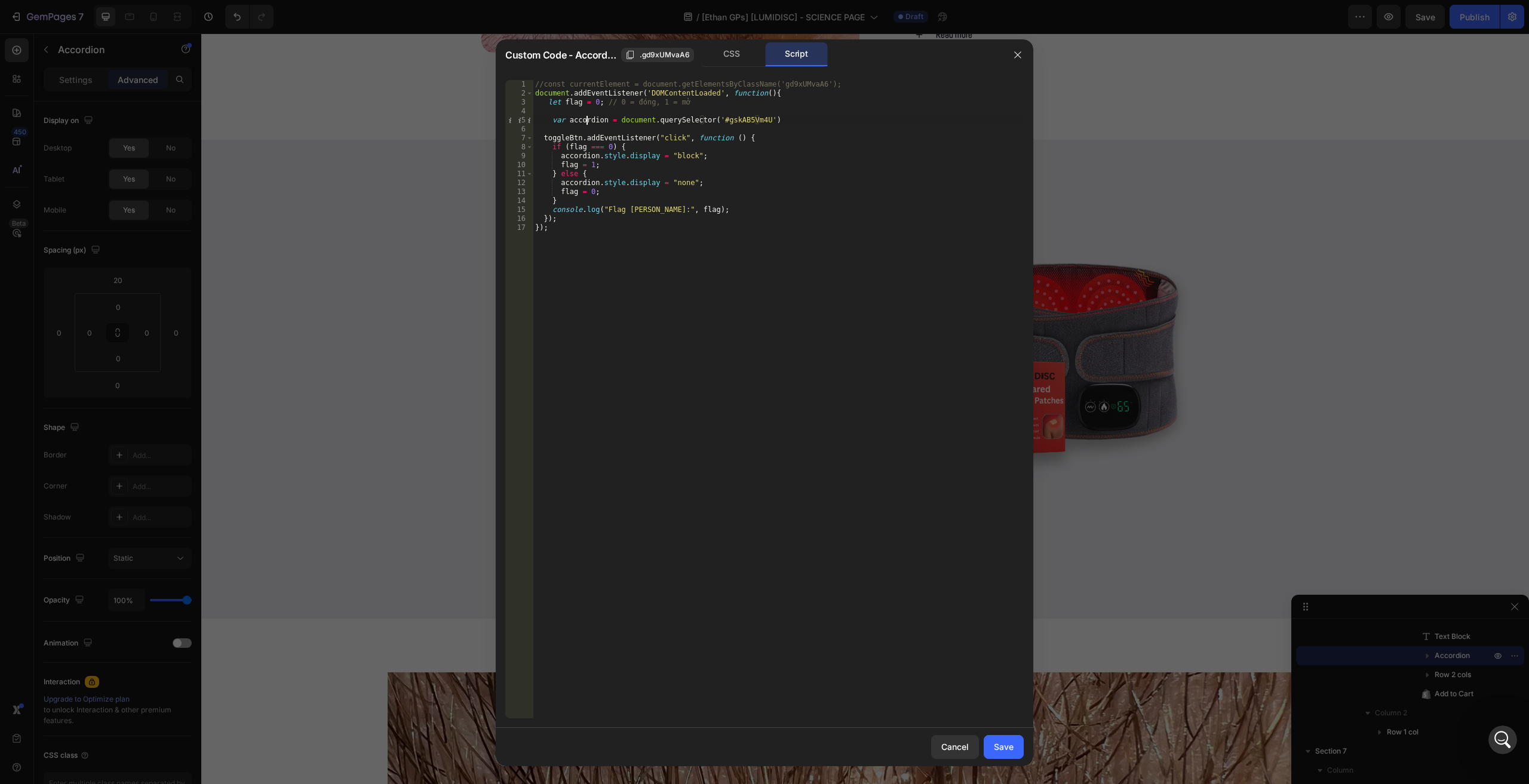
click at [586, 118] on div "//const currentElement = document.getElementsByClassName('gd9xUMvaA6'); documen…" at bounding box center [777, 408] width 491 height 656
click at [565, 136] on div "//const currentElement = document.getElementsByClassName('gd9xUMvaA6'); documen…" at bounding box center [777, 408] width 491 height 656
paste textarea "accordio"
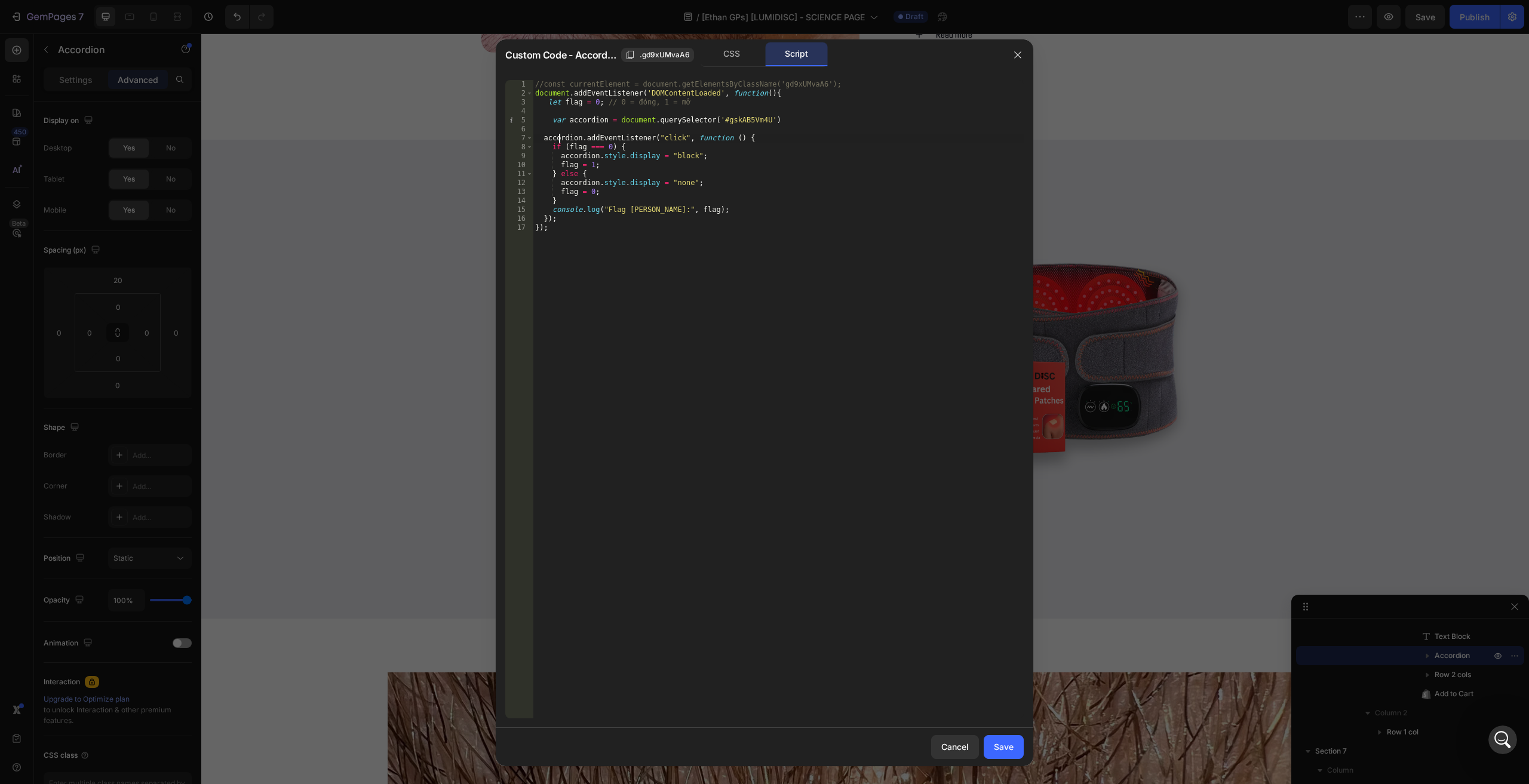
click at [559, 138] on div "//const currentElement = document.getElementsByClassName('gd9xUMvaA6'); documen…" at bounding box center [777, 408] width 491 height 656
click at [561, 153] on div "//const currentElement = document.getElementsByClassName('gd9xUMvaA6'); documen…" at bounding box center [777, 408] width 491 height 656
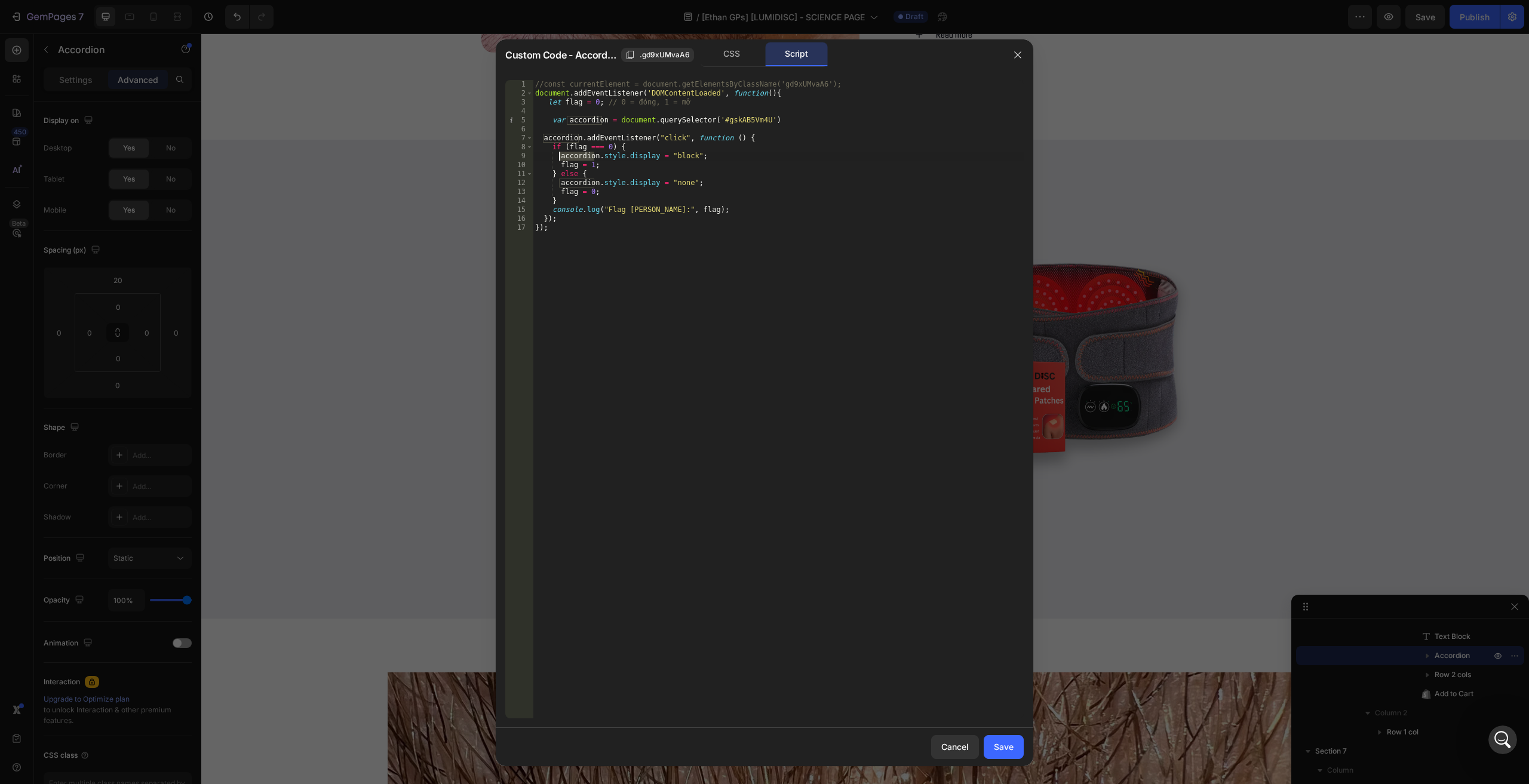
click at [556, 158] on div "//const currentElement = document.getElementsByClassName('gd9xUMvaA6'); documen…" at bounding box center [777, 408] width 491 height 656
click at [558, 157] on div "//const currentElement = document.getElementsByClassName('gd9xUMvaA6'); documen…" at bounding box center [777, 398] width 491 height 638
click at [778, 116] on div "//const currentElement = document.getElementsByClassName('gd9xUMvaA6'); documen…" at bounding box center [777, 408] width 491 height 656
type textarea "var accordion = document.querySelector('#gskAB5Vm4U')"
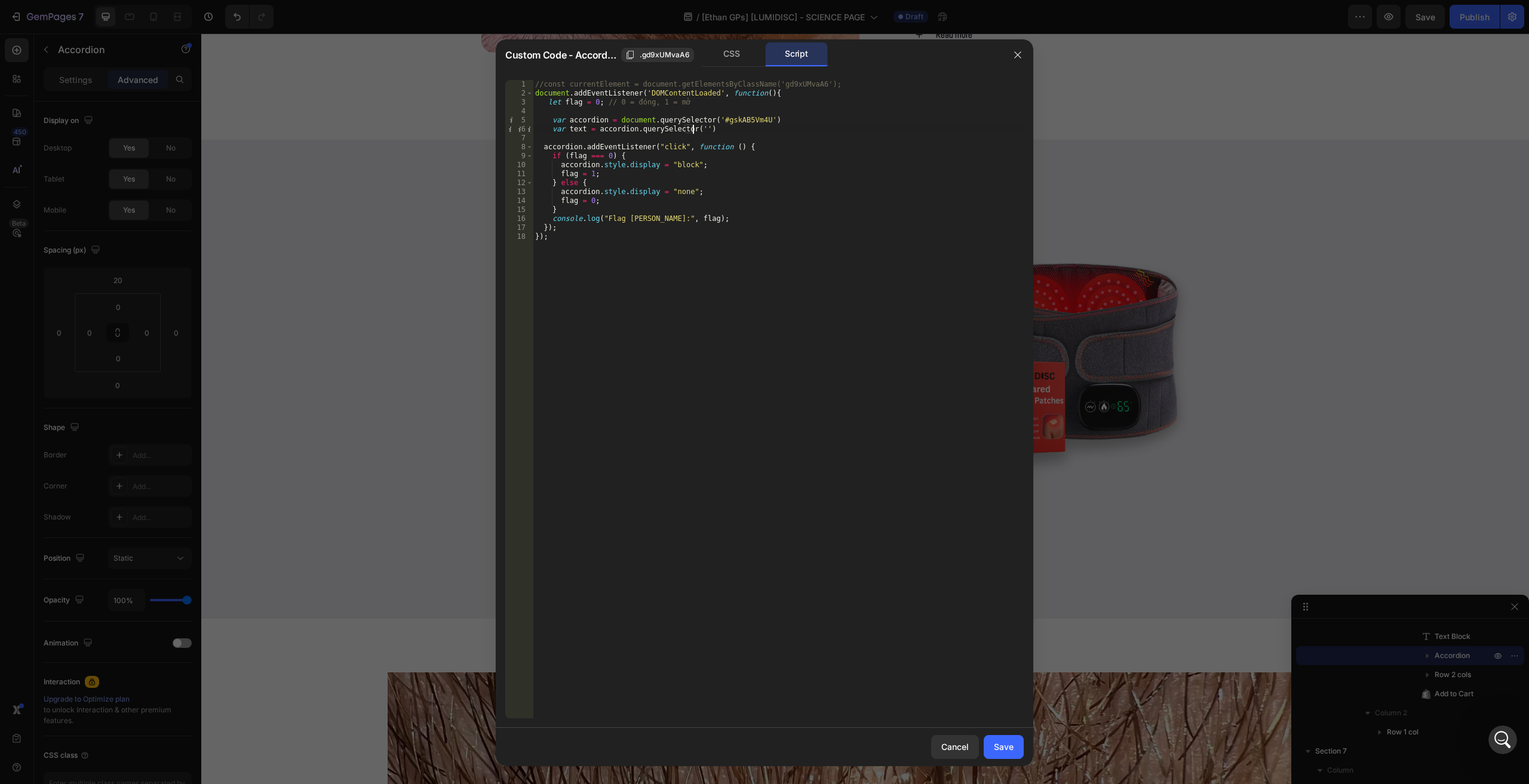
scroll to position [0, 13]
paste textarea "gp-accordion-text-content')"
click at [573, 128] on div "//const currentElement = document.getElementsByClassName('gd9xUMvaA6'); documen…" at bounding box center [777, 408] width 491 height 656
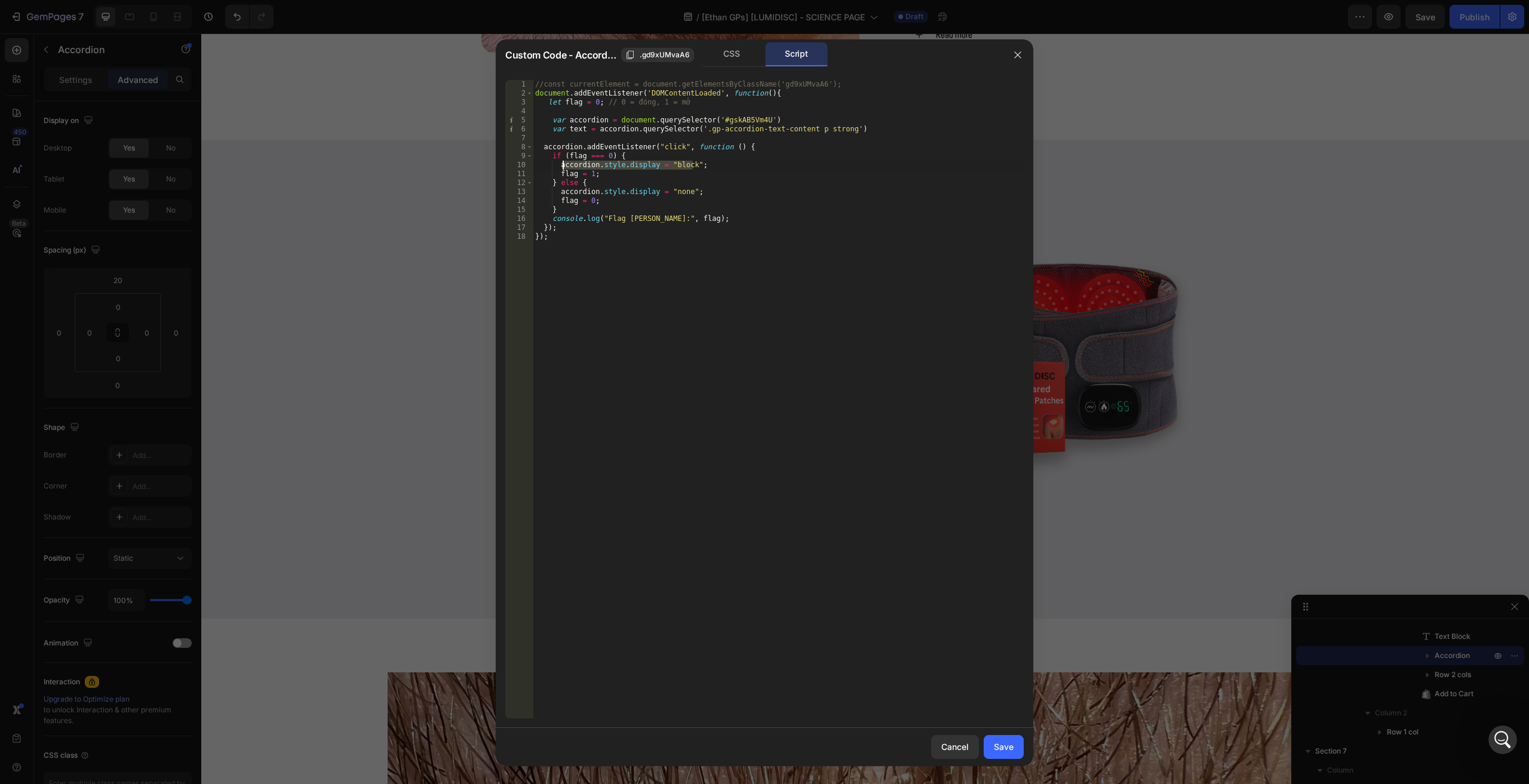
drag, startPoint x: 679, startPoint y: 166, endPoint x: 561, endPoint y: 166, distance: 118.0
click at [561, 166] on div "//const currentElement = document.getElementsByClassName('gd9xUMvaA6'); documen…" at bounding box center [777, 408] width 491 height 656
type textarea "a"
paste textarea "- Read less"
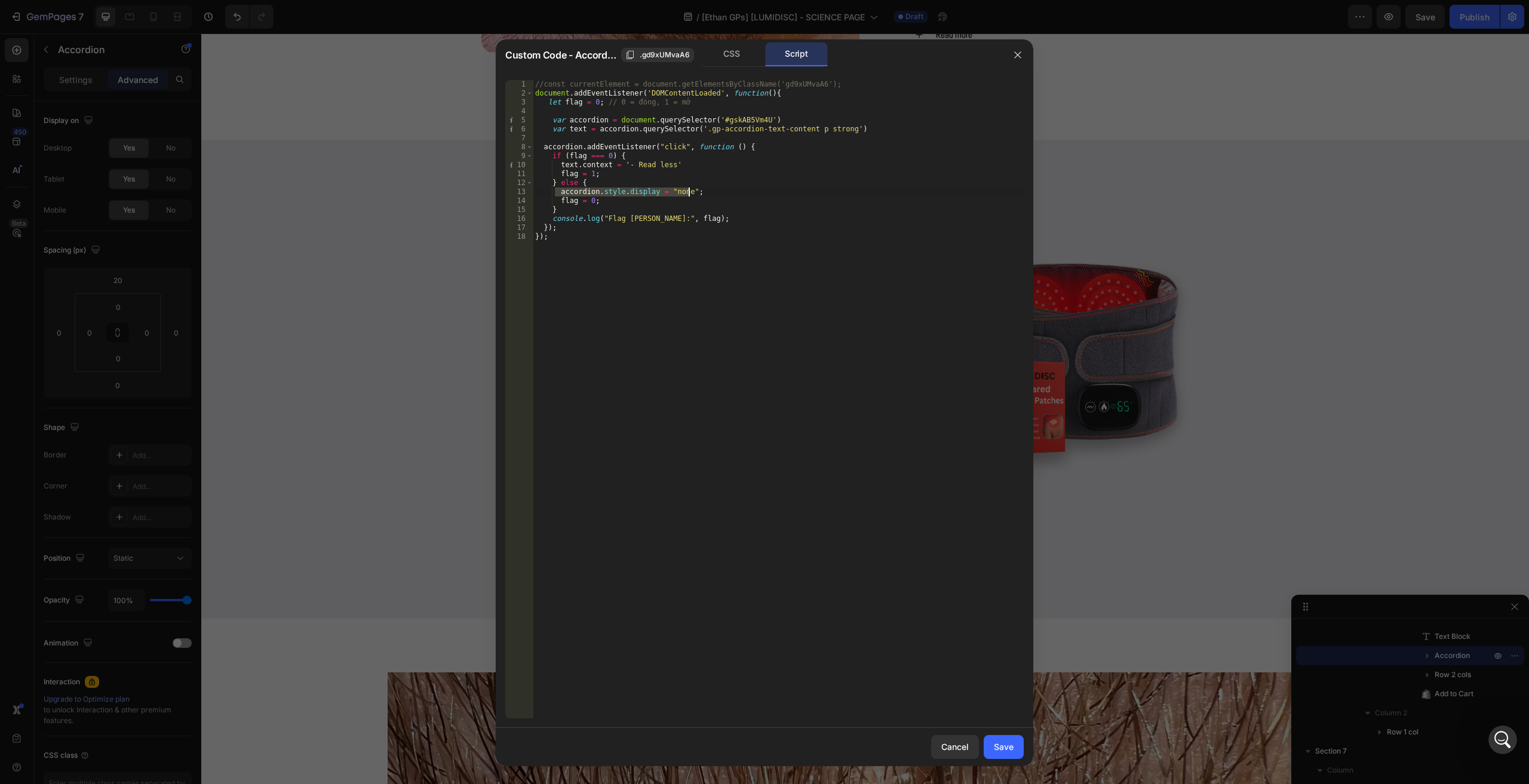
drag, startPoint x: 556, startPoint y: 190, endPoint x: 705, endPoint y: 190, distance: 149.0
click at [705, 190] on div "//const currentElement = document.getElementsByClassName('gd9xUMvaA6'); documen…" at bounding box center [777, 408] width 491 height 656
drag, startPoint x: 561, startPoint y: 163, endPoint x: 687, endPoint y: 164, distance: 126.0
click at [687, 164] on div "//const currentElement = document.getElementsByClassName('gd9xUMvaA6'); documen…" at bounding box center [777, 408] width 491 height 656
drag, startPoint x: 560, startPoint y: 192, endPoint x: 714, endPoint y: 199, distance: 154.2
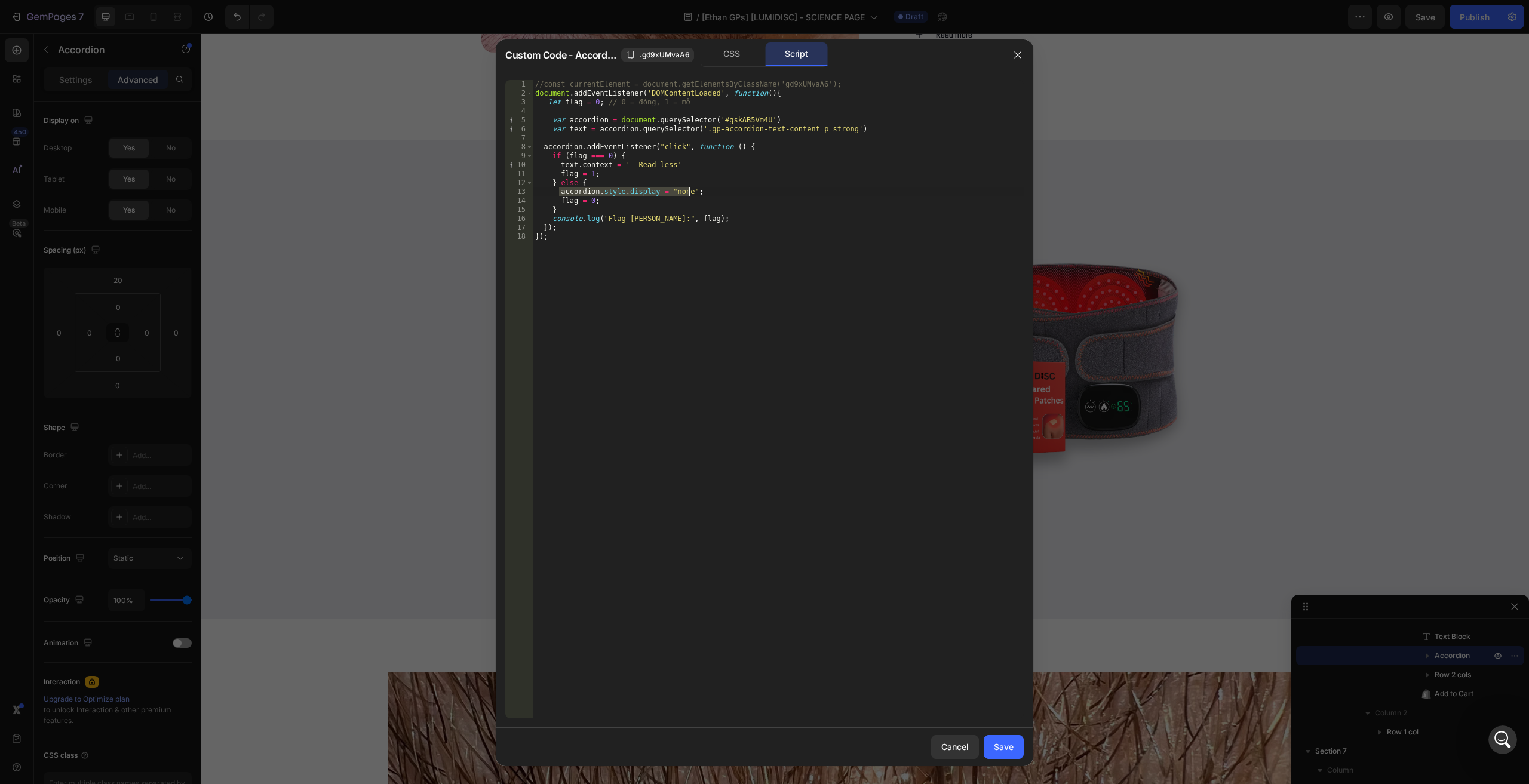
click at [717, 192] on div "//const currentElement = document.getElementsByClassName('gd9xUMvaA6'); documen…" at bounding box center [777, 408] width 491 height 656
type textarea "accordion.style.display = "none";"
paste textarea "text.context = '- Read less'"
drag, startPoint x: 623, startPoint y: 191, endPoint x: 664, endPoint y: 191, distance: 41.0
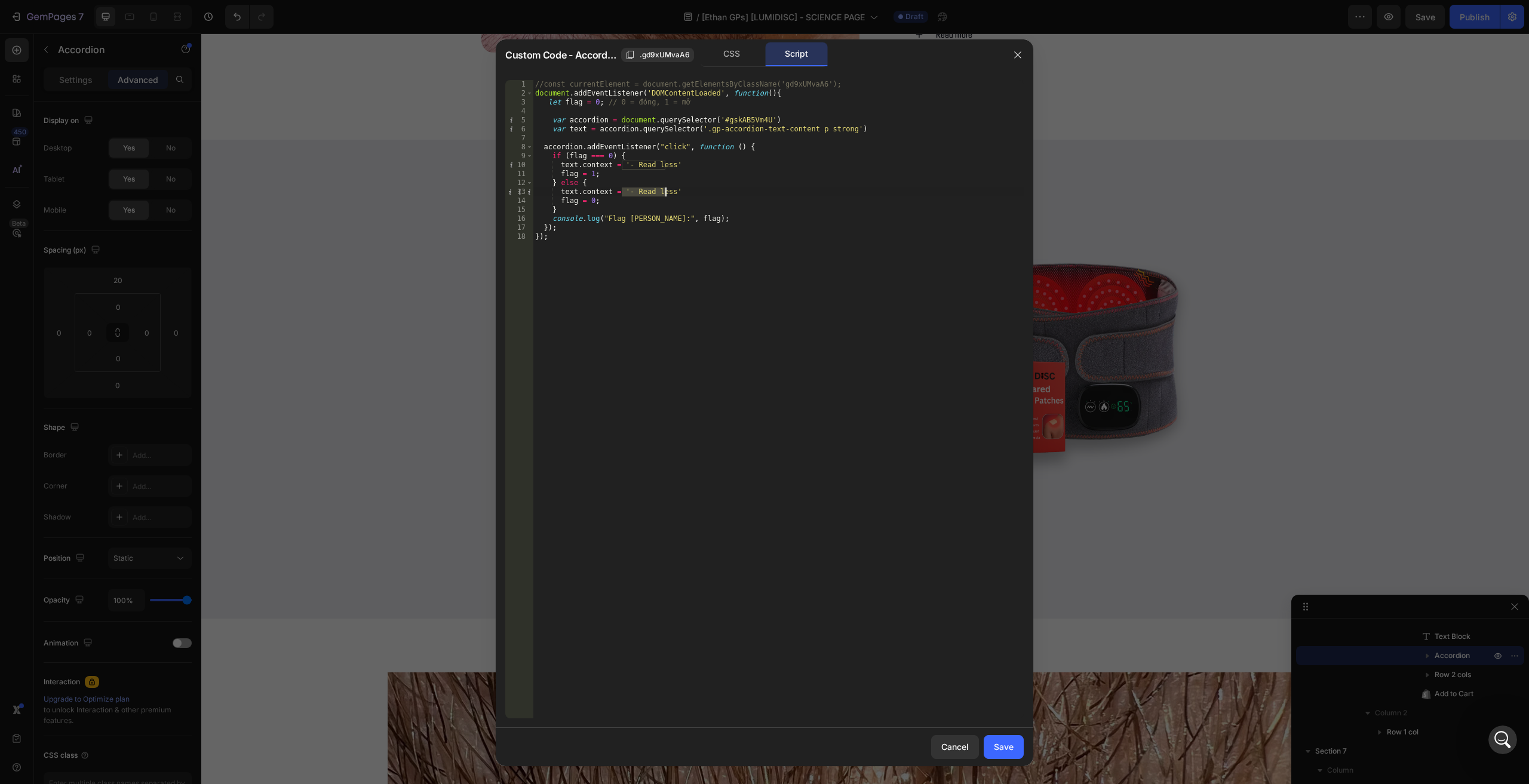
click at [664, 191] on div "//const currentElement = document.getElementsByClassName('gd9xUMvaA6'); documen…" at bounding box center [777, 408] width 491 height 656
paste textarea "Read more"
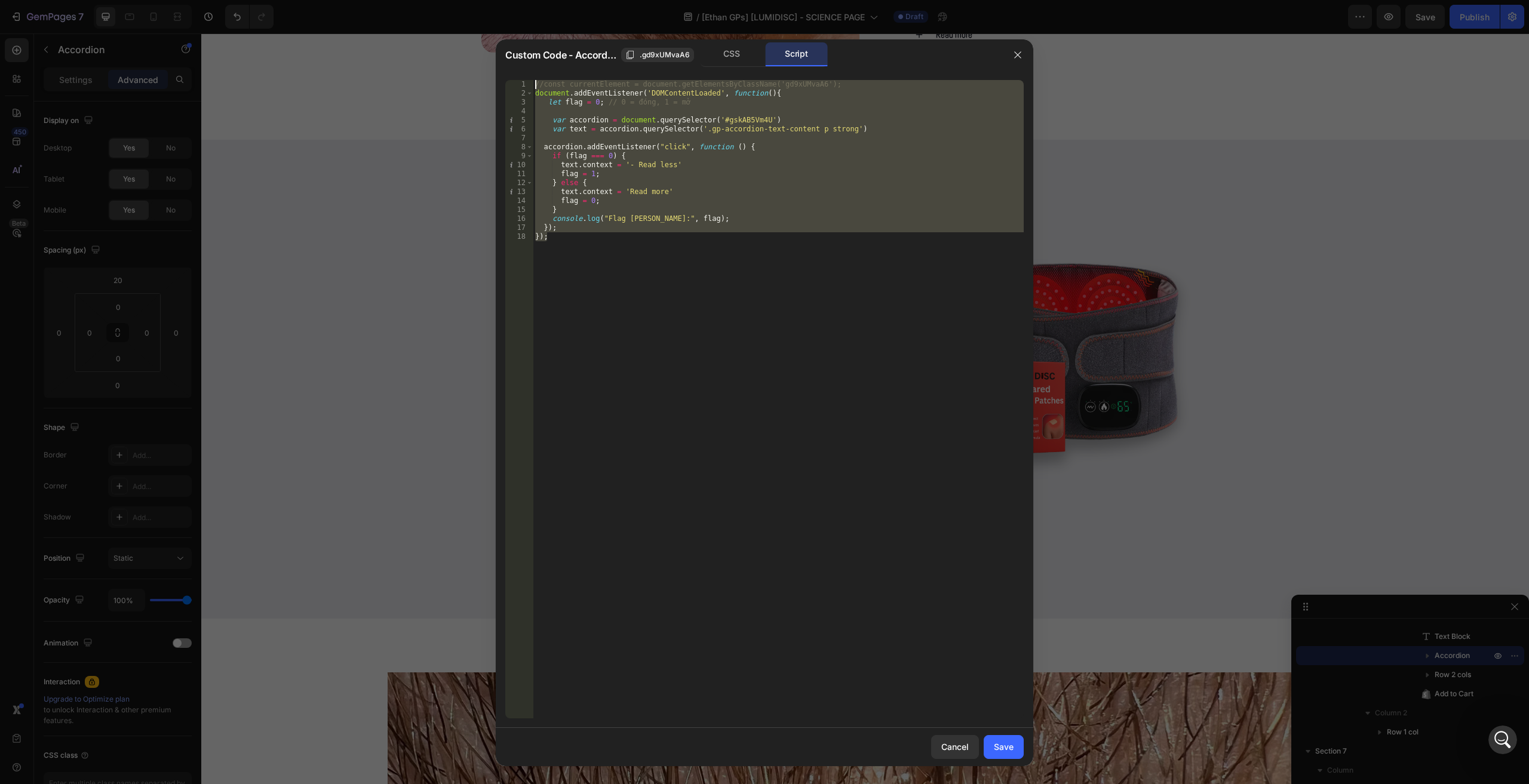
drag, startPoint x: 563, startPoint y: 238, endPoint x: 426, endPoint y: 40, distance: 240.8
click at [426, 40] on div "Custom Code - Accordion .gd9xUMvaA6 CSS Script text.context = 'Read more' 1 2 3…" at bounding box center [764, 392] width 1529 height 784
click at [640, 231] on div "//const currentElement = document.getElementsByClassName('gd9xUMvaA6'); documen…" at bounding box center [777, 398] width 491 height 638
paste textarea
type textarea "});"
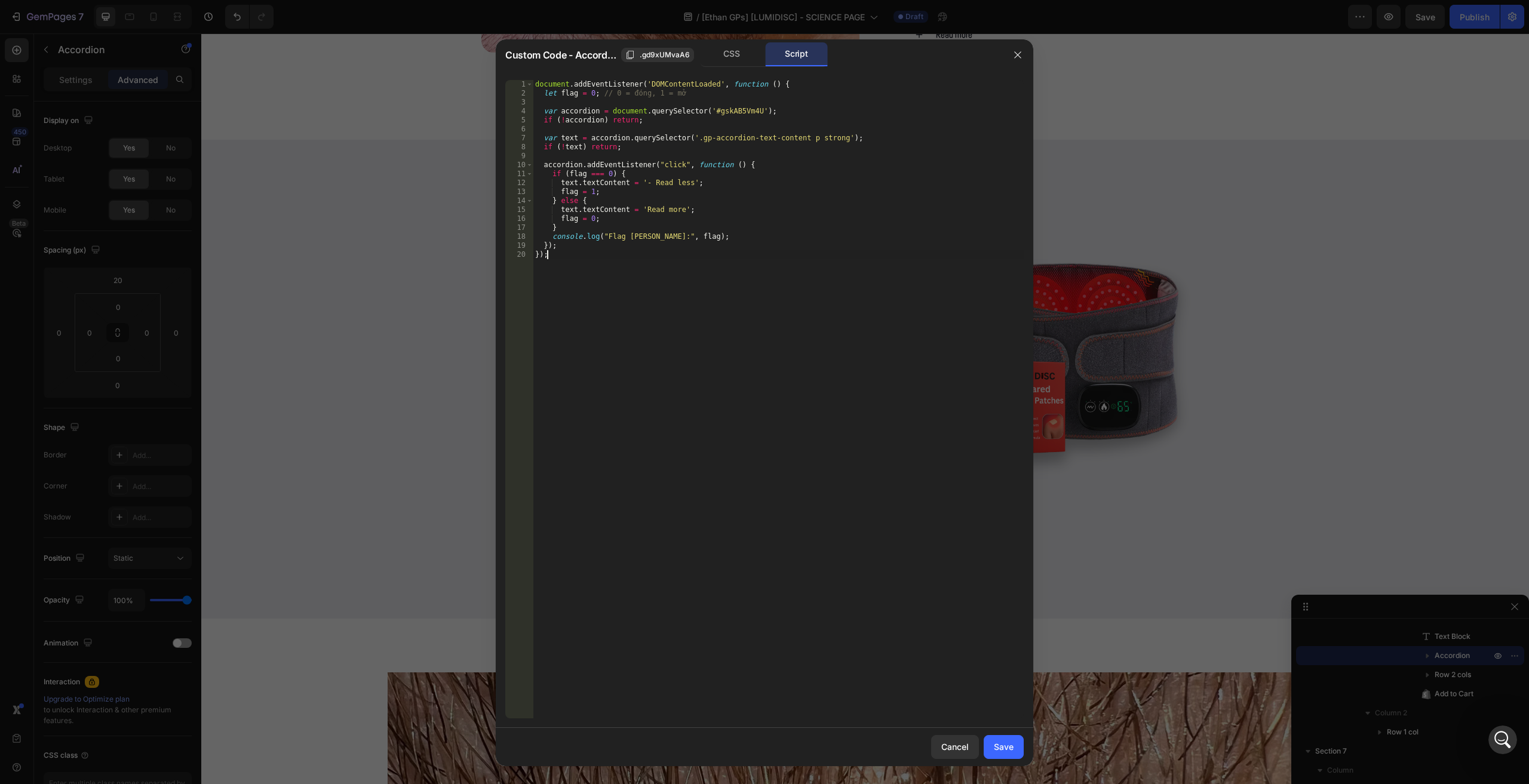
scroll to position [0, 0]
drag, startPoint x: 1015, startPoint y: 745, endPoint x: 1038, endPoint y: 185, distance: 560.5
click at [1015, 745] on button "Save" at bounding box center [1004, 746] width 40 height 24
type input "0"
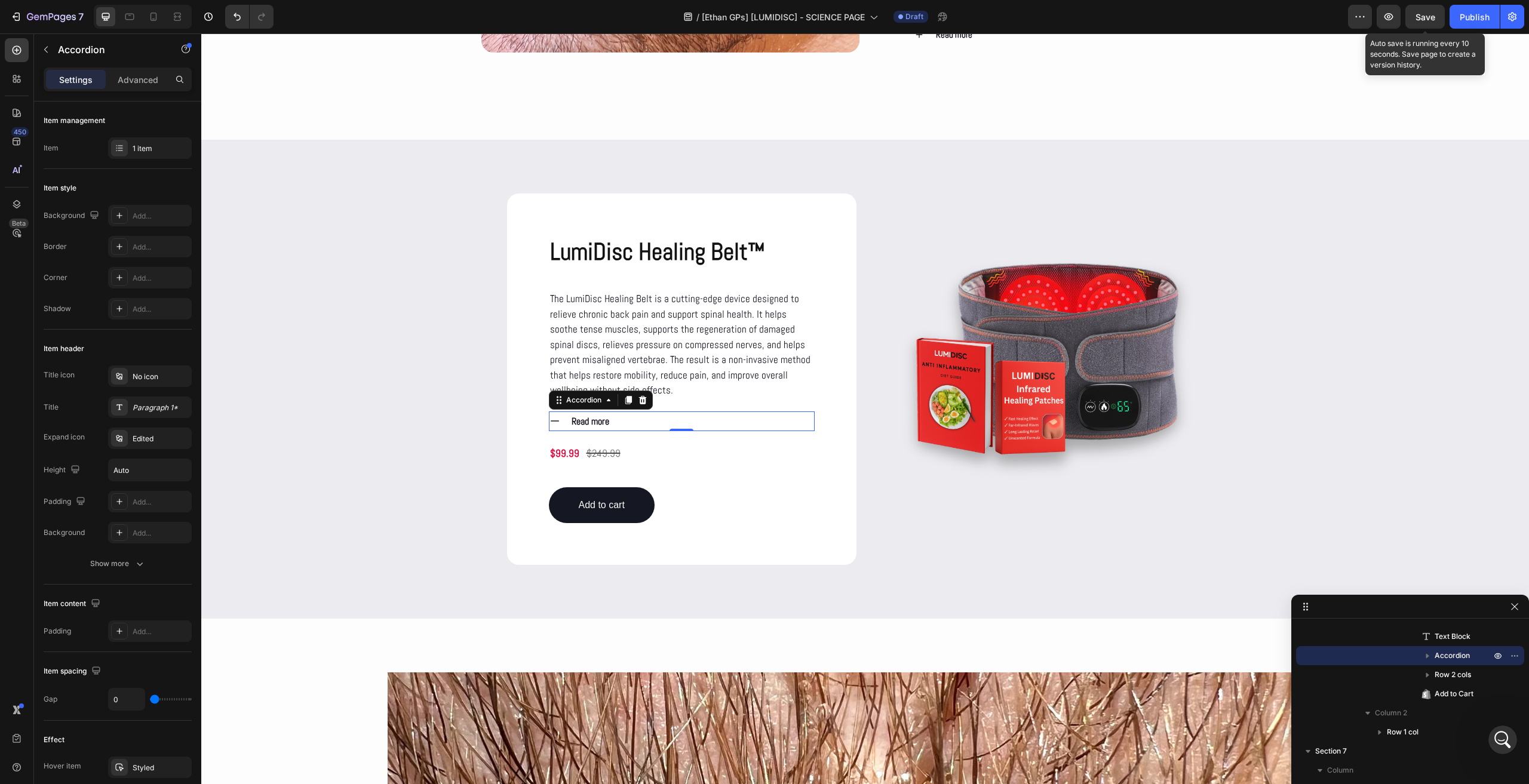
click at [1431, 13] on span "Save" at bounding box center [1425, 16] width 19 height 11
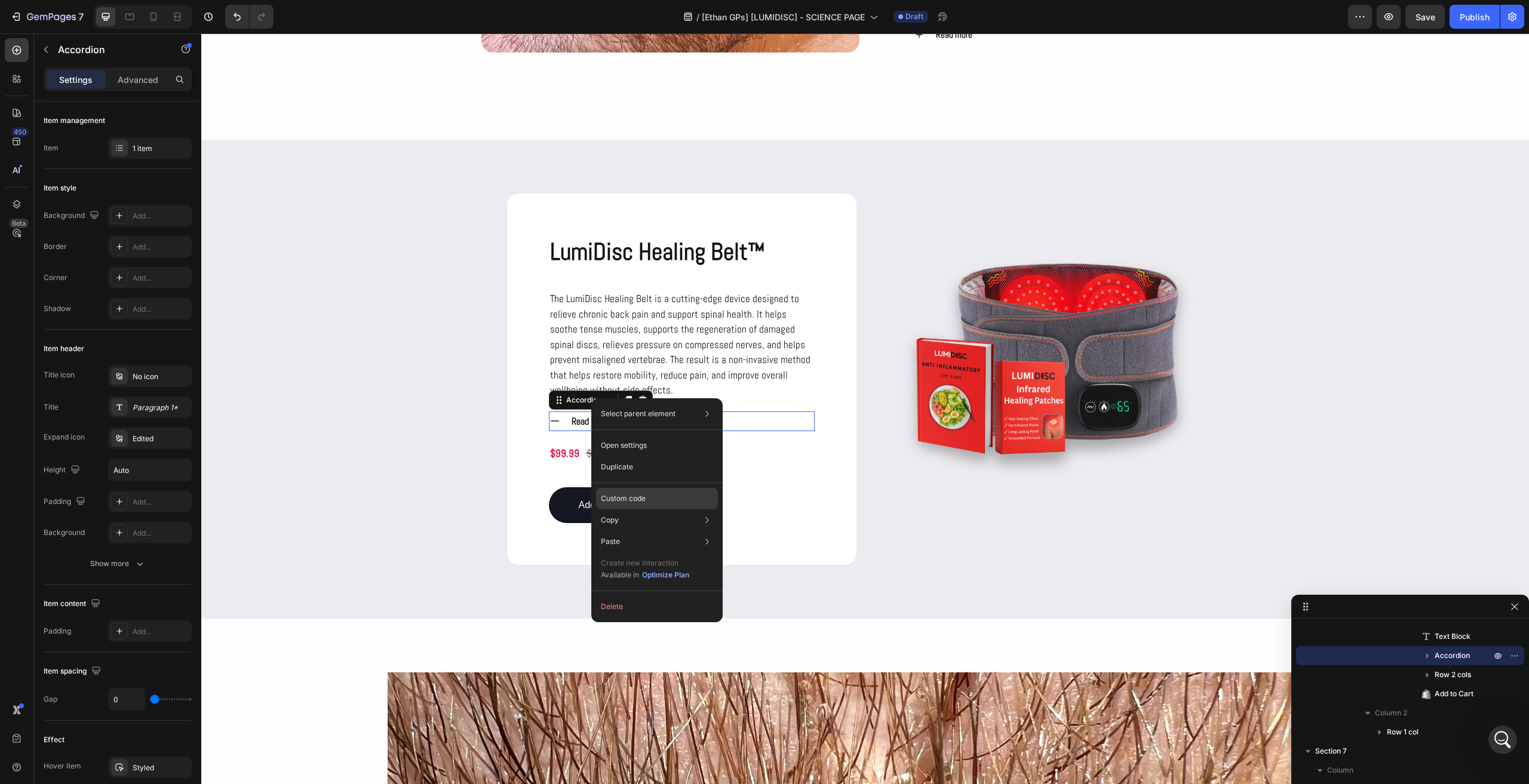
click at [668, 531] on div "Custom code" at bounding box center [656, 542] width 122 height 21
type input "100%"
type input "100"
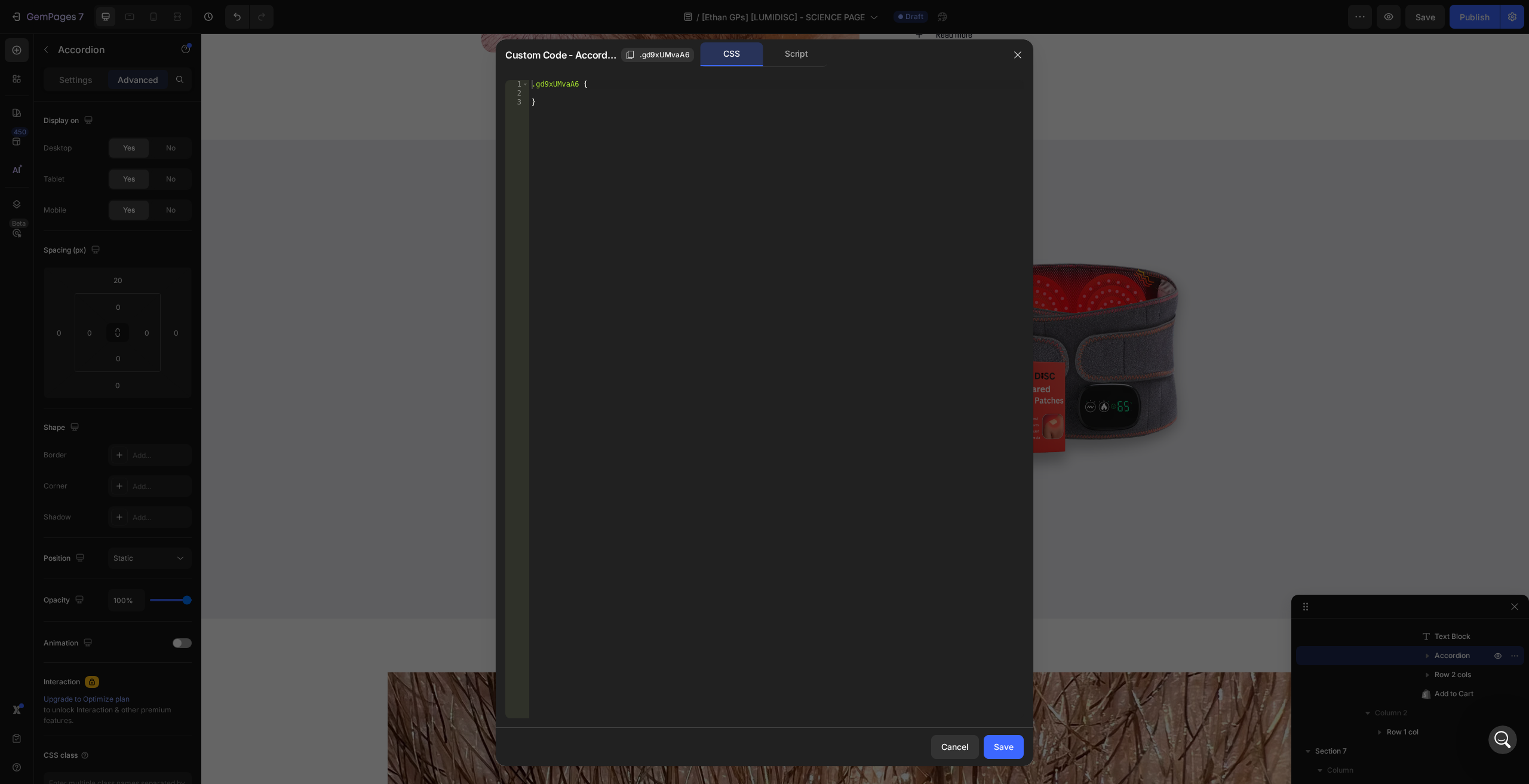
click at [780, 66] on div "Custom Code - Accordion .gd9xUMvaA6 CSS Script" at bounding box center [749, 55] width 506 height 31
click at [786, 59] on div "Script" at bounding box center [796, 54] width 63 height 24
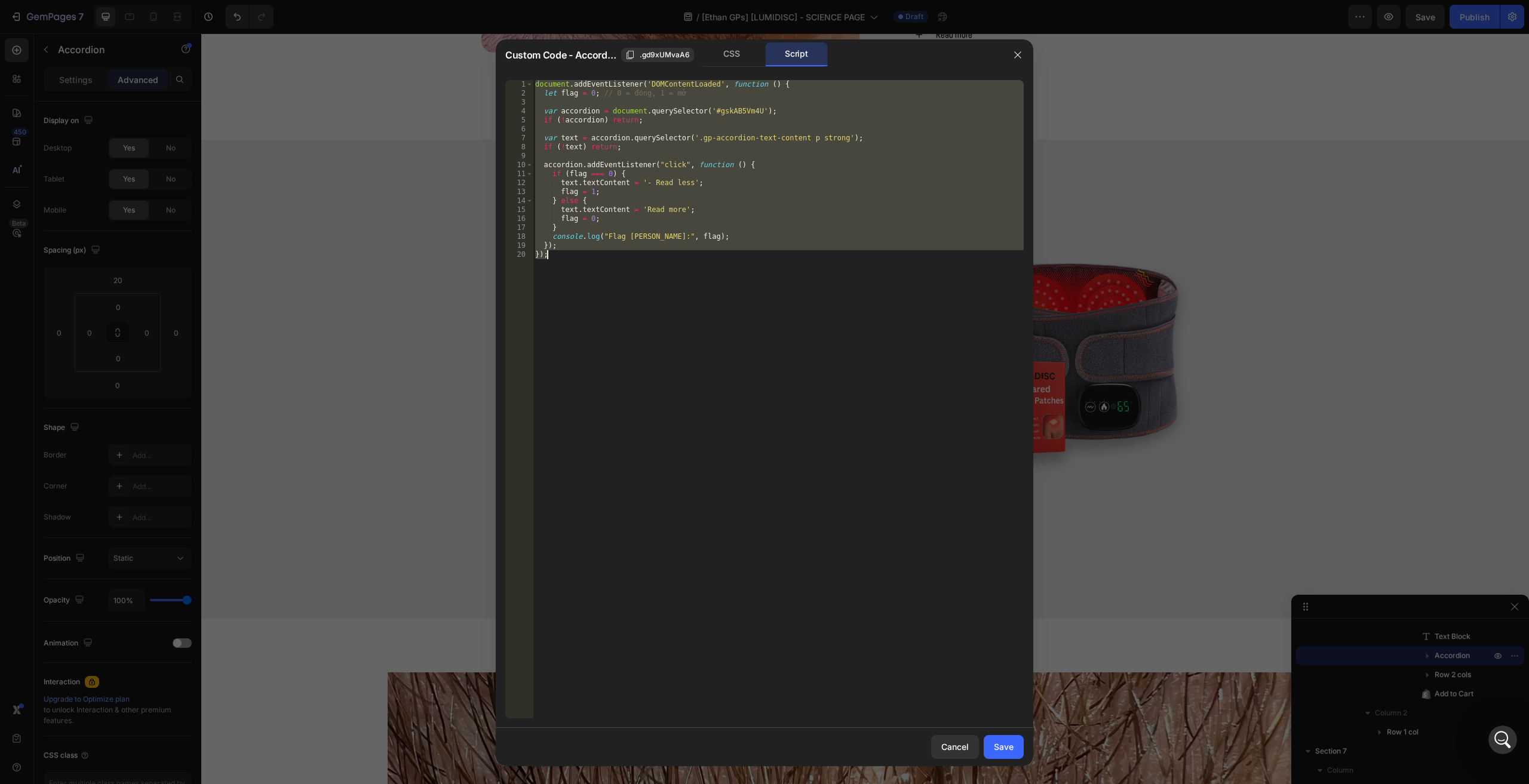
click at [693, 320] on div "document . addEventListener ( 'DOMContentLoaded' , function ( ) { let flag = 0 …" at bounding box center [777, 398] width 491 height 638
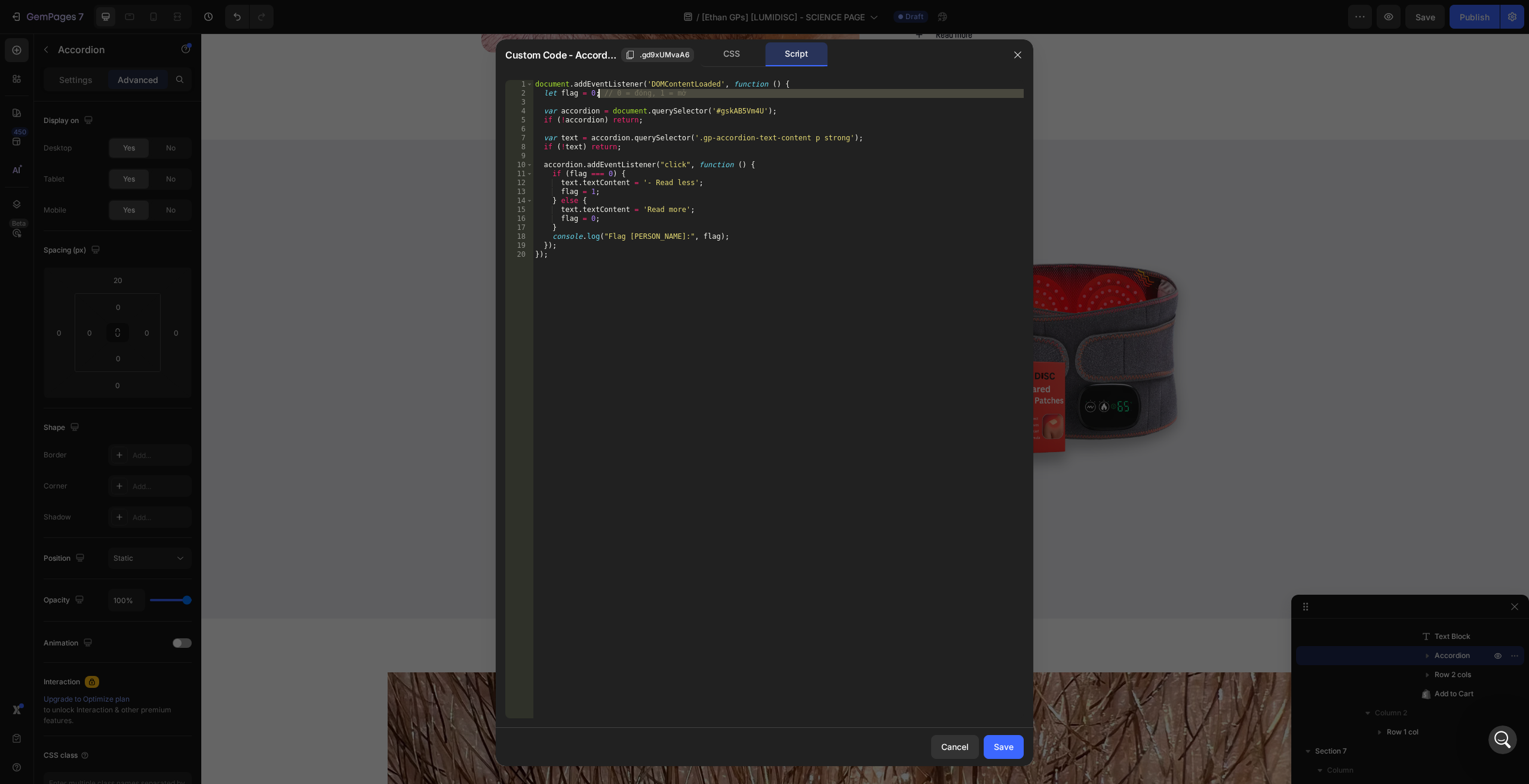
drag, startPoint x: 688, startPoint y: 98, endPoint x: 599, endPoint y: 93, distance: 89.1
click at [599, 93] on div "document . addEventListener ( 'DOMContentLoaded' , function ( ) { let flag = 0 …" at bounding box center [777, 408] width 491 height 656
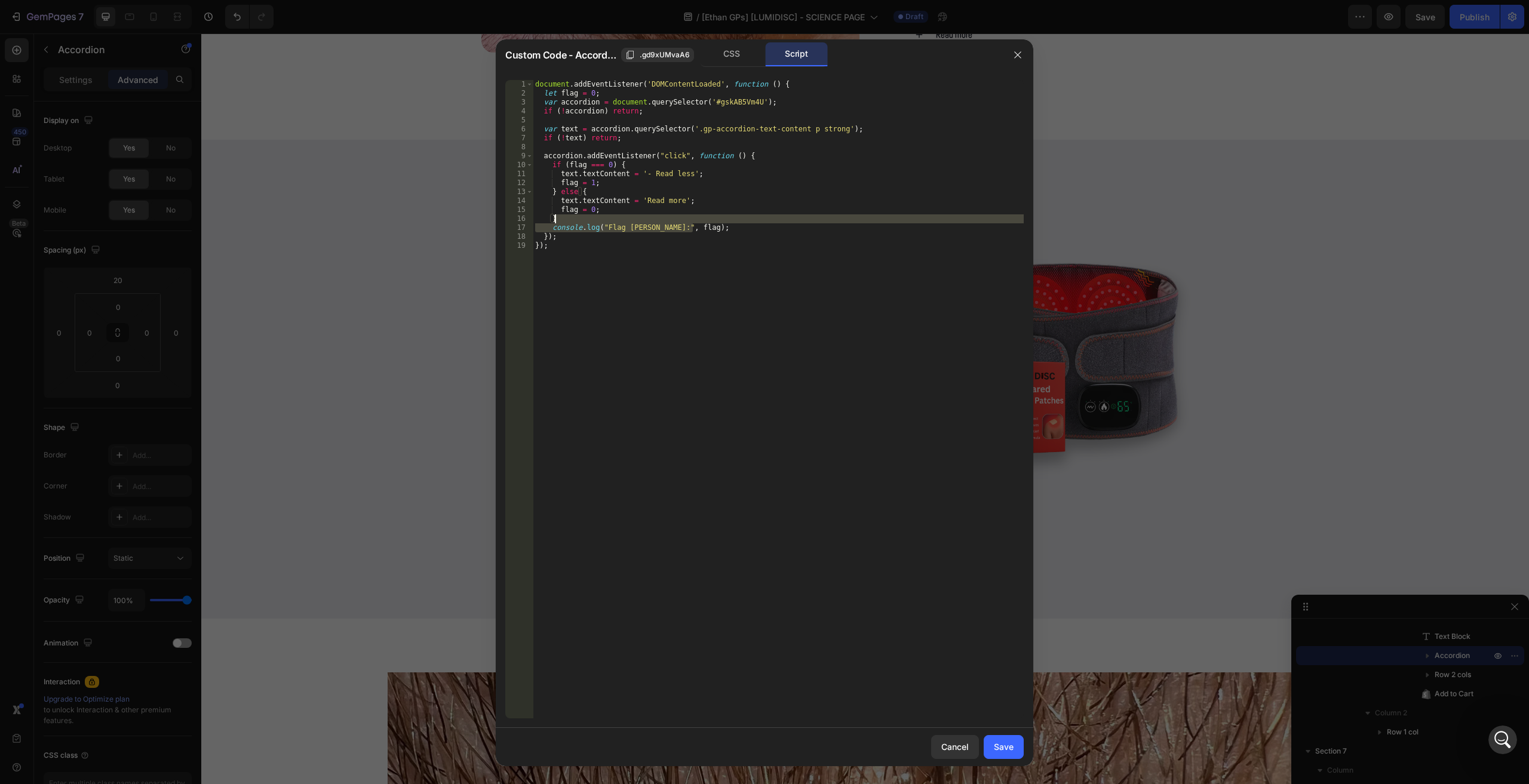
drag, startPoint x: 733, startPoint y: 231, endPoint x: 733, endPoint y: 216, distance: 15.0
click at [733, 216] on div "document . addEventListener ( 'DOMContentLoaded' , function ( ) { let flag = 0 …" at bounding box center [777, 408] width 491 height 656
type textarea "}"
click at [1012, 746] on button "Save" at bounding box center [1004, 746] width 40 height 24
type input "0"
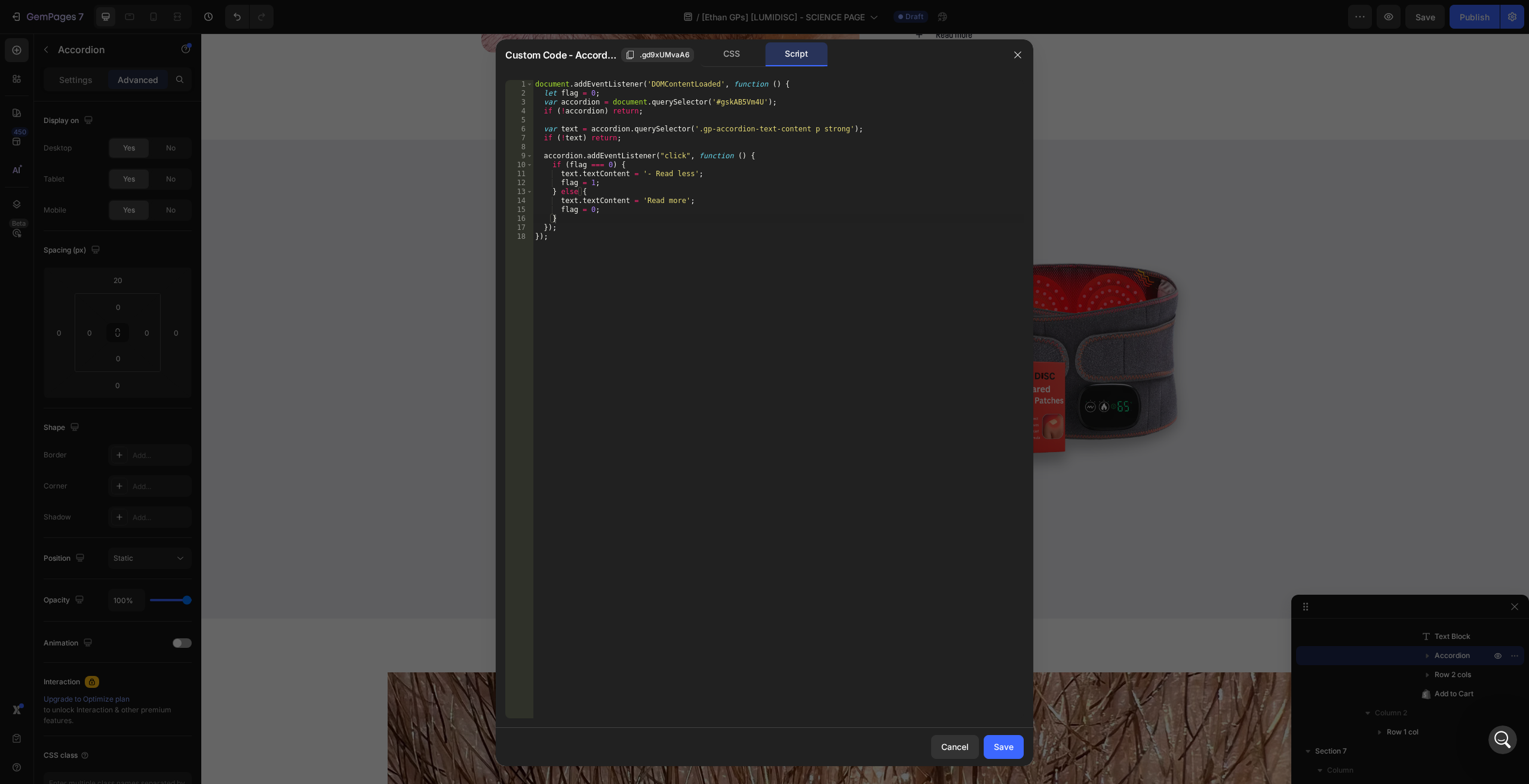
type input "0"
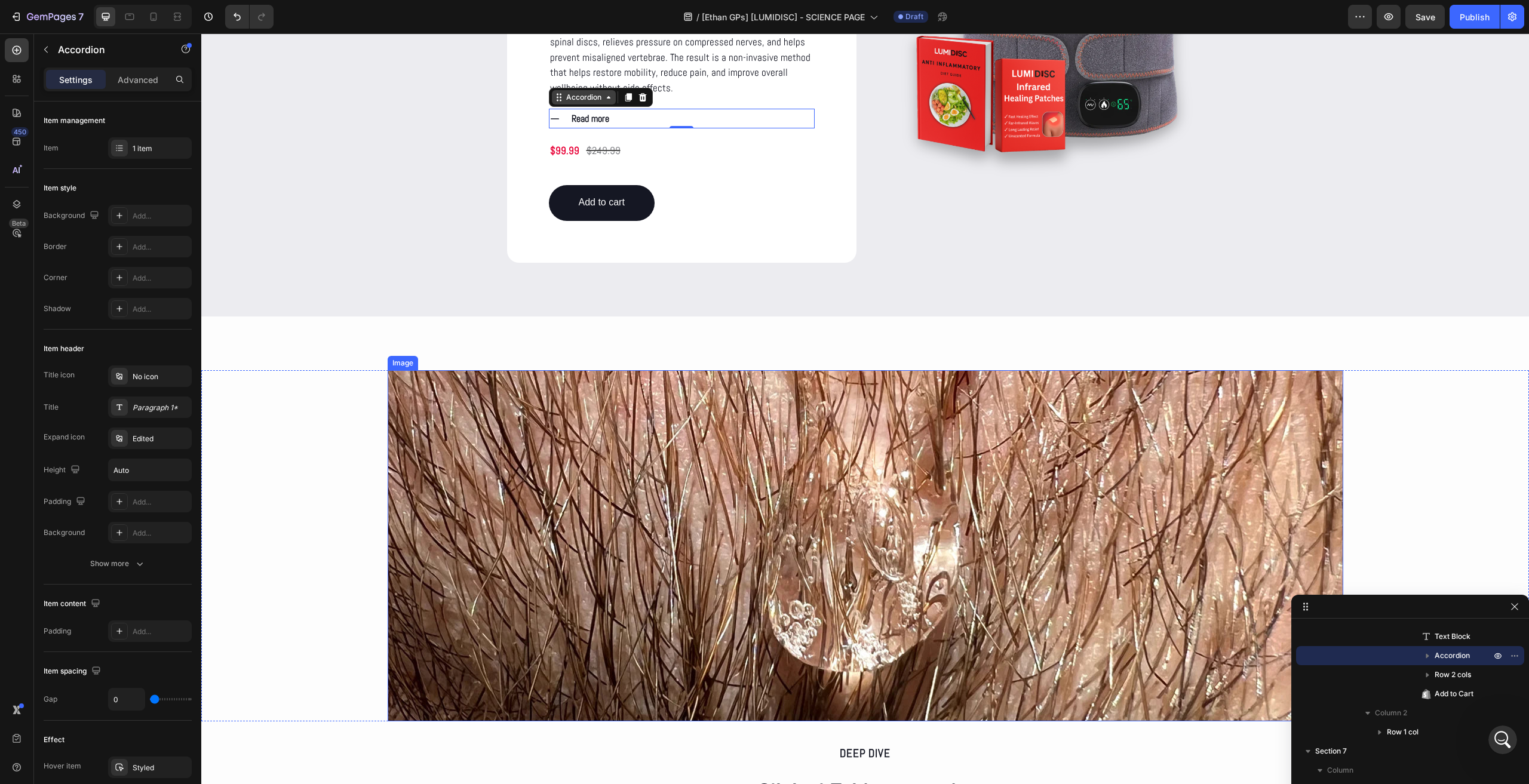
scroll to position [1446, 0]
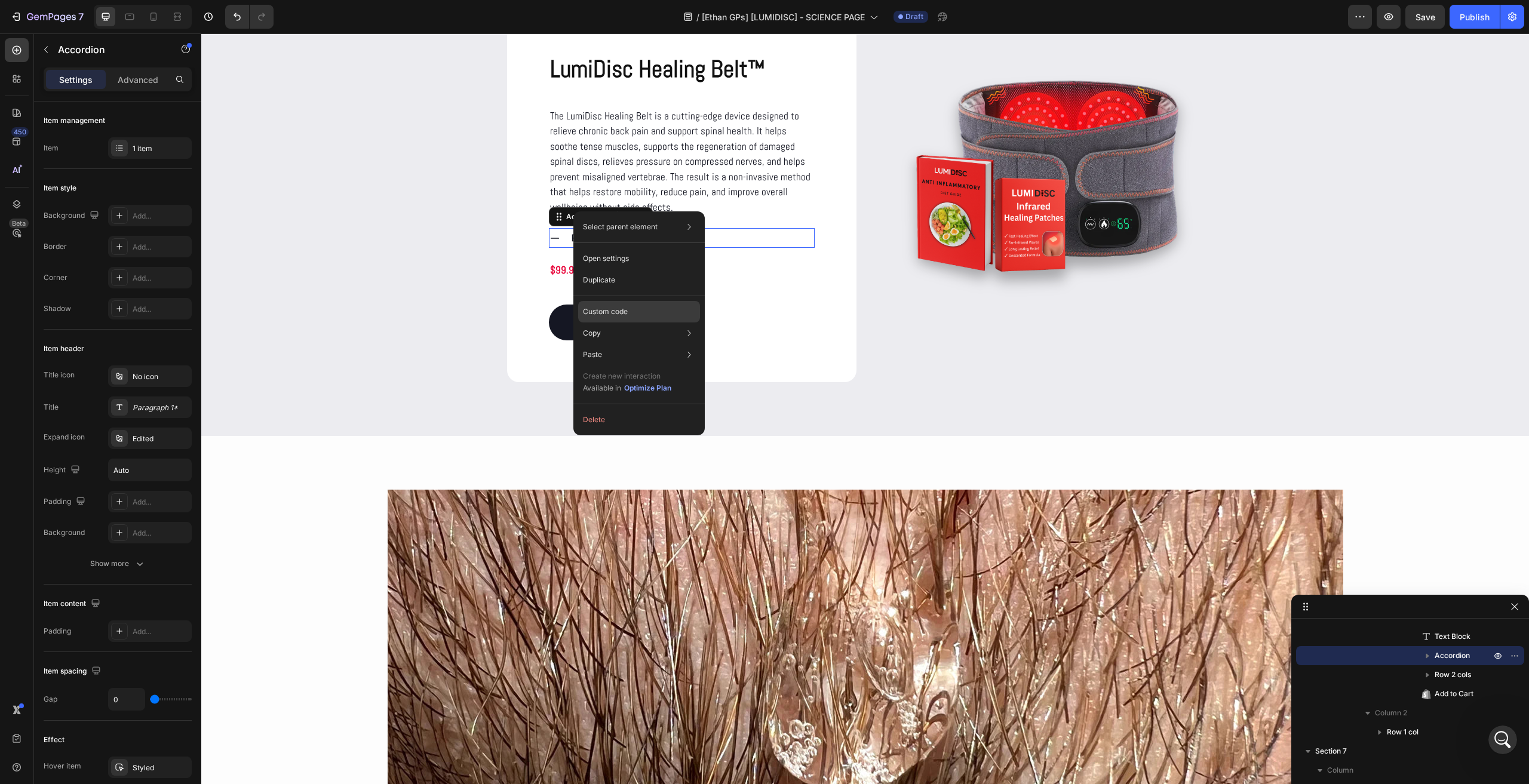
click at [613, 343] on div "Custom code" at bounding box center [639, 354] width 122 height 21
type input "100%"
type input "100"
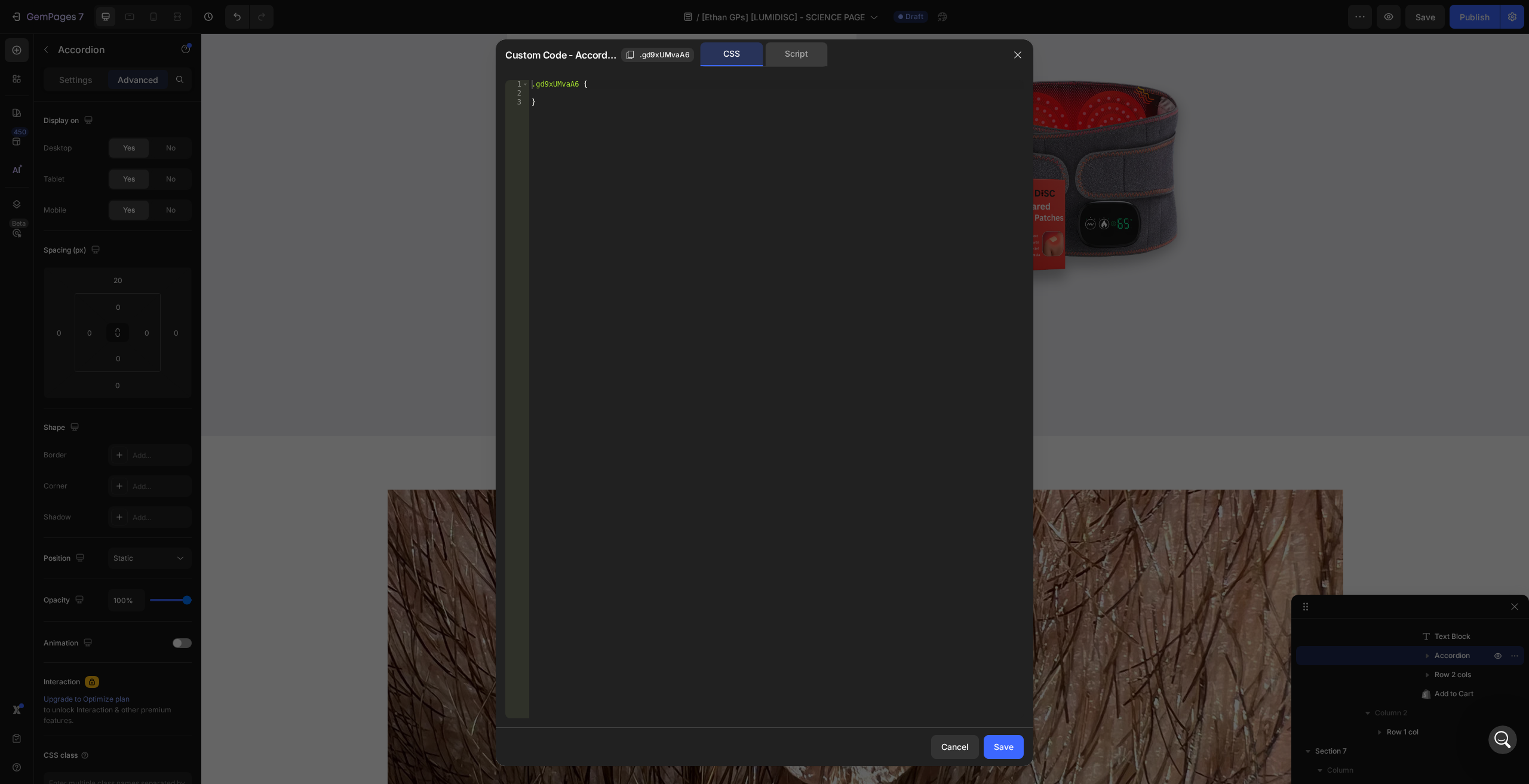
click at [783, 56] on div "Script" at bounding box center [796, 54] width 63 height 24
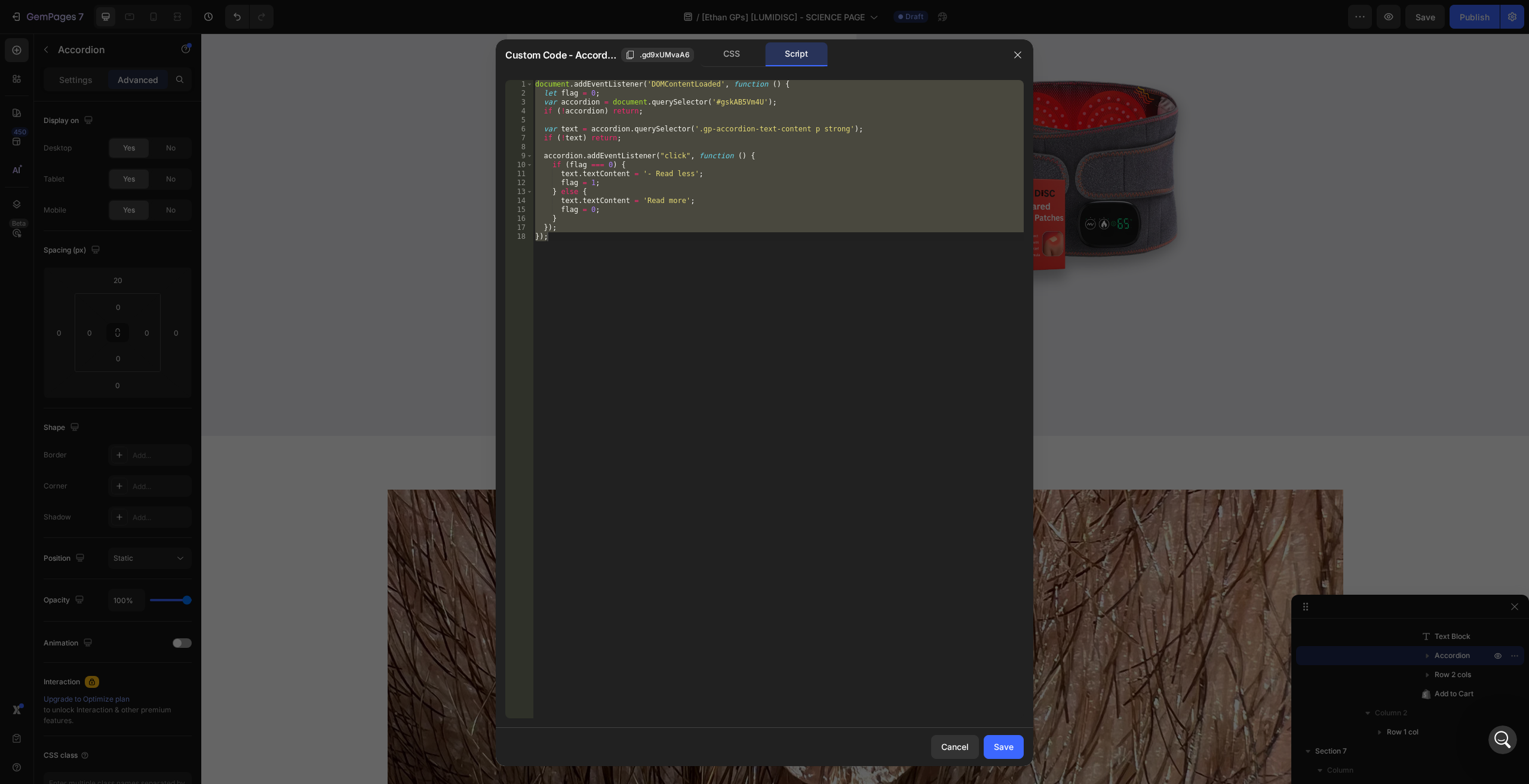
click at [637, 235] on div "document . addEventListener ( 'DOMContentLoaded' , function ( ) { let flag = 0 …" at bounding box center [777, 398] width 491 height 638
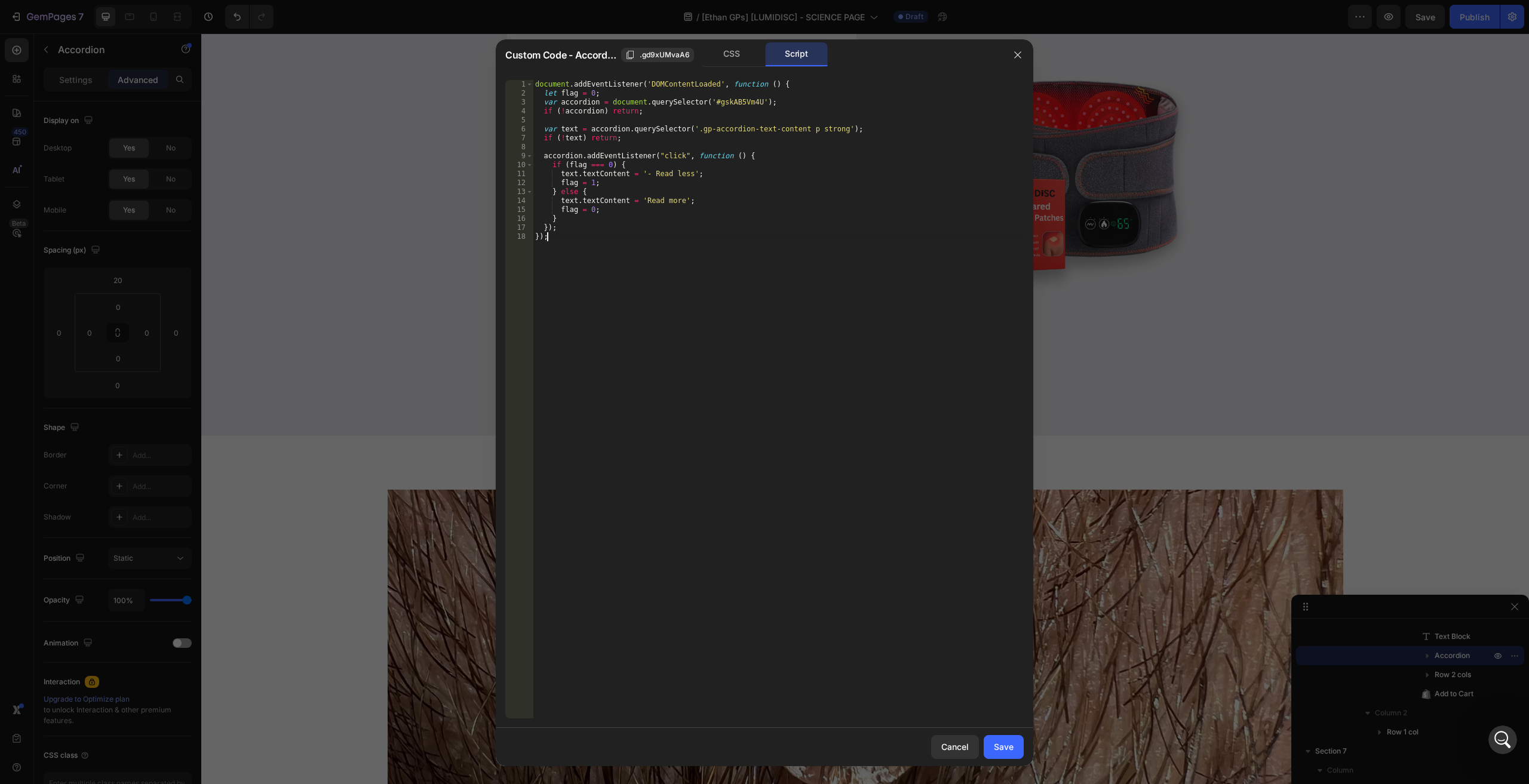
type textarea "}); });"
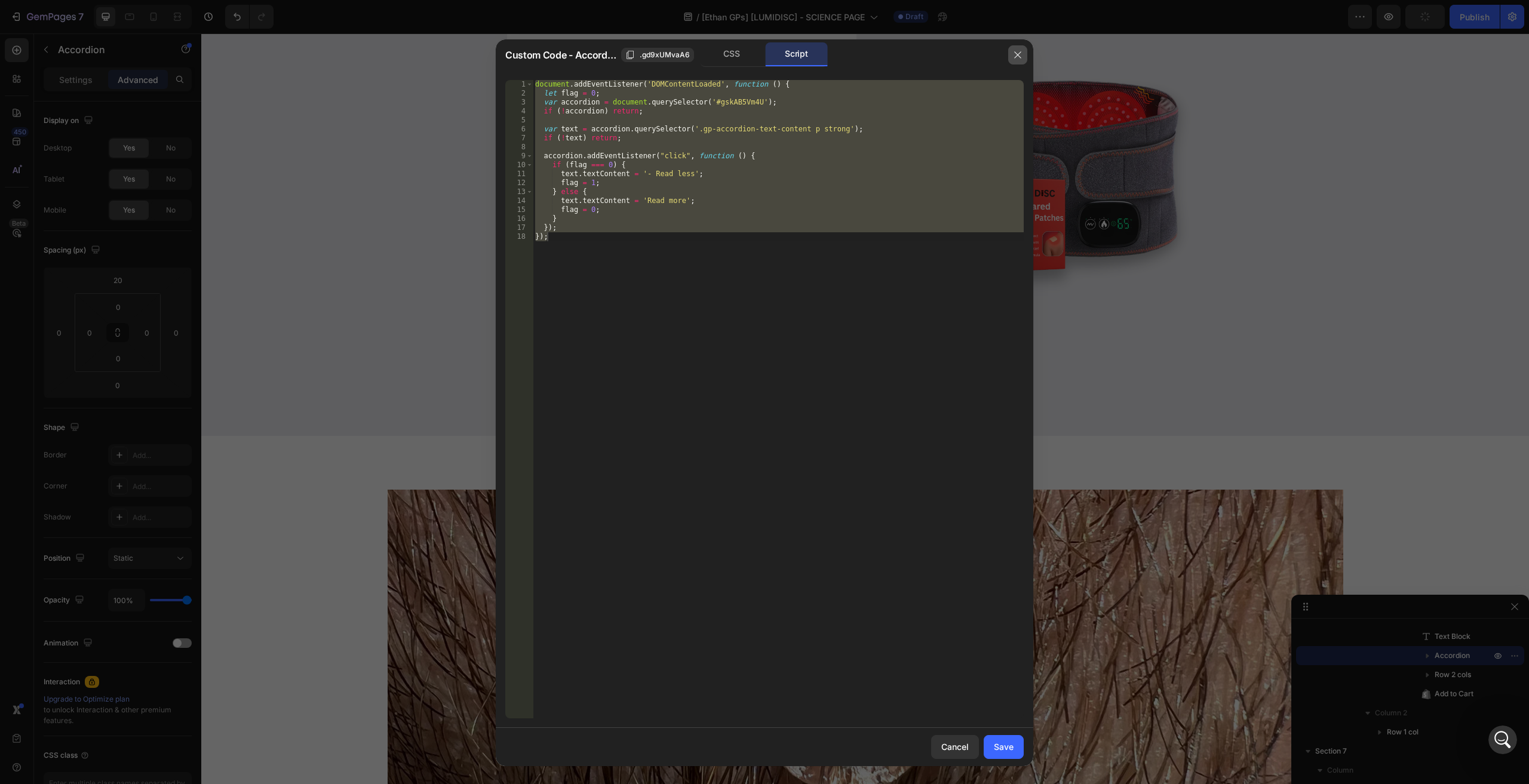
drag, startPoint x: 1020, startPoint y: 54, endPoint x: 444, endPoint y: 482, distance: 717.6
click at [1020, 54] on icon "button" at bounding box center [1017, 55] width 10 height 10
type input "0"
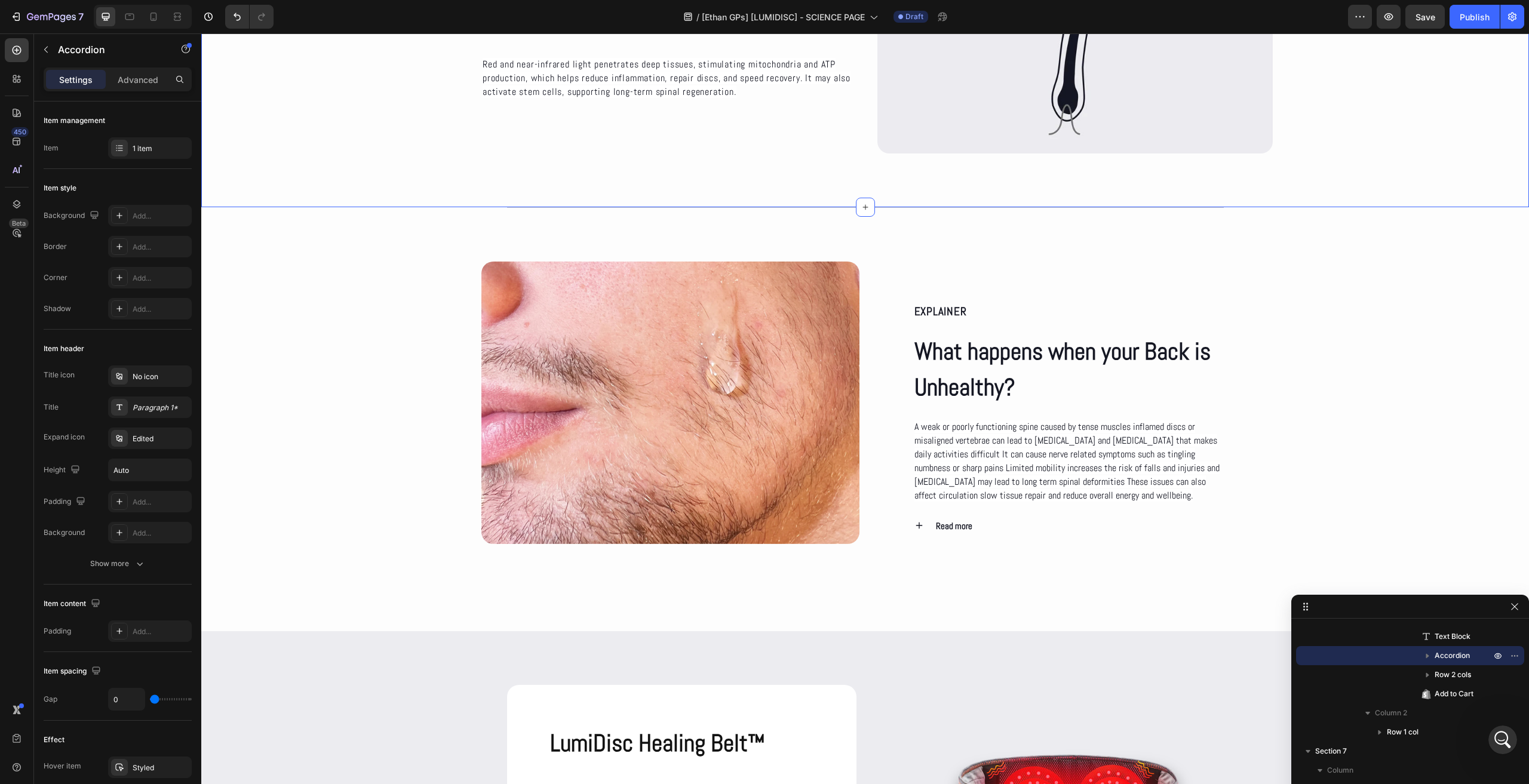
scroll to position [1075, 0]
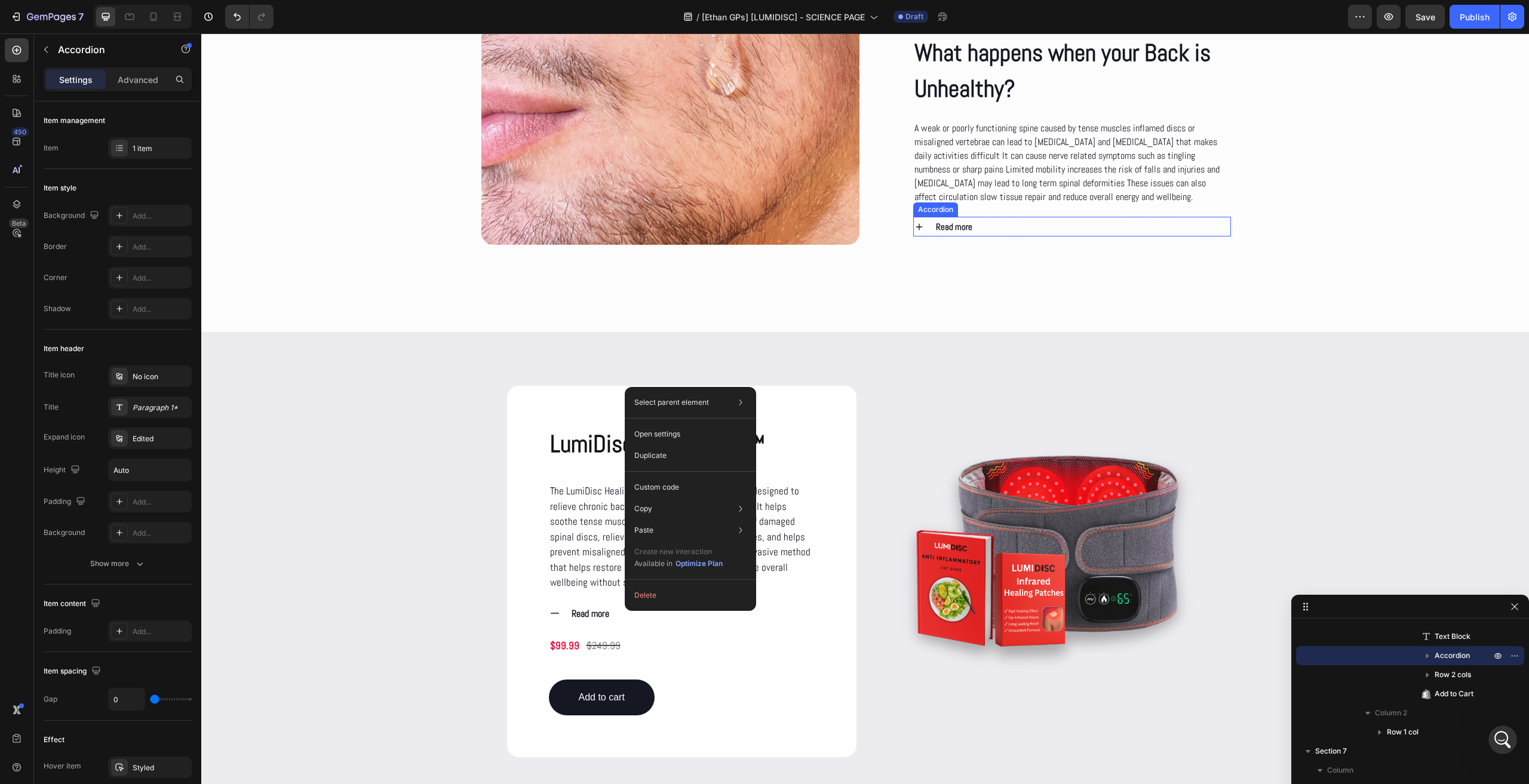
click at [983, 216] on div "Read more" at bounding box center [1082, 226] width 296 height 19
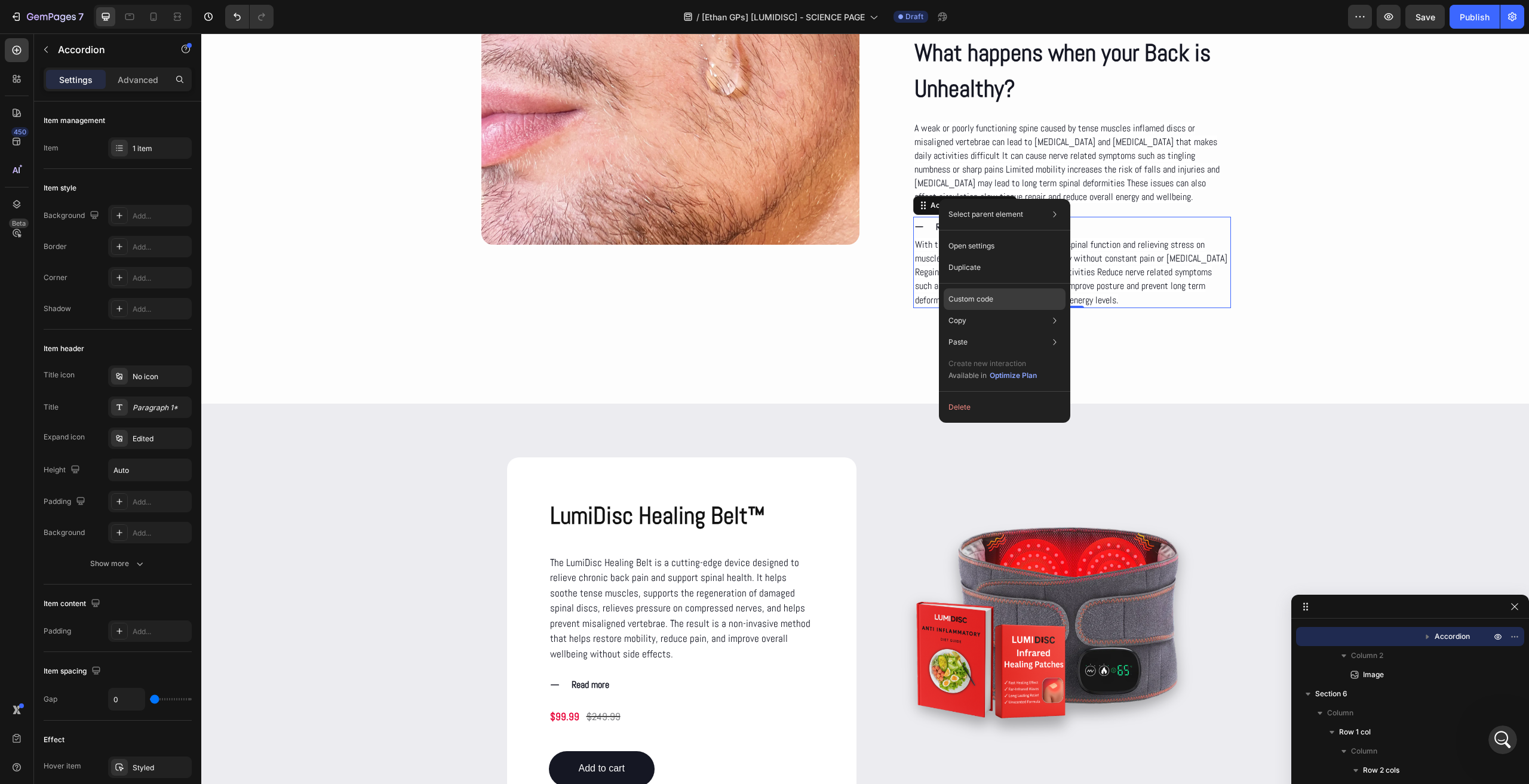
click at [981, 293] on p "Custom code" at bounding box center [970, 298] width 45 height 11
type input "100%"
type input "100"
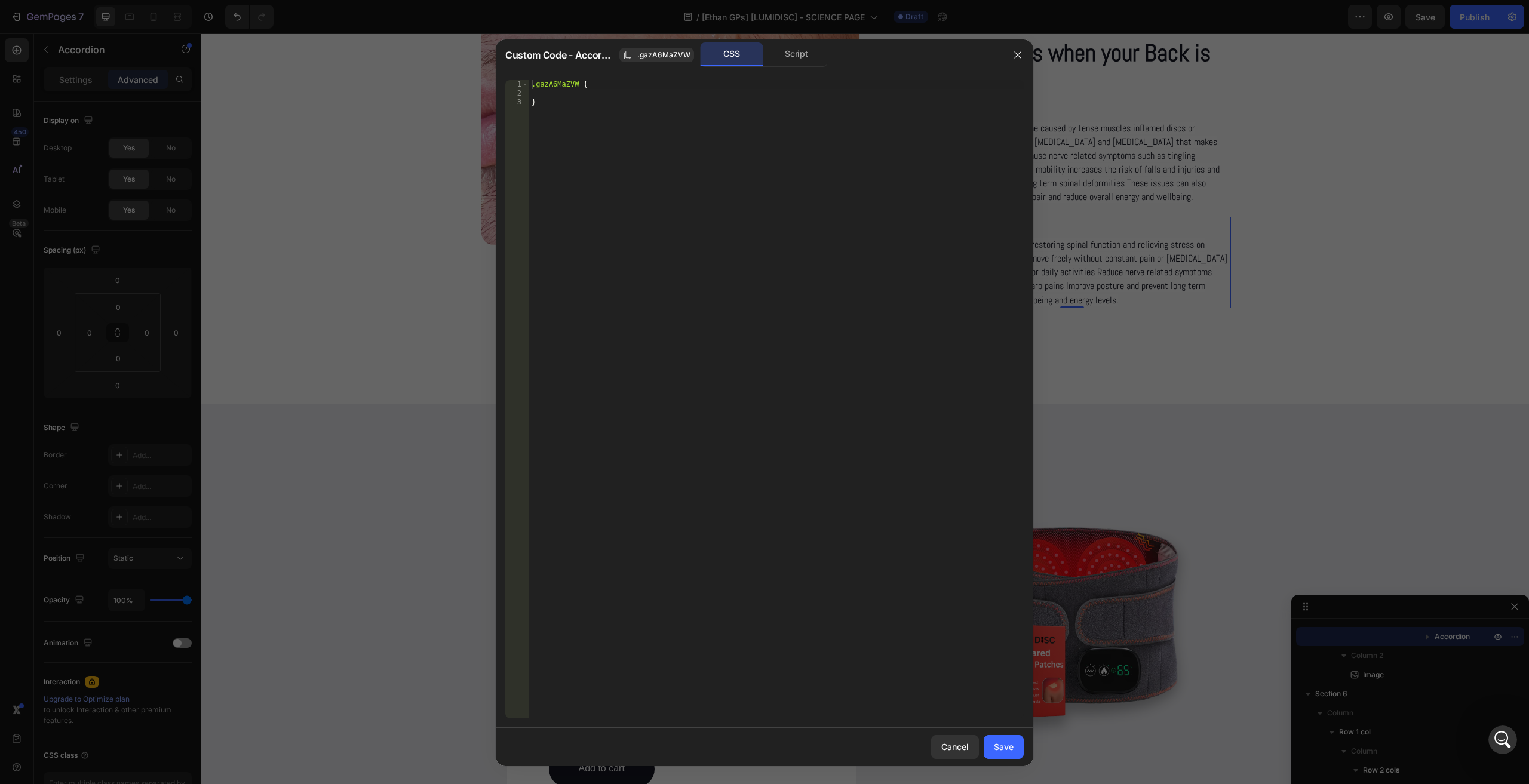
drag, startPoint x: 791, startPoint y: 60, endPoint x: 783, endPoint y: 118, distance: 58.5
click at [792, 60] on div "Script" at bounding box center [796, 54] width 63 height 24
click at [737, 226] on div "//const currentElement = document.getElementsByClassName('gazA6MaZVW');" at bounding box center [777, 398] width 495 height 638
paste textarea "}"
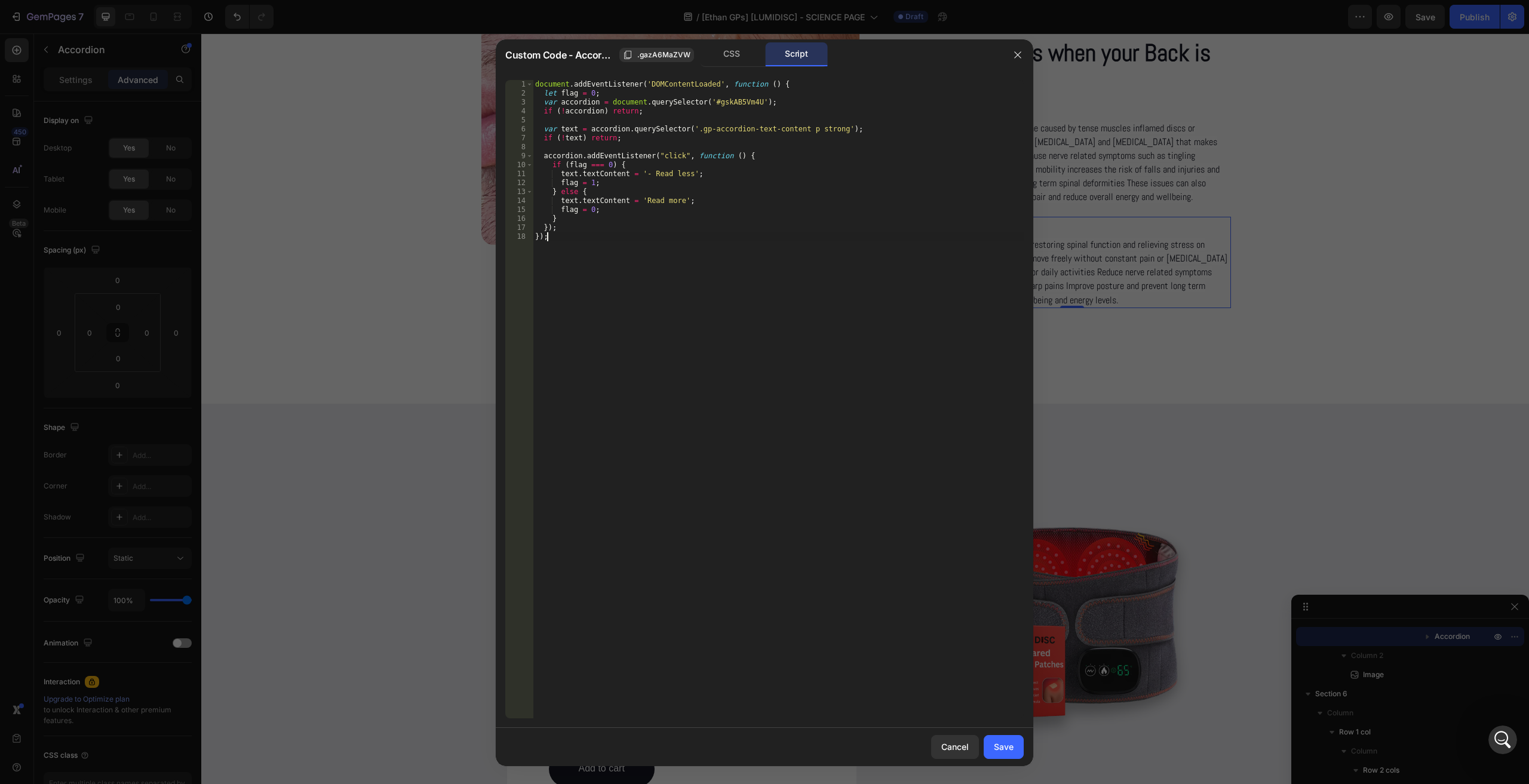
click at [721, 99] on div "document . addEventListener ( 'DOMContentLoaded' , function ( ) { let flag = 0 …" at bounding box center [777, 408] width 491 height 656
paste textarea "Zftp3qn67"
click at [762, 291] on div "document . addEventListener ( 'DOMContentLoaded' , function ( ) { let flag = 0 …" at bounding box center [777, 408] width 491 height 656
type textarea "});"
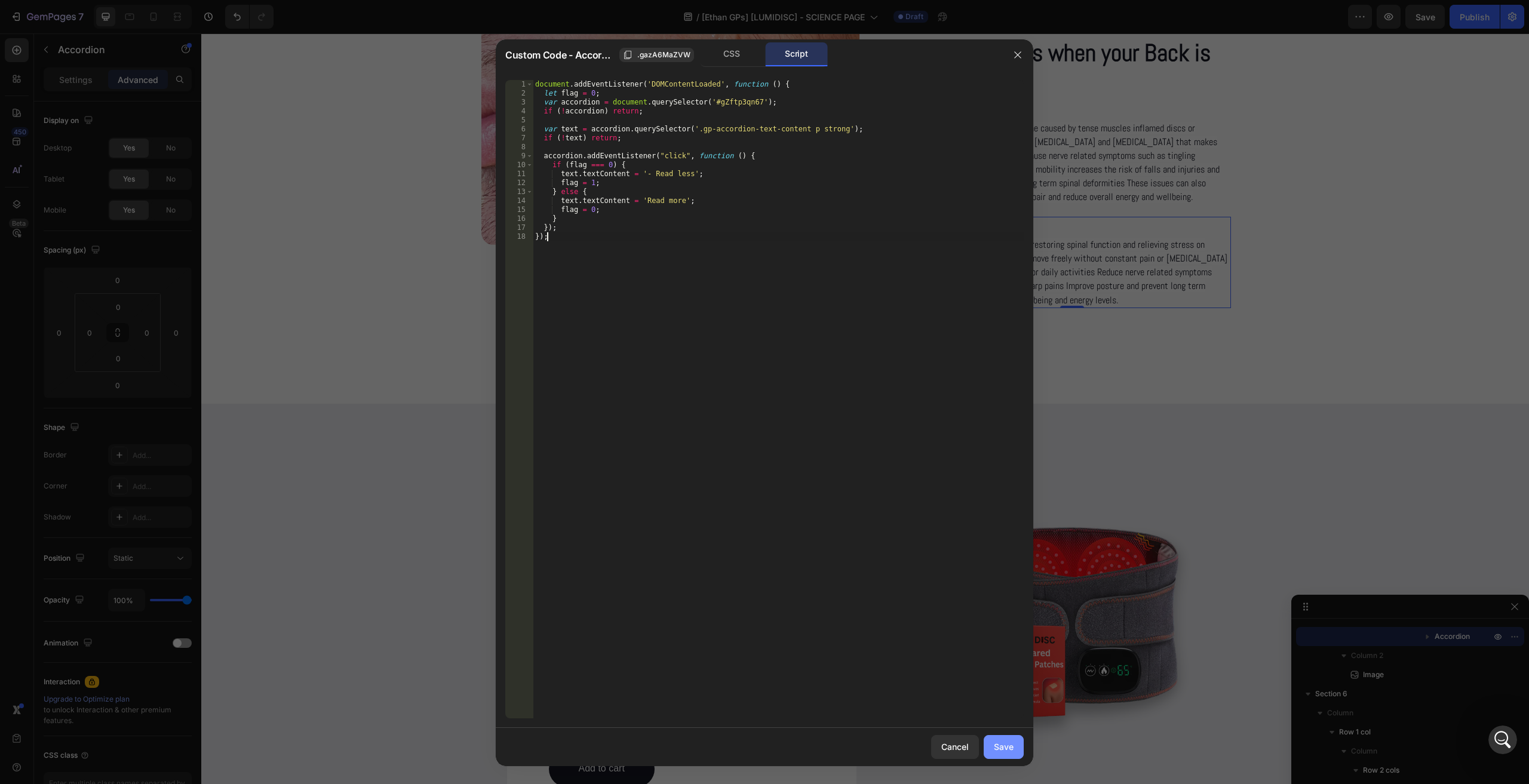
click at [1008, 751] on div "Save" at bounding box center [1004, 746] width 19 height 13
type input "0"
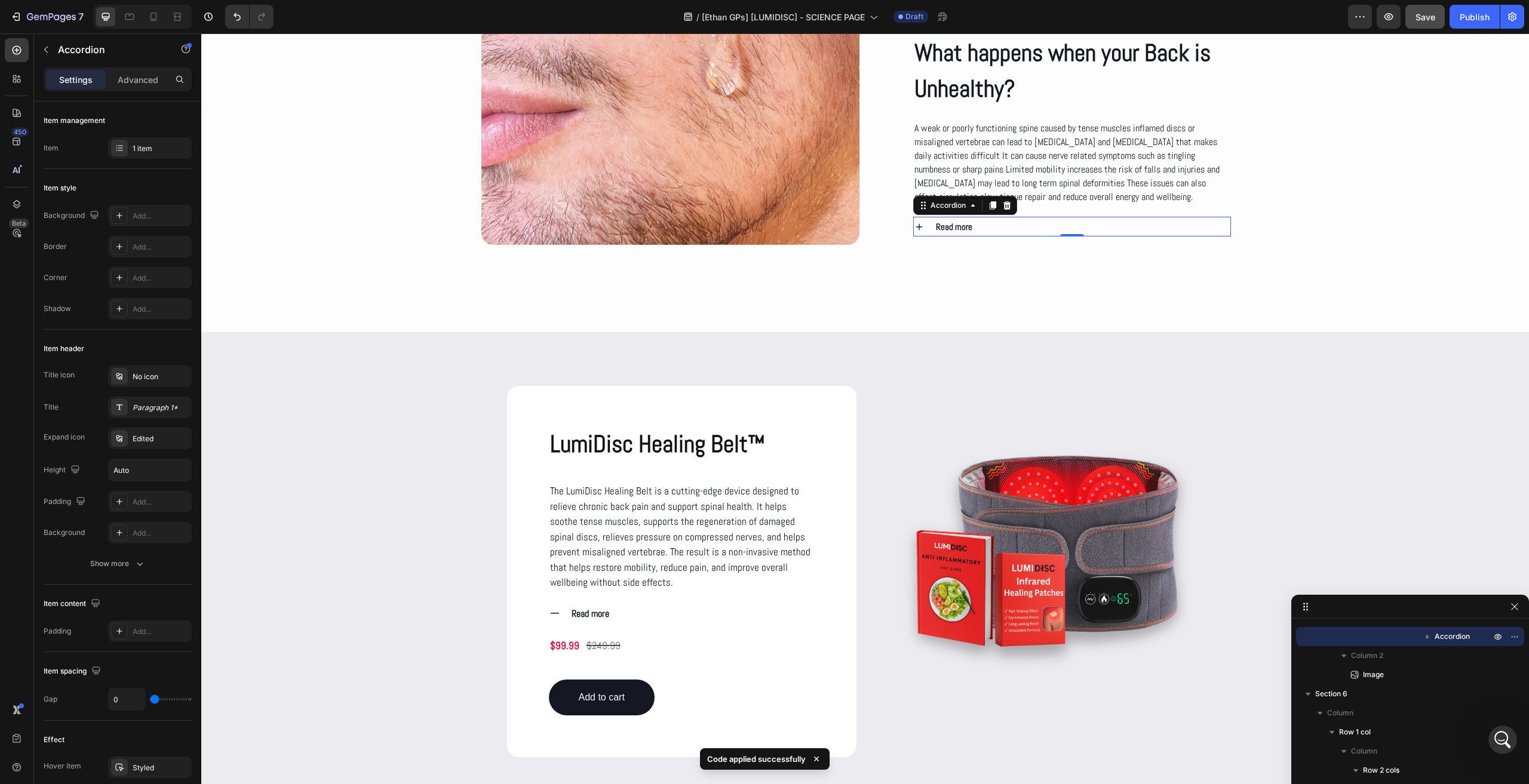
click at [1426, 25] on button "Save" at bounding box center [1424, 16] width 39 height 24
